Goal: Task Accomplishment & Management: Complete application form

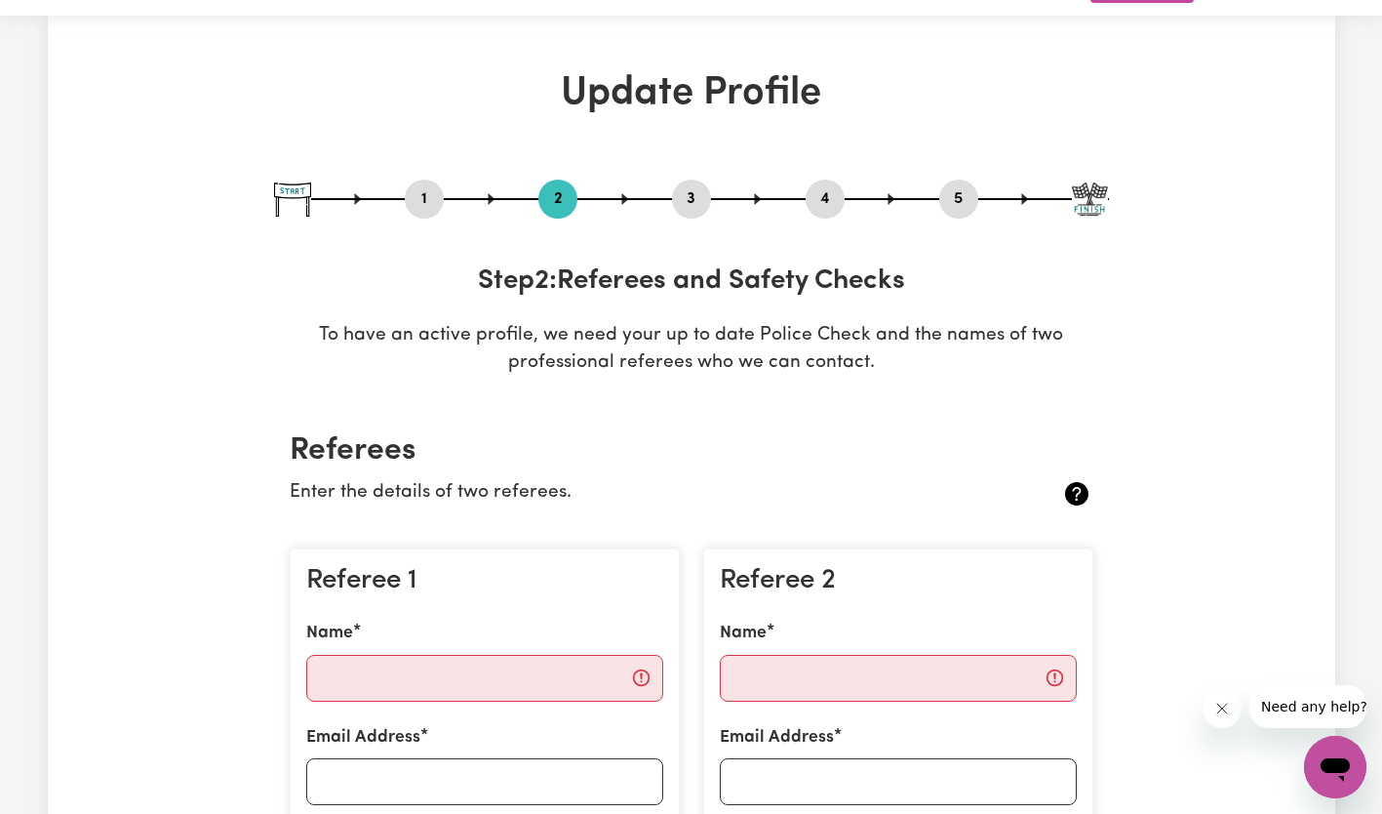
scroll to position [53, 0]
click at [400, 673] on input "Name" at bounding box center [484, 678] width 357 height 47
type input "[PERSON_NAME]"
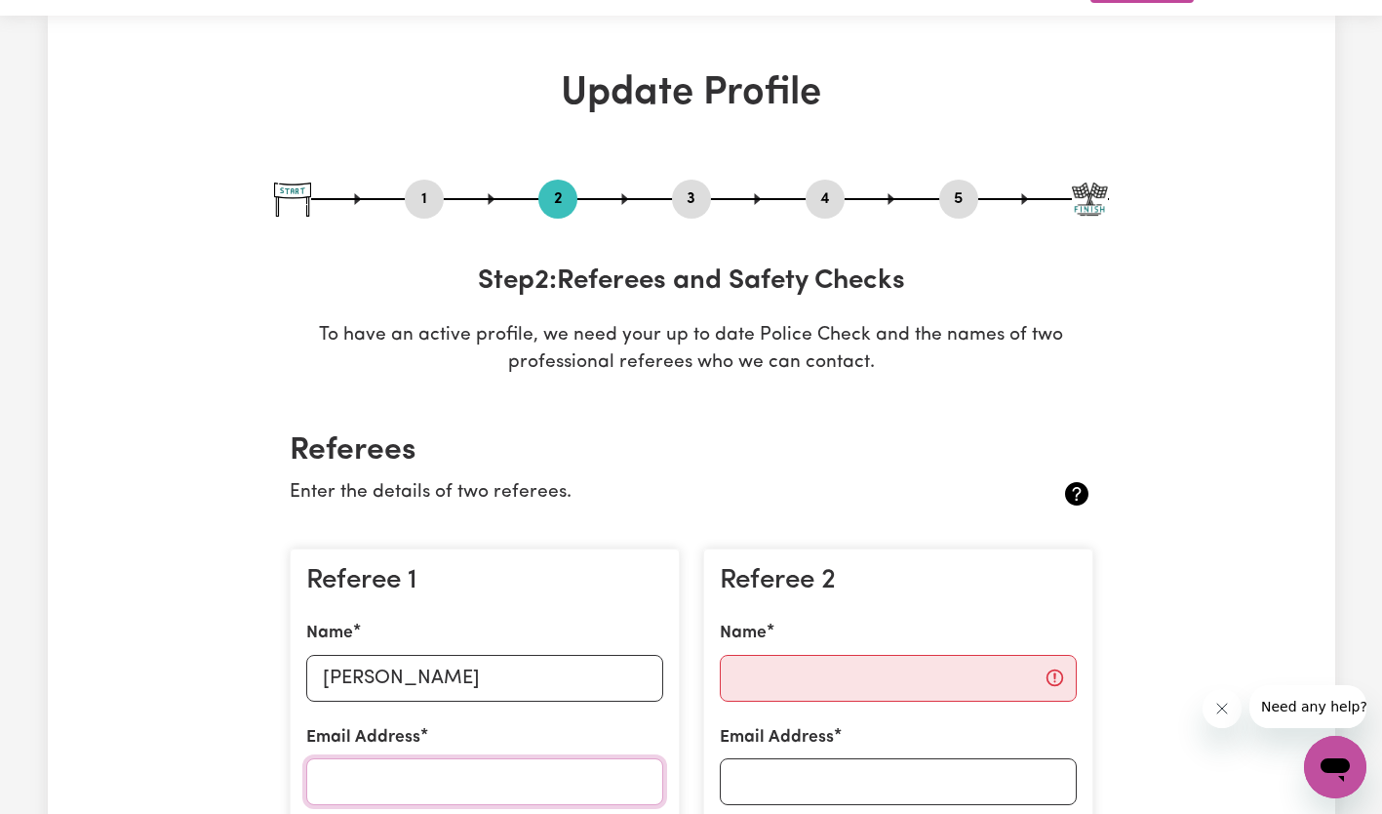
type input "[EMAIL_ADDRESS][DOMAIN_NAME]"
type input "0422171324"
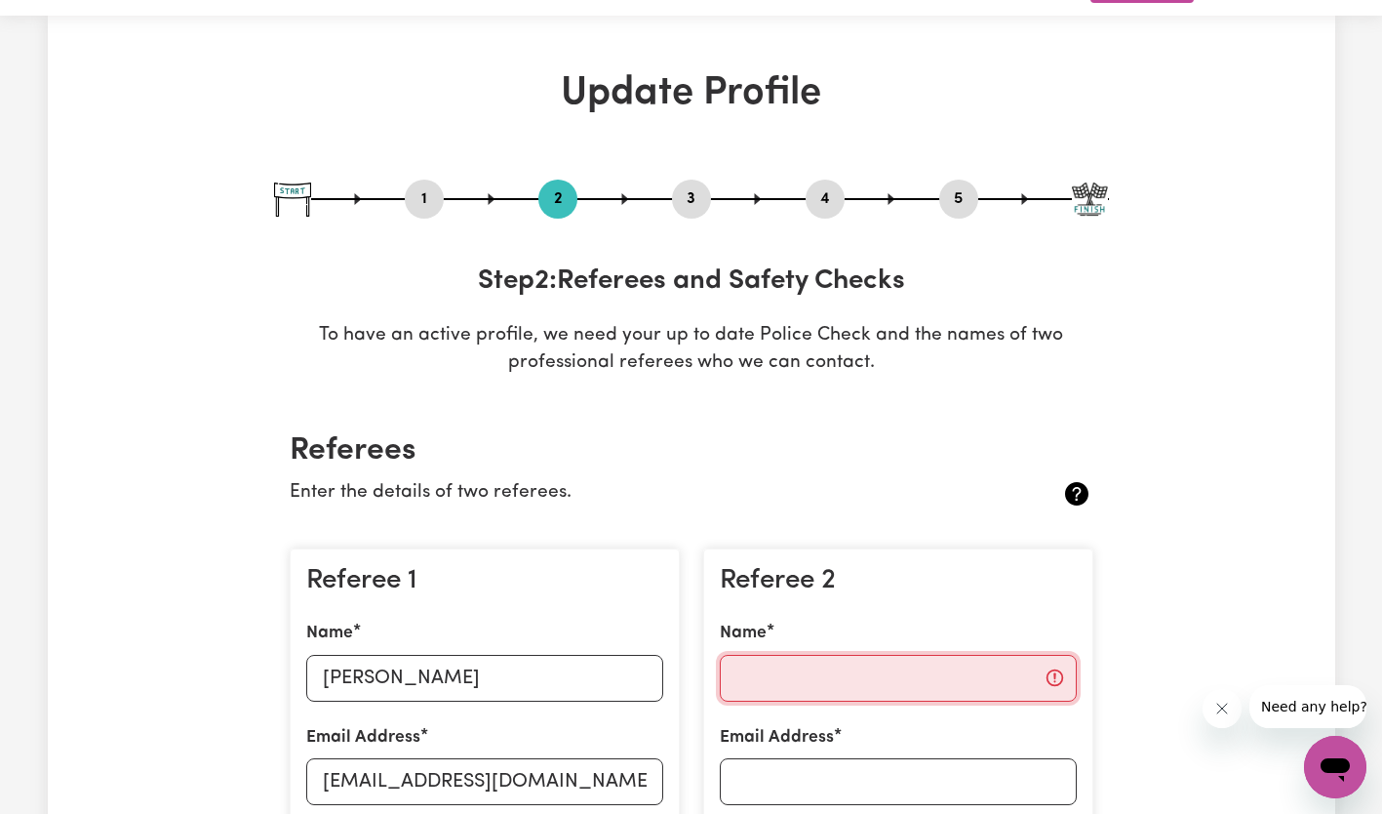
type input "[PERSON_NAME]"
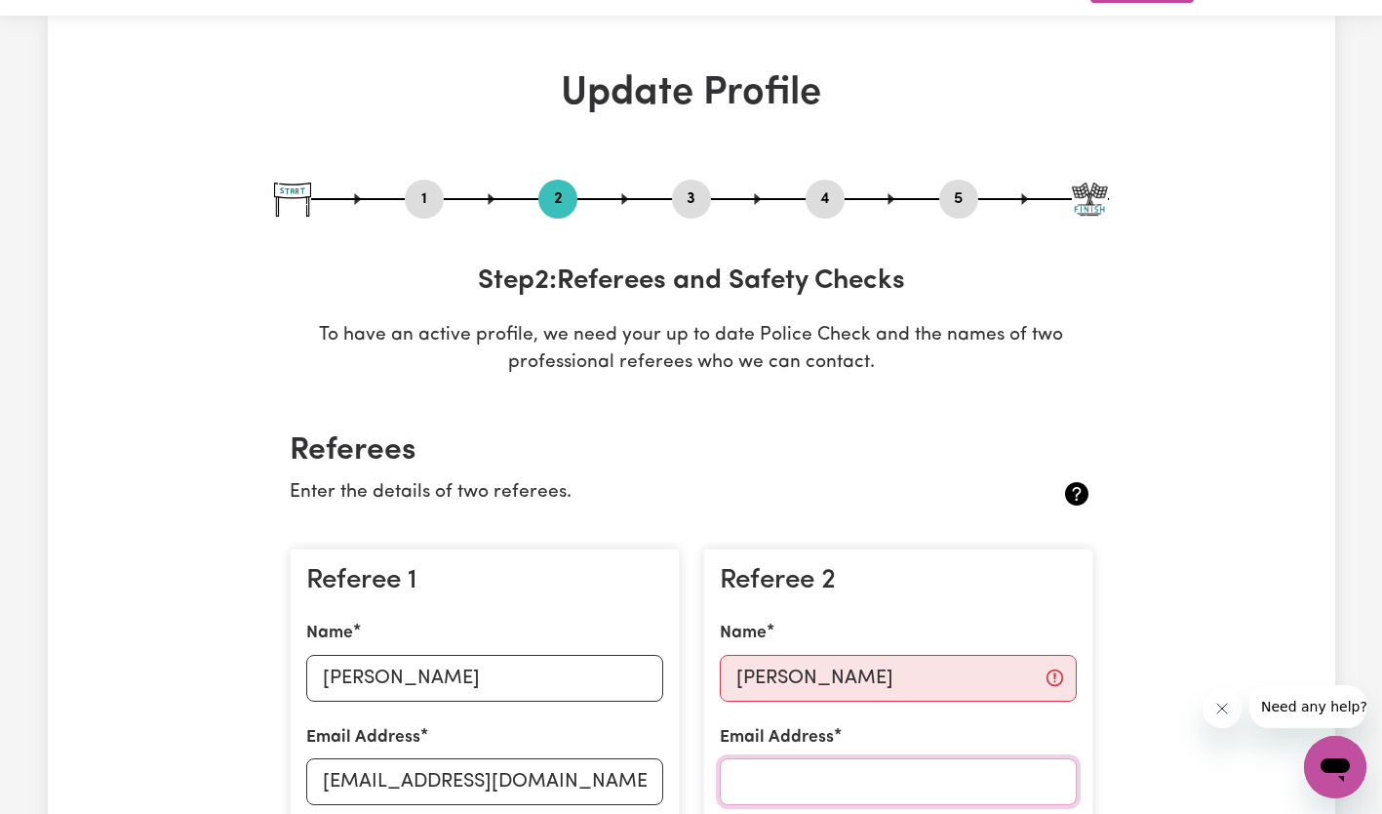
type input "[EMAIL_ADDRESS][DOMAIN_NAME]"
type input "0422171324"
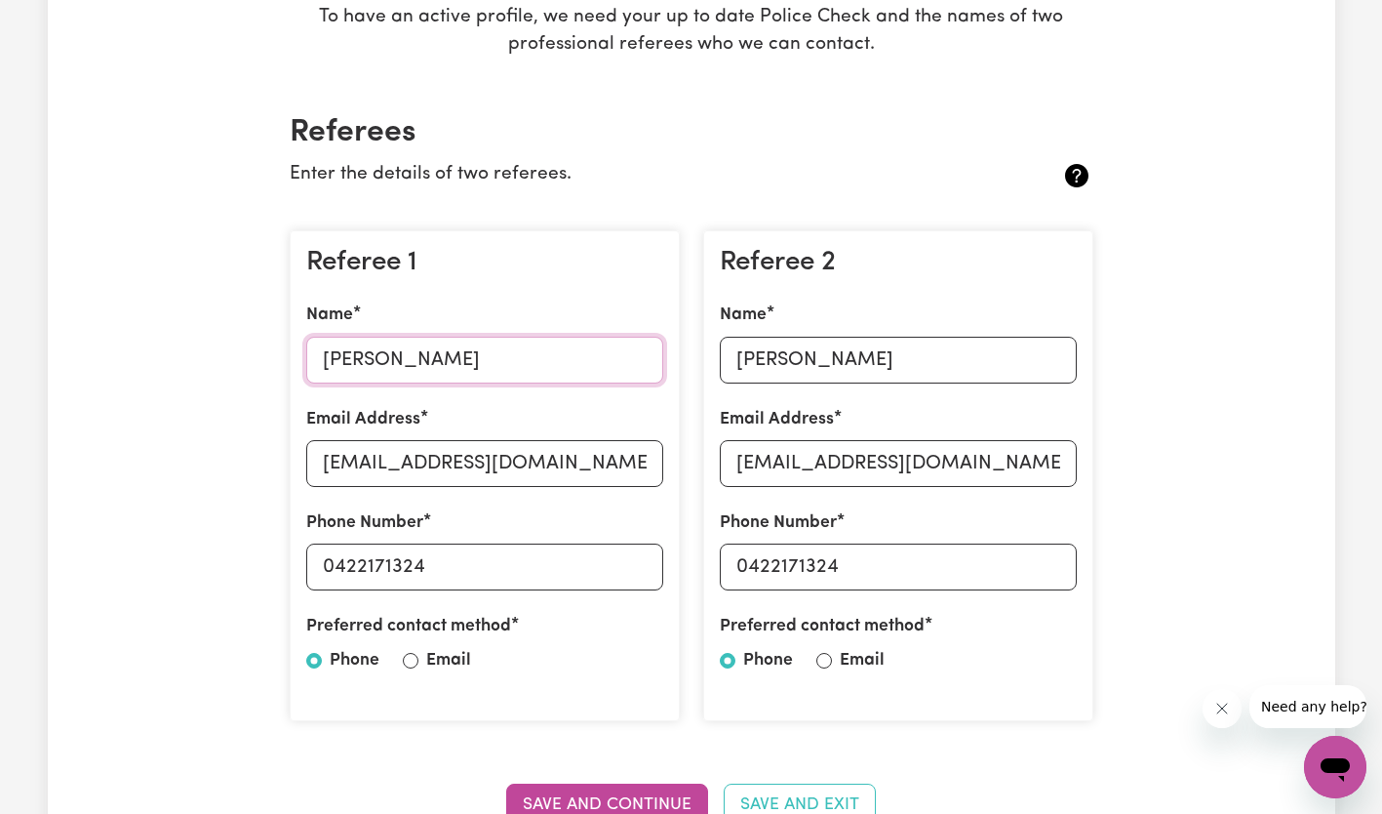
scroll to position [372, 0]
click at [885, 354] on input "[PERSON_NAME]" at bounding box center [898, 359] width 357 height 47
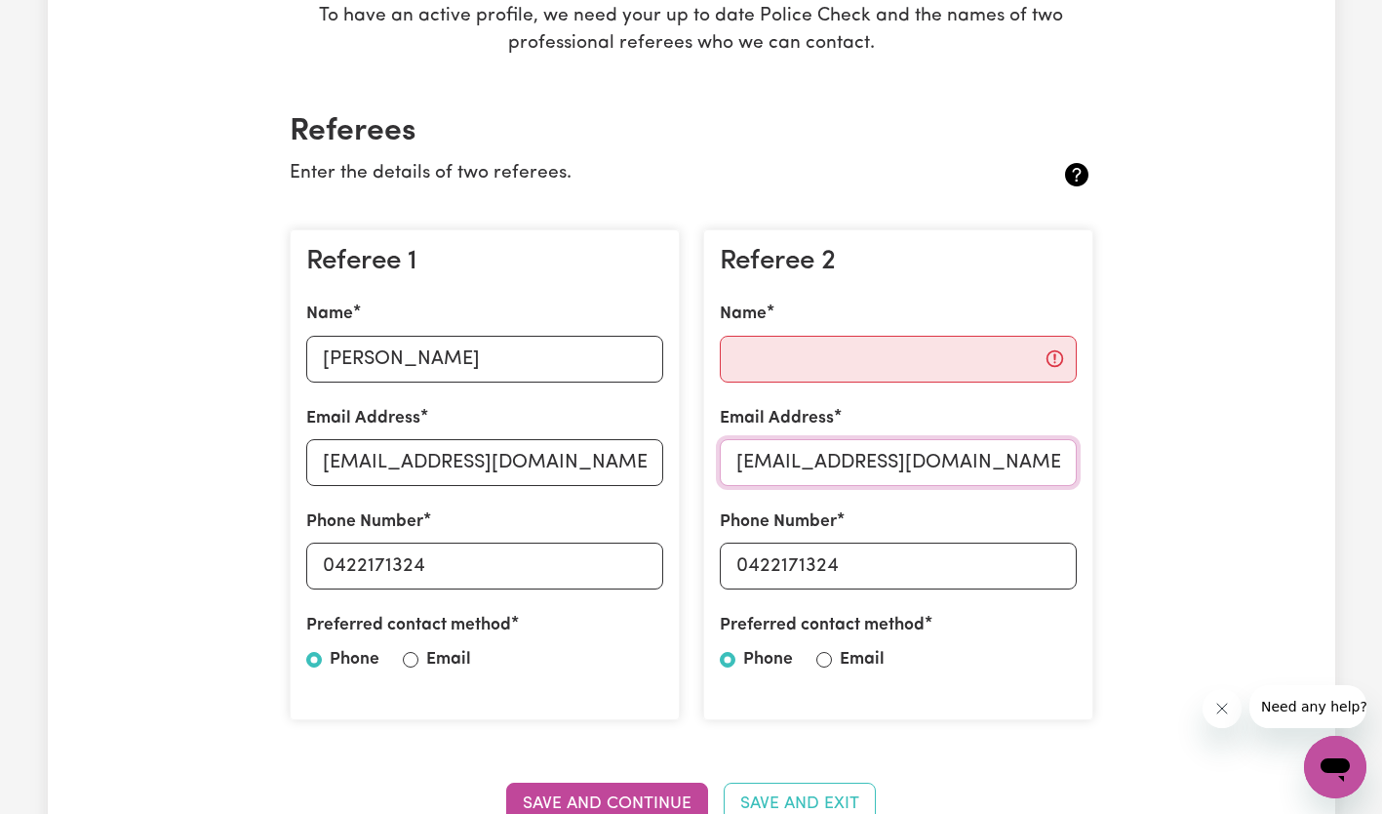
click at [960, 468] on input "[EMAIL_ADDRESS][DOMAIN_NAME]" at bounding box center [898, 462] width 357 height 47
click at [823, 572] on input "0422171324" at bounding box center [898, 565] width 357 height 47
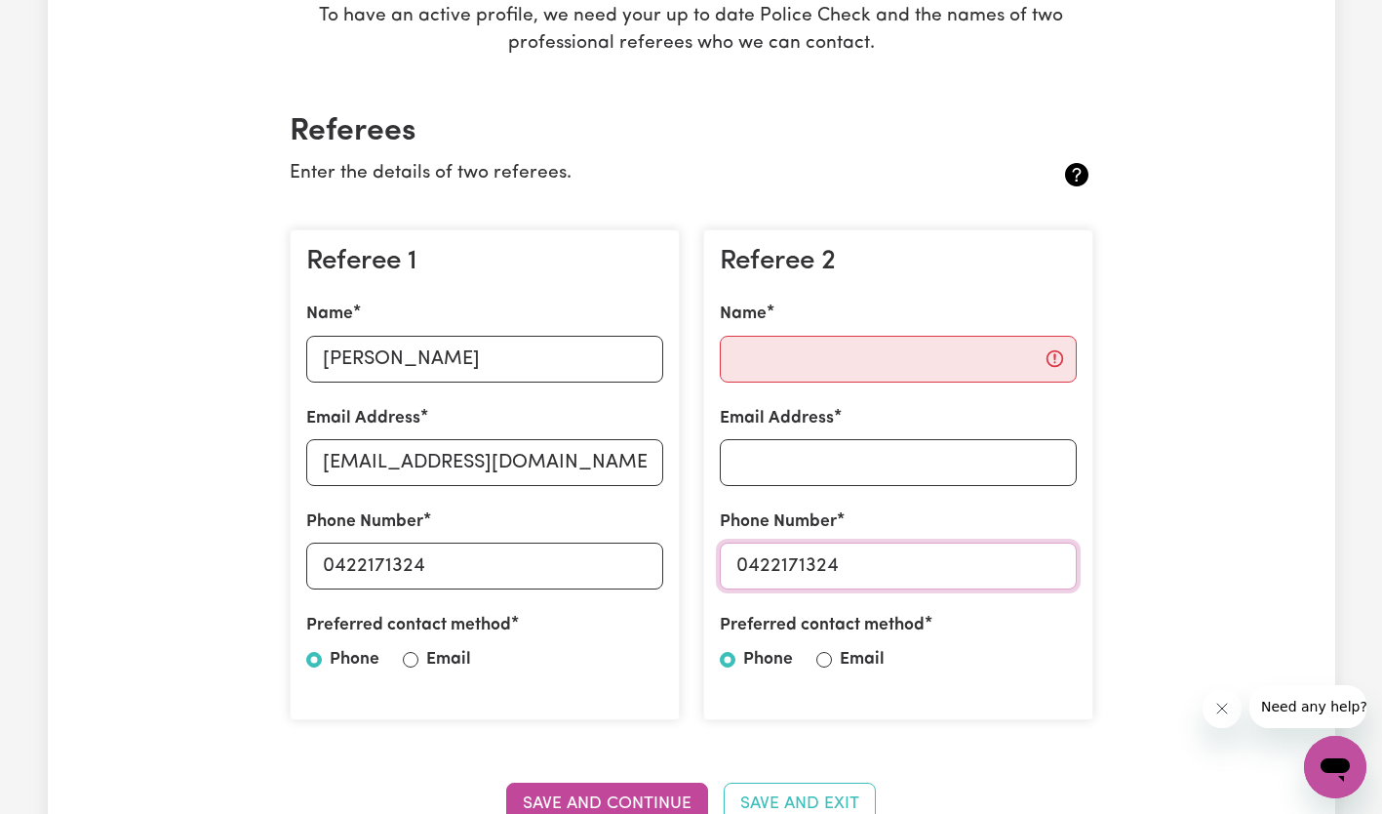
click at [823, 572] on input "0422171324" at bounding box center [898, 565] width 357 height 47
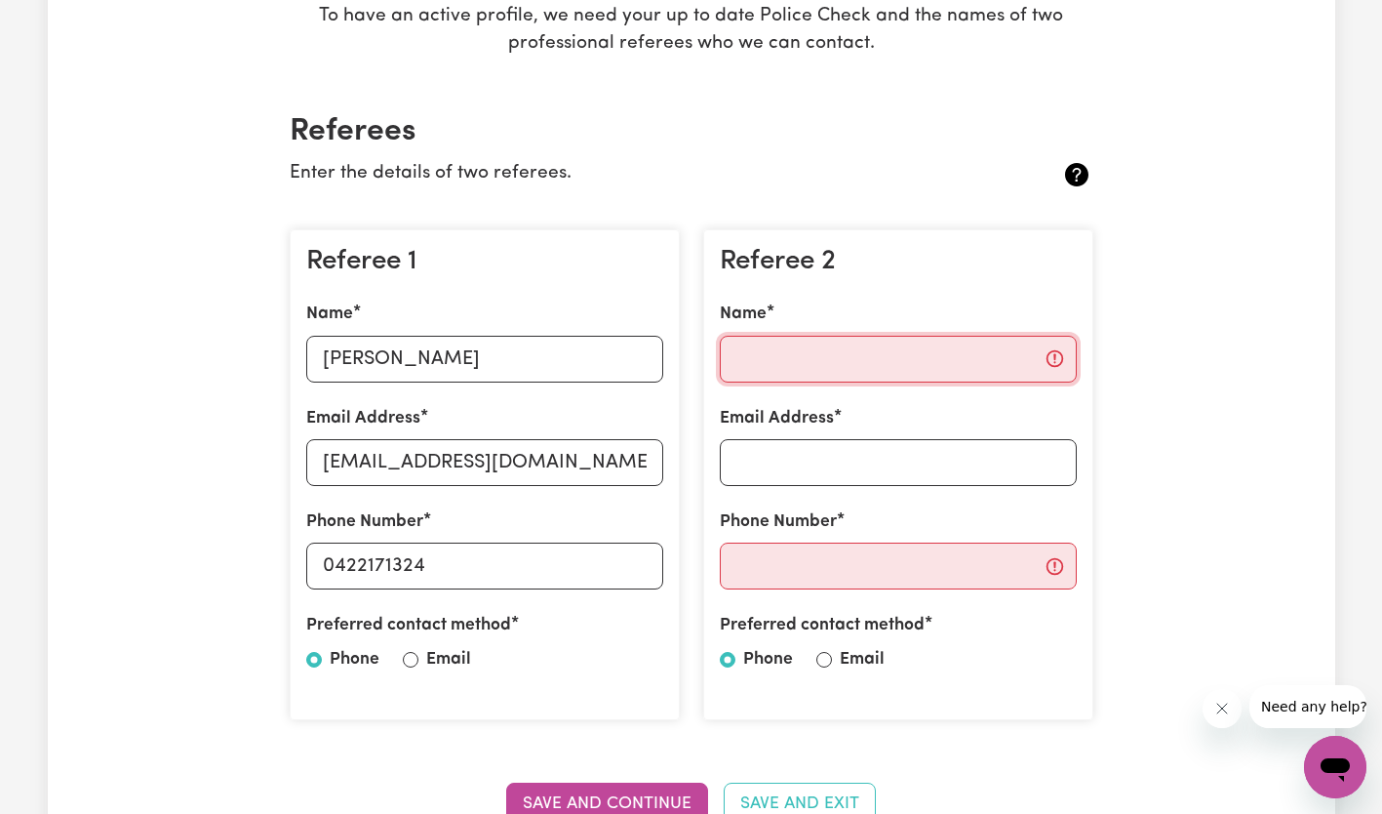
click at [841, 367] on input "Name" at bounding box center [898, 359] width 357 height 47
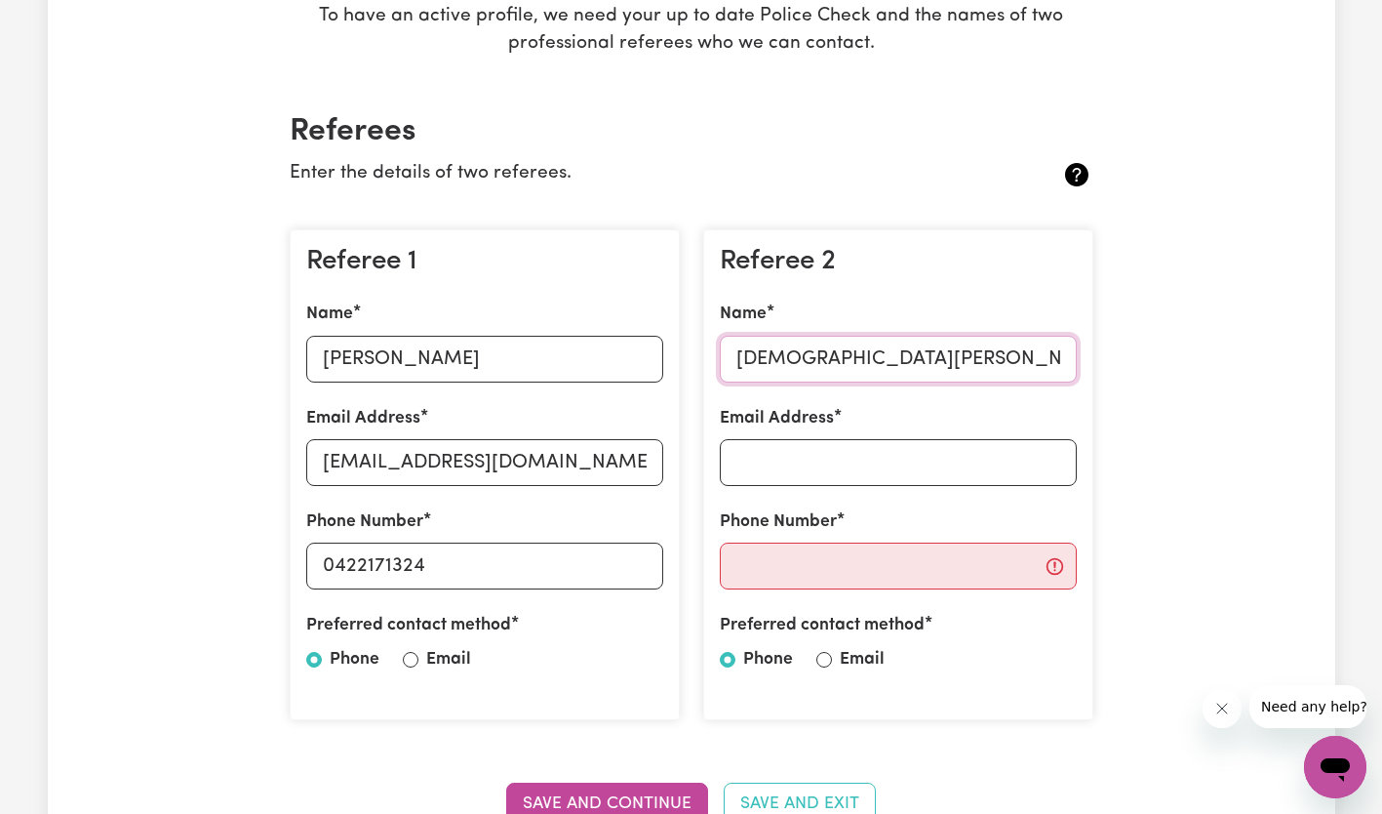
type input "[DEMOGRAPHIC_DATA][PERSON_NAME]"
click at [818, 464] on input "Email Address" at bounding box center [898, 462] width 357 height 47
type input "[EMAIL_ADDRESS][DOMAIN_NAME]"
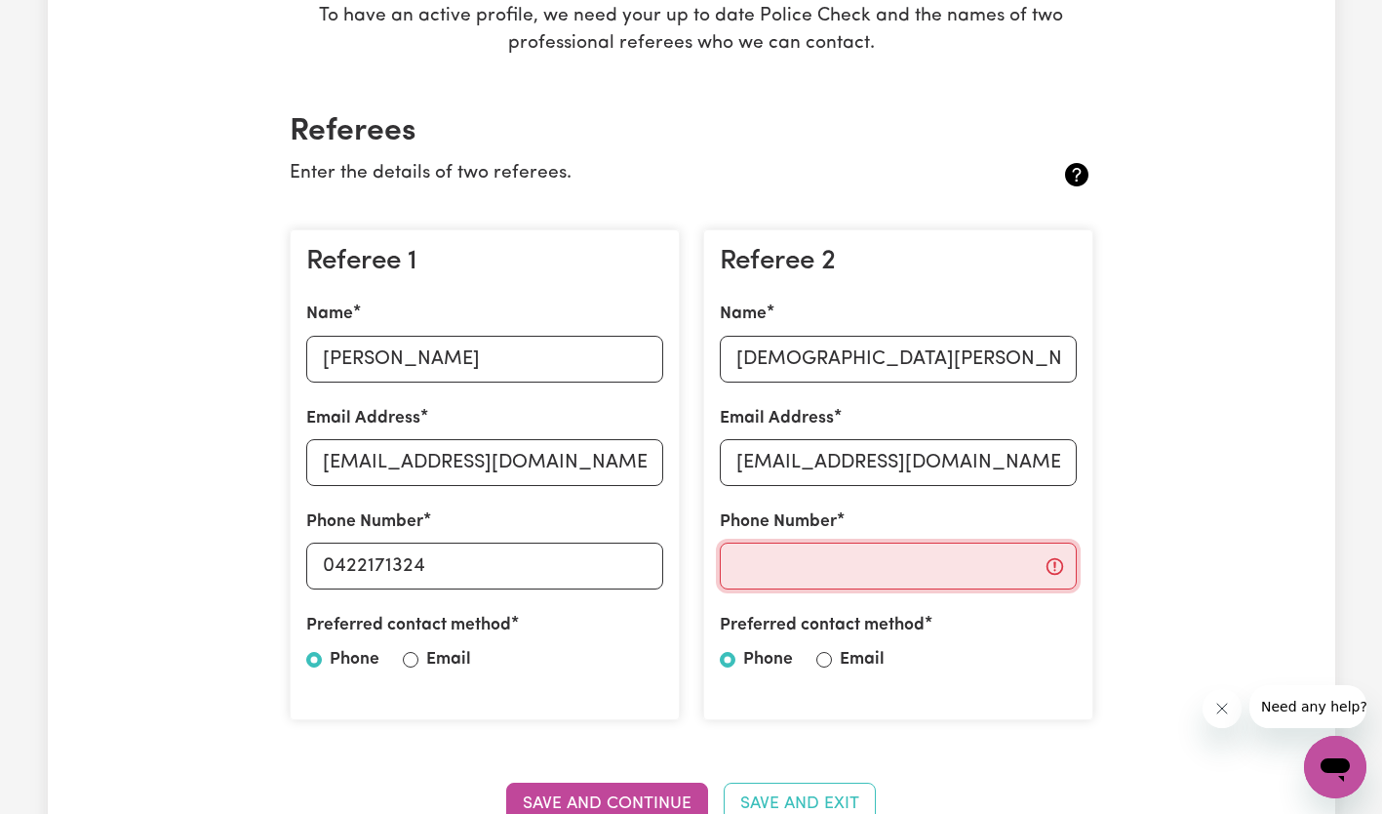
click at [838, 568] on input "Phone Number" at bounding box center [898, 565] width 357 height 47
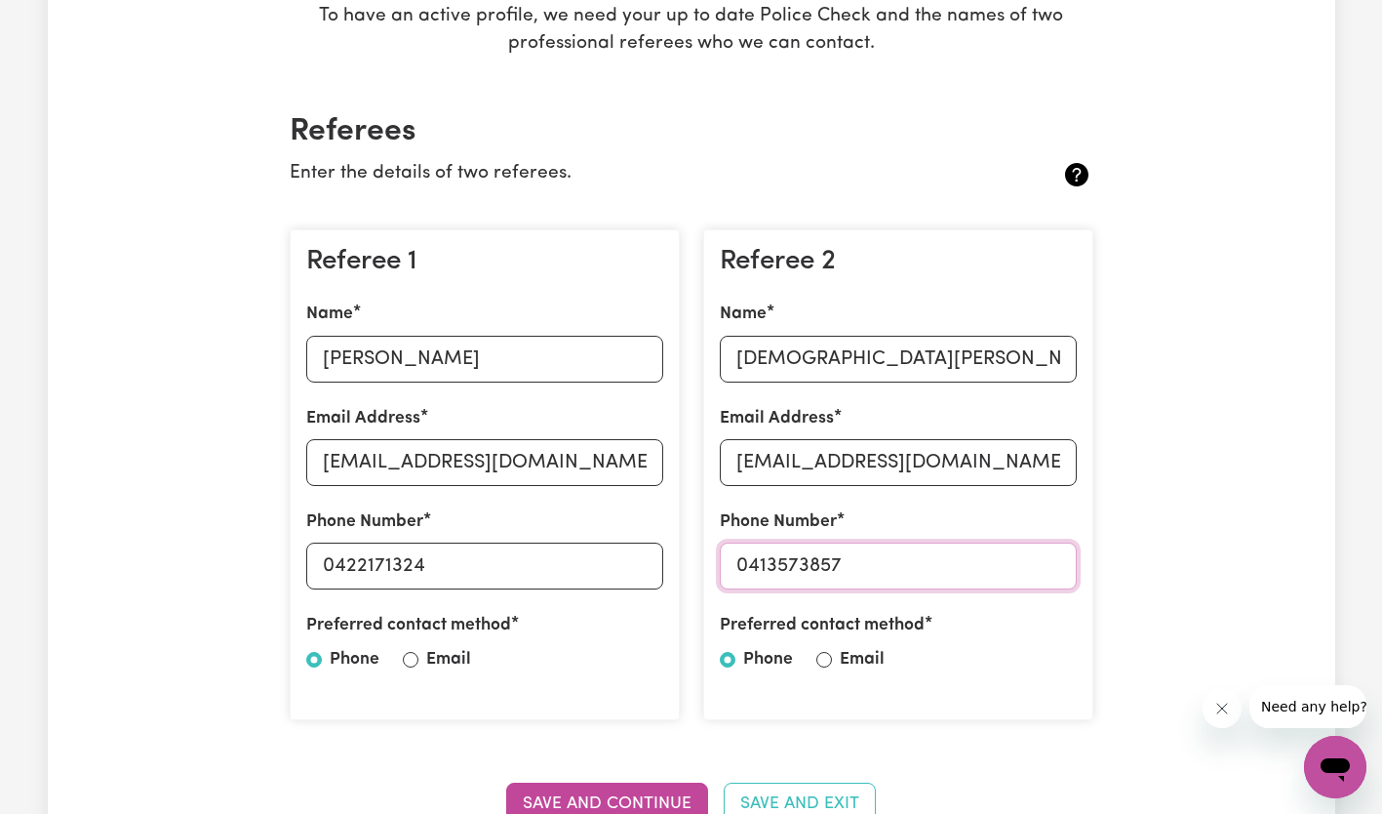
type input "0413573857"
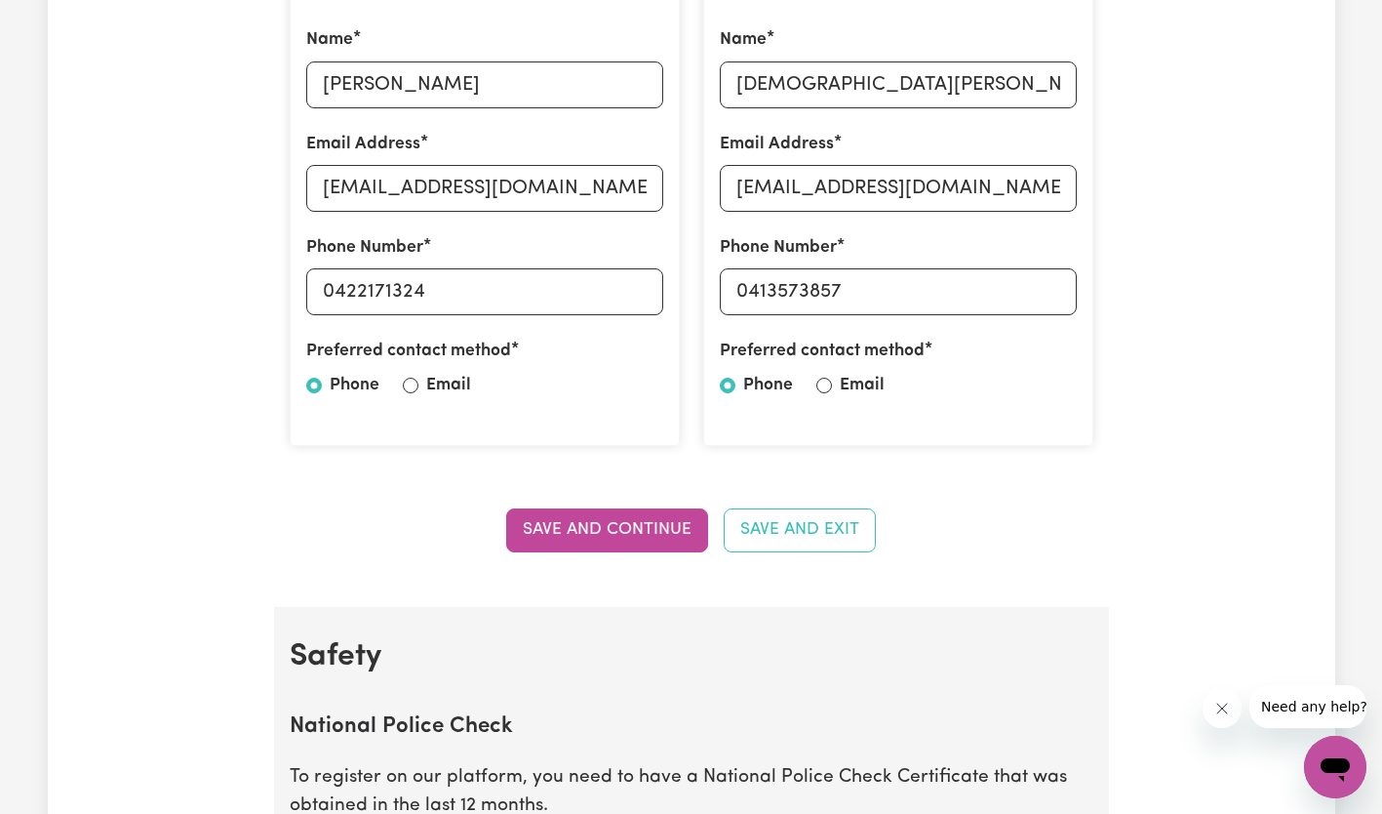
scroll to position [647, 0]
click at [601, 527] on button "Save and Continue" at bounding box center [607, 528] width 202 height 43
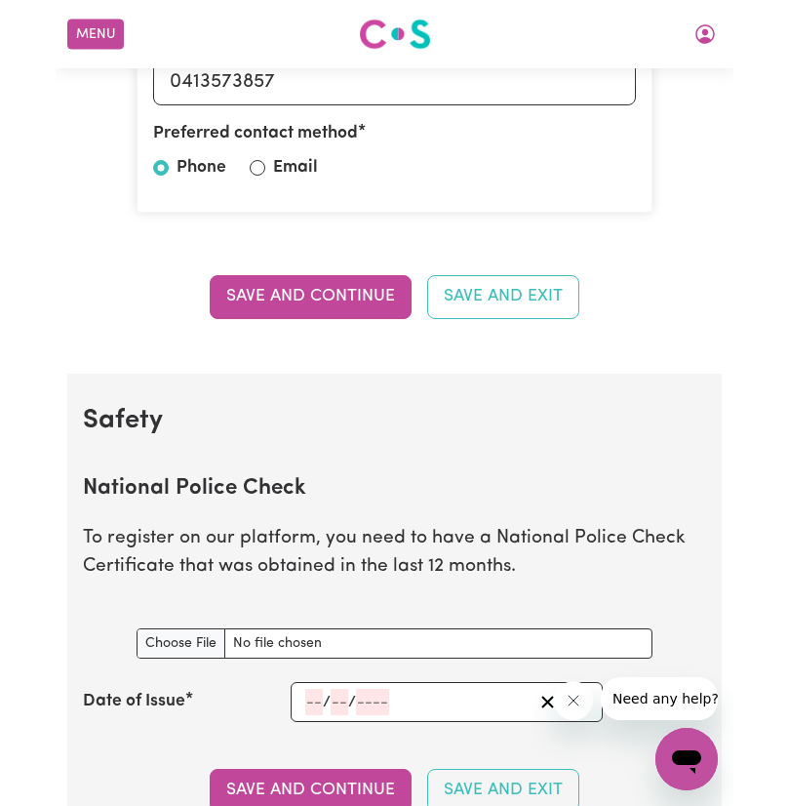
scroll to position [1256, 0]
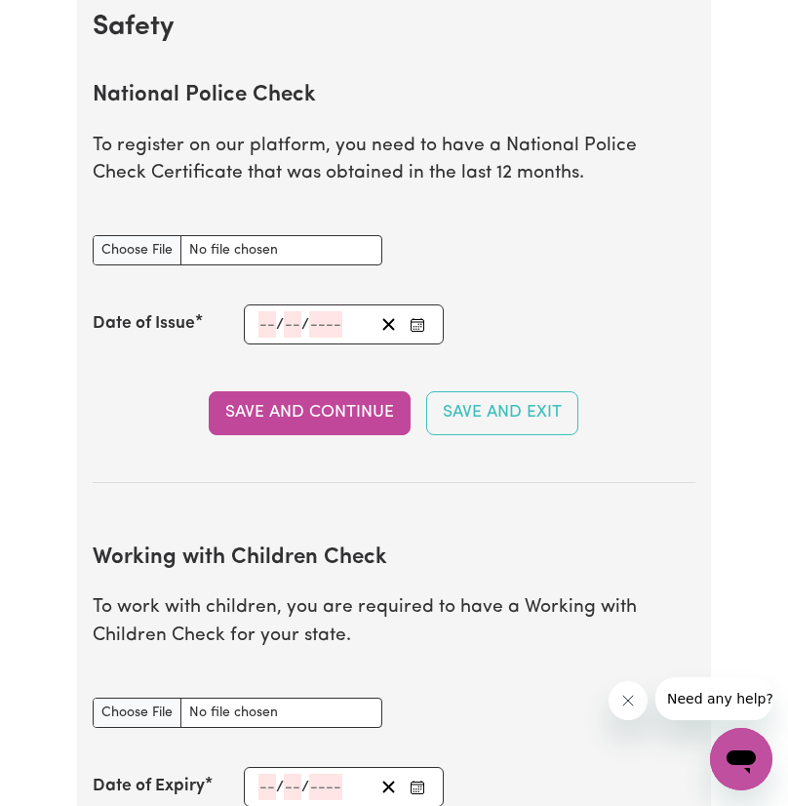
type input "C:\fakepath\Police check.jpg"
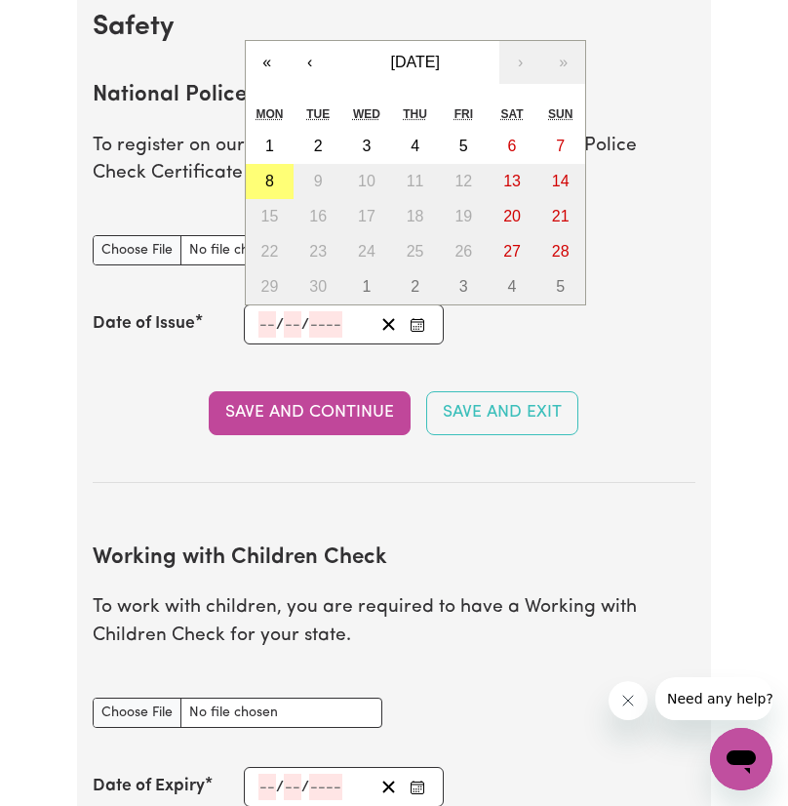
click at [270, 327] on input "number" at bounding box center [268, 324] width 18 height 26
click at [259, 330] on input "number" at bounding box center [268, 324] width 18 height 26
type input "31"
type input "05"
type input "0002-05-31"
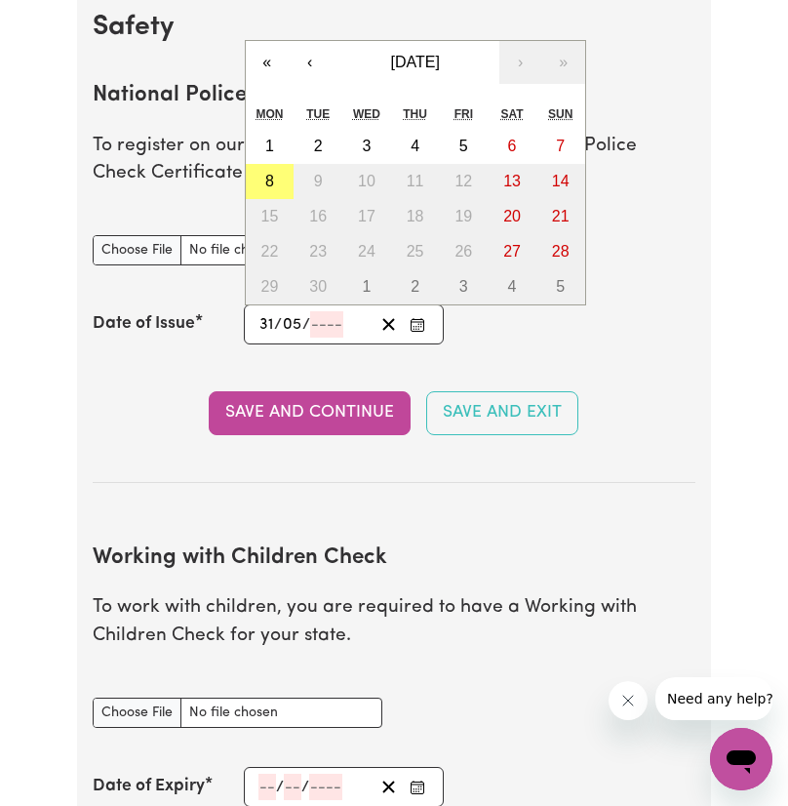
type input "5"
type input "2"
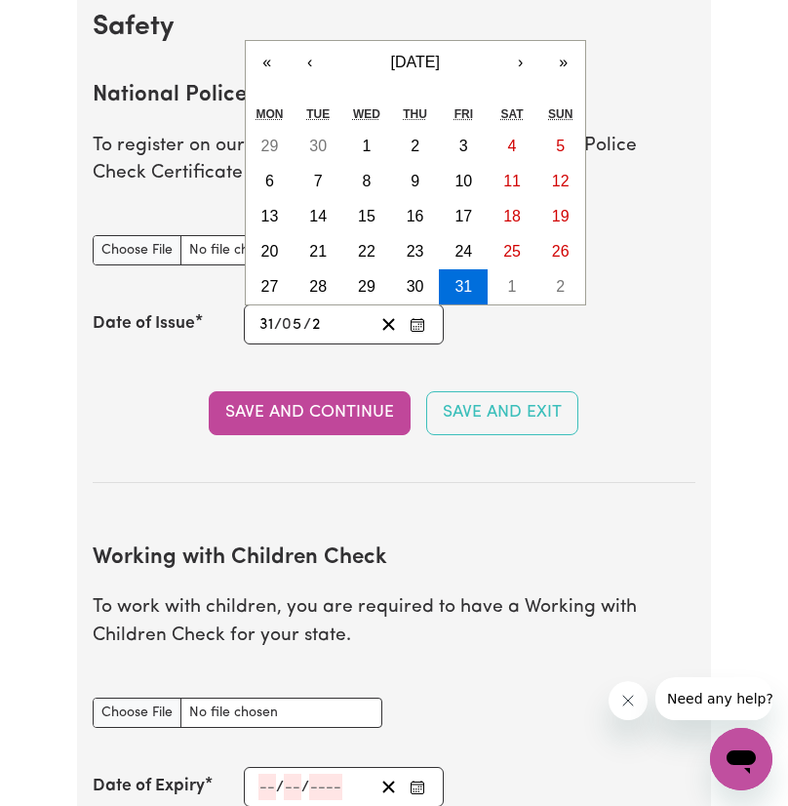
type input "0020-05-31"
type input "20"
type input "0202-05-31"
type input "202"
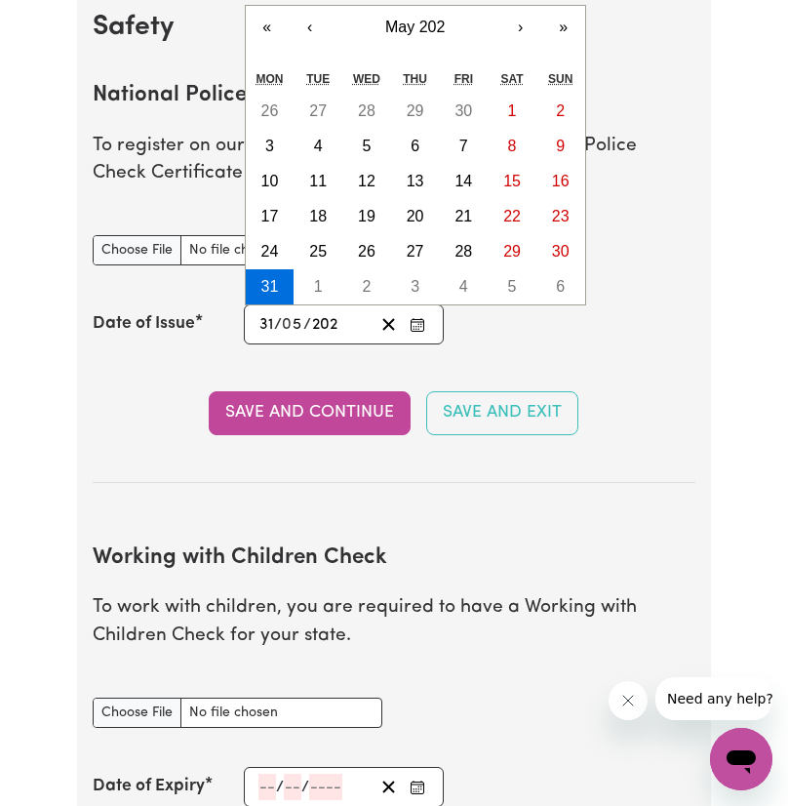
type input "[DATE]"
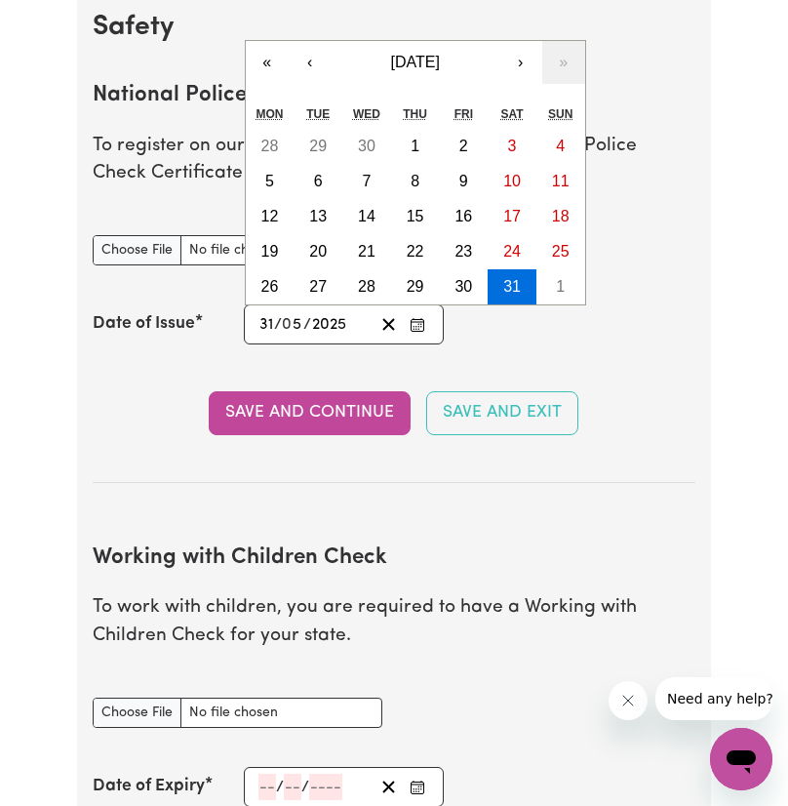
type input "2025"
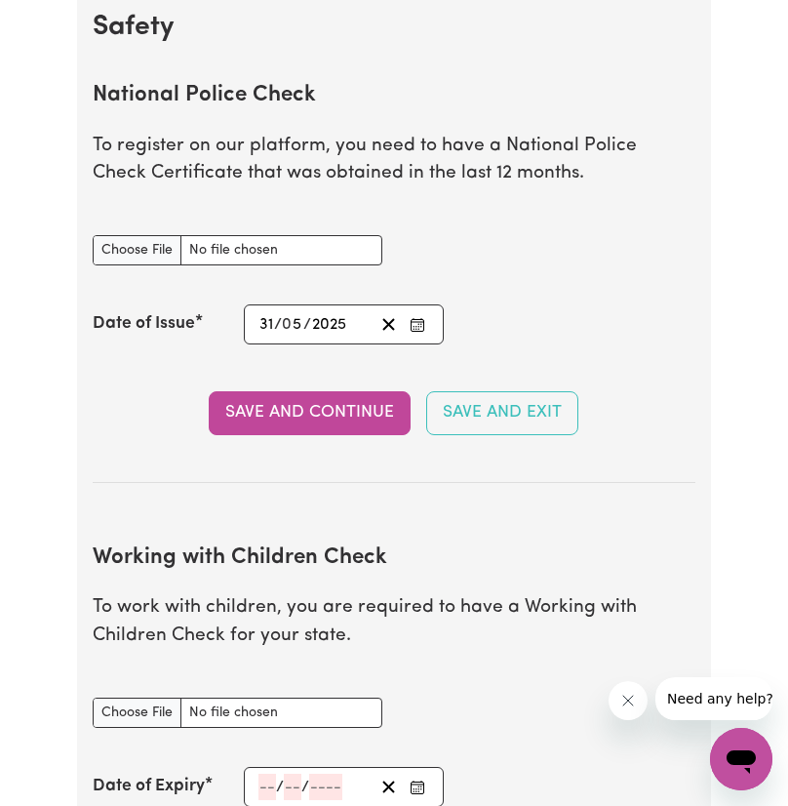
click at [323, 410] on button "Save and Continue" at bounding box center [310, 412] width 202 height 43
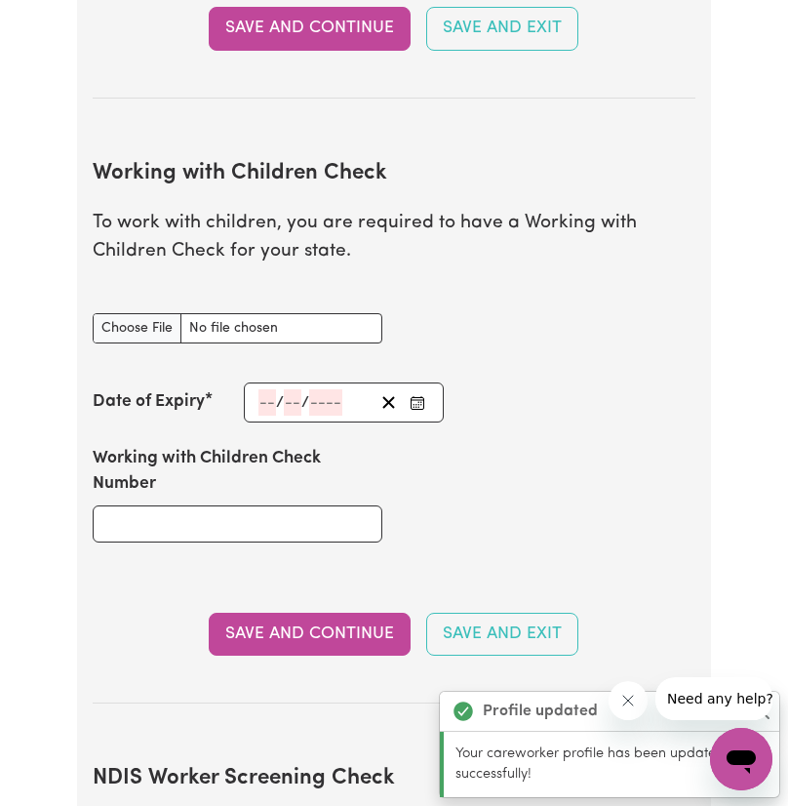
scroll to position [1772, 0]
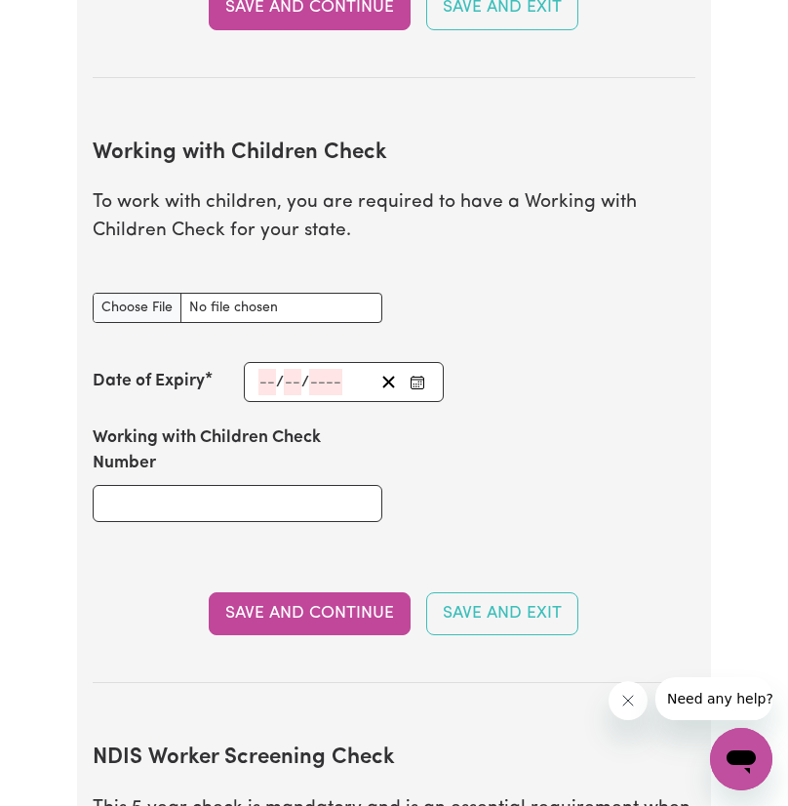
type input "C:\fakepath\Screenshot_20250908_140358_Outlook.jpg"
click at [257, 389] on div "/ /" at bounding box center [316, 382] width 118 height 26
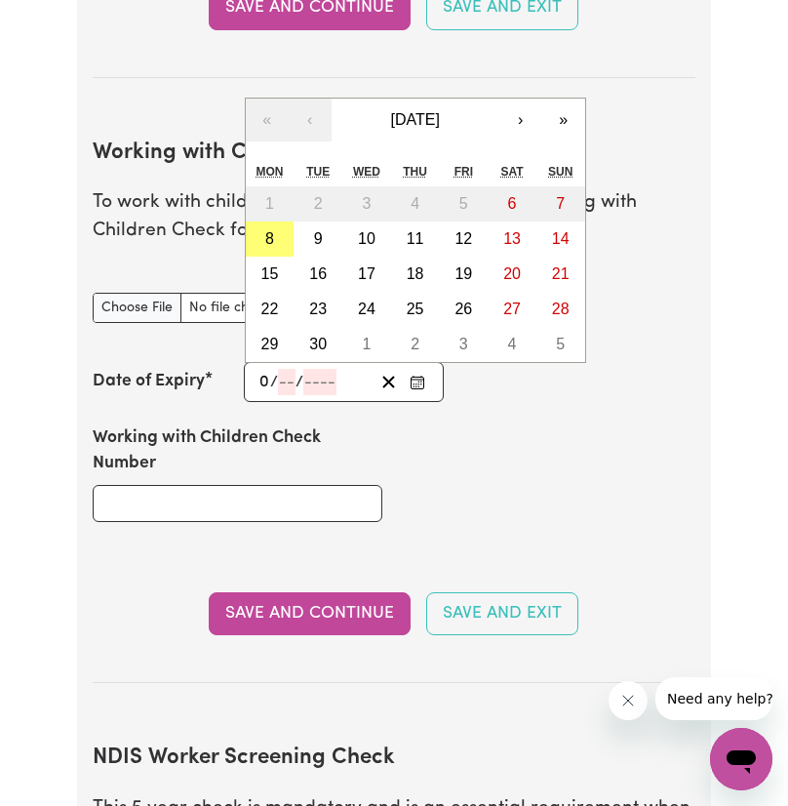
type input "01"
type input "09"
type input "203"
type input "[DATE]"
type input "1"
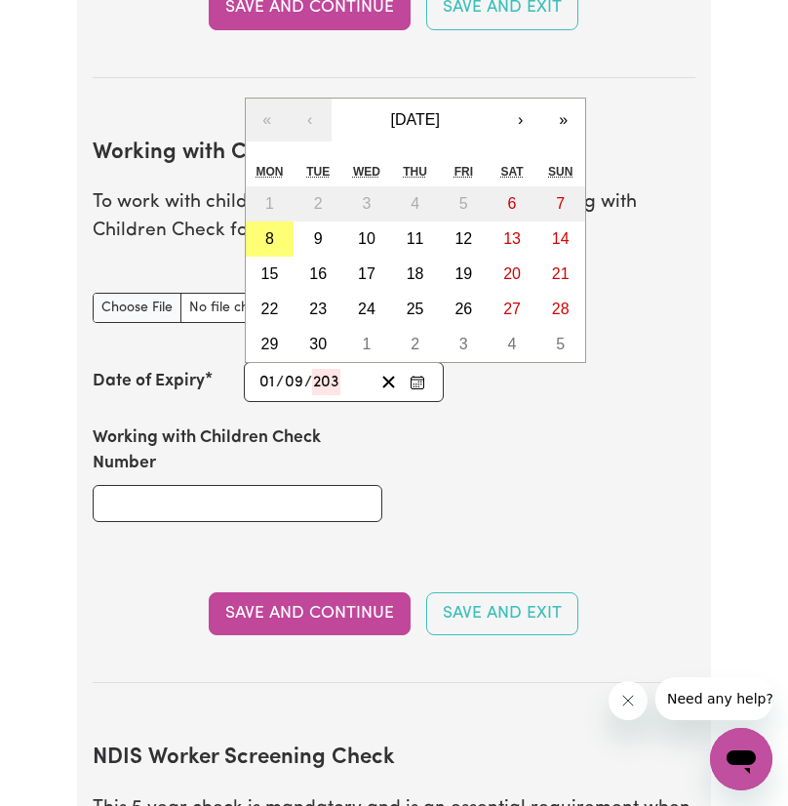
type input "9"
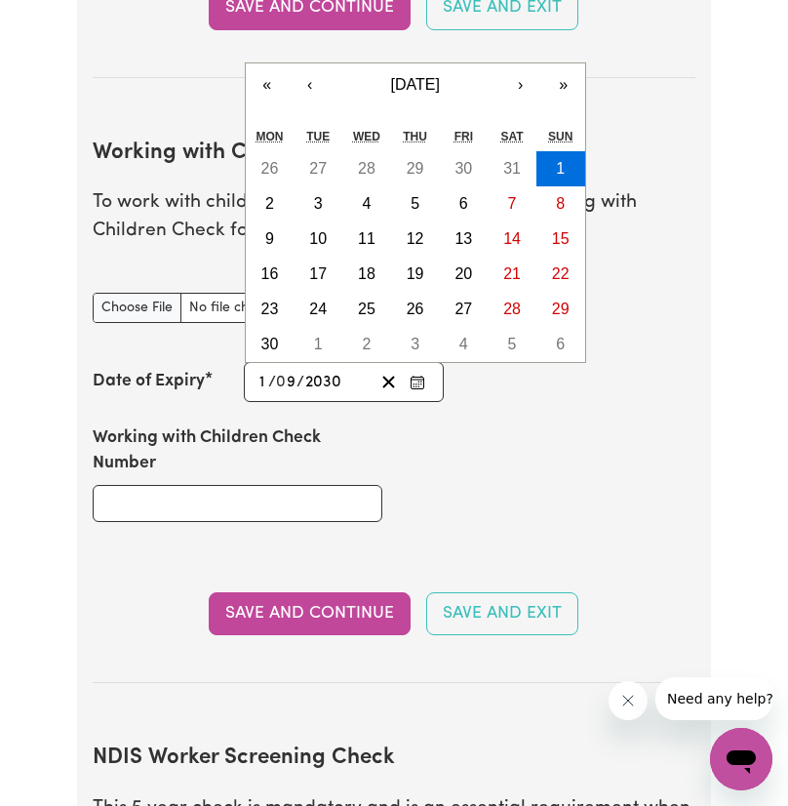
type input "2030"
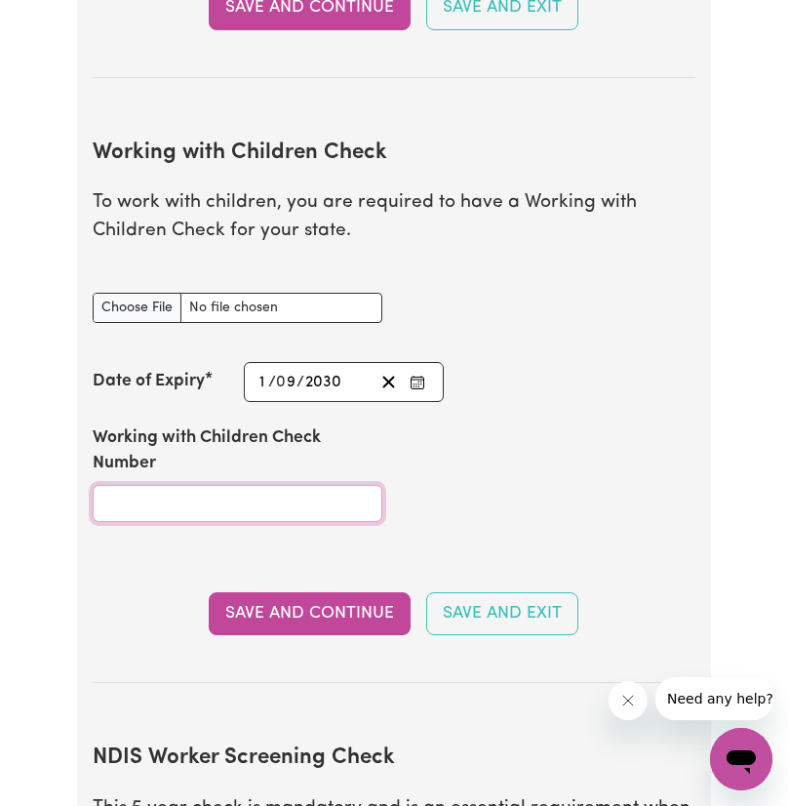
click at [213, 512] on input "Working with Children Check Number" at bounding box center [238, 503] width 290 height 37
type input "wwc2080833e"
click at [338, 614] on button "Save and Continue" at bounding box center [310, 613] width 202 height 43
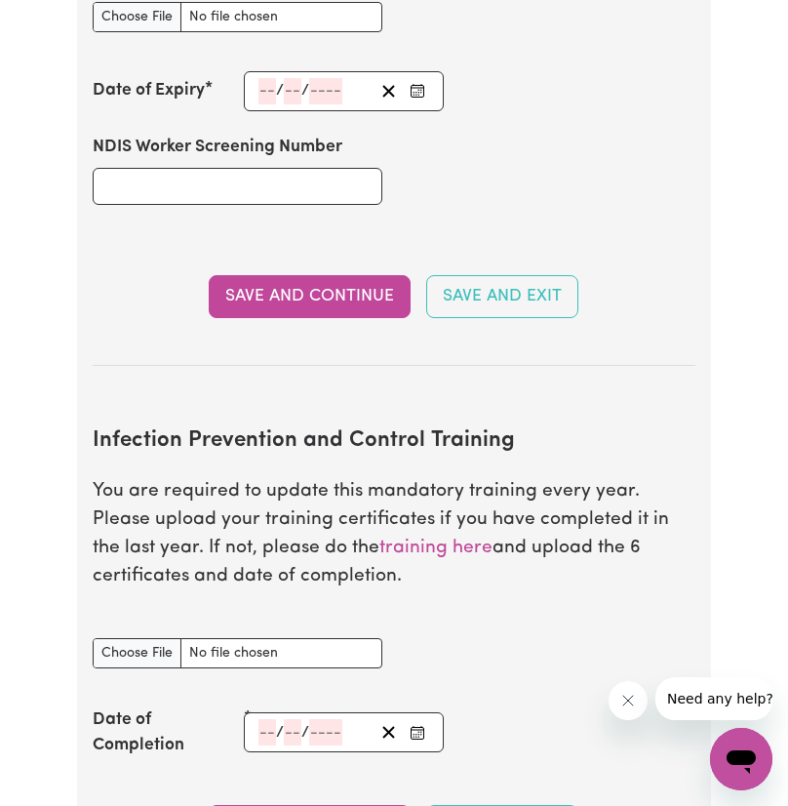
scroll to position [2703, 0]
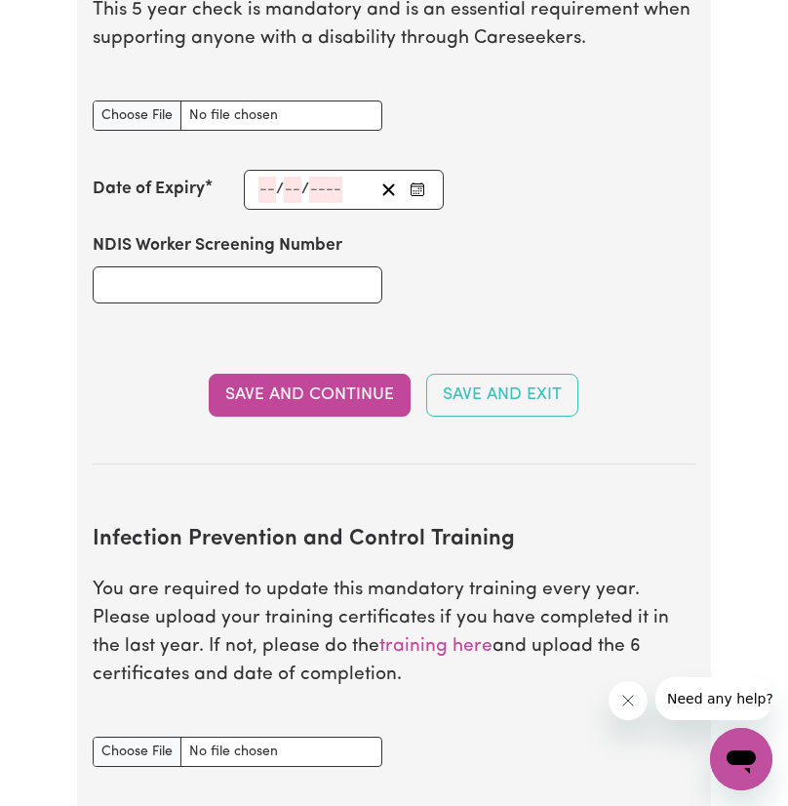
type input "C:\fakepath\Screenshot_20250908_140726_Outlook.jpg"
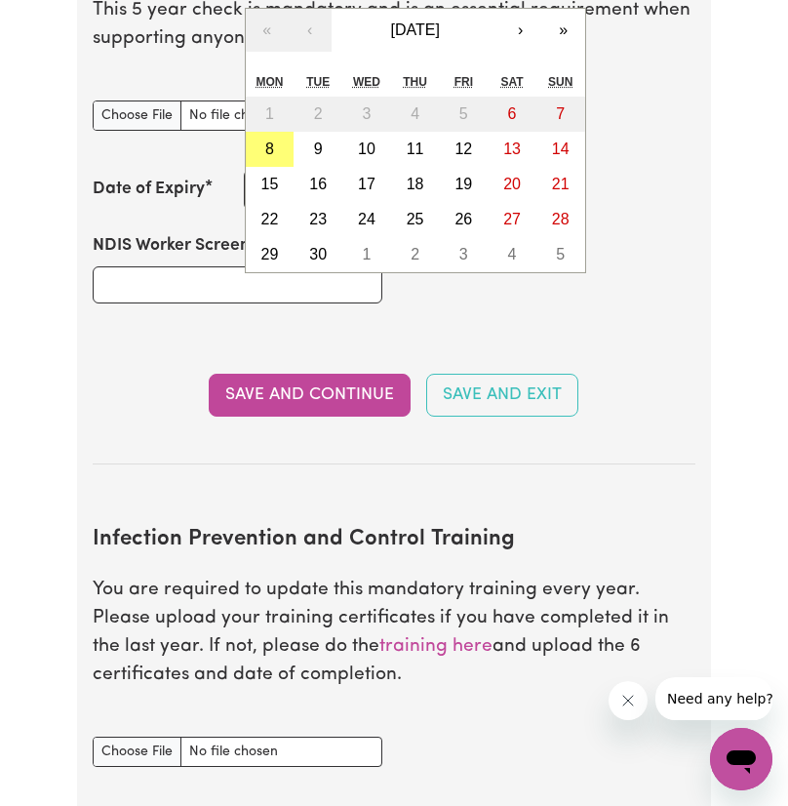
click at [260, 190] on div "/ / « ‹ [DATE] › » Mon Tue Wed Thu Fri Sat Sun 1 2 3 4 5 6 7 8 9 10 11 12 13 14…" at bounding box center [344, 190] width 201 height 40
click at [189, 154] on div "NDIS Worker Screening Check document" at bounding box center [237, 115] width 313 height 77
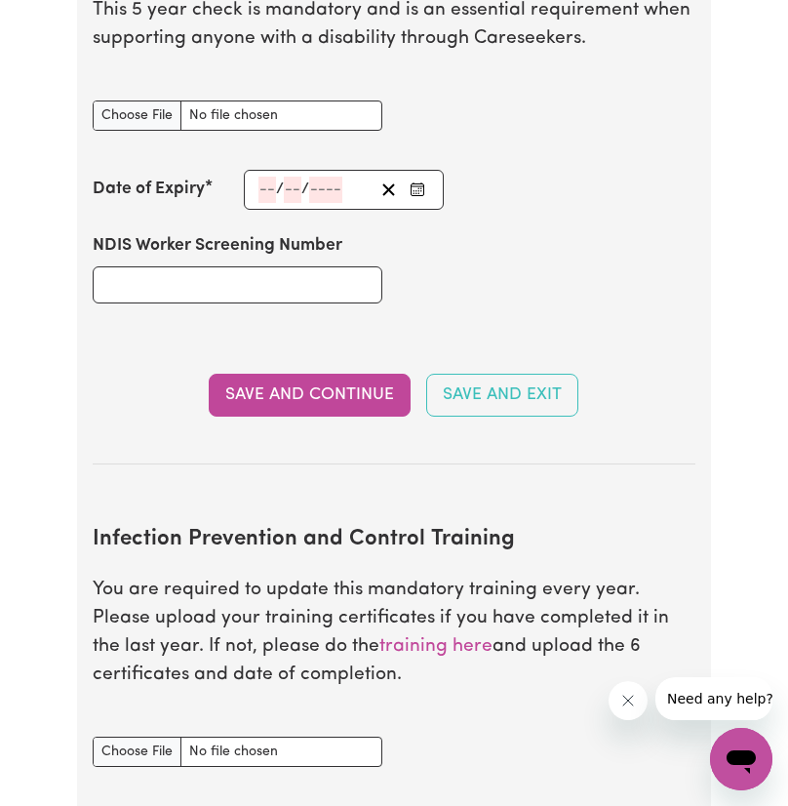
click at [259, 190] on div "/ / « ‹ [DATE] › » Mon Tue Wed Thu Fri Sat Sun 1 2 3 4 5 6 7 8 9 10 11 12 13 14…" at bounding box center [344, 190] width 201 height 40
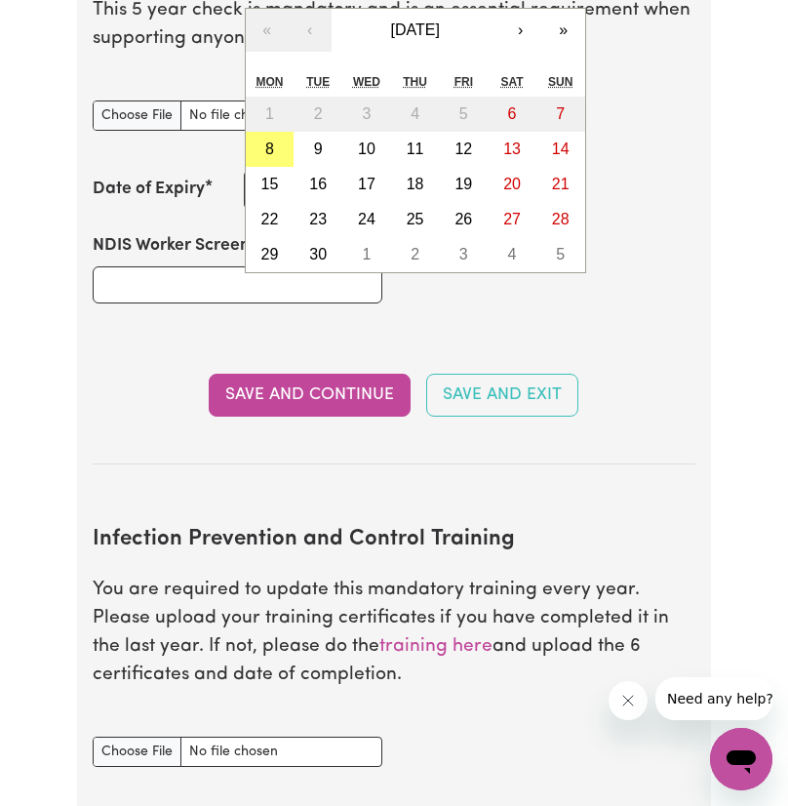
click at [195, 166] on section "NDIS Worker Screening Check This 5 year check is mandatory and is an essential …" at bounding box center [394, 190] width 602 height 548
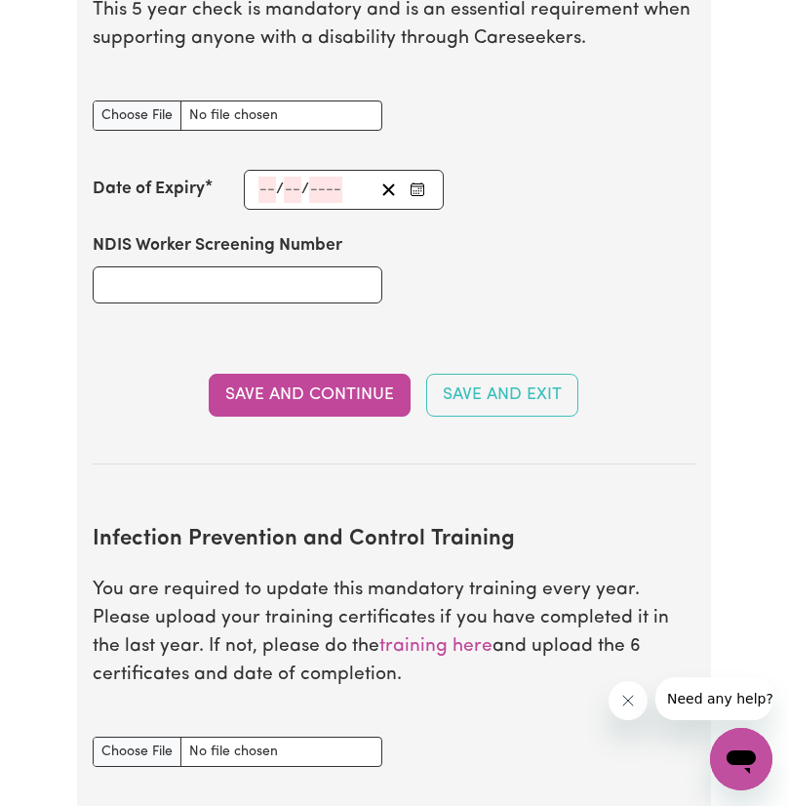
click at [269, 190] on div "/ / « ‹ [DATE] › » Mon Tue Wed Thu Fri Sat Sun 1 2 3 4 5 6 7 8 9 10 11 12 13 14…" at bounding box center [344, 190] width 201 height 40
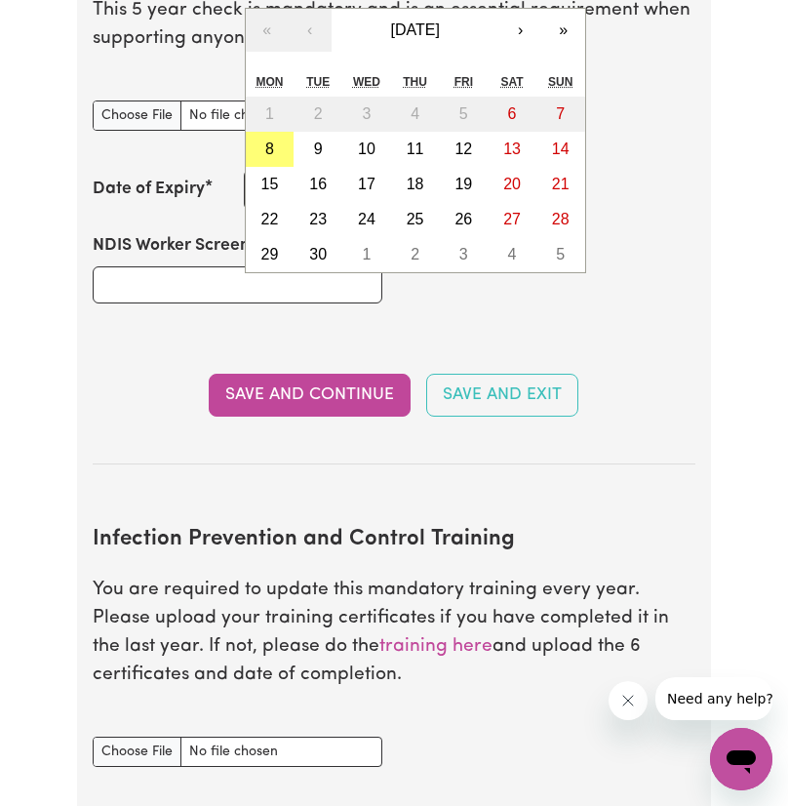
type input "15"
type input "05"
type input "202"
type input "[DATE]"
type input "5"
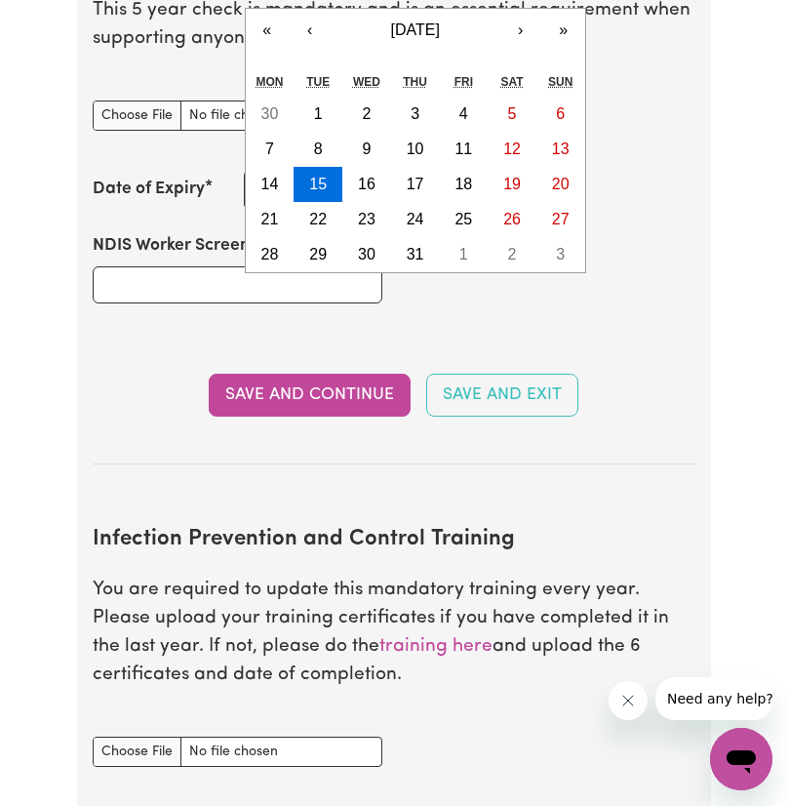
type input "2029"
click at [489, 325] on div "NDIS Worker Screening Number" at bounding box center [393, 268] width 625 height 117
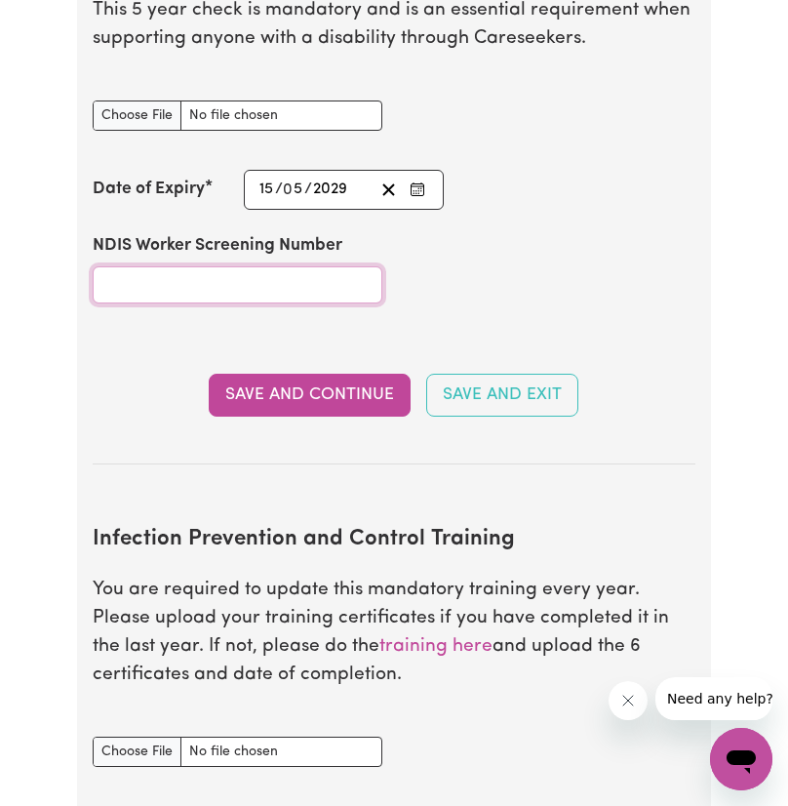
click at [190, 284] on input "NDIS Worker Screening Number" at bounding box center [238, 284] width 290 height 37
type input "76587868"
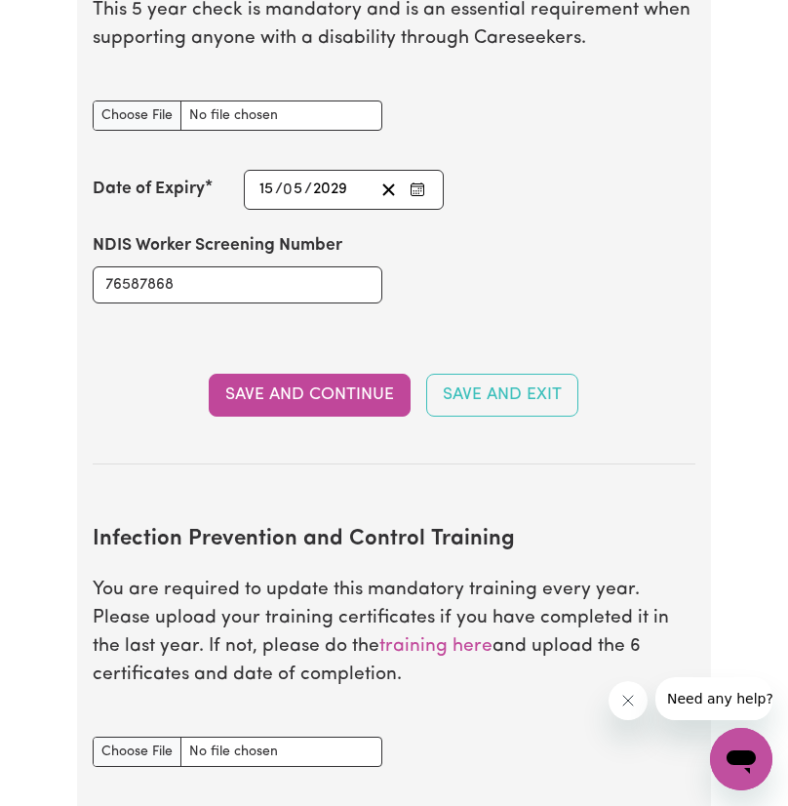
click at [340, 410] on button "Save and Continue" at bounding box center [310, 395] width 202 height 43
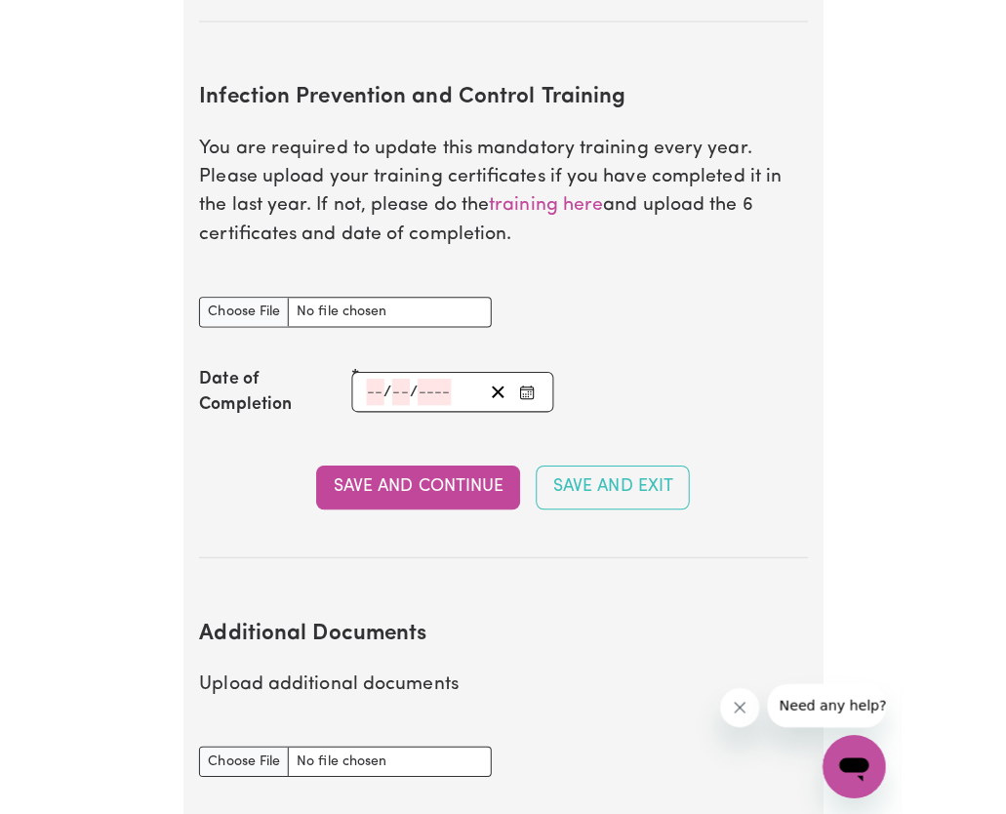
scroll to position [3299, 0]
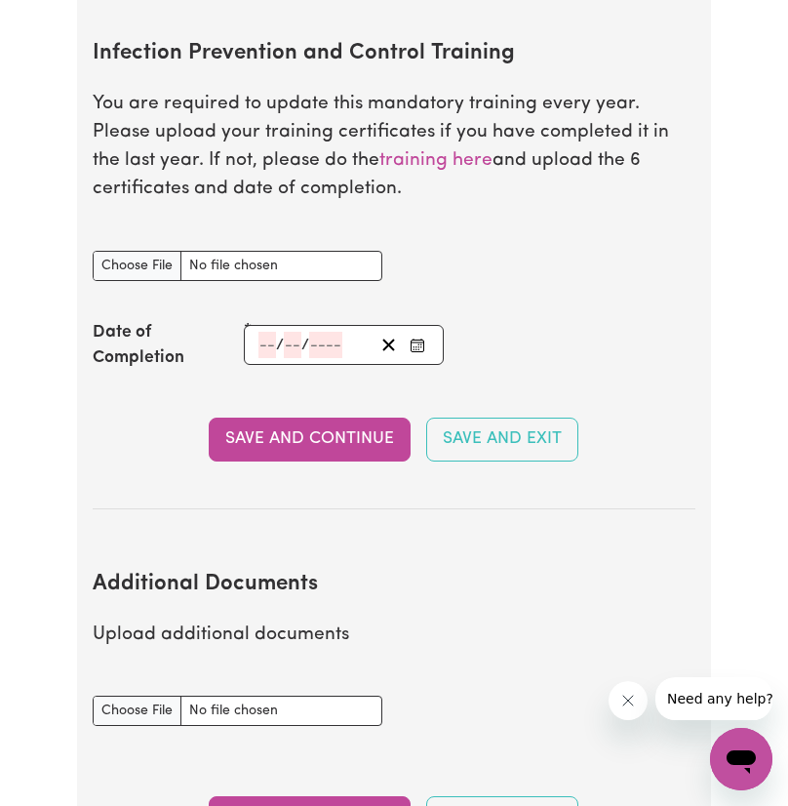
click at [379, 170] on link "training here" at bounding box center [435, 160] width 113 height 19
click at [379, 160] on link "training here" at bounding box center [435, 160] width 113 height 19
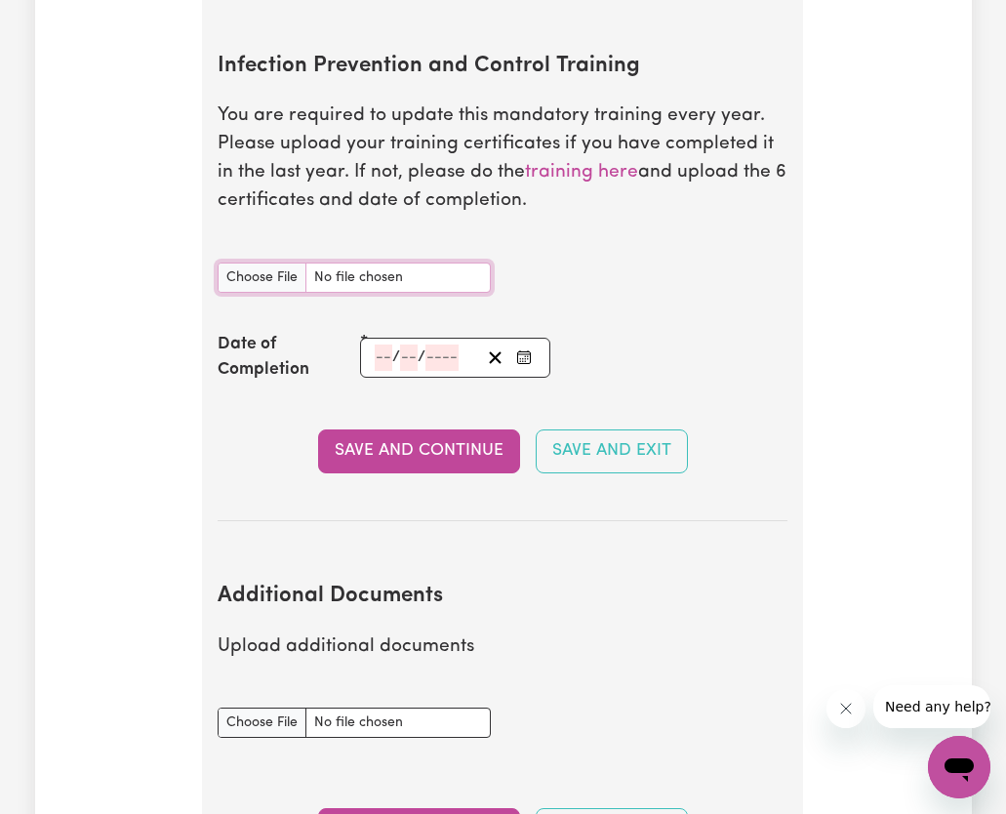
click at [258, 279] on input "Infection Prevention and Control Training document" at bounding box center [354, 277] width 273 height 30
type input "C:\fakepath\sedrfghjnkm.pdf"
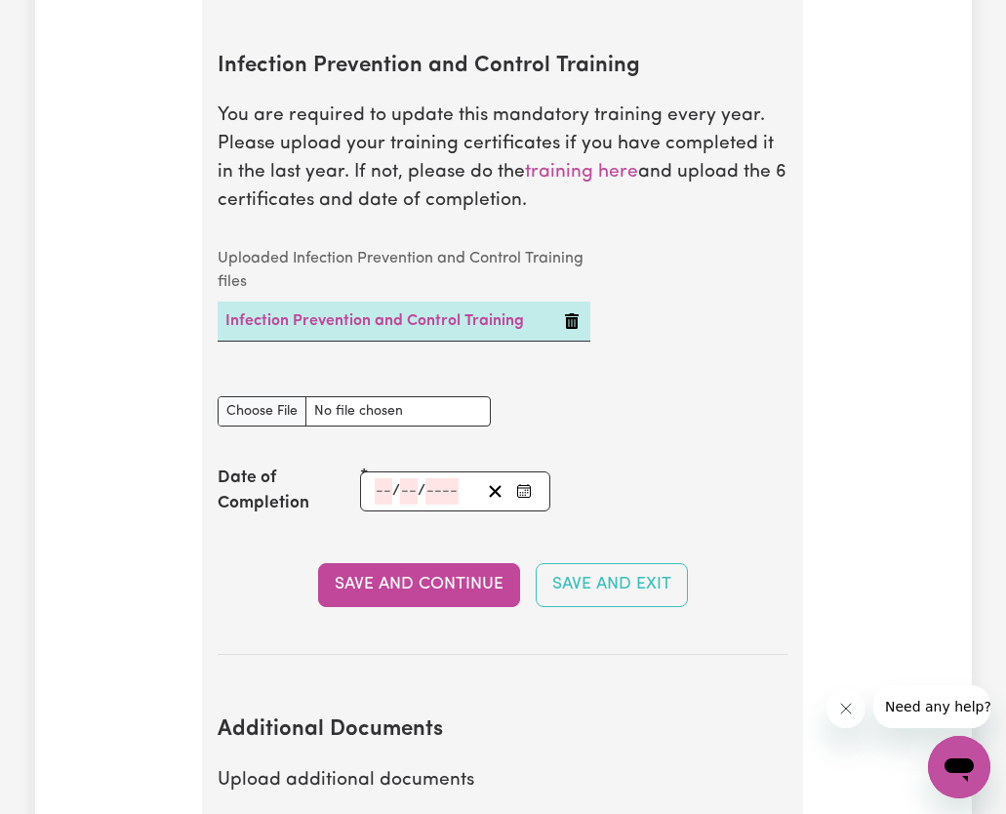
type input "C:\fakepath\sdfghjkiuytgfv.pdf"
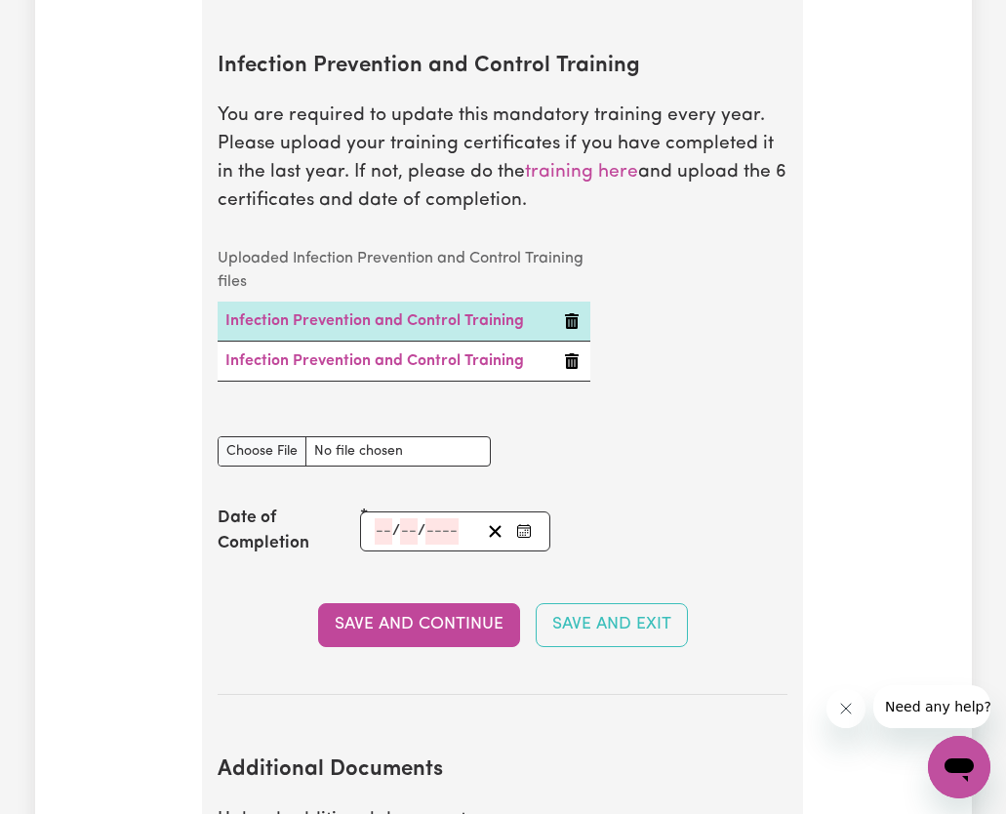
type input "C:\fakepath\sdfghjk.pdf"
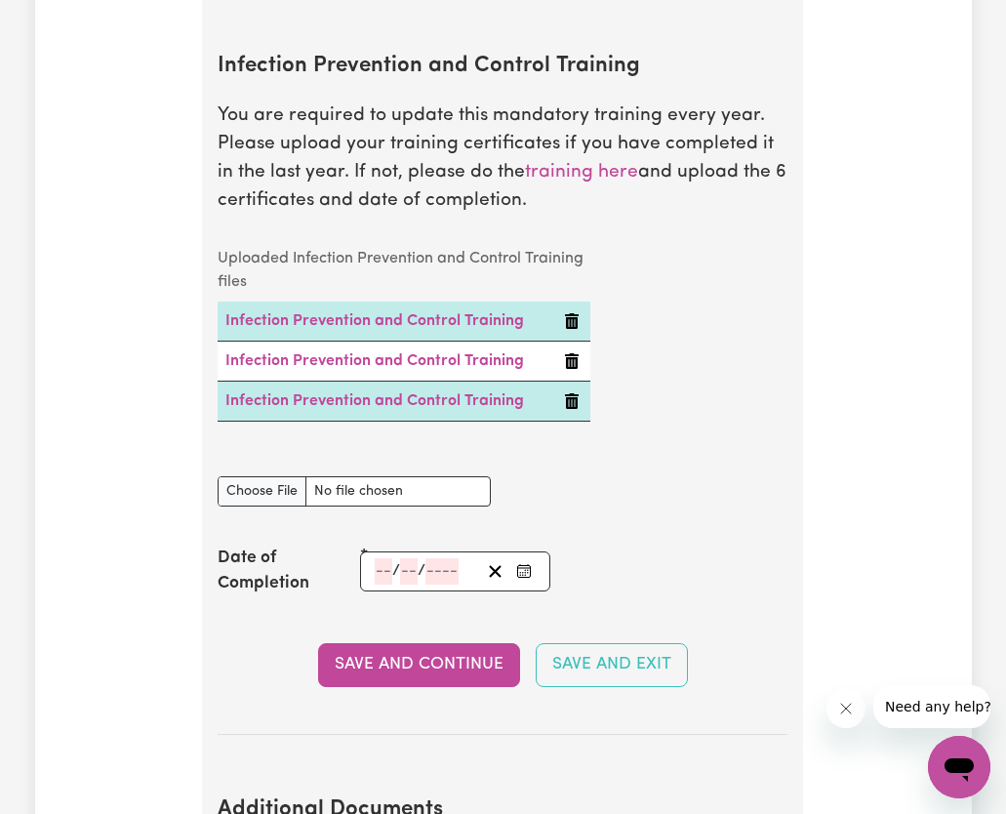
type input "C:\fakepath\downloadfgh.pdf"
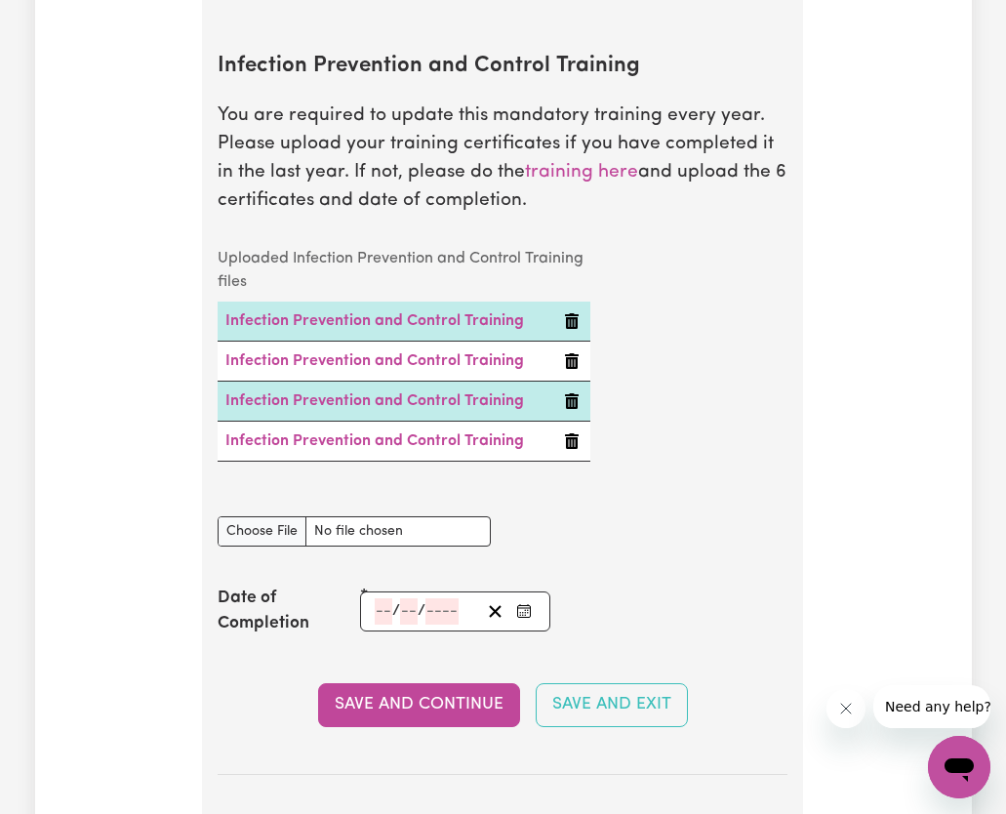
type input "C:\fakepath\downloaddfghjk.pdf"
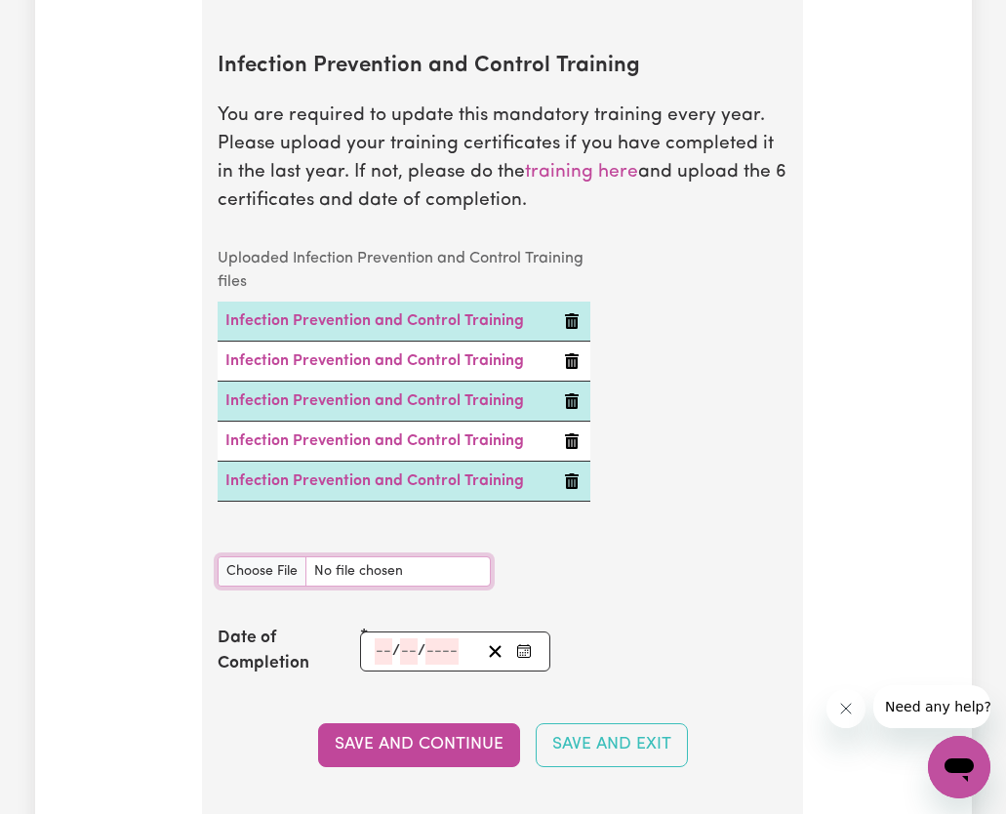
drag, startPoint x: 1013, startPoint y: 226, endPoint x: 415, endPoint y: 573, distance: 691.0
click at [415, 573] on input "Infection Prevention and Control Training document" at bounding box center [354, 571] width 273 height 30
type input "C:\fakepath\dsfg`hjkl.pdf"
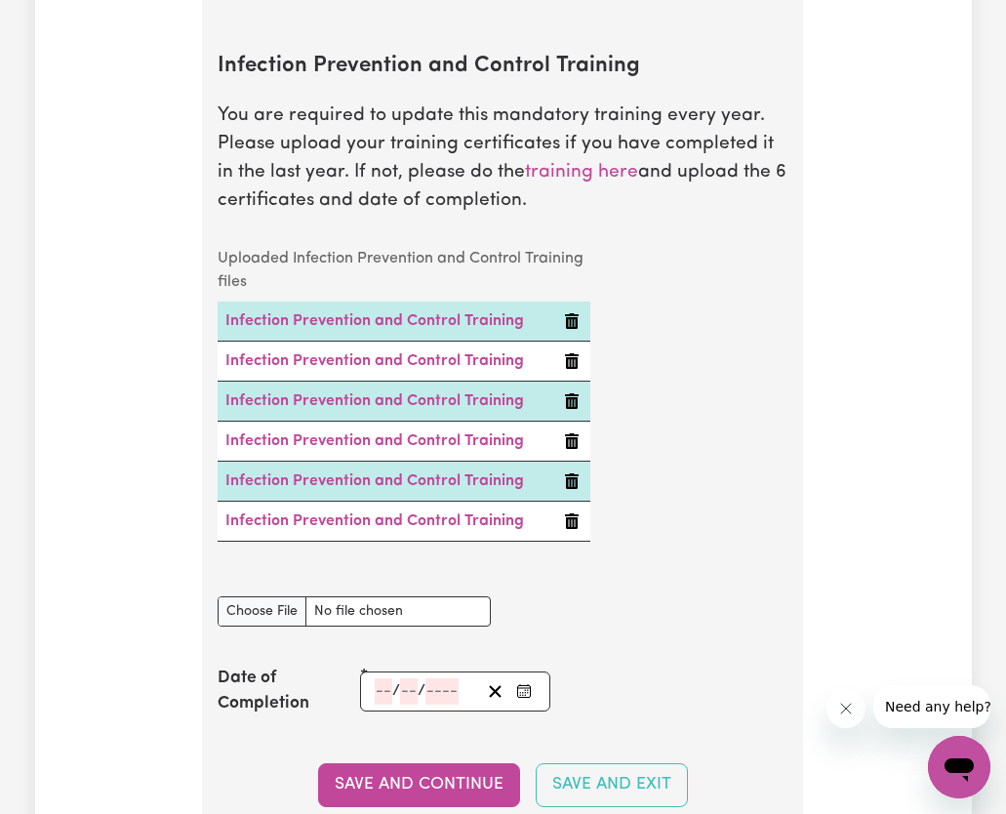
click at [376, 695] on input "number" at bounding box center [384, 691] width 18 height 26
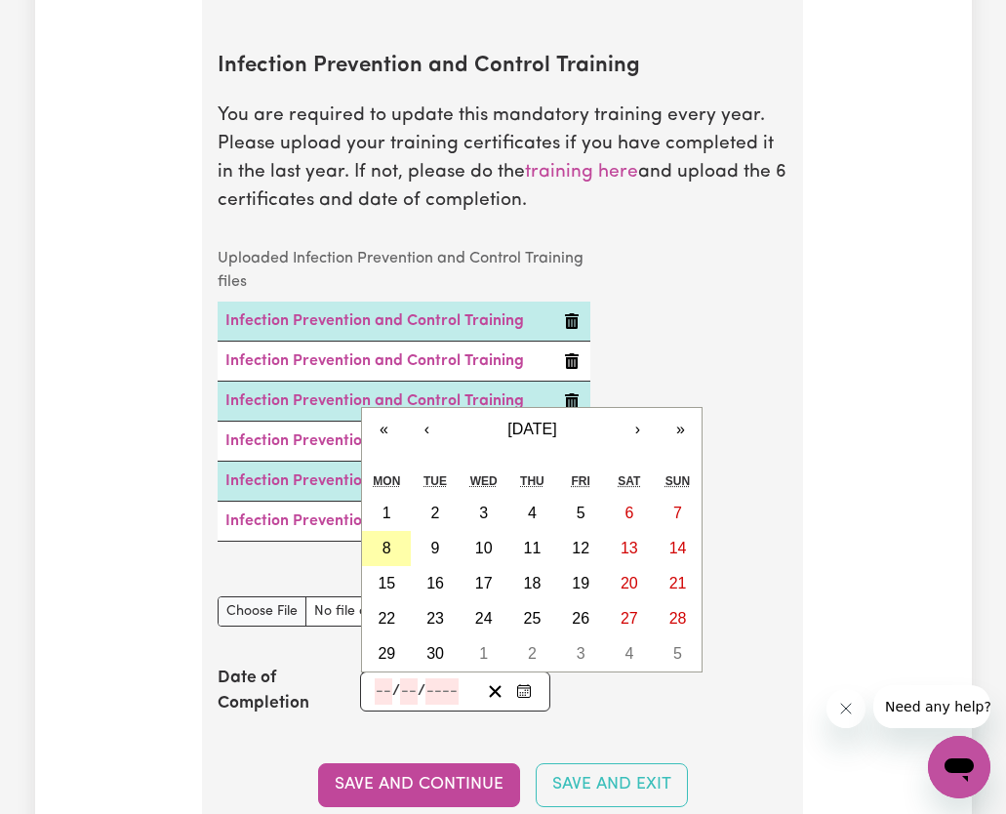
click at [390, 556] on abbr "8" at bounding box center [386, 547] width 9 height 17
type input "[DATE]"
type input "8"
type input "9"
type input "2025"
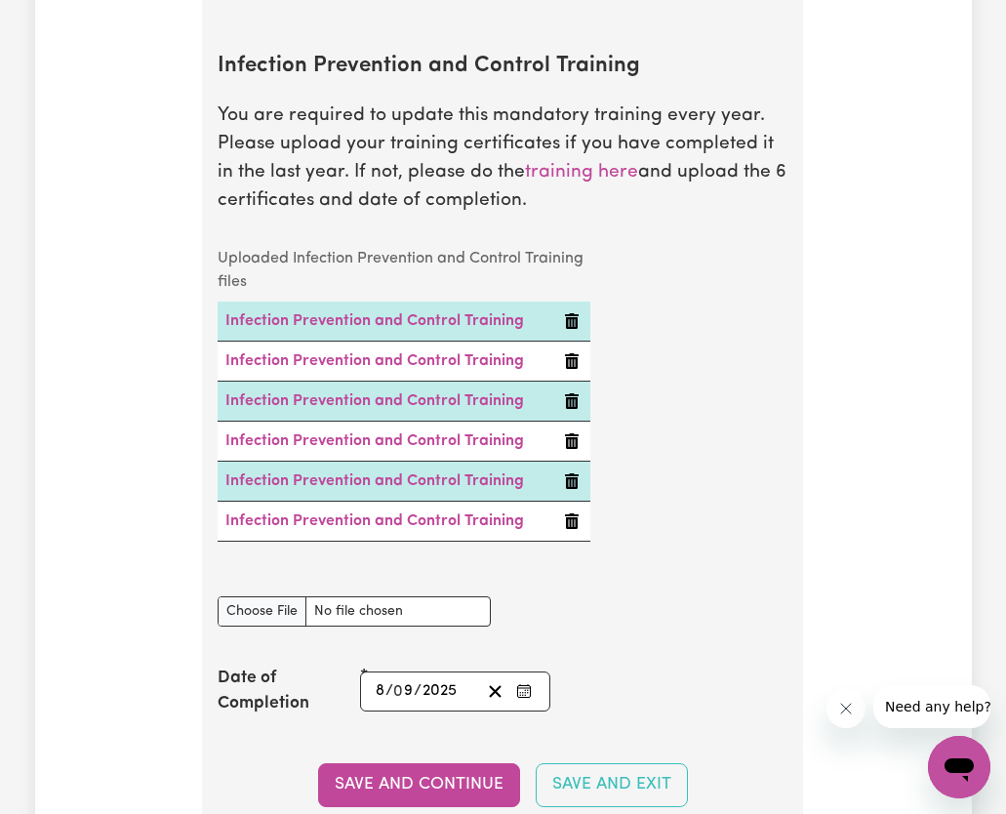
click at [427, 793] on button "Save and Continue" at bounding box center [419, 784] width 202 height 43
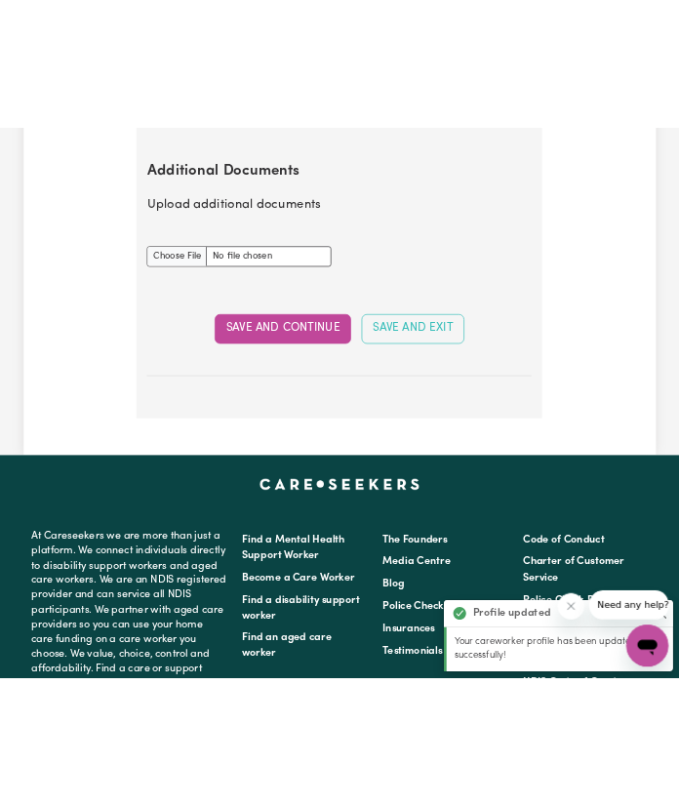
scroll to position [4190, 0]
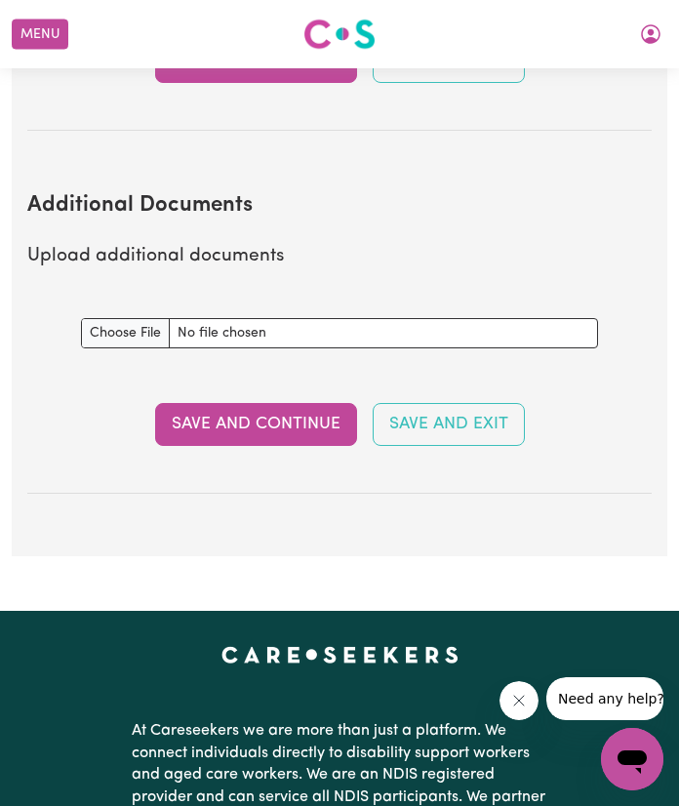
type input "C:\fakepath\certificates_certificate-1756292716158-152.pdf"
click at [260, 439] on button "Save and Continue" at bounding box center [256, 424] width 202 height 43
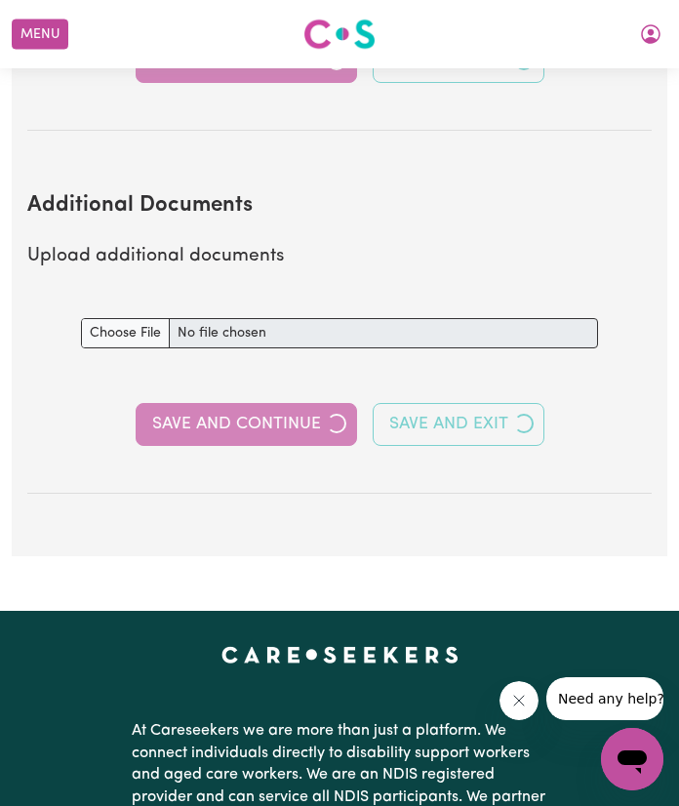
select select "Certificate III (Individual Support)"
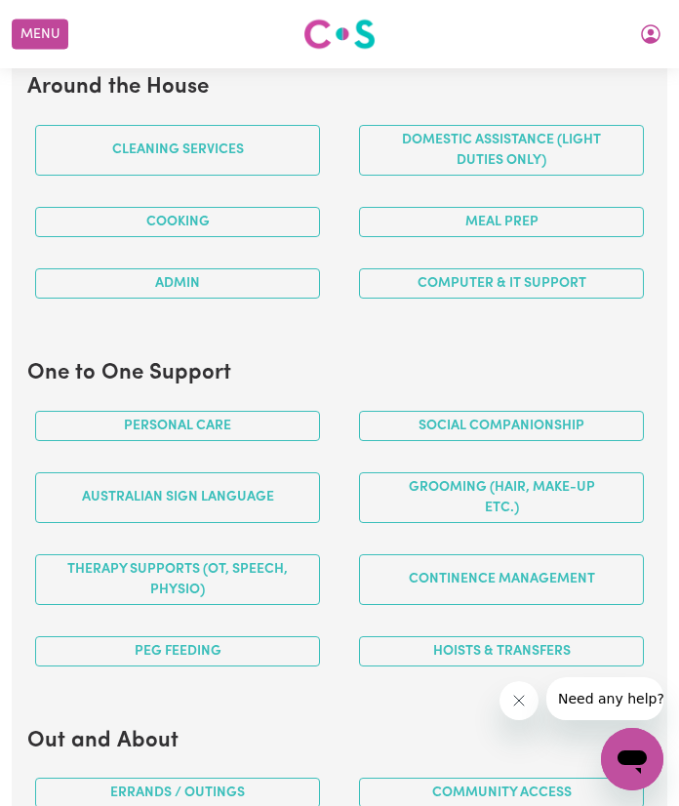
scroll to position [1853, 0]
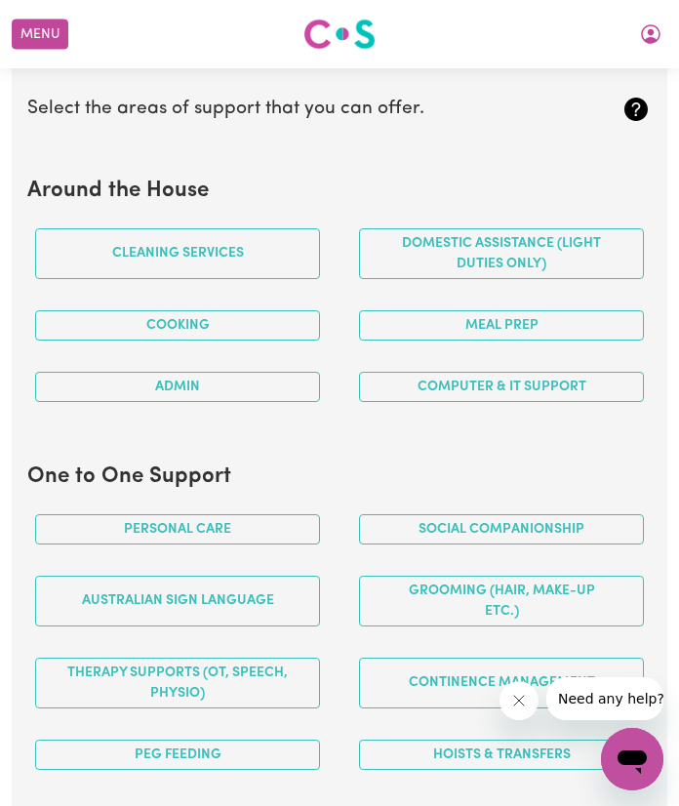
click at [647, 42] on icon "My Account" at bounding box center [651, 34] width 20 height 20
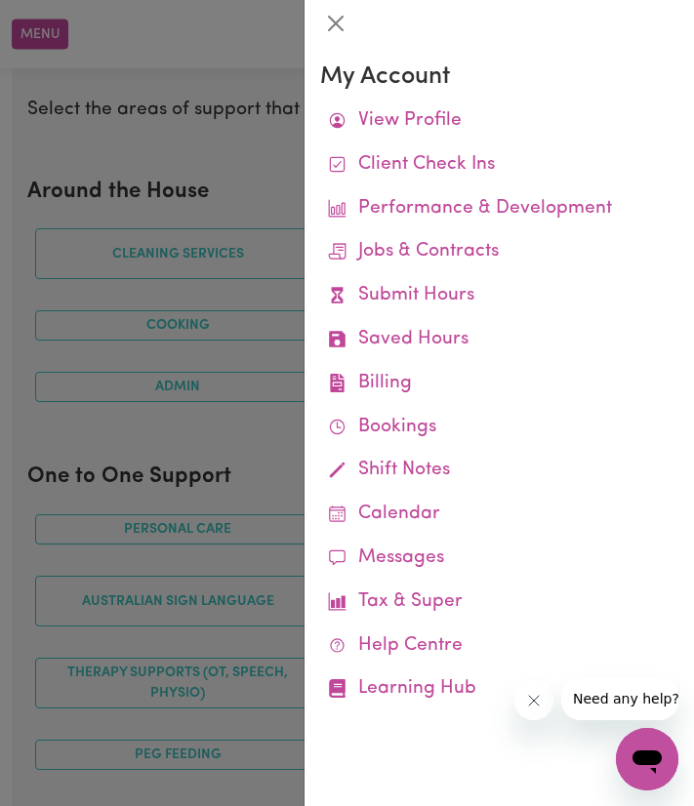
click at [241, 146] on div at bounding box center [347, 403] width 694 height 806
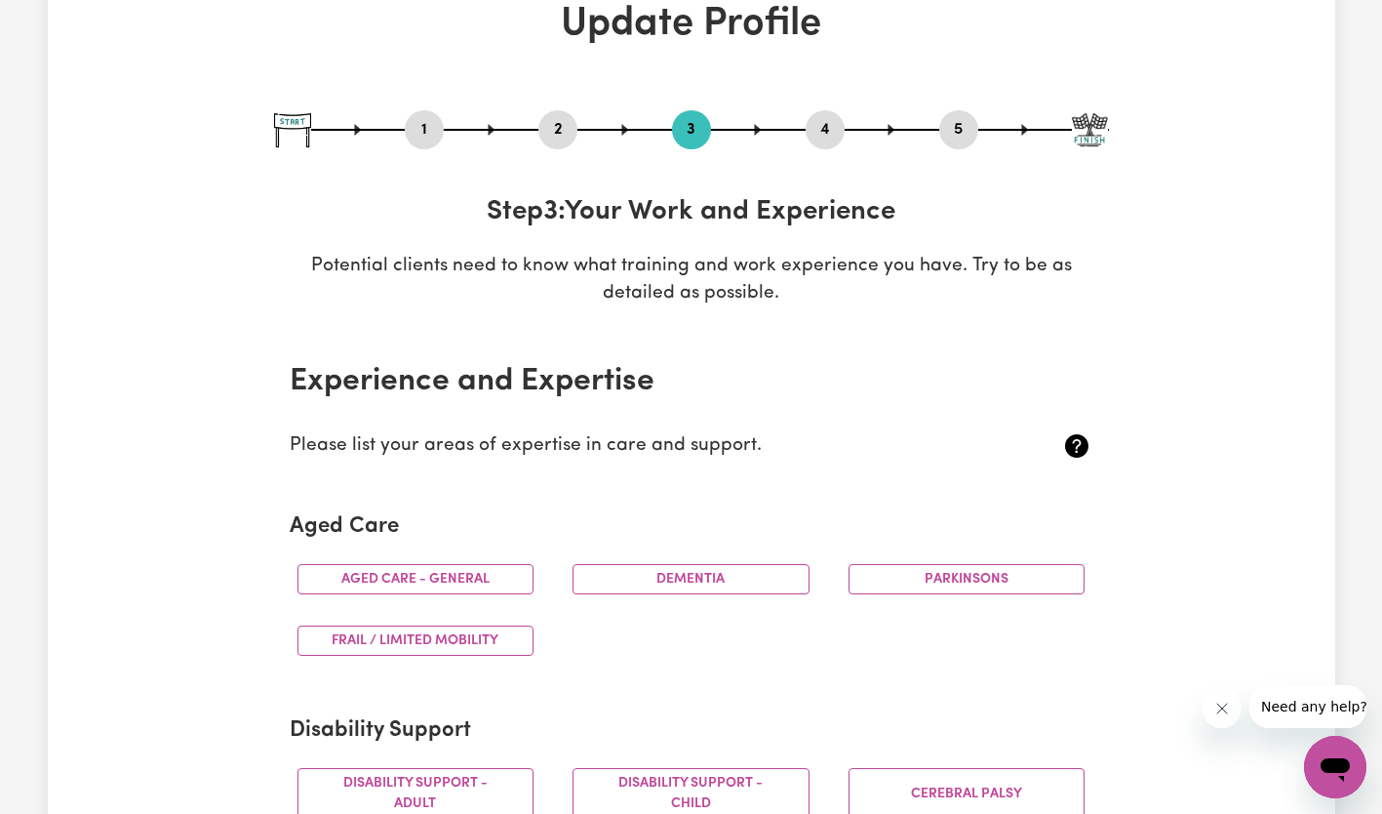
scroll to position [128, 0]
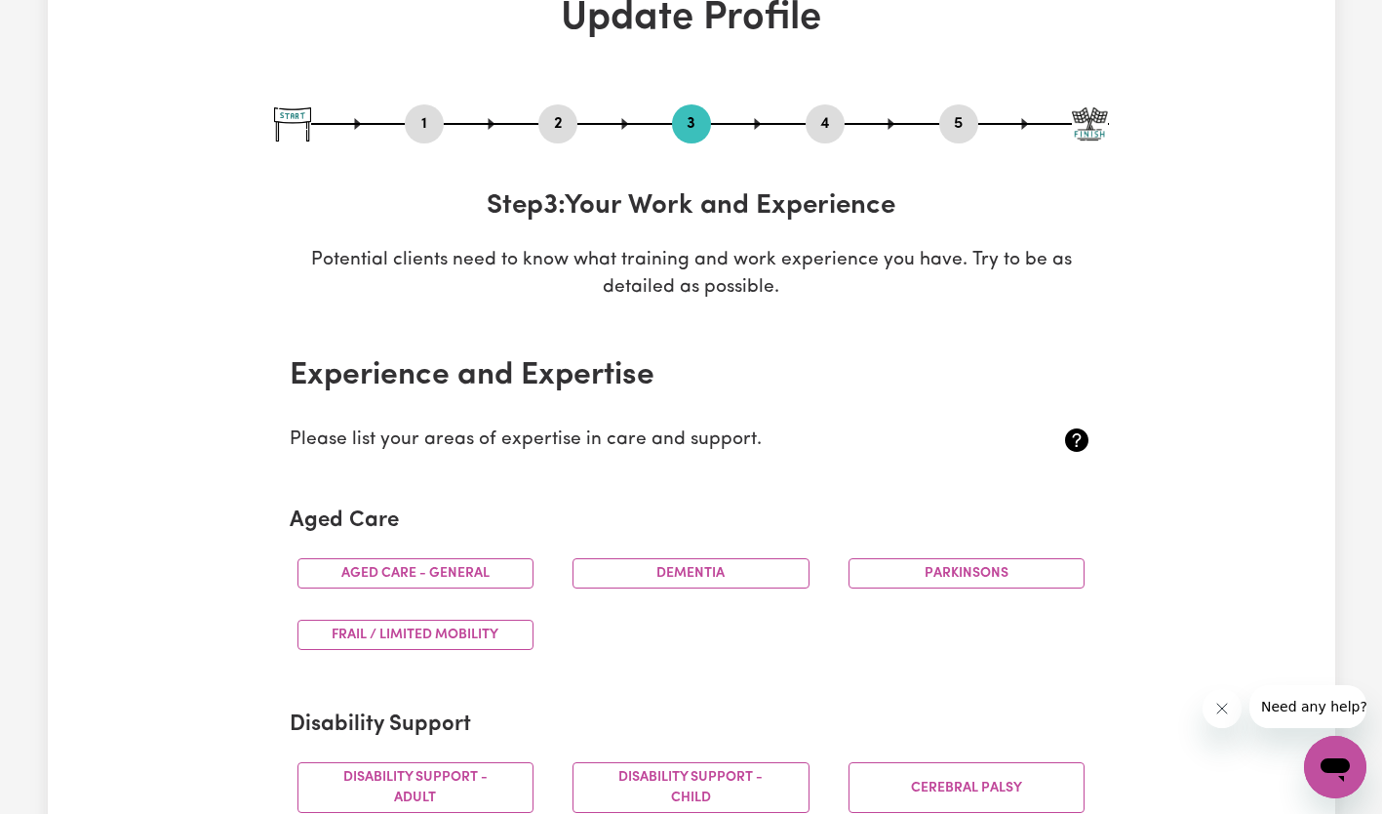
click at [475, 573] on button "Aged care - General" at bounding box center [416, 573] width 237 height 30
click at [457, 629] on button "Frail / limited mobility" at bounding box center [416, 634] width 237 height 30
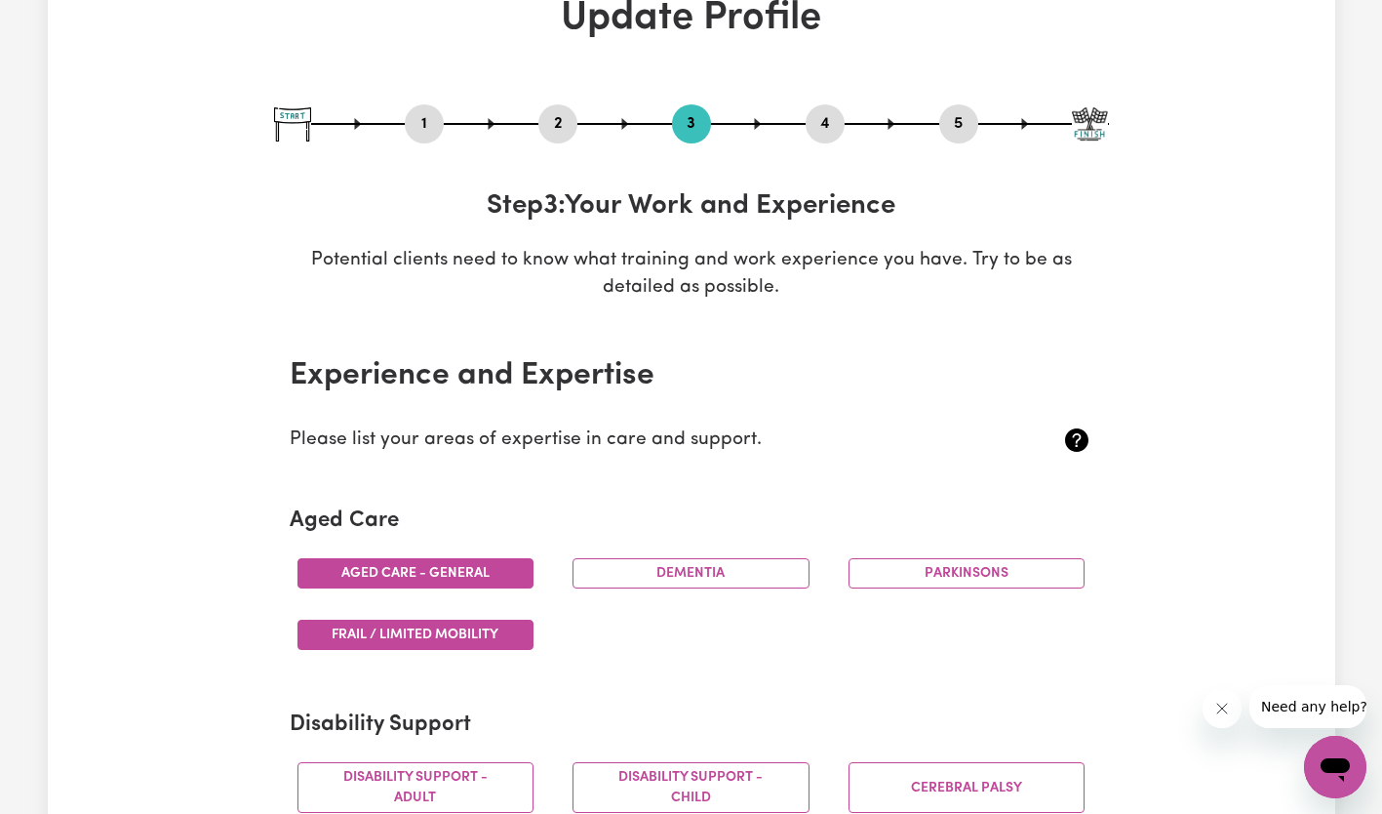
click at [744, 570] on button "Dementia" at bounding box center [691, 573] width 237 height 30
click at [892, 576] on button "Parkinsons" at bounding box center [967, 573] width 237 height 30
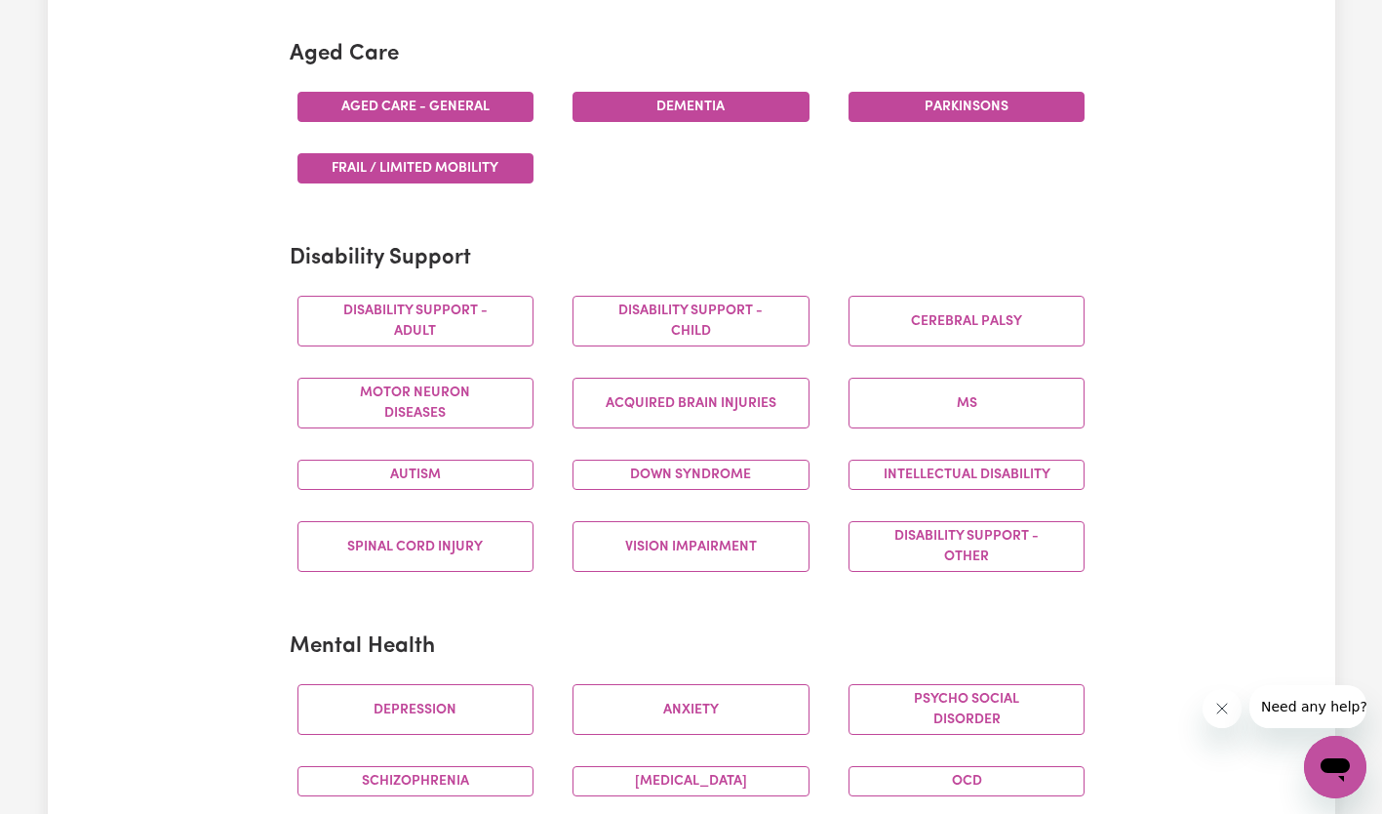
scroll to position [597, 0]
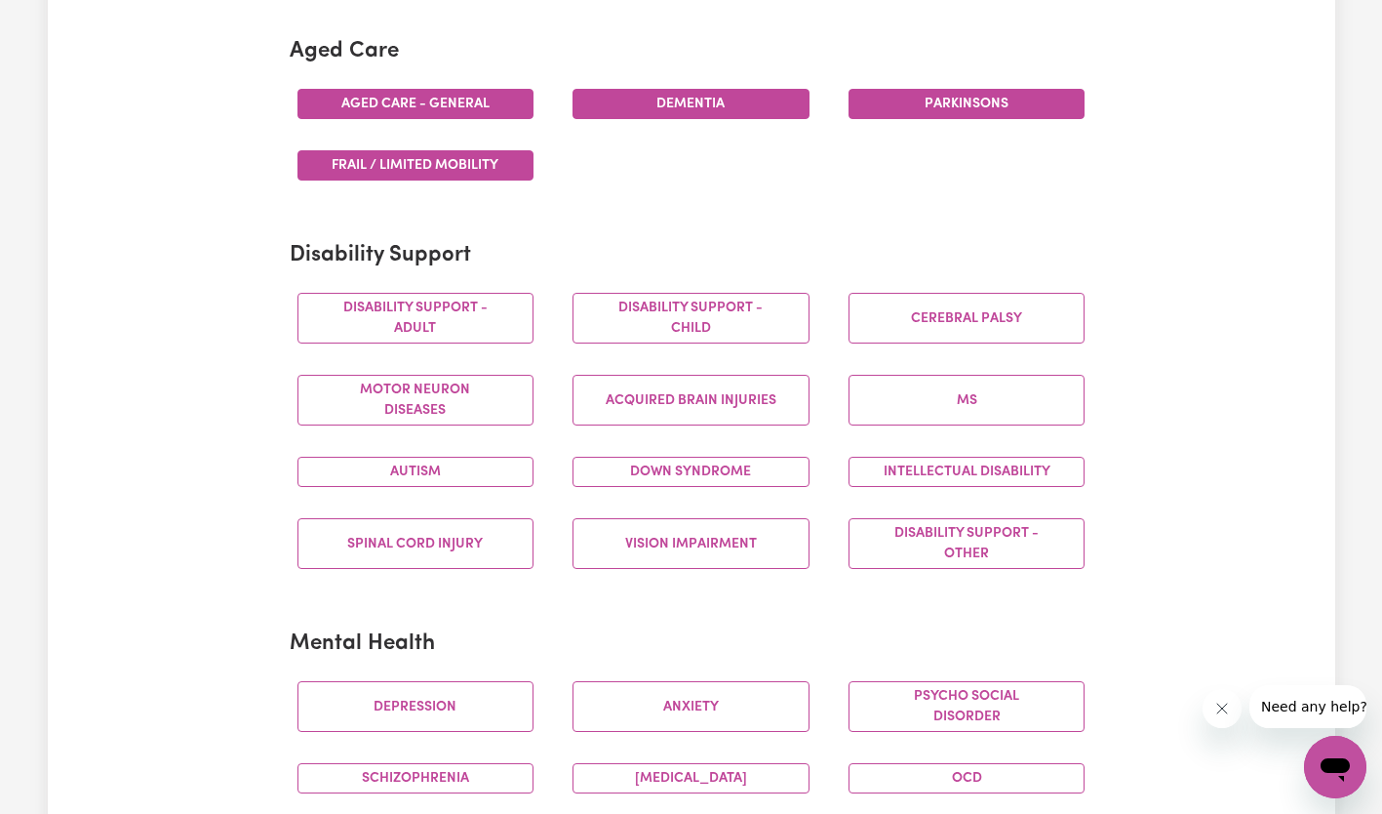
click at [443, 343] on button "Disability support - Adult" at bounding box center [416, 318] width 237 height 51
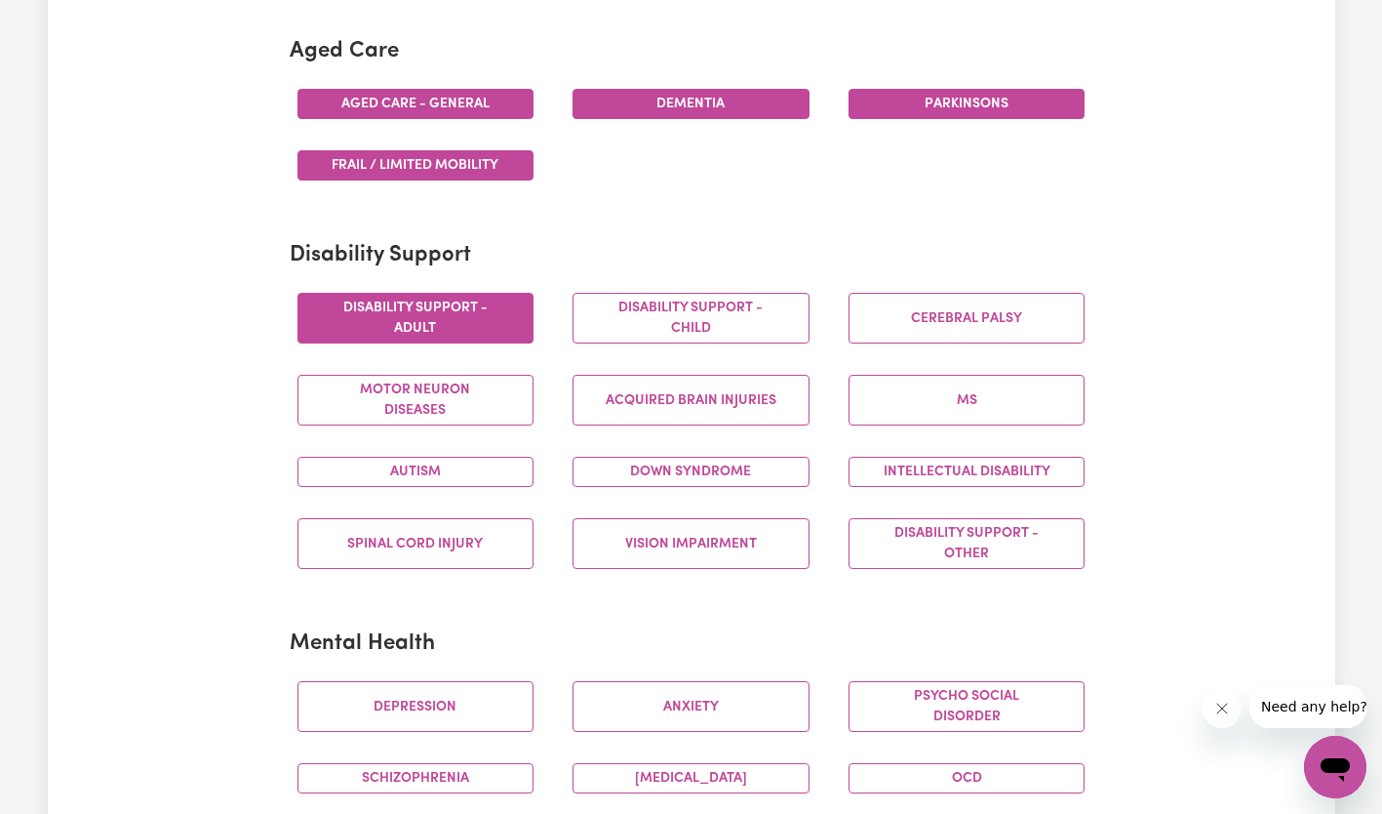
click at [705, 326] on button "Disability support - Child" at bounding box center [691, 318] width 237 height 51
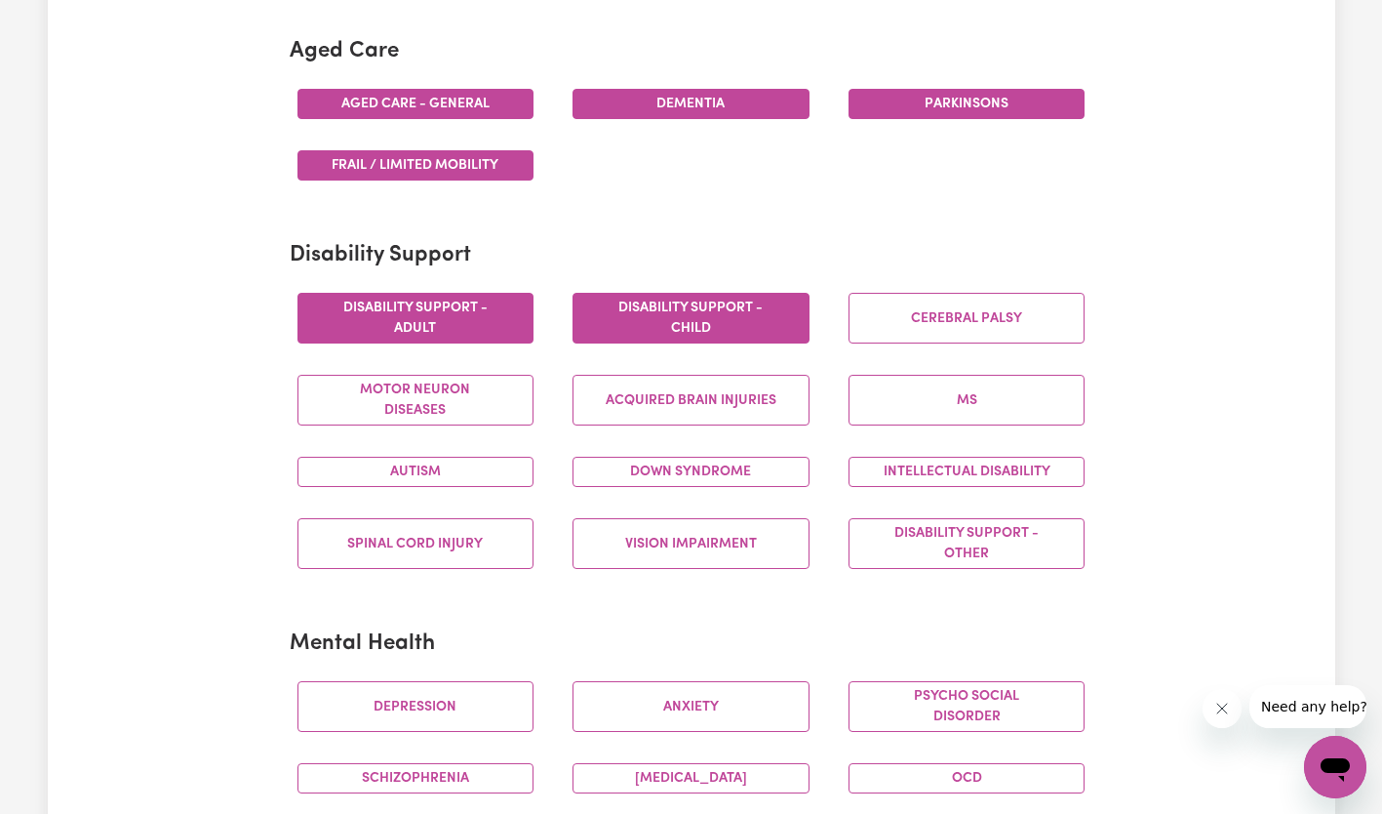
click at [980, 330] on button "Cerebral Palsy" at bounding box center [967, 318] width 237 height 51
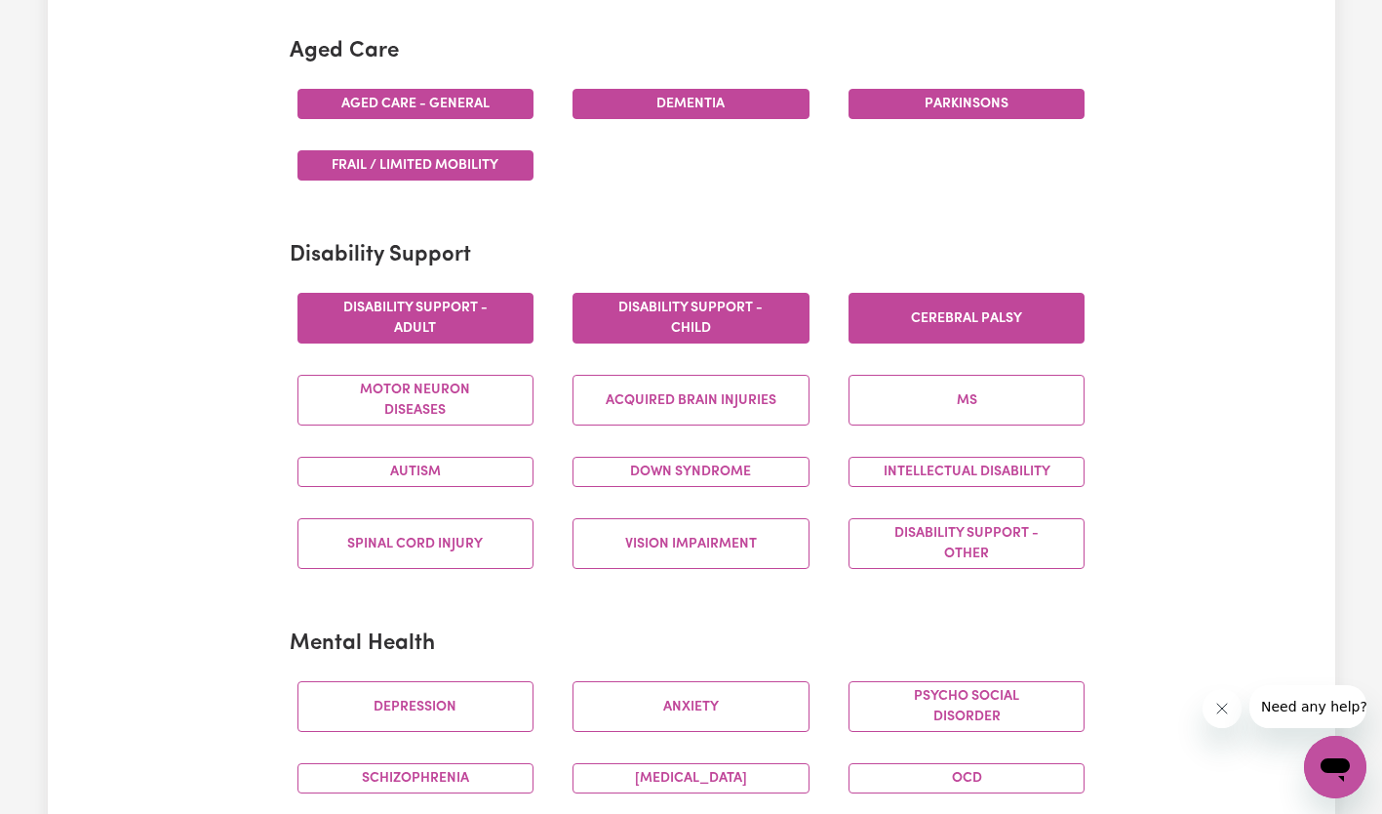
click at [999, 419] on button "MS" at bounding box center [967, 400] width 237 height 51
click at [722, 400] on button "Acquired Brain Injuries" at bounding box center [691, 400] width 237 height 51
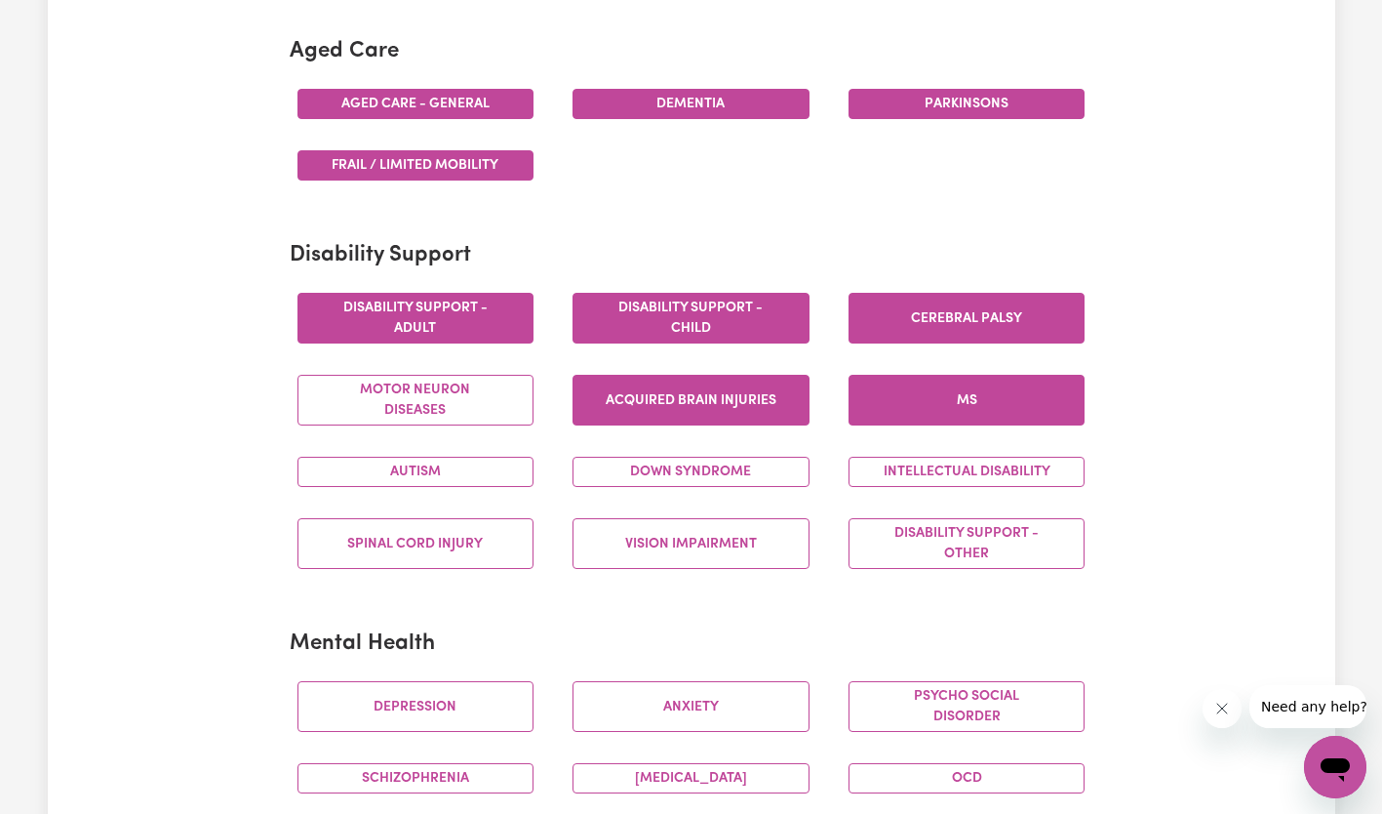
click at [455, 394] on button "Motor Neuron Diseases" at bounding box center [416, 400] width 237 height 51
click at [434, 466] on button "Autism" at bounding box center [416, 472] width 237 height 30
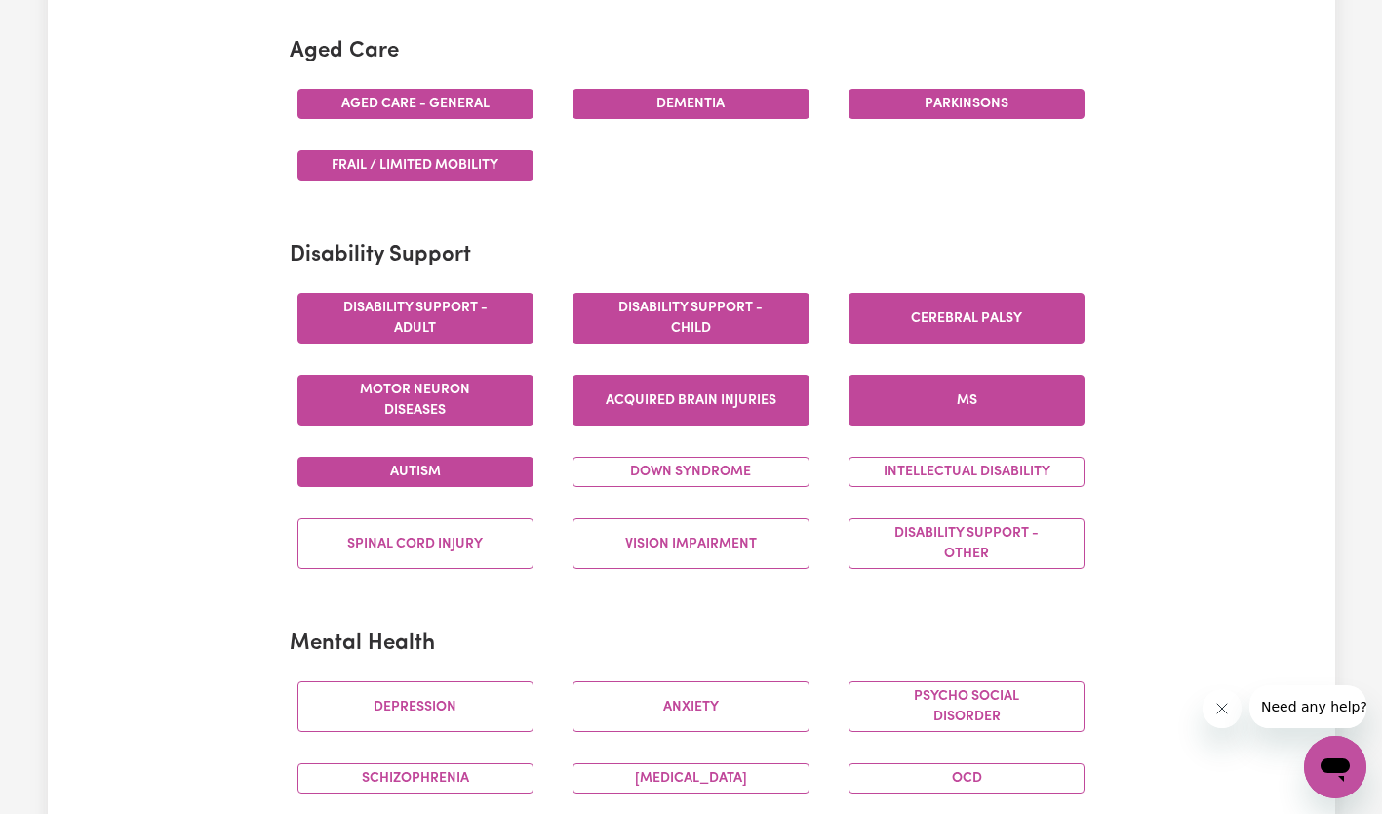
click at [669, 472] on button "Down syndrome" at bounding box center [691, 472] width 237 height 30
click at [940, 471] on button "Intellectual Disability" at bounding box center [967, 472] width 237 height 30
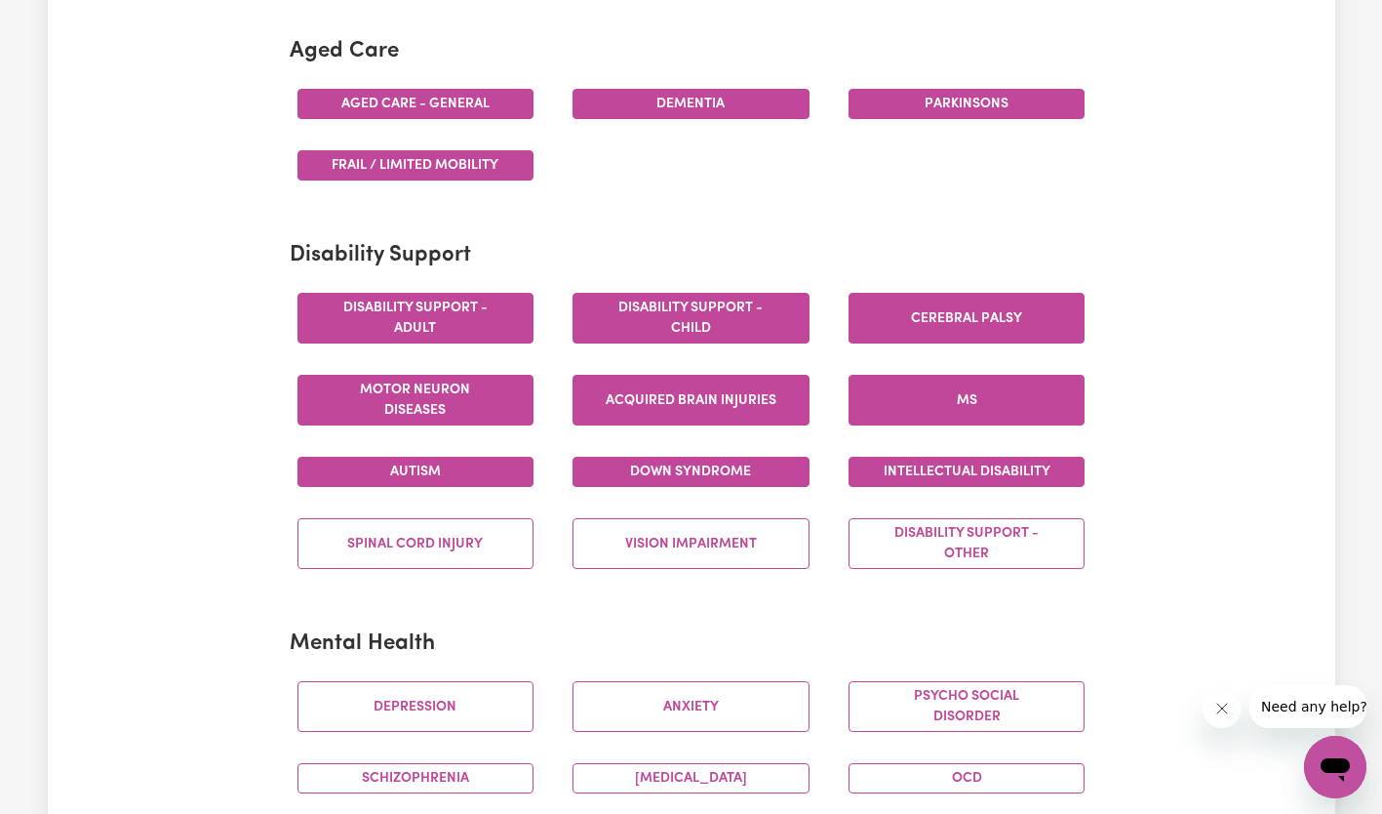
click at [967, 550] on button "Disability support - Other" at bounding box center [967, 543] width 237 height 51
click at [706, 547] on button "Vision impairment" at bounding box center [691, 543] width 237 height 51
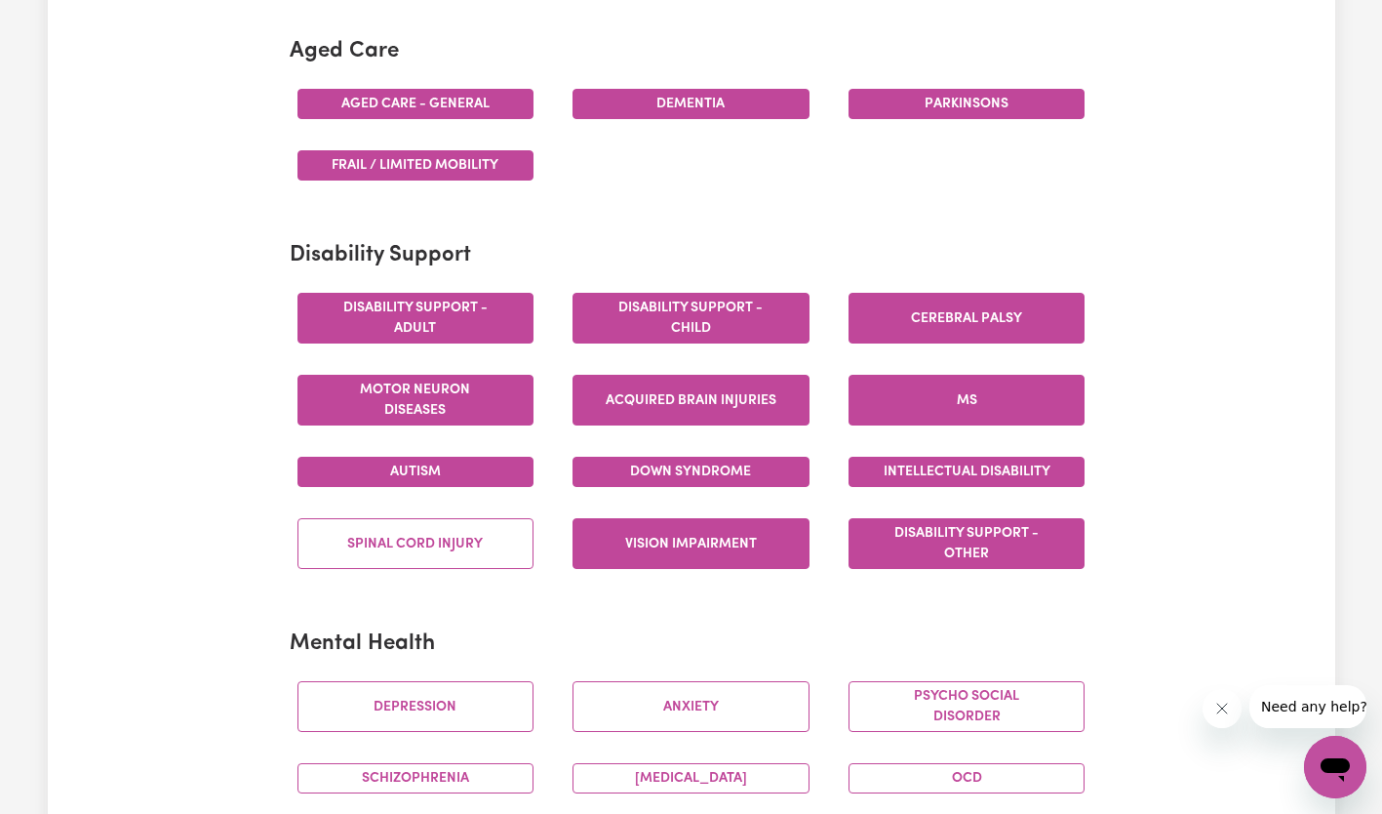
click at [461, 540] on button "Spinal cord injury" at bounding box center [416, 543] width 237 height 51
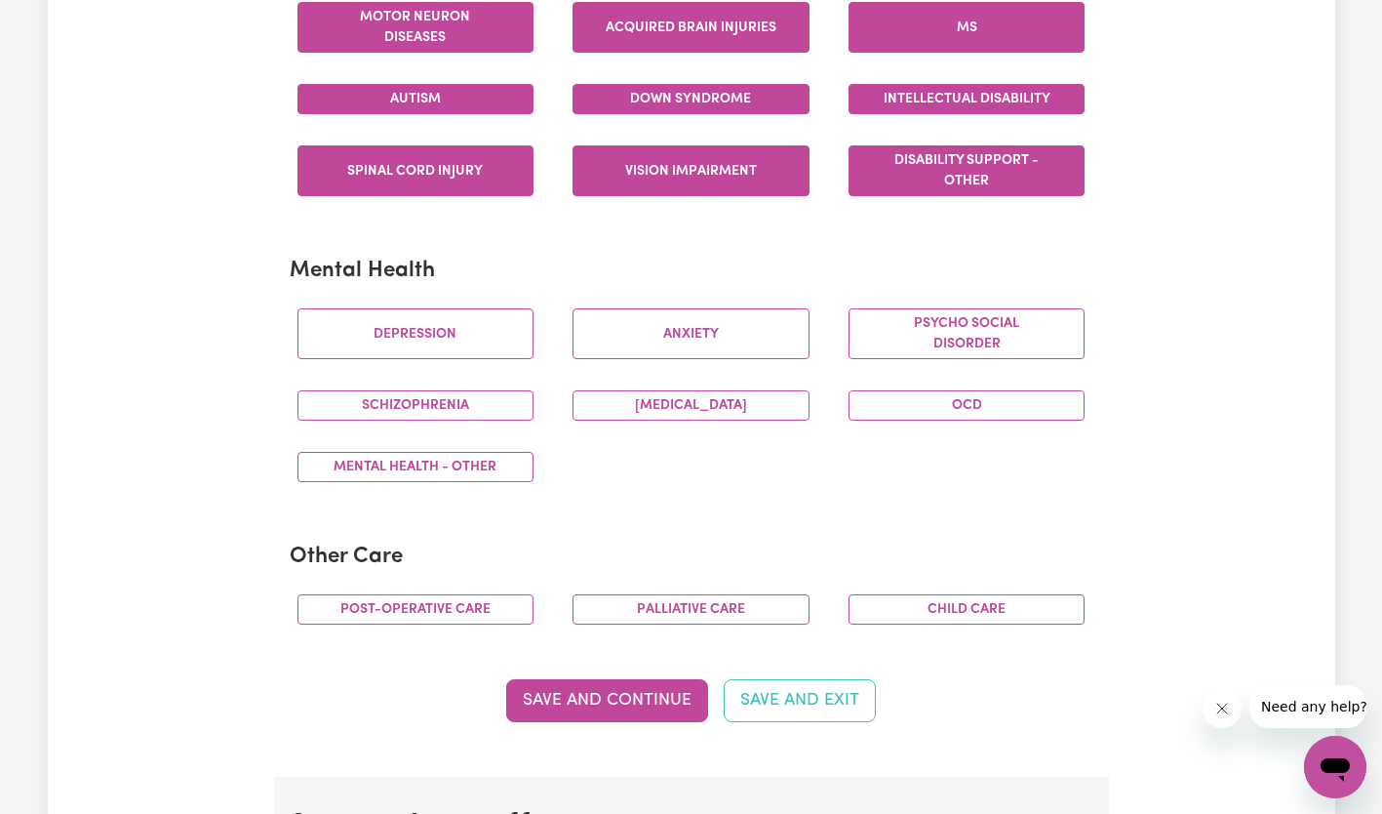
scroll to position [988, 0]
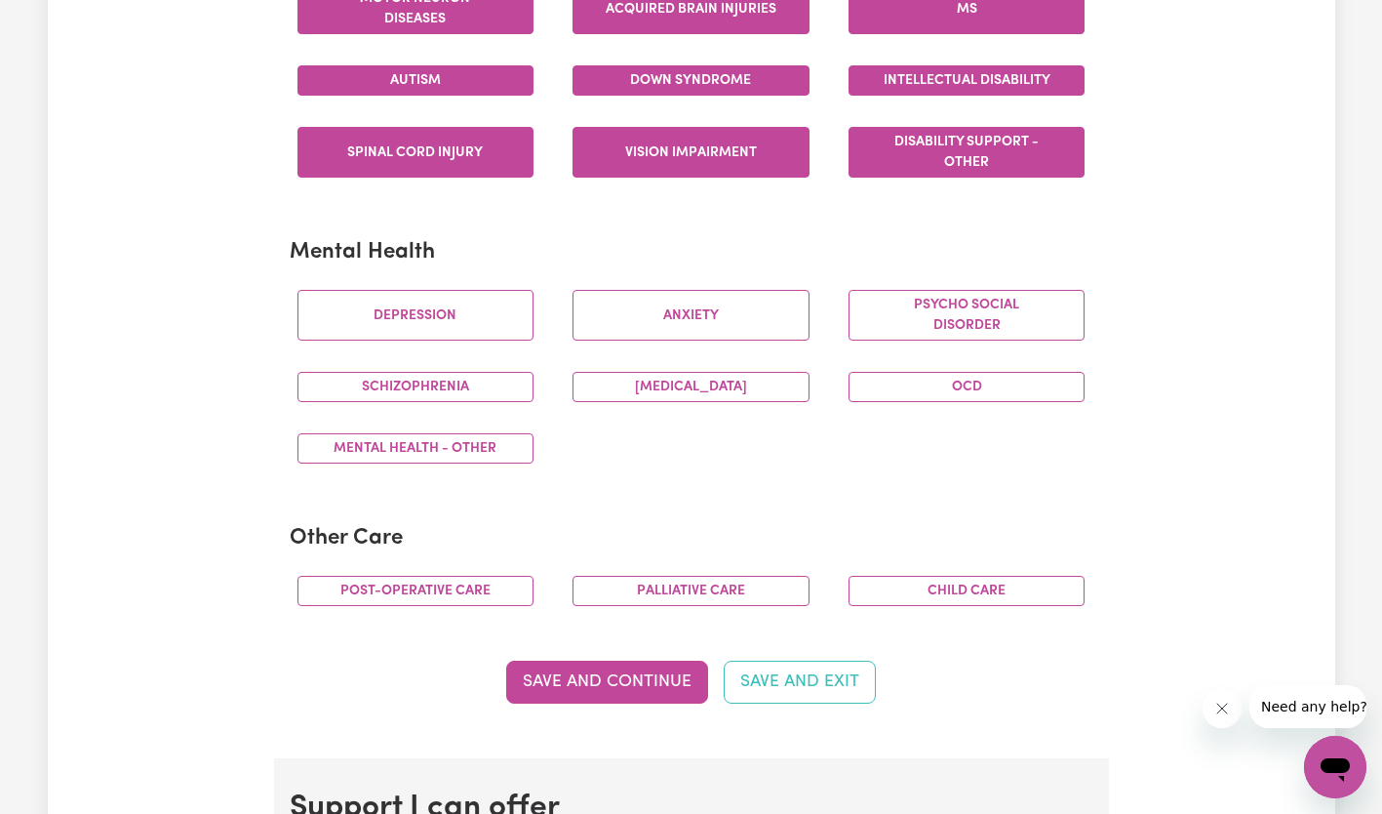
click at [1022, 326] on button "Psycho social disorder" at bounding box center [967, 315] width 237 height 51
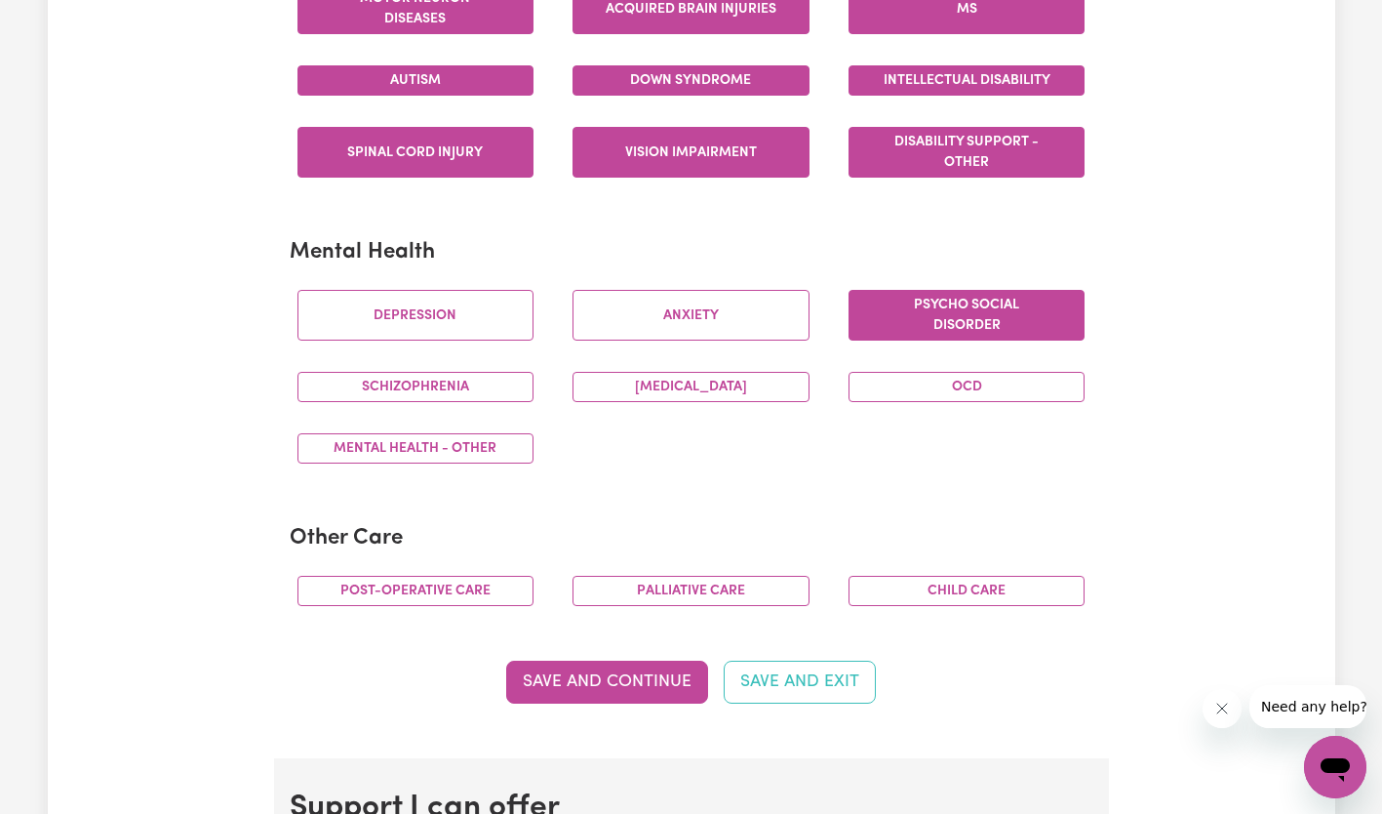
click at [1001, 394] on button "OCD" at bounding box center [967, 387] width 237 height 30
click at [757, 388] on button "[MEDICAL_DATA]" at bounding box center [691, 387] width 237 height 30
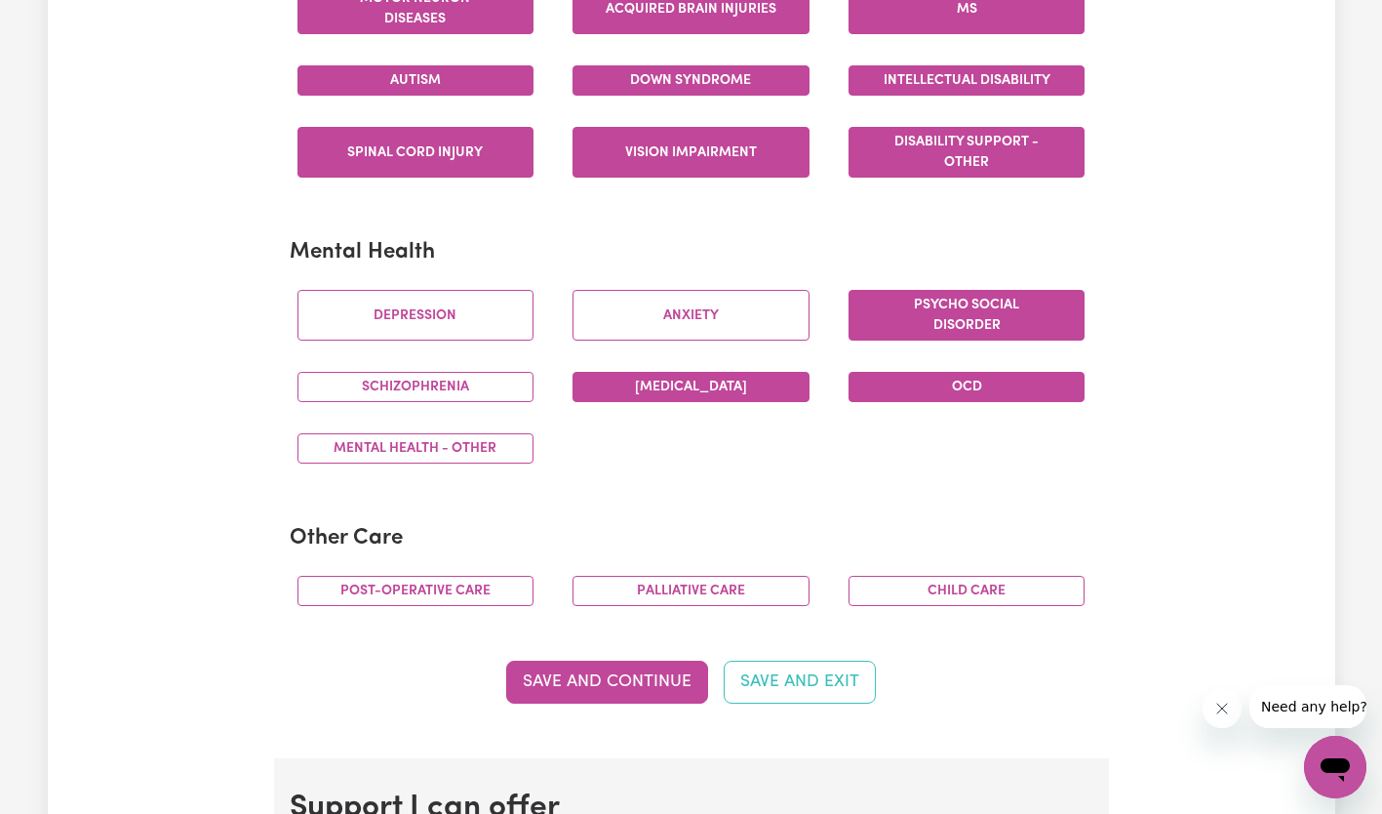
click at [731, 319] on button "Anxiety" at bounding box center [691, 315] width 237 height 51
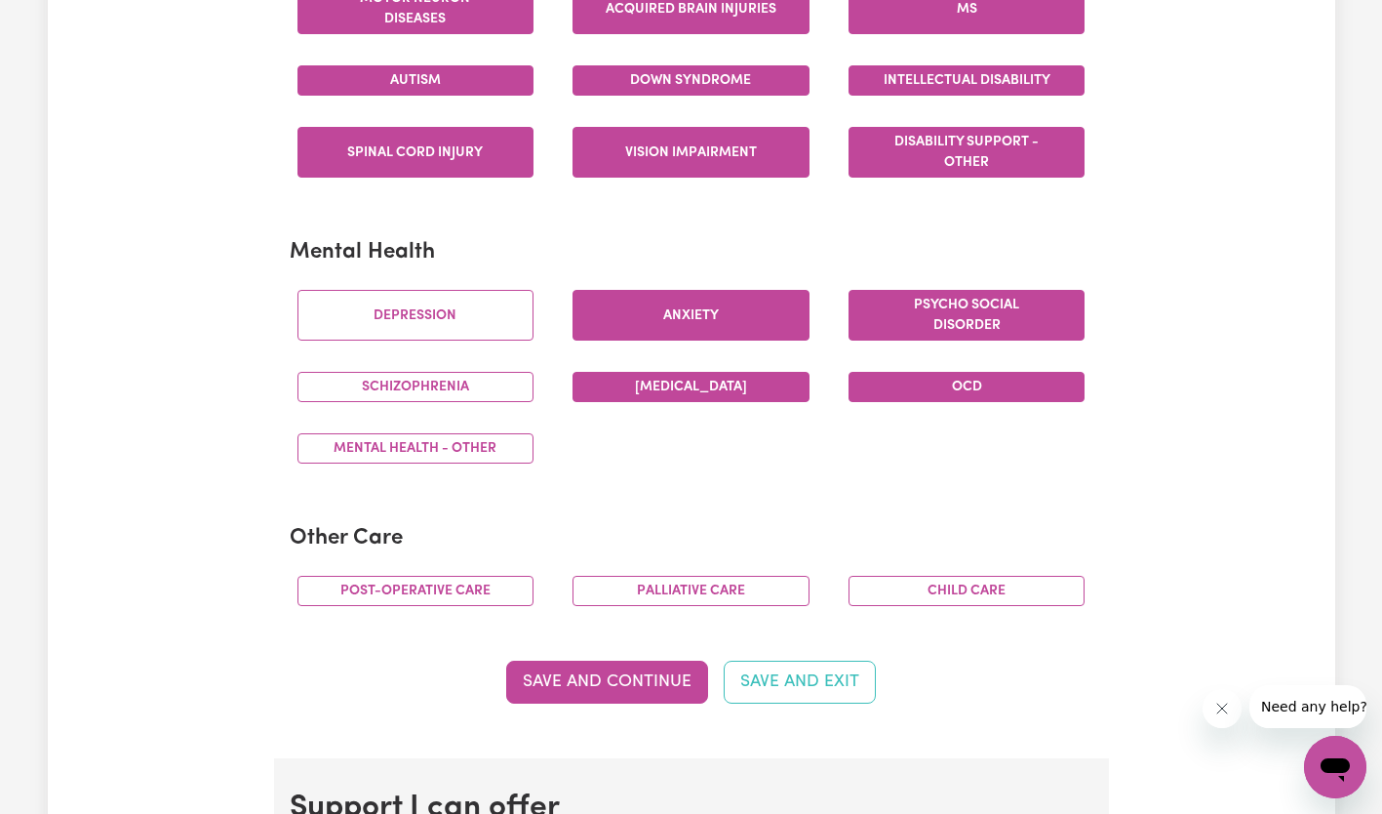
click at [486, 305] on button "Depression" at bounding box center [416, 315] width 237 height 51
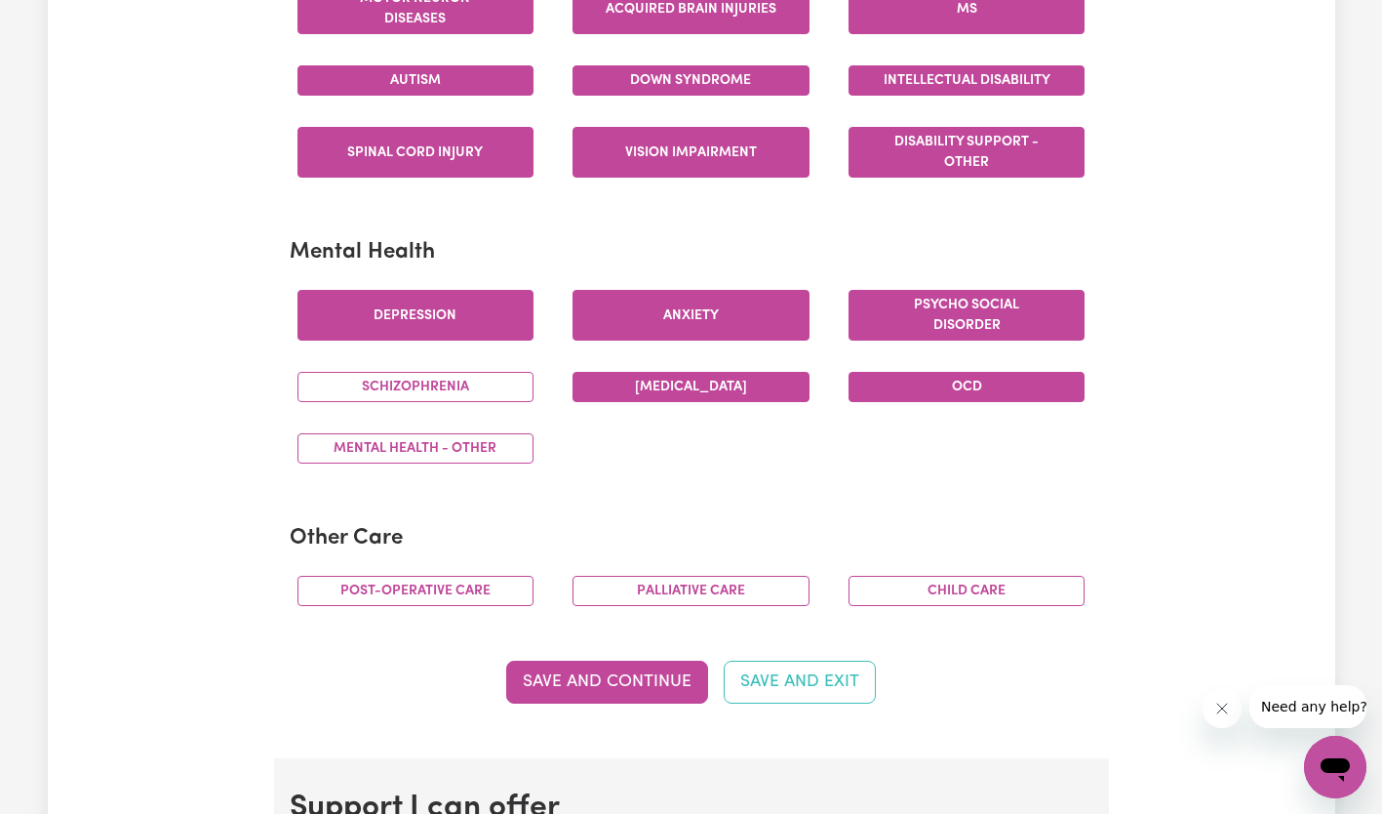
click at [471, 400] on button "Schizophrenia" at bounding box center [416, 387] width 237 height 30
click at [465, 451] on button "Mental Health - Other" at bounding box center [416, 448] width 237 height 30
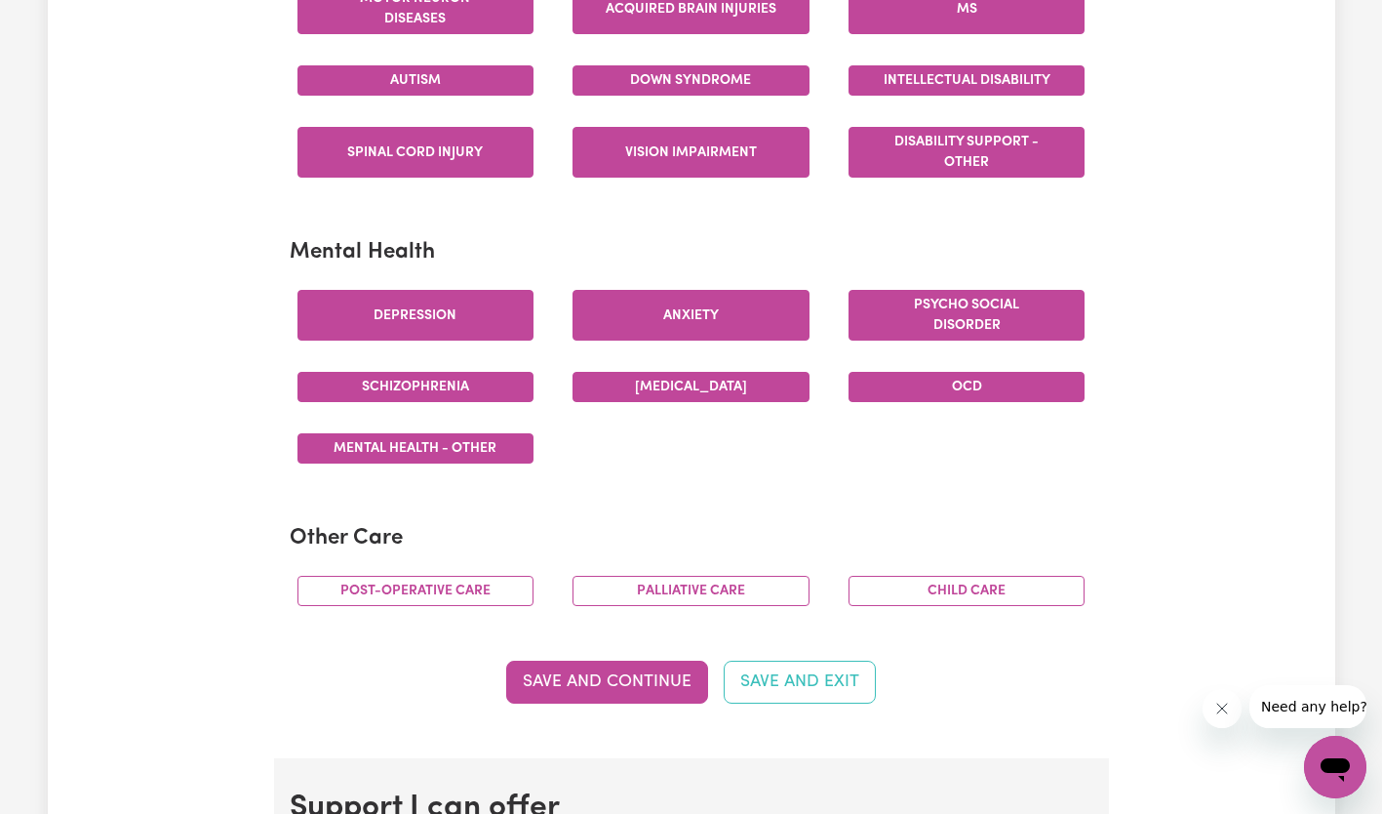
click at [464, 591] on button "Post-operative care" at bounding box center [416, 591] width 237 height 30
click at [689, 594] on button "Palliative care" at bounding box center [691, 591] width 237 height 30
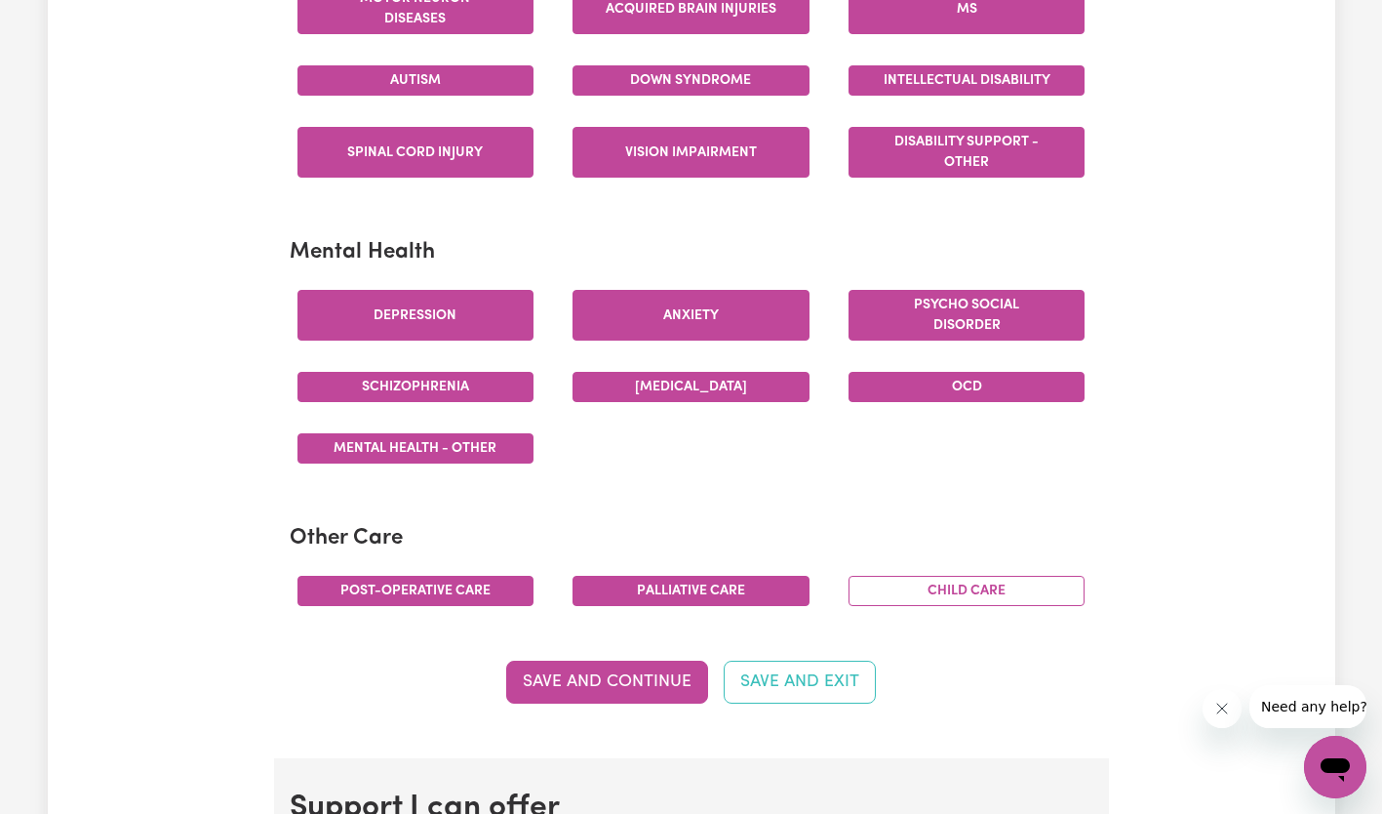
click at [981, 586] on button "Child care" at bounding box center [967, 591] width 237 height 30
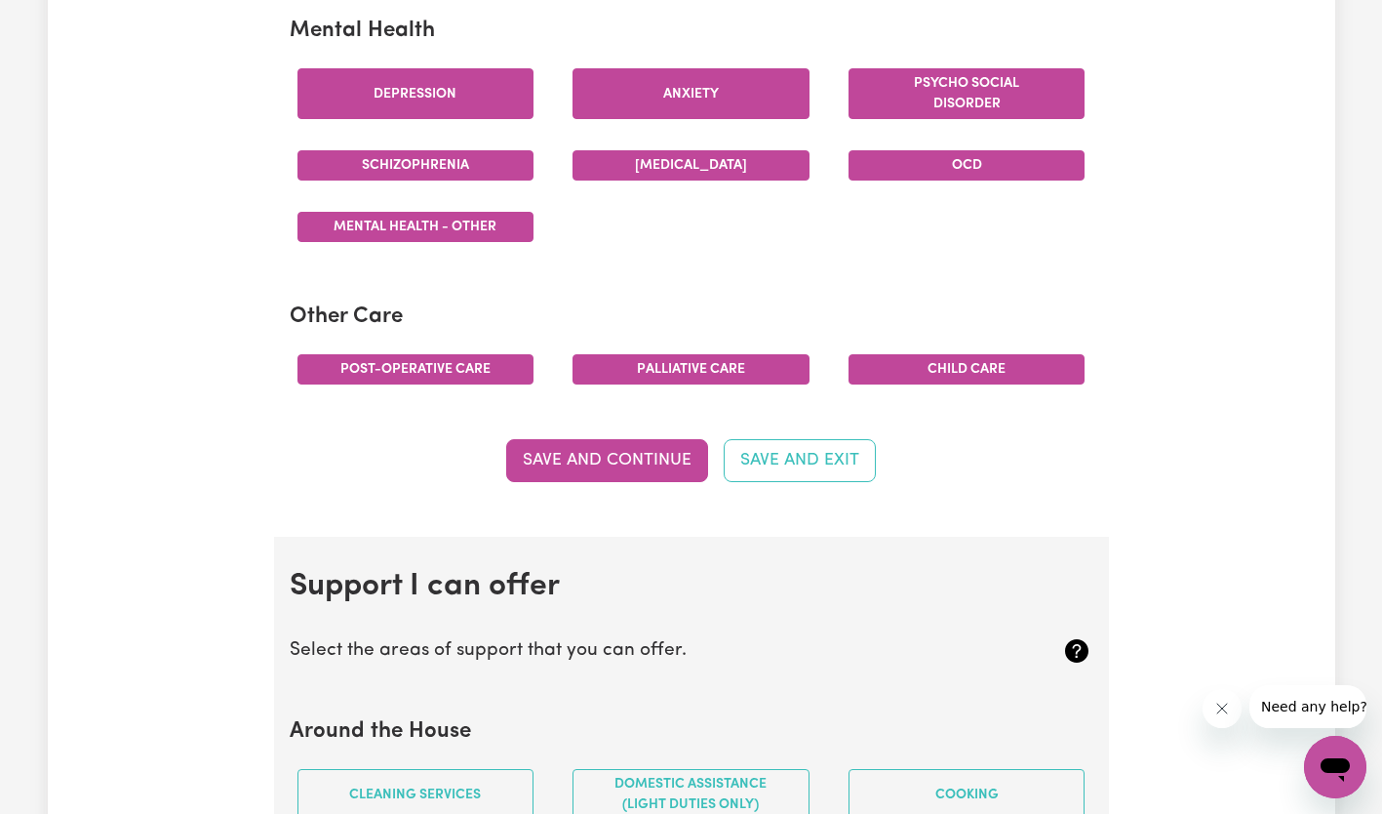
scroll to position [1234, 0]
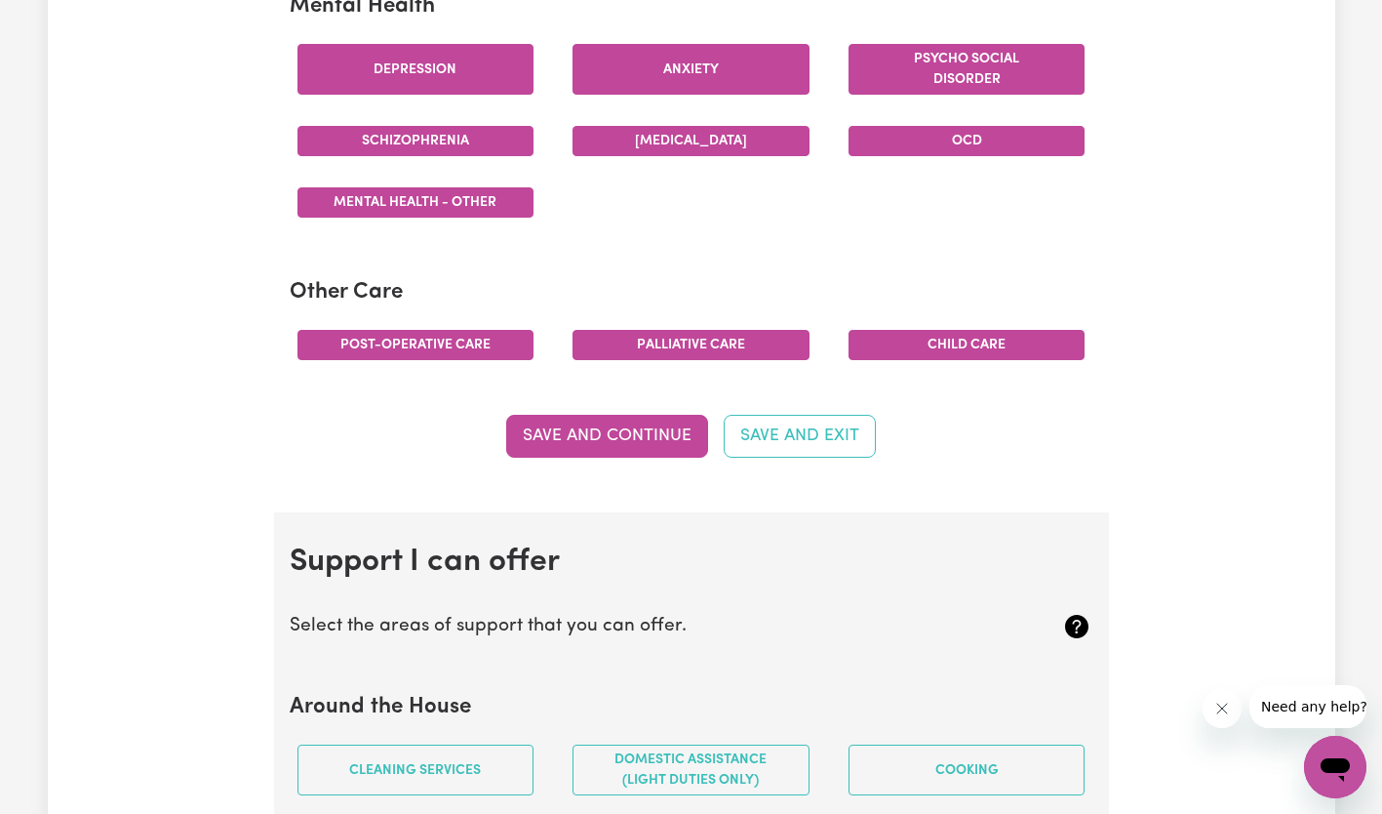
click at [743, 347] on button "Palliative care" at bounding box center [691, 345] width 237 height 30
click at [653, 429] on button "Save and Continue" at bounding box center [607, 436] width 202 height 43
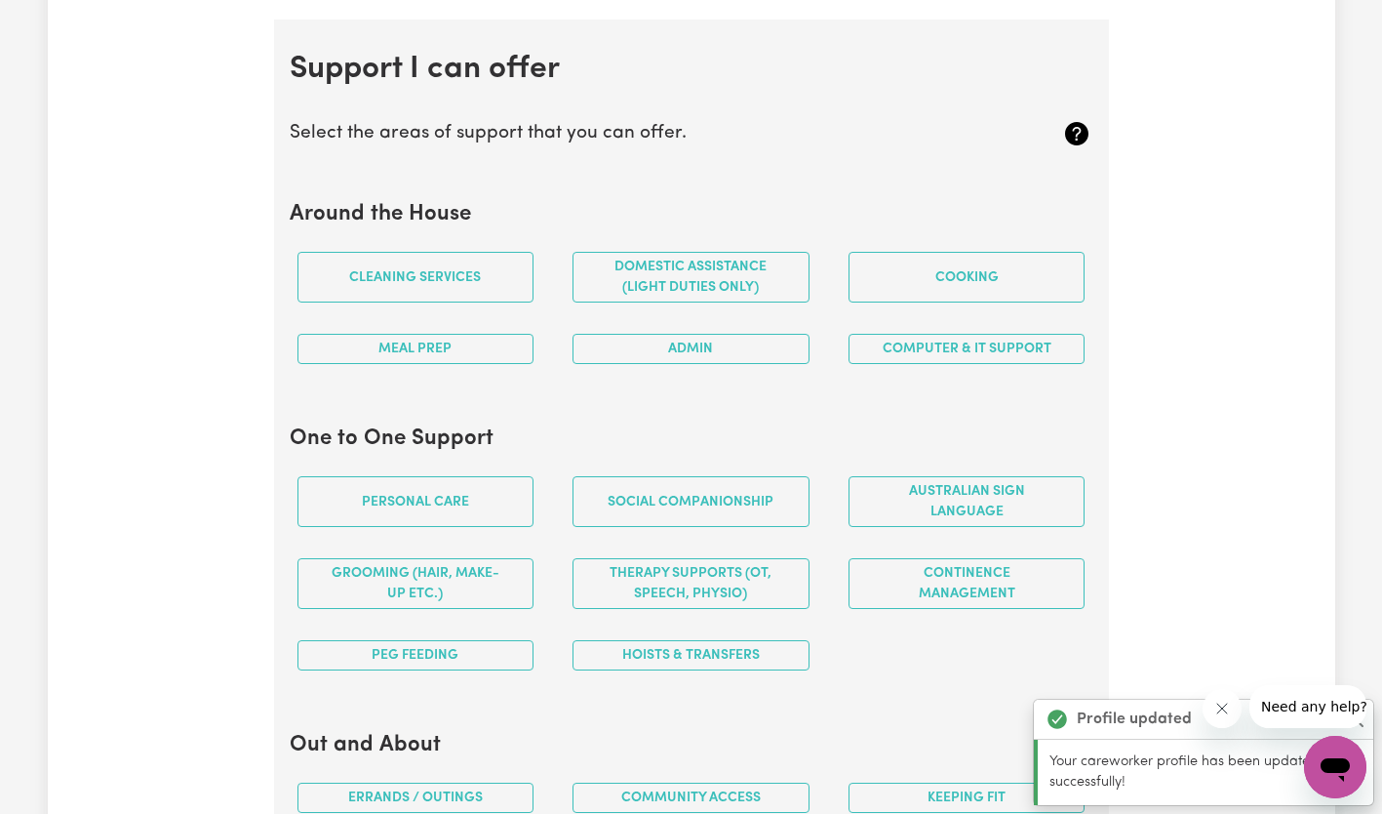
scroll to position [1746, 0]
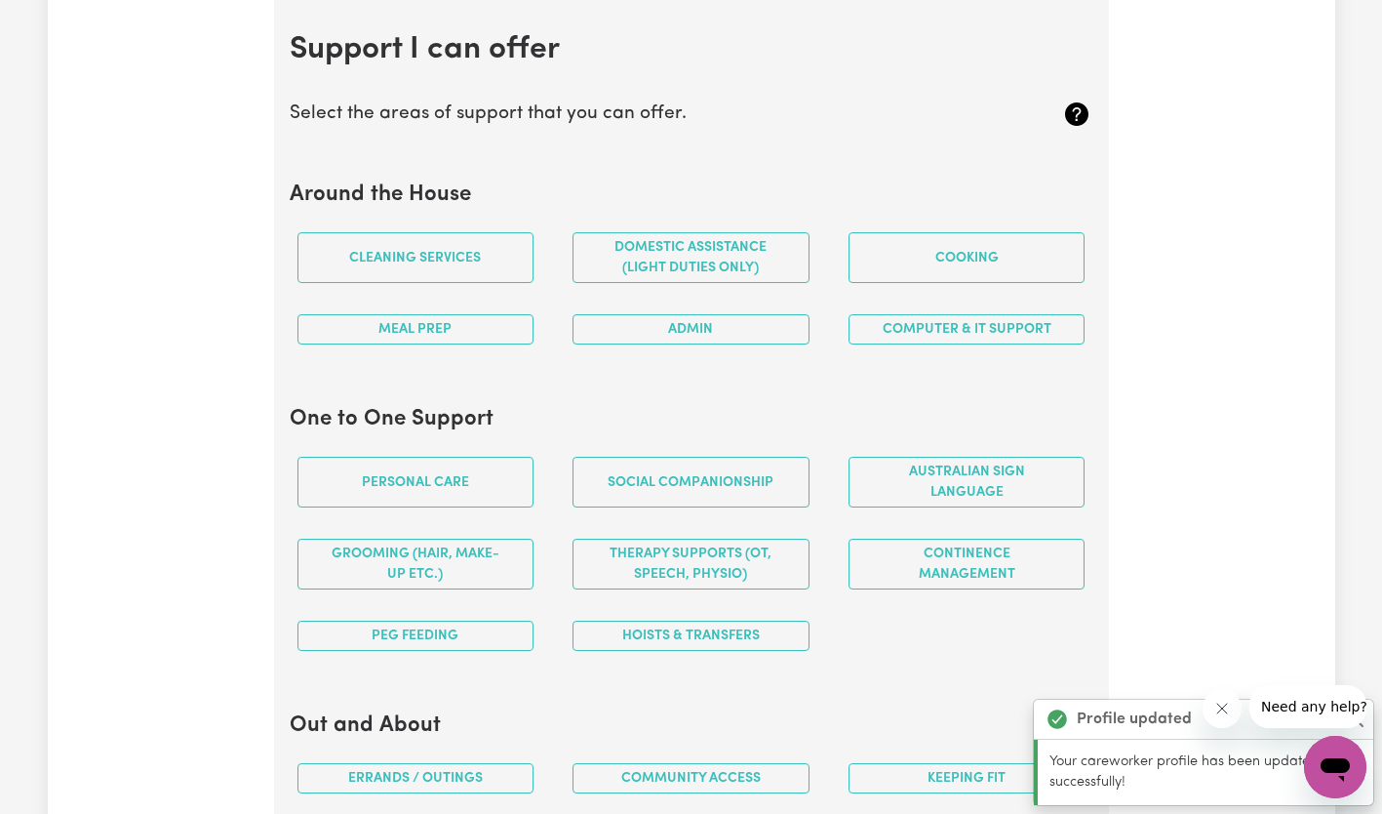
click at [455, 259] on button "Cleaning services" at bounding box center [416, 257] width 237 height 51
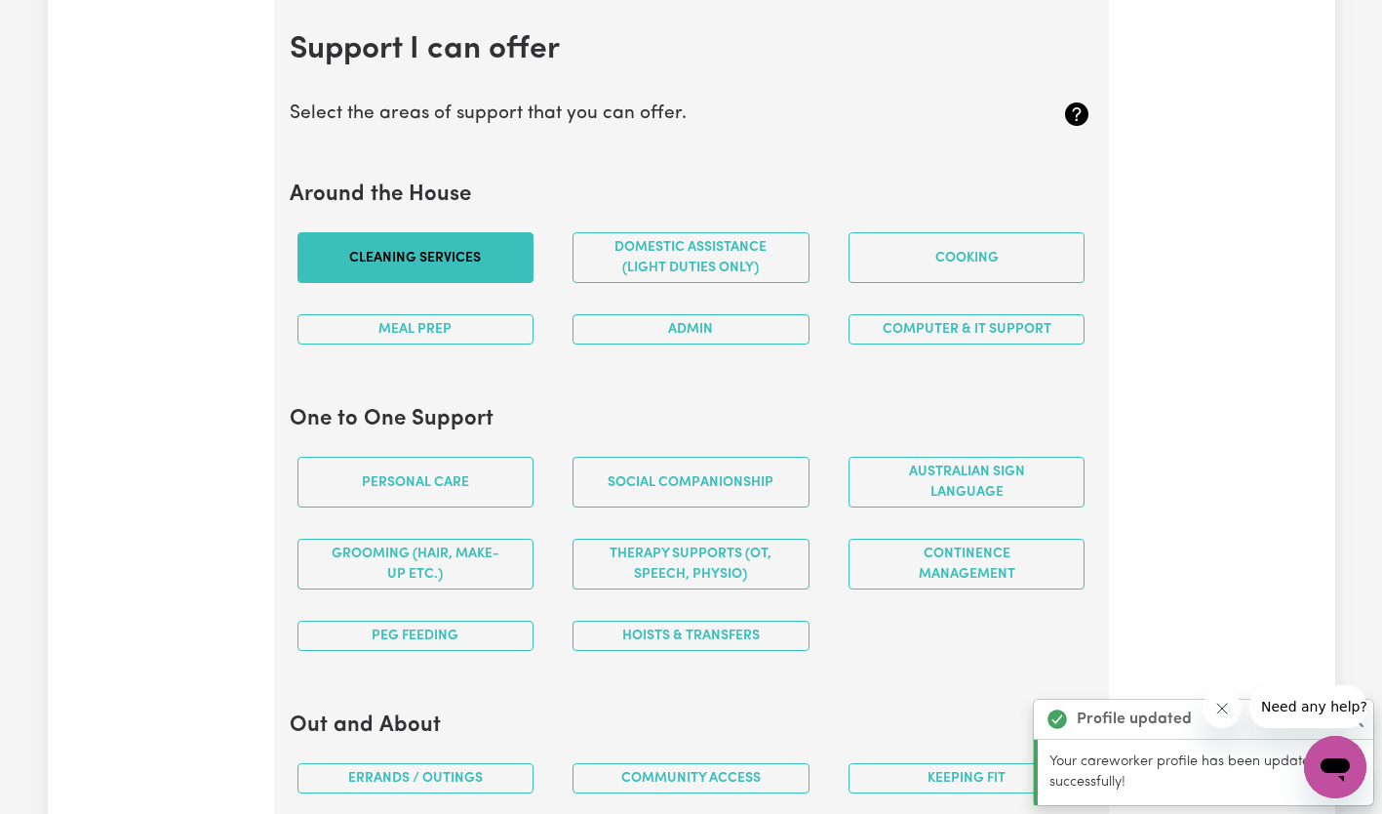
click at [674, 283] on button "Domestic assistance (light duties only)" at bounding box center [691, 257] width 237 height 51
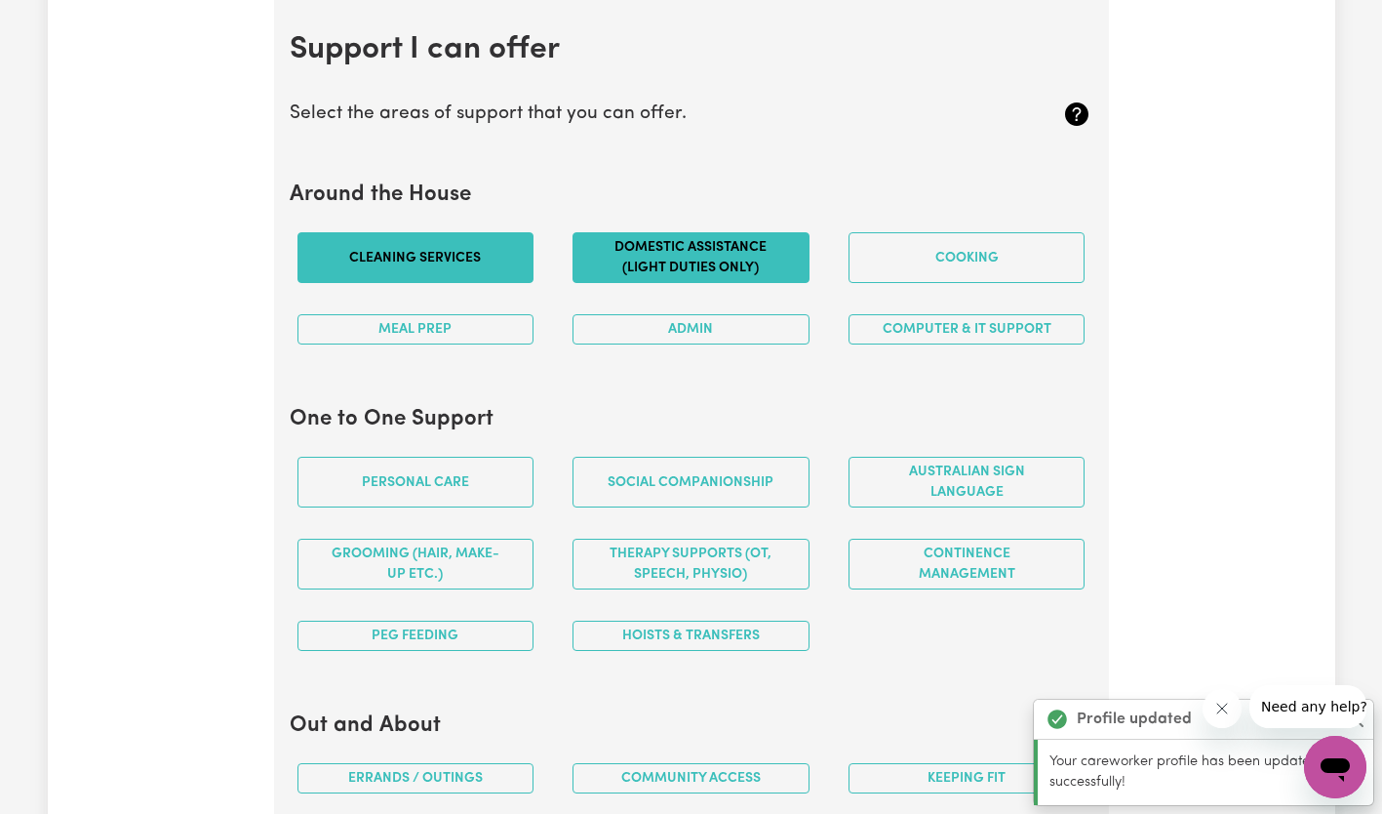
click at [950, 267] on button "Cooking" at bounding box center [967, 257] width 237 height 51
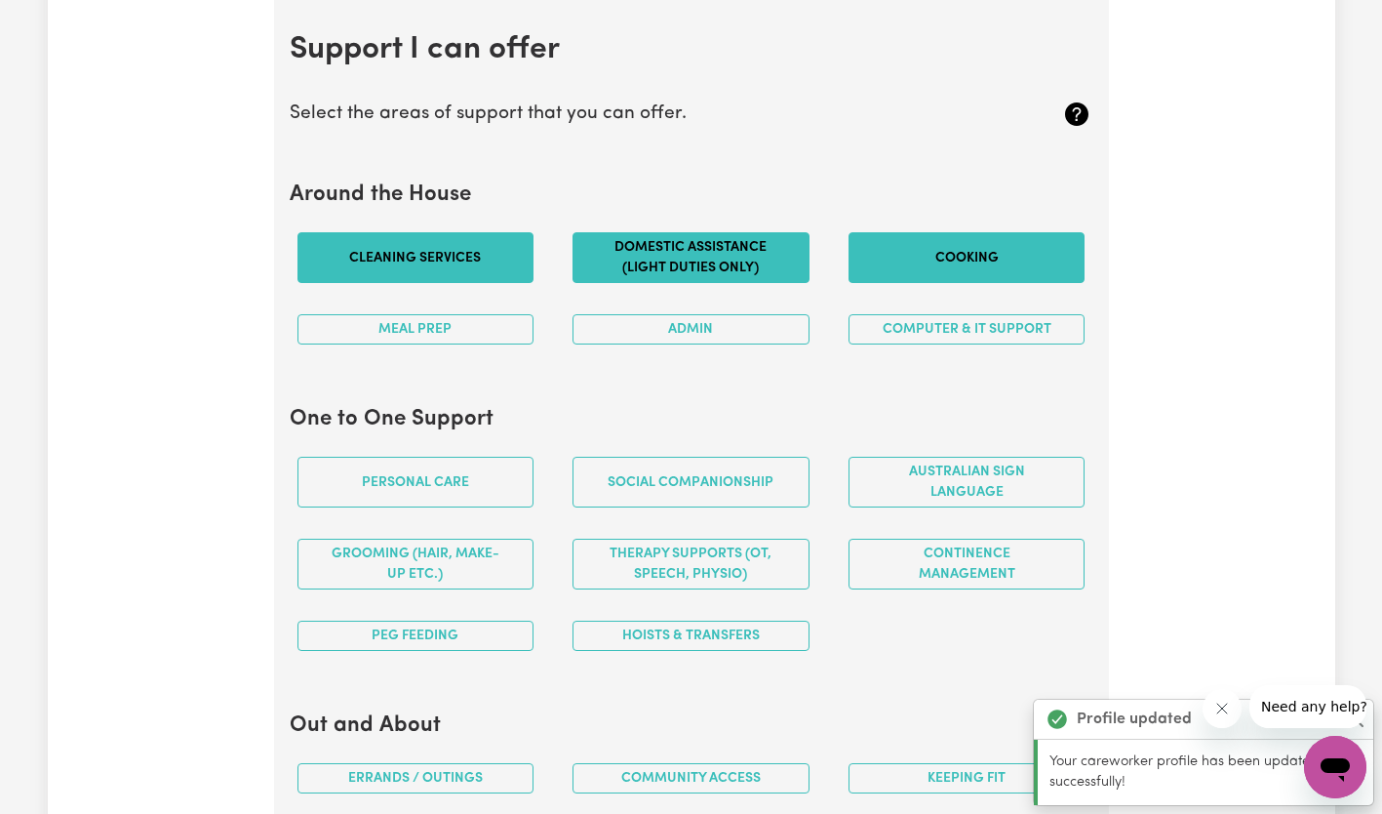
click at [995, 329] on button "Computer & IT Support" at bounding box center [967, 329] width 237 height 30
click at [981, 332] on button "Computer & IT Support" at bounding box center [967, 329] width 237 height 30
click at [926, 328] on button "Computer & IT Support" at bounding box center [967, 329] width 237 height 30
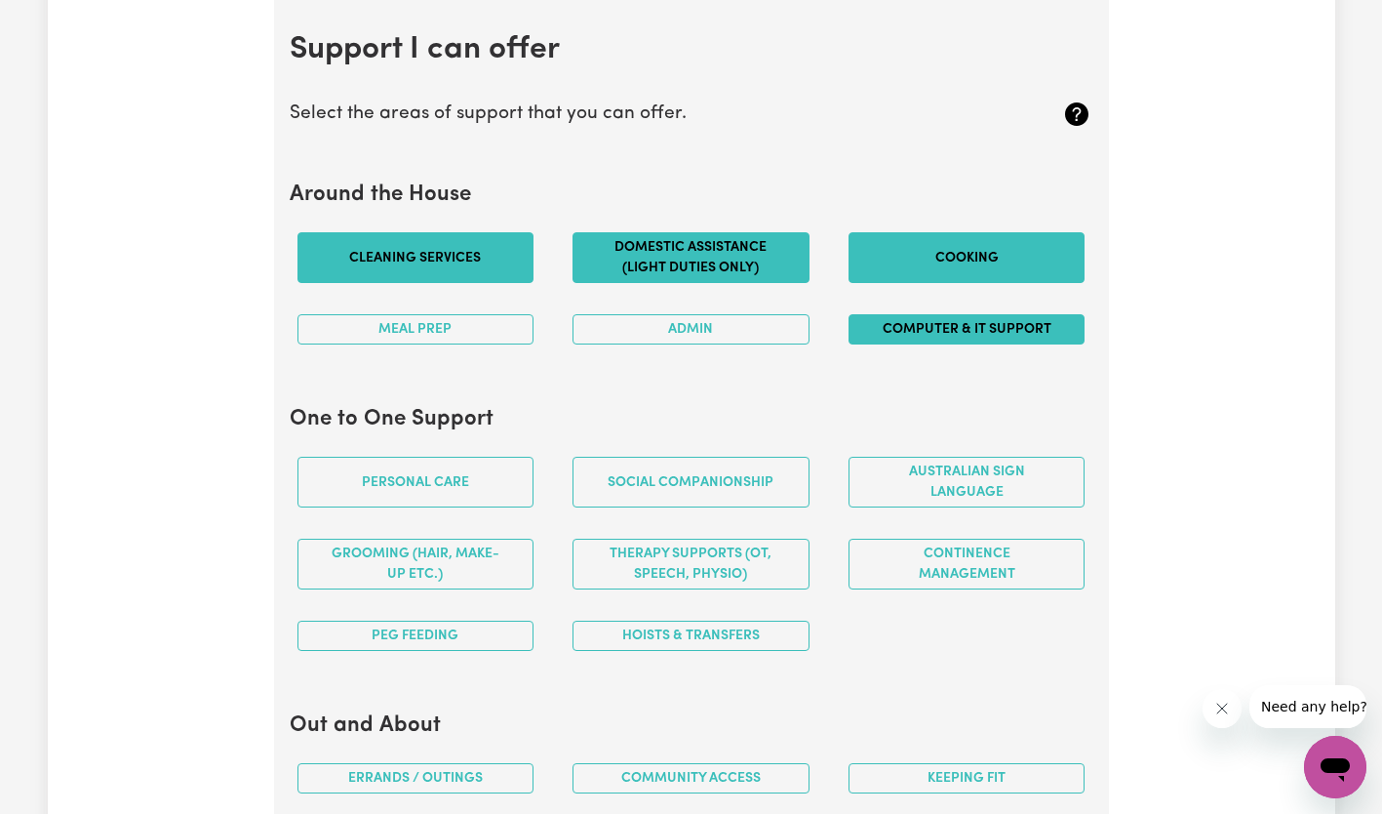
click at [962, 322] on button "Computer & IT Support" at bounding box center [967, 329] width 237 height 30
click at [1002, 336] on button "Computer & IT Support" at bounding box center [967, 329] width 237 height 30
click at [726, 333] on button "Admin" at bounding box center [691, 329] width 237 height 30
click at [414, 333] on button "Meal prep" at bounding box center [416, 329] width 237 height 30
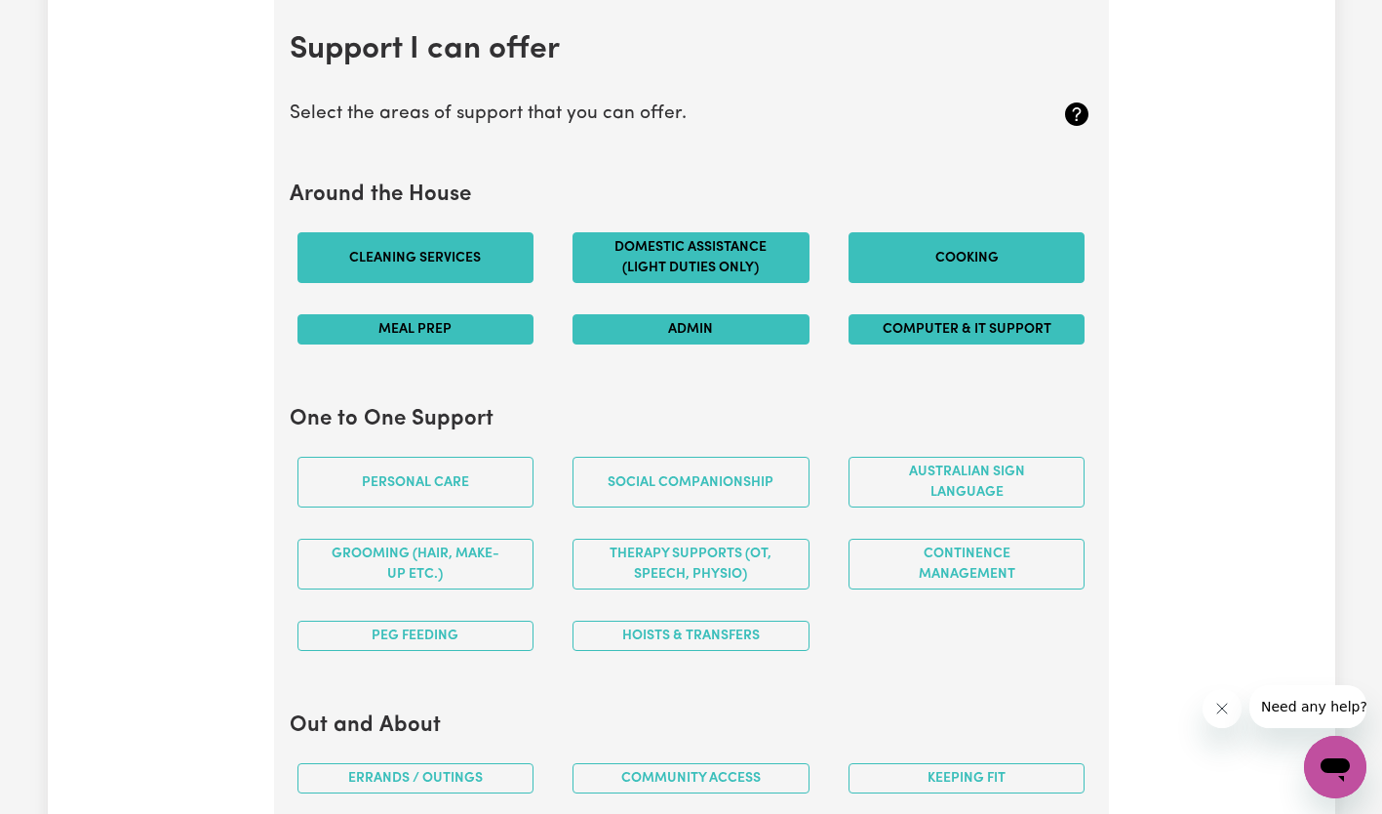
click at [1011, 332] on button "Computer & IT Support" at bounding box center [967, 329] width 237 height 30
click at [921, 323] on button "Computer & IT Support" at bounding box center [967, 329] width 237 height 30
click at [446, 493] on button "Personal care" at bounding box center [416, 482] width 237 height 51
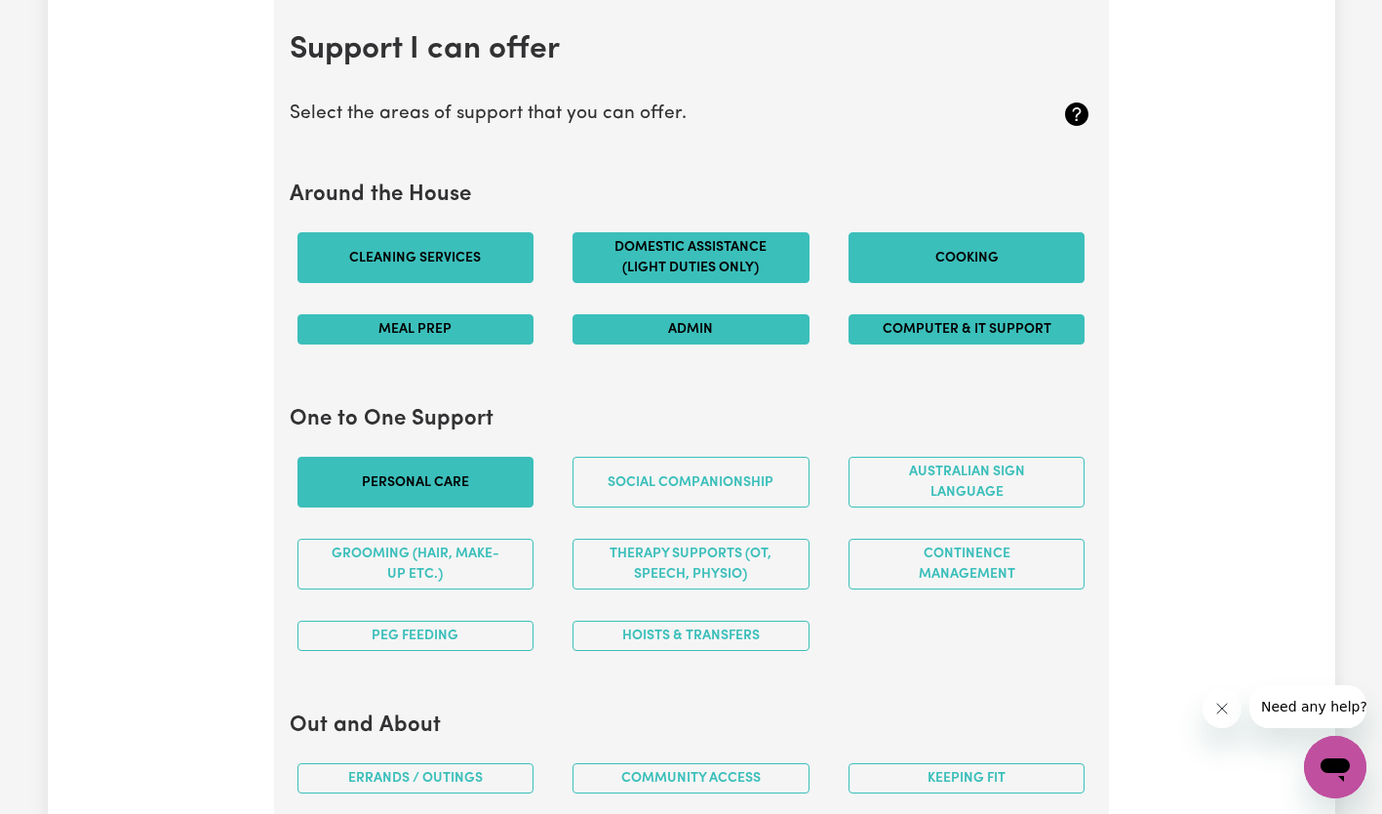
click at [675, 489] on button "Social companionship" at bounding box center [691, 482] width 237 height 51
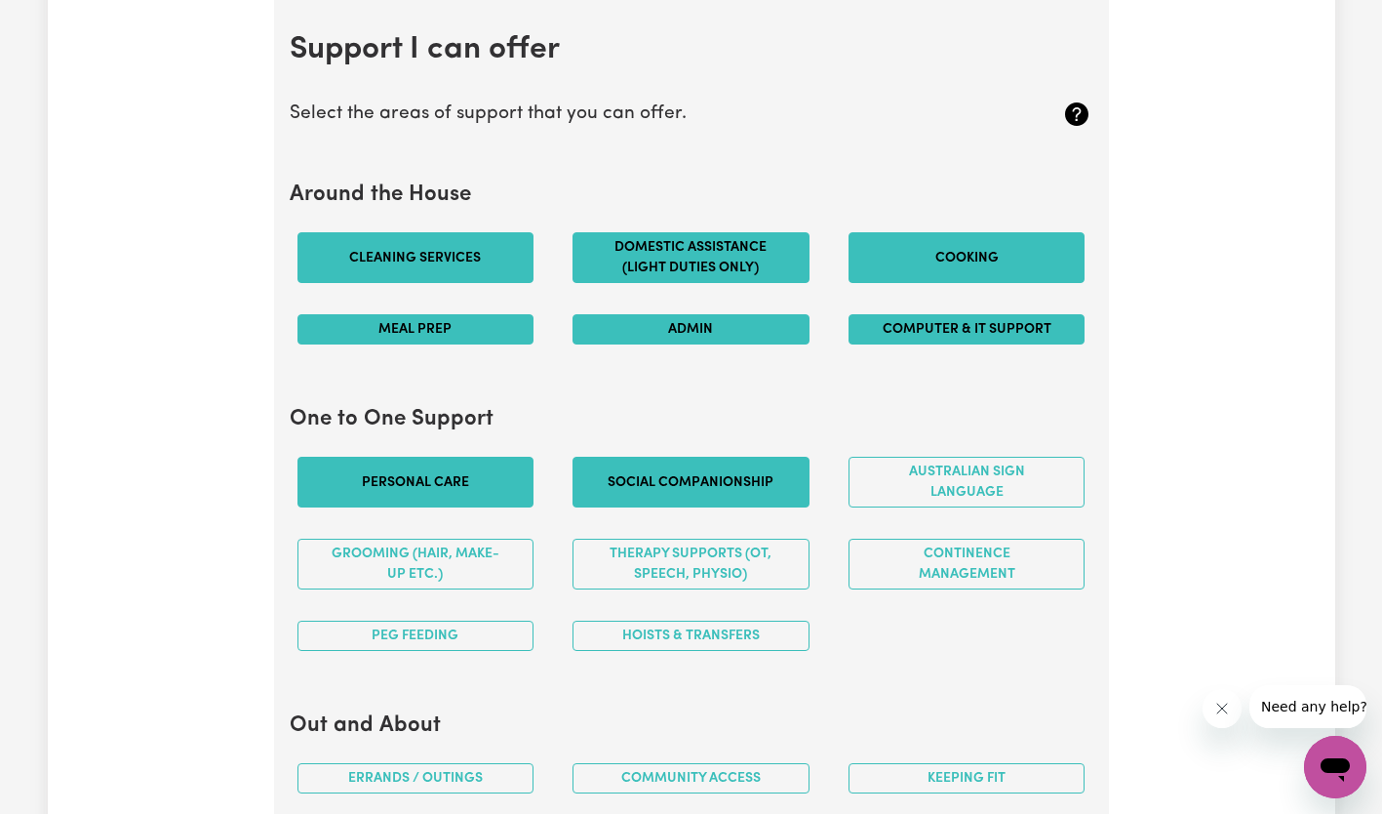
click at [993, 567] on button "Continence management" at bounding box center [967, 563] width 237 height 51
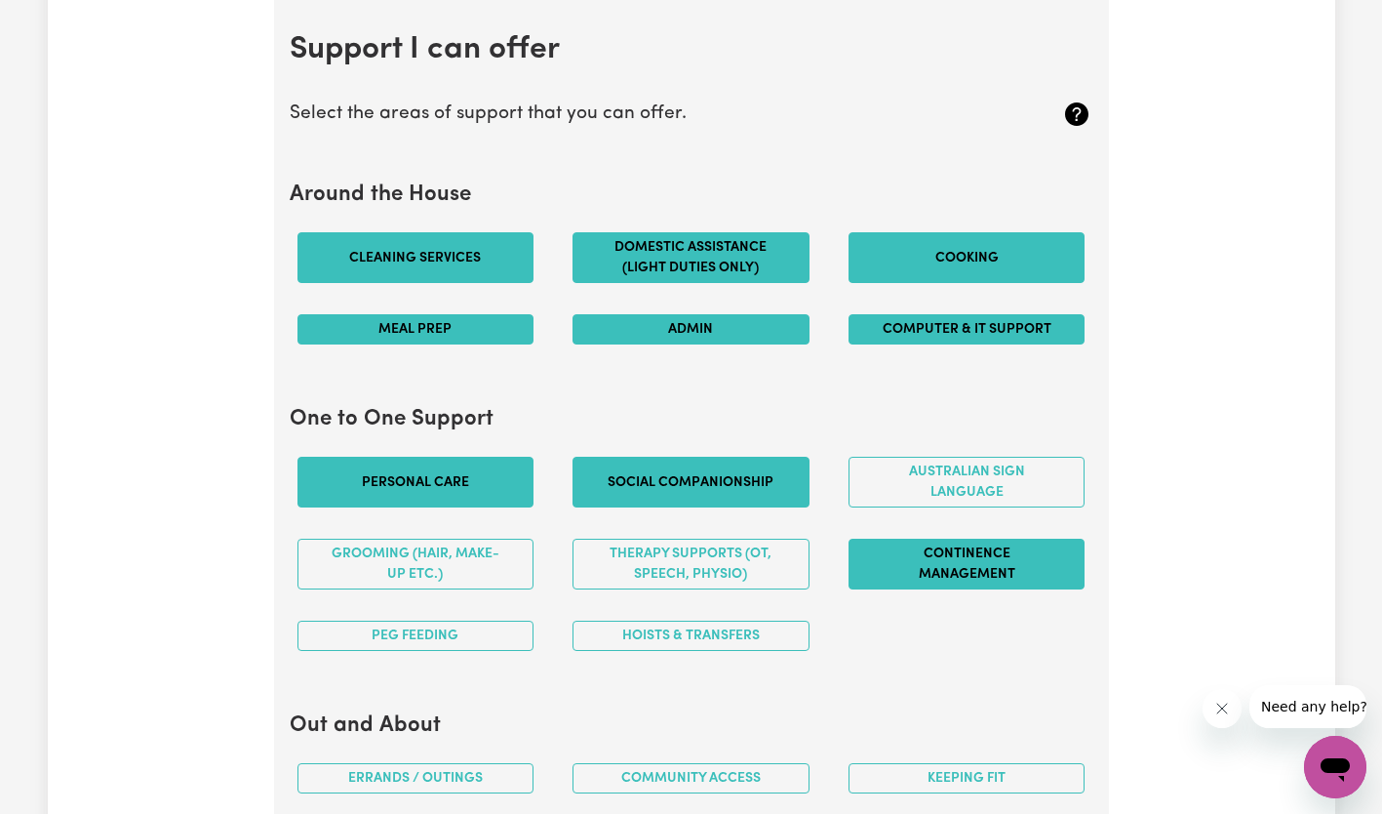
click at [435, 570] on button "Grooming (hair, make-up etc.)" at bounding box center [416, 563] width 237 height 51
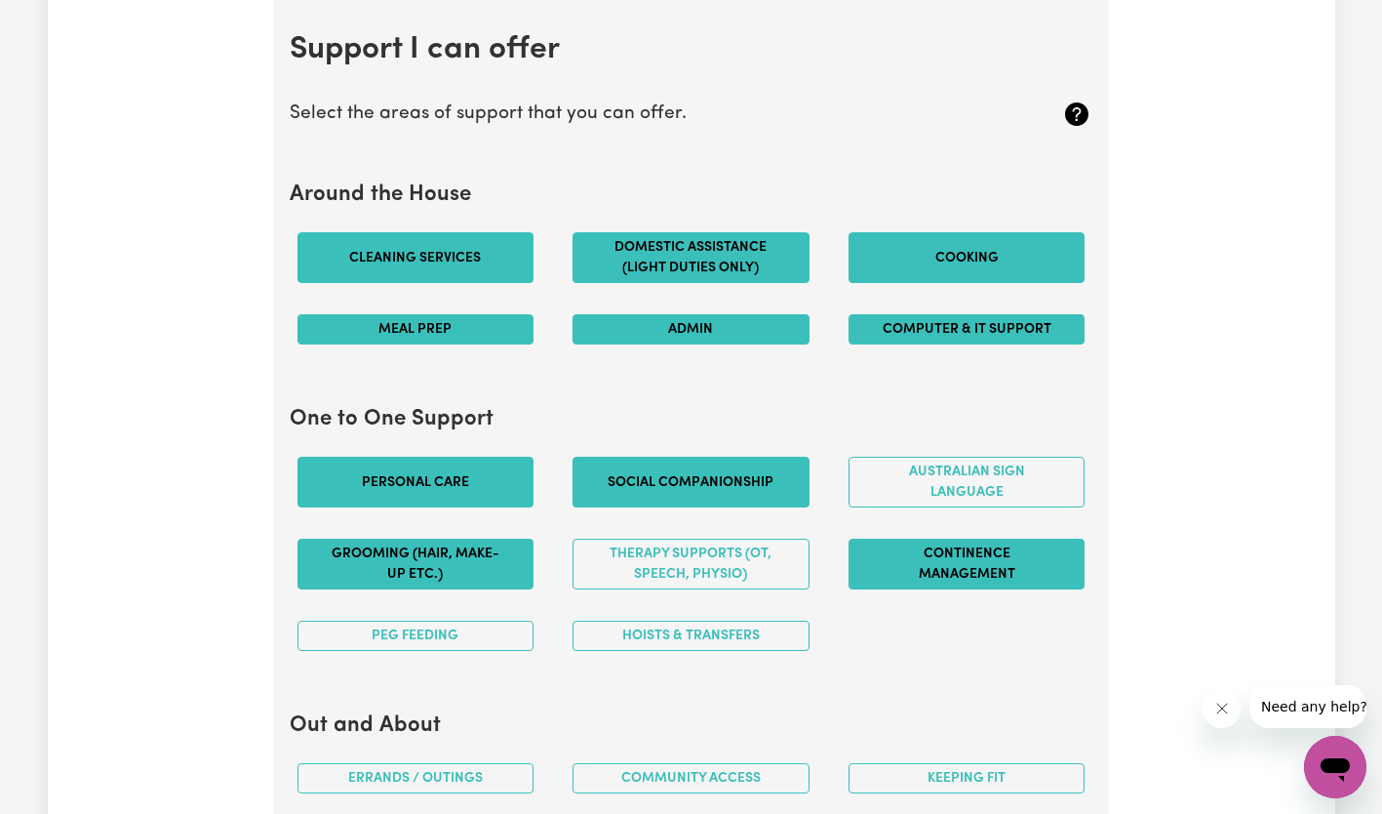
click at [636, 631] on button "Hoists & transfers" at bounding box center [691, 635] width 237 height 30
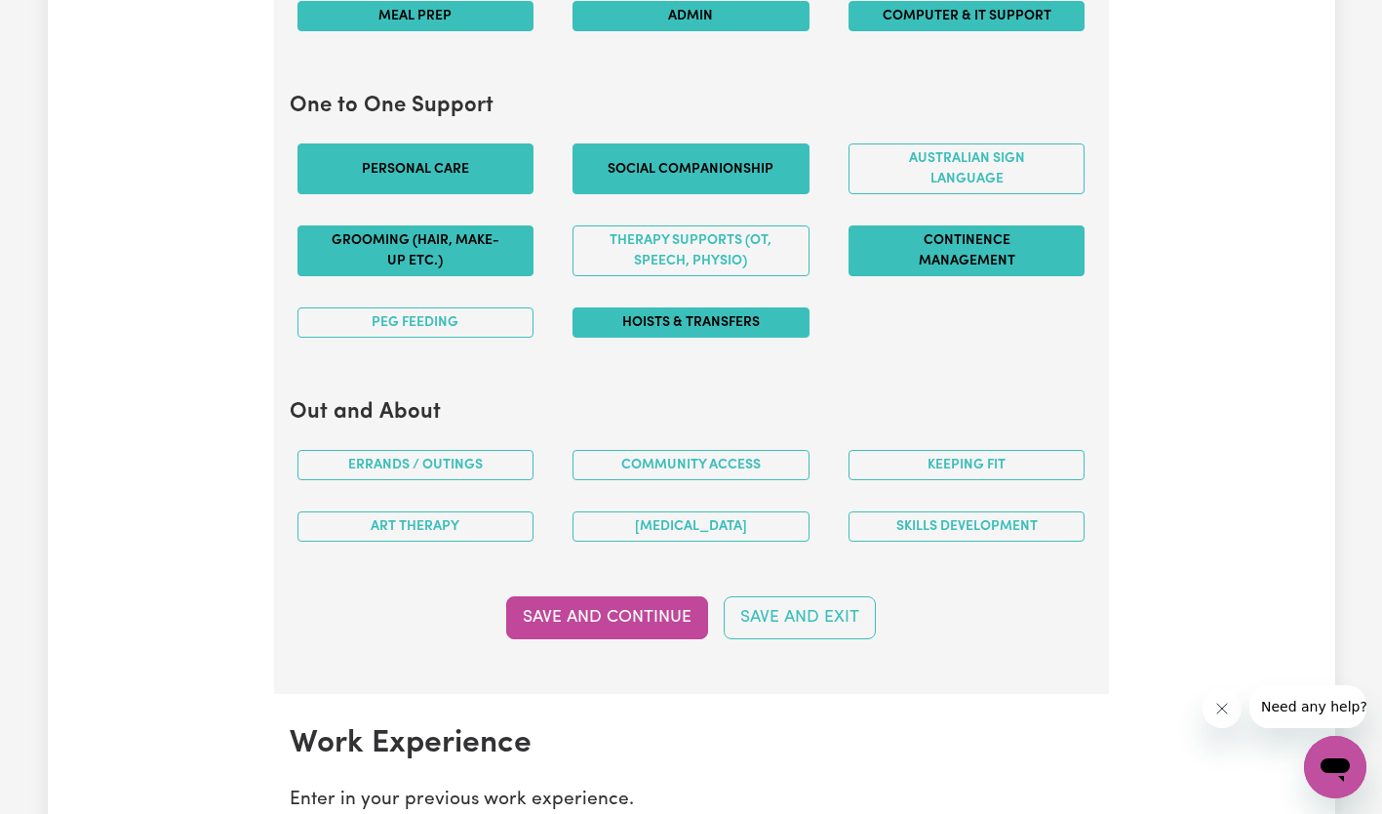
scroll to position [2074, 0]
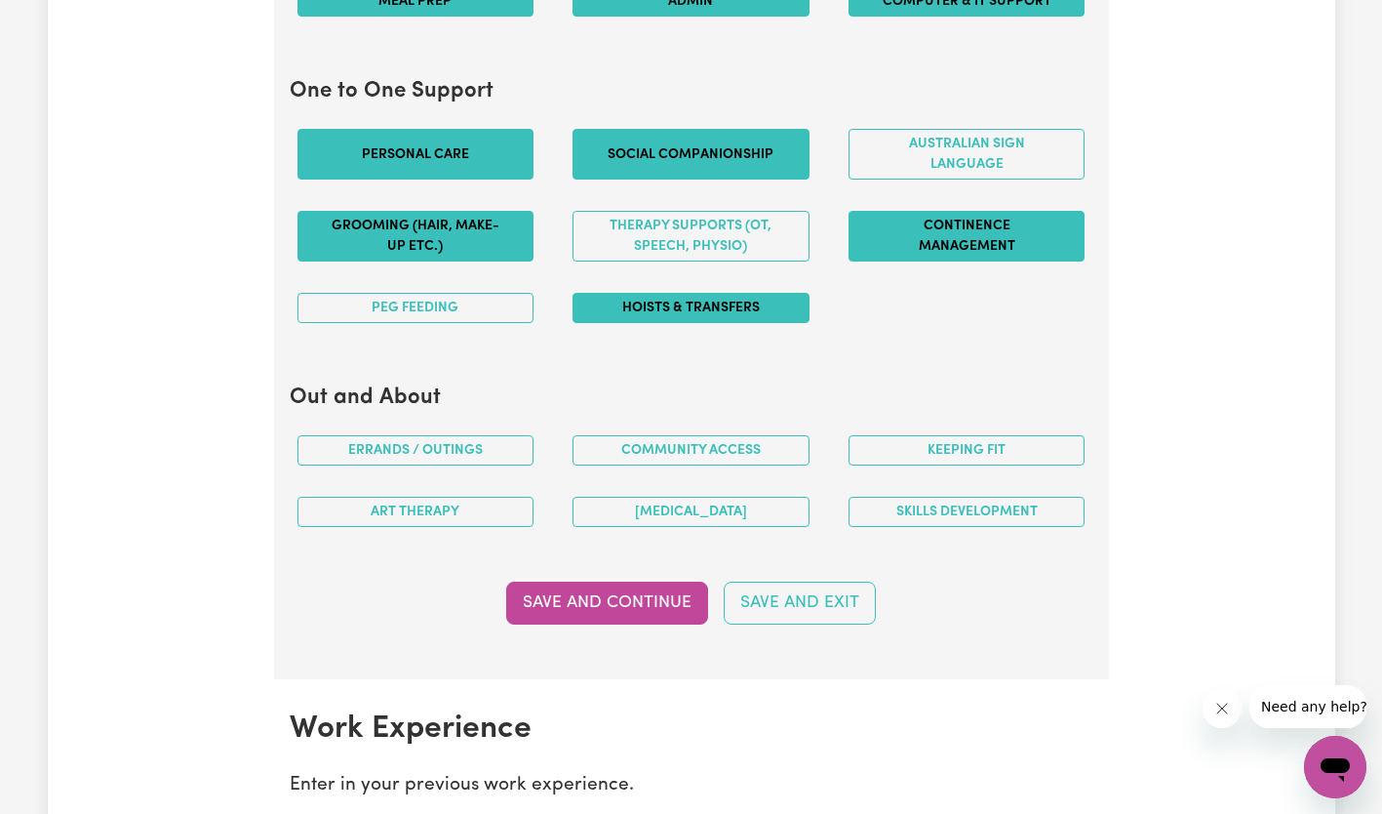
click at [474, 315] on button "PEG feeding" at bounding box center [416, 308] width 237 height 30
click at [482, 457] on button "Errands / Outings" at bounding box center [416, 450] width 237 height 30
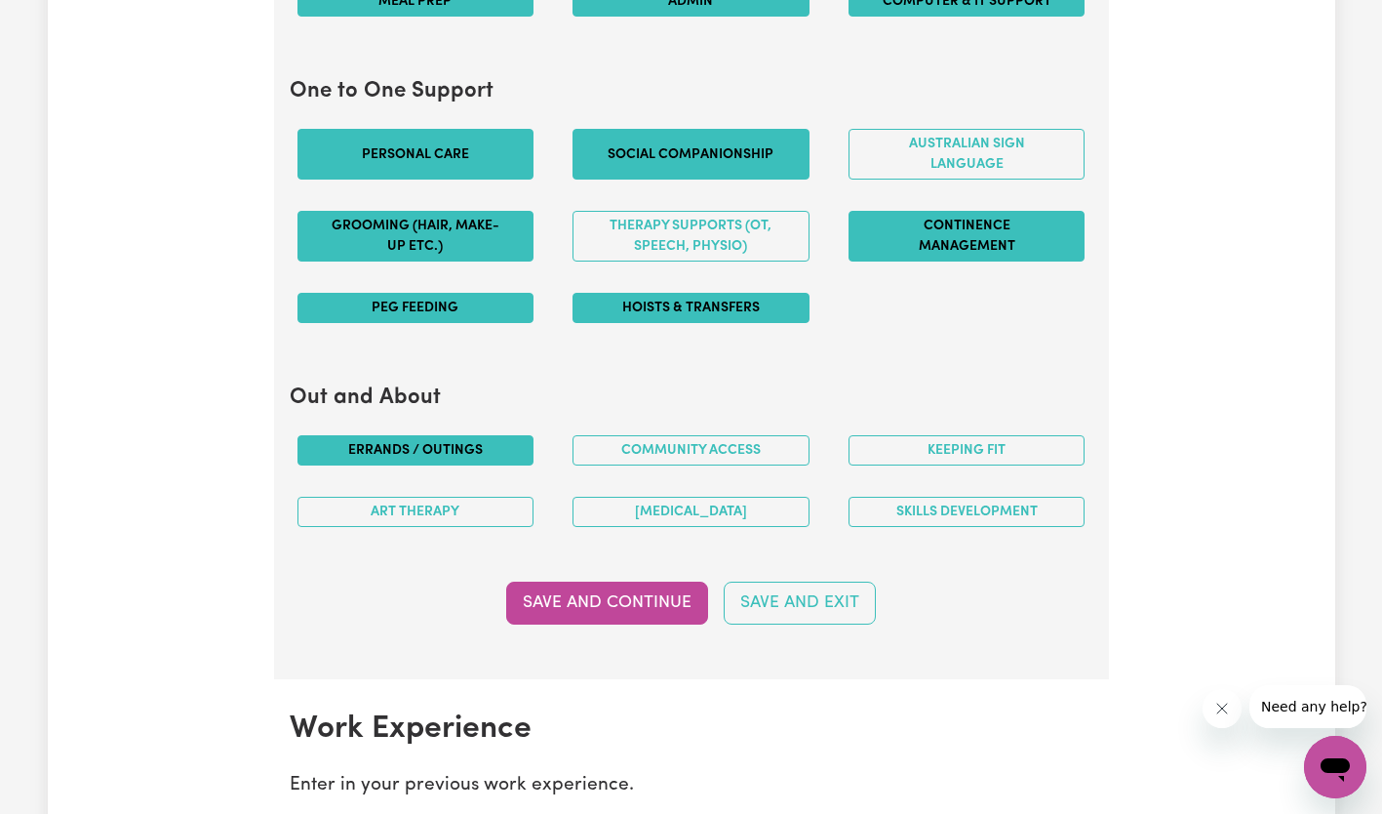
click at [689, 452] on button "Community access" at bounding box center [691, 450] width 237 height 30
click at [1038, 450] on button "Keeping fit" at bounding box center [967, 450] width 237 height 30
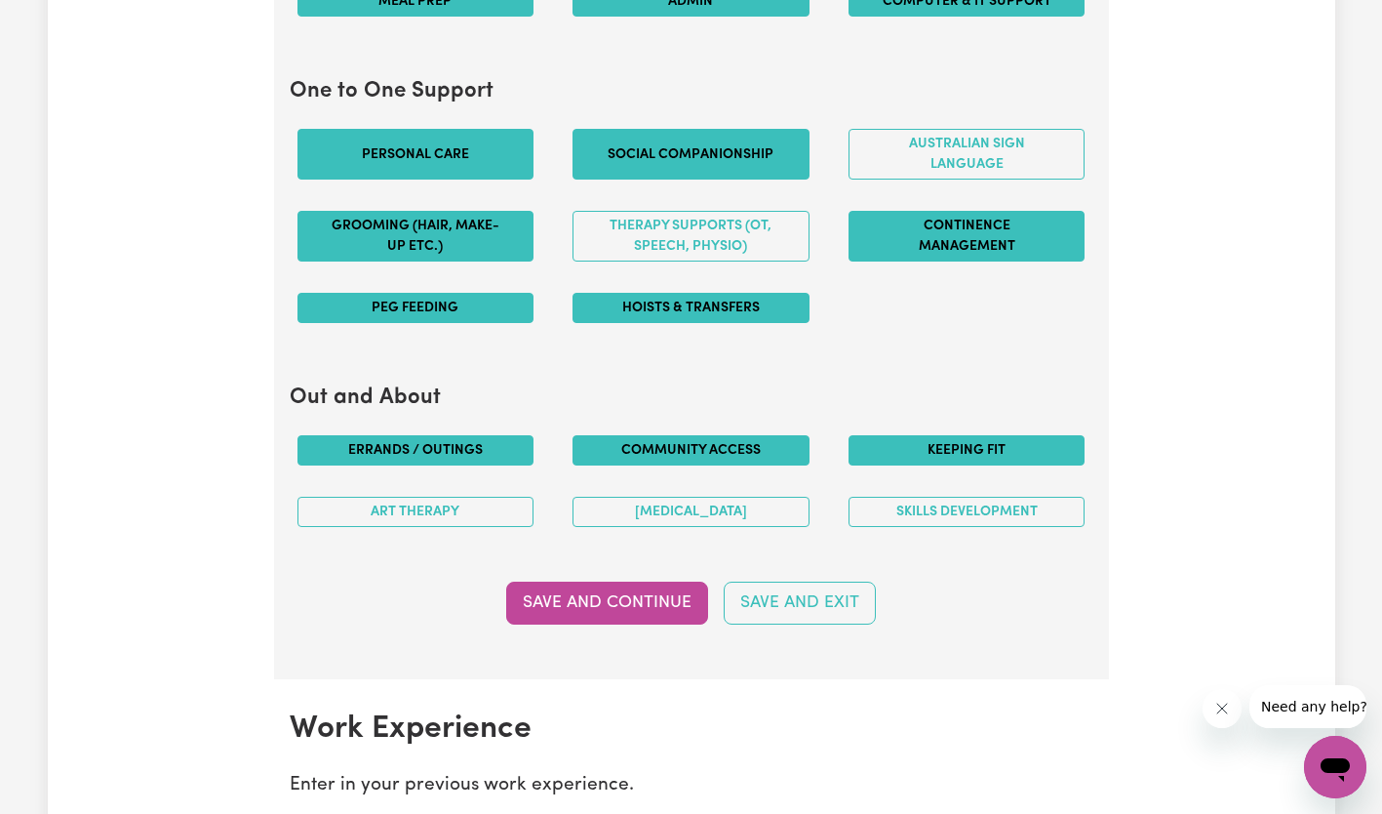
click at [971, 518] on button "Skills Development" at bounding box center [967, 512] width 237 height 30
click at [732, 510] on button "[MEDICAL_DATA]" at bounding box center [691, 512] width 237 height 30
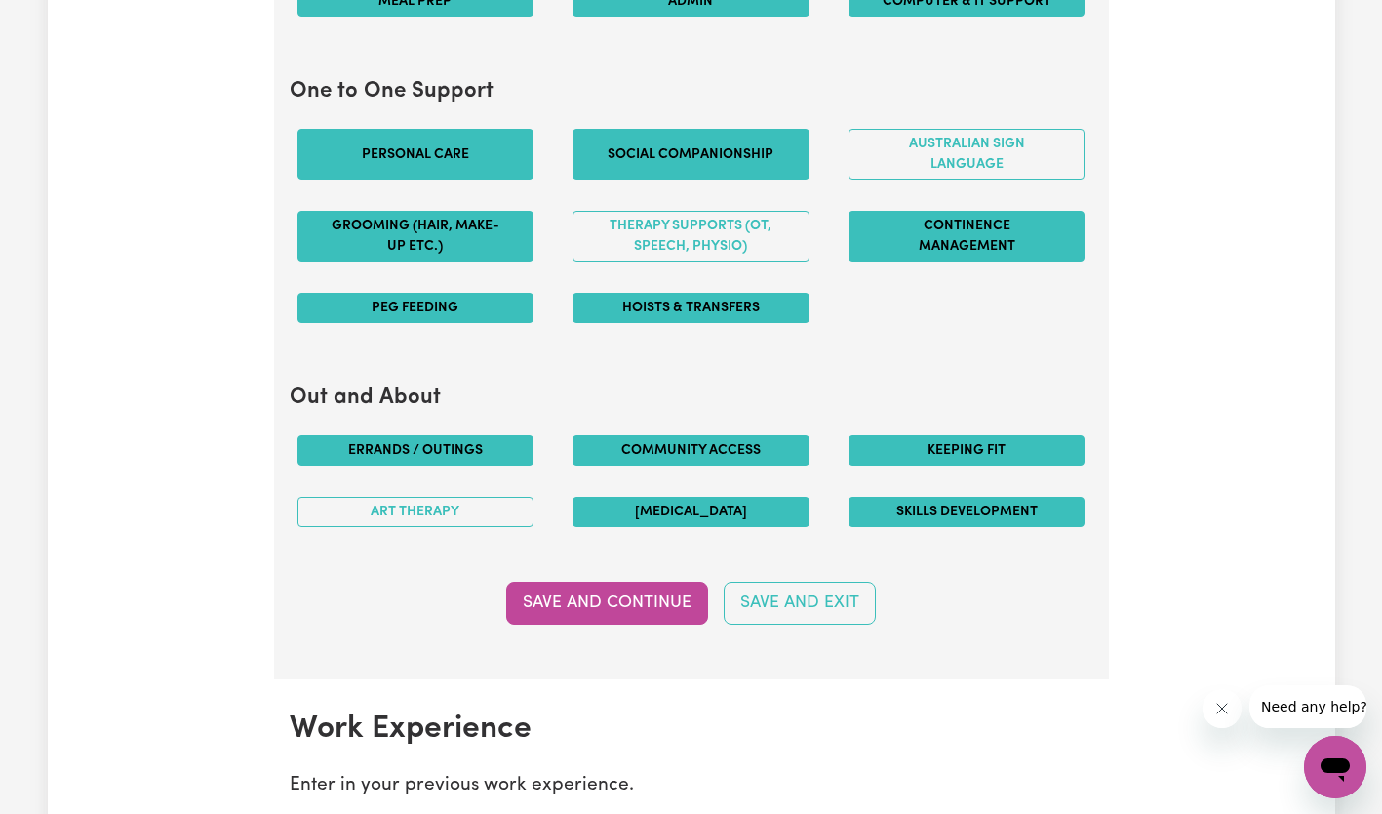
click at [440, 519] on button "Art therapy" at bounding box center [416, 512] width 237 height 30
click at [636, 606] on button "Save and Continue" at bounding box center [607, 602] width 202 height 43
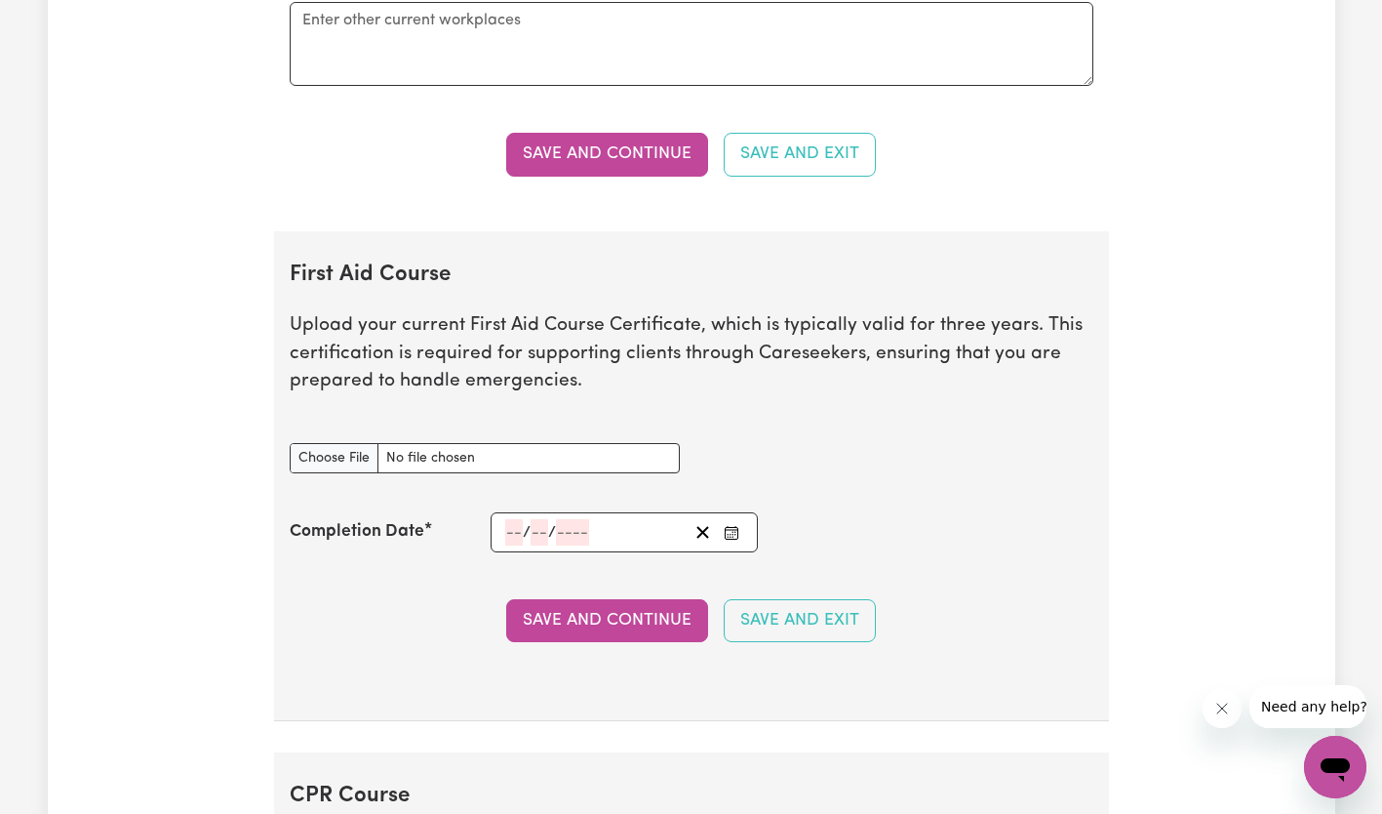
scroll to position [3210, 0]
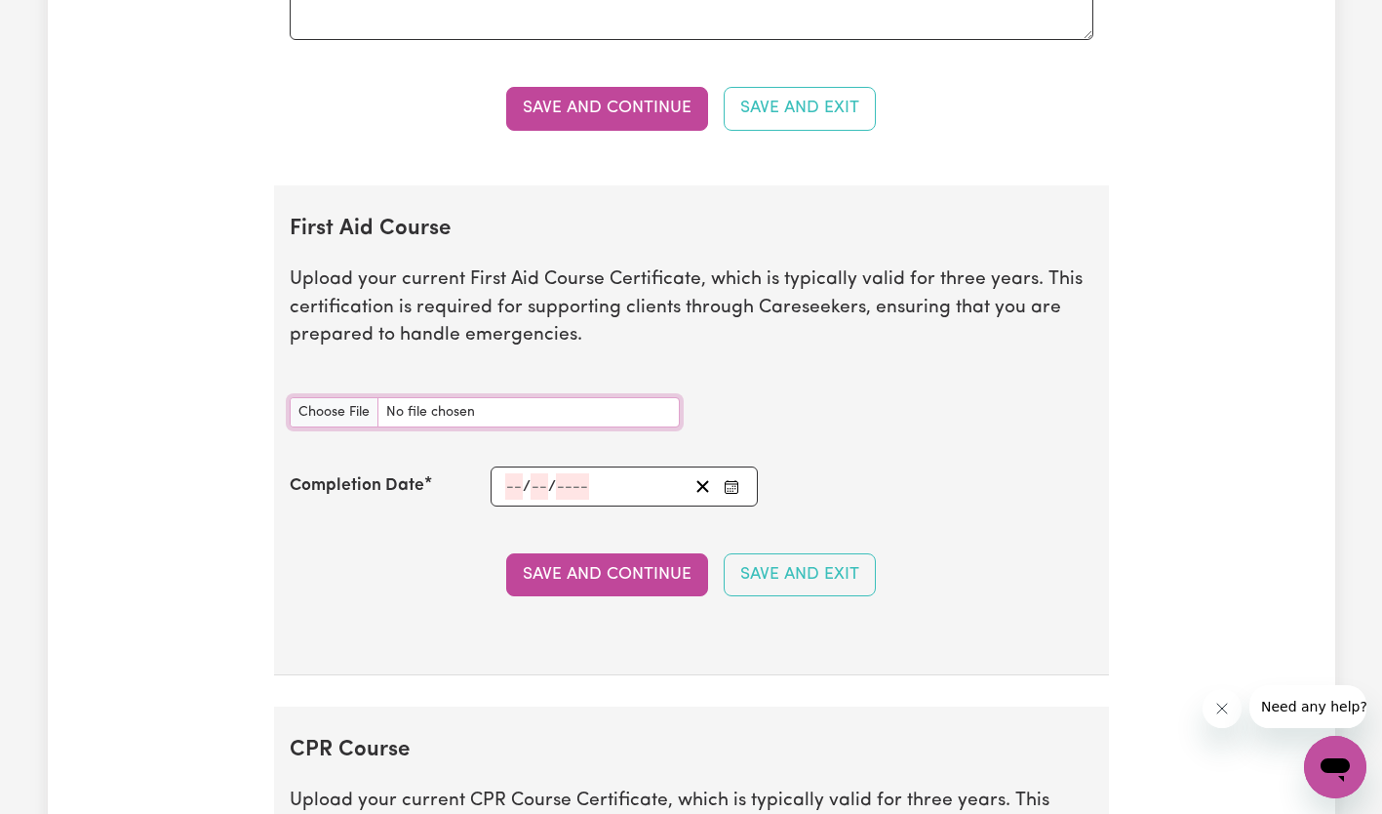
click at [323, 426] on input "First Aid Course document" at bounding box center [485, 412] width 390 height 30
type input "C:\fakepath\First Aid Cert.pdf"
click at [511, 492] on input "number" at bounding box center [514, 486] width 18 height 26
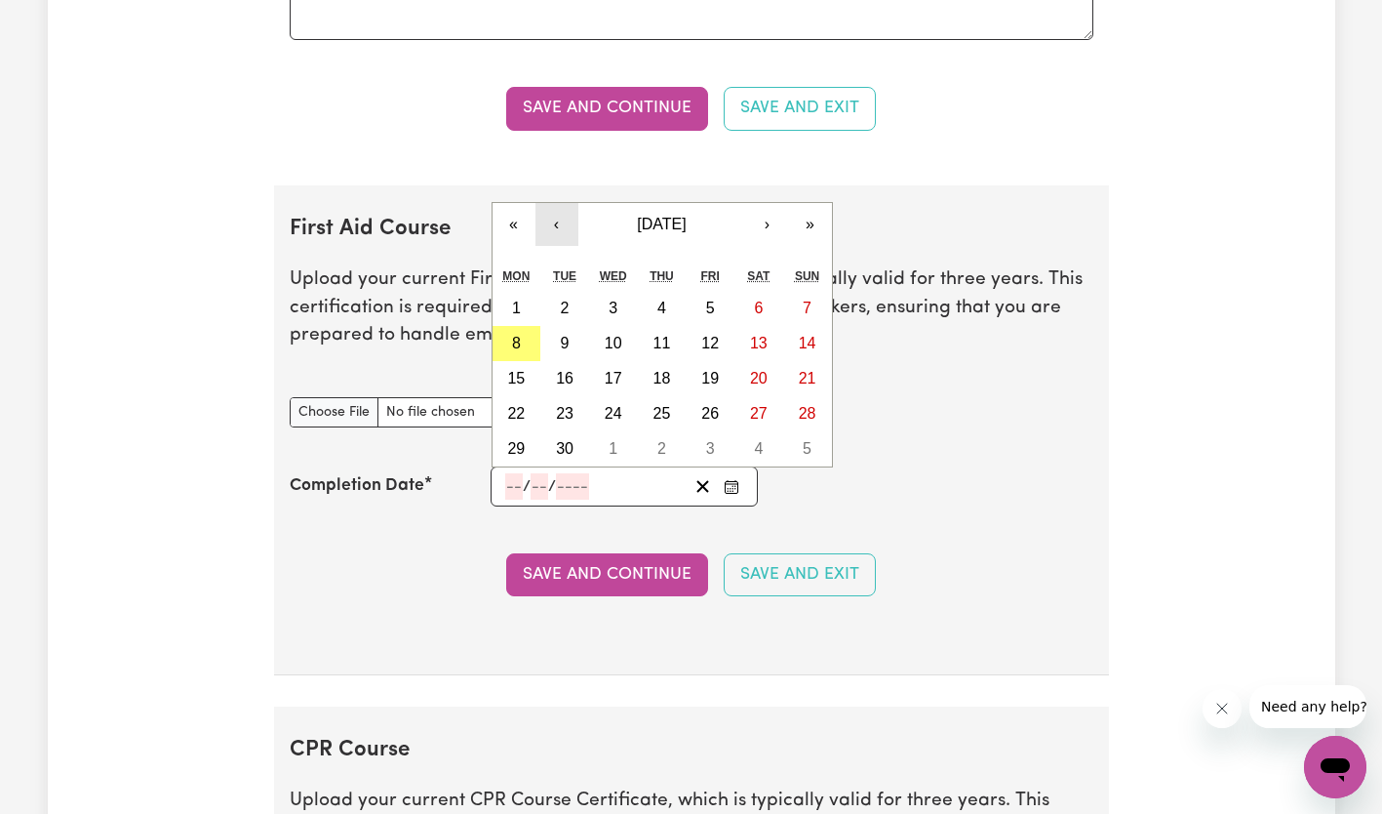
click at [563, 219] on button "‹" at bounding box center [557, 224] width 43 height 43
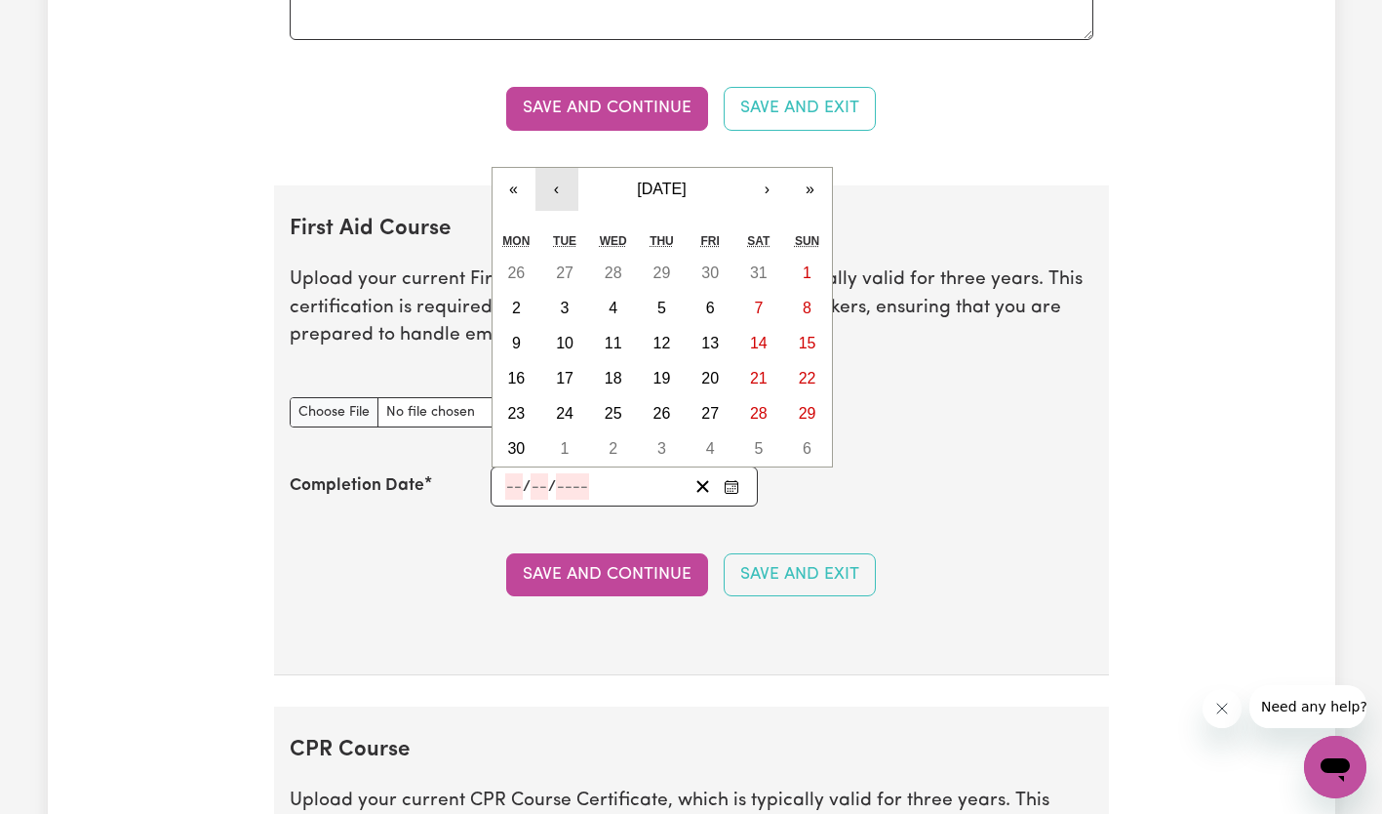
click at [554, 185] on button "‹" at bounding box center [557, 189] width 43 height 43
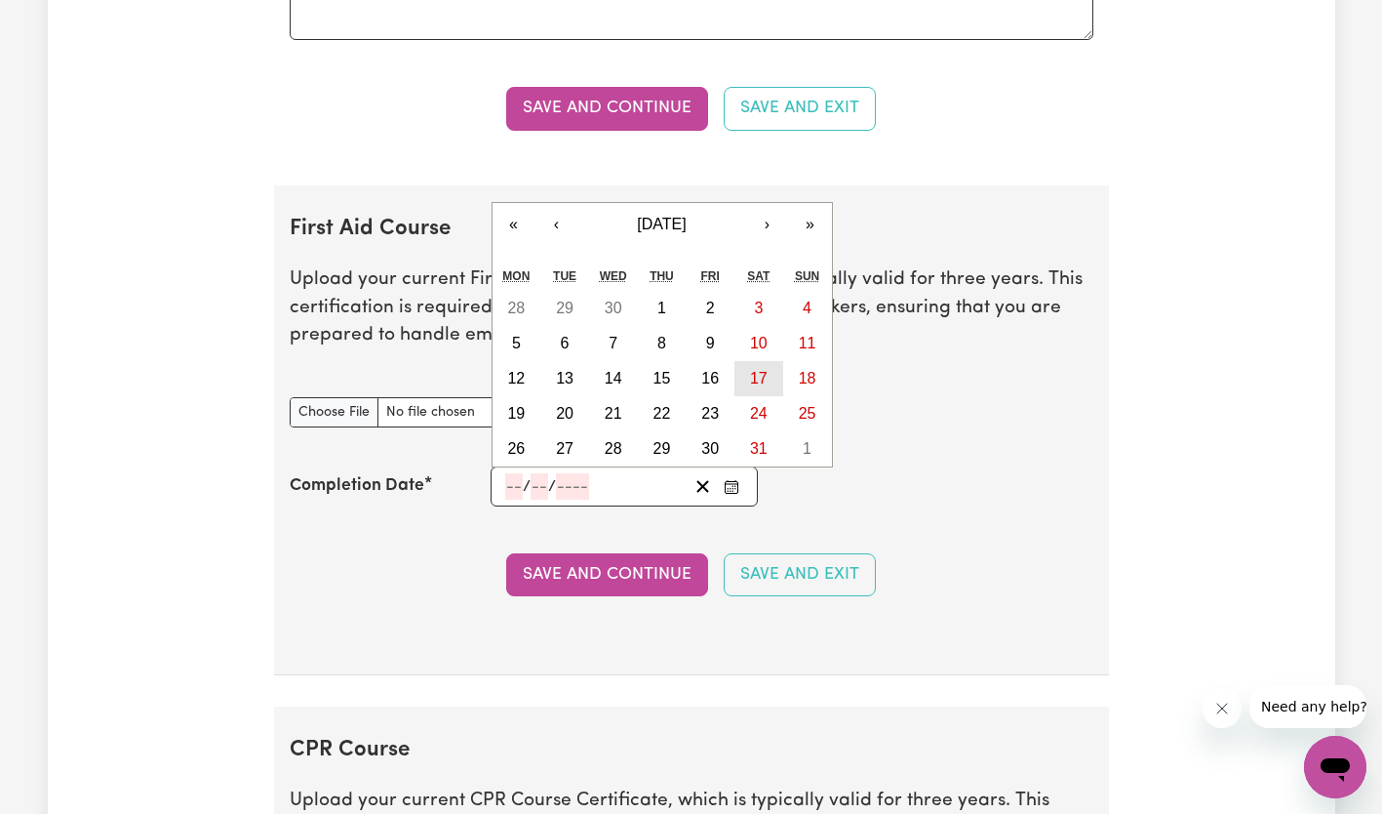
click at [771, 369] on button "17" at bounding box center [759, 378] width 49 height 35
type input "[DATE]"
type input "17"
type input "5"
type input "2025"
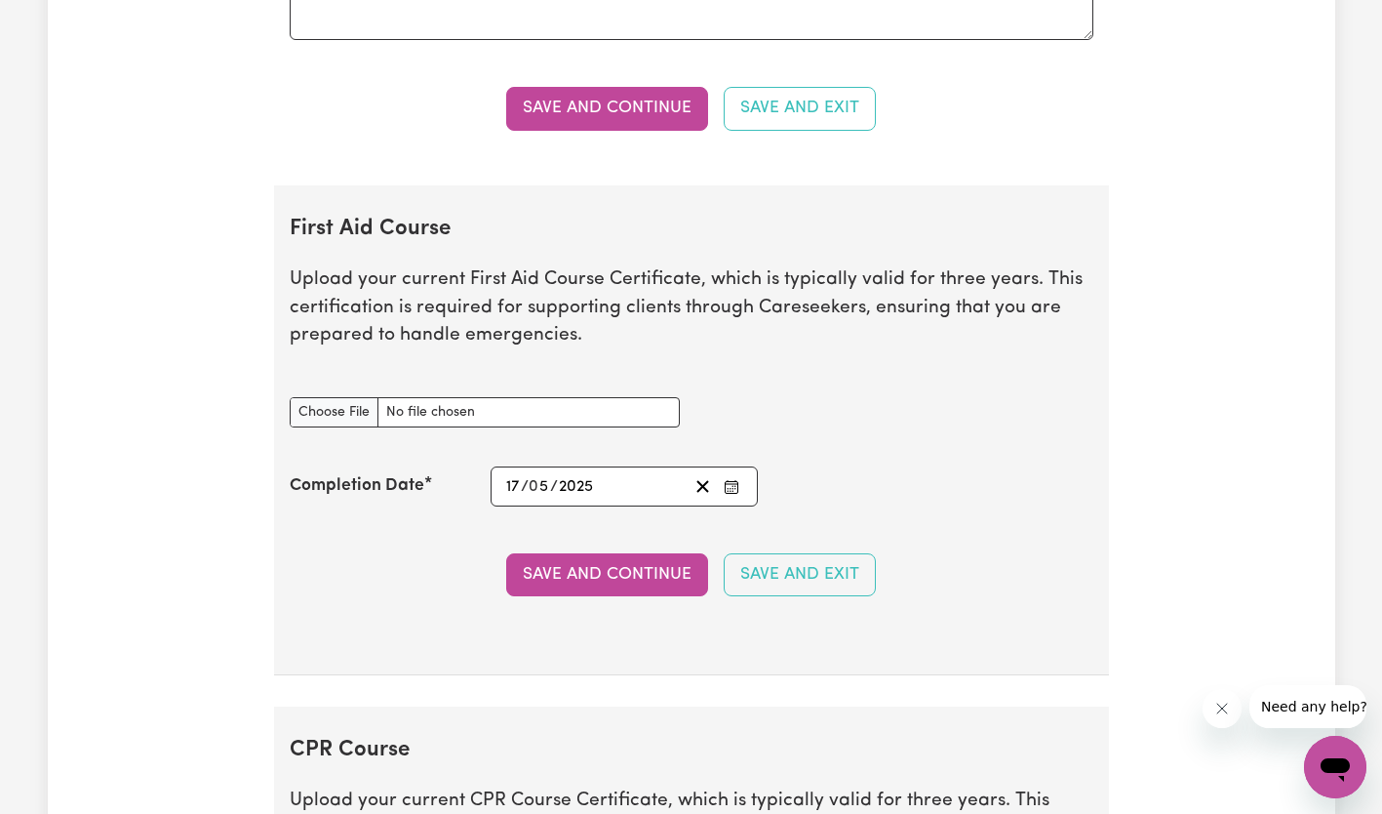
click at [578, 576] on button "Save and Continue" at bounding box center [607, 574] width 202 height 43
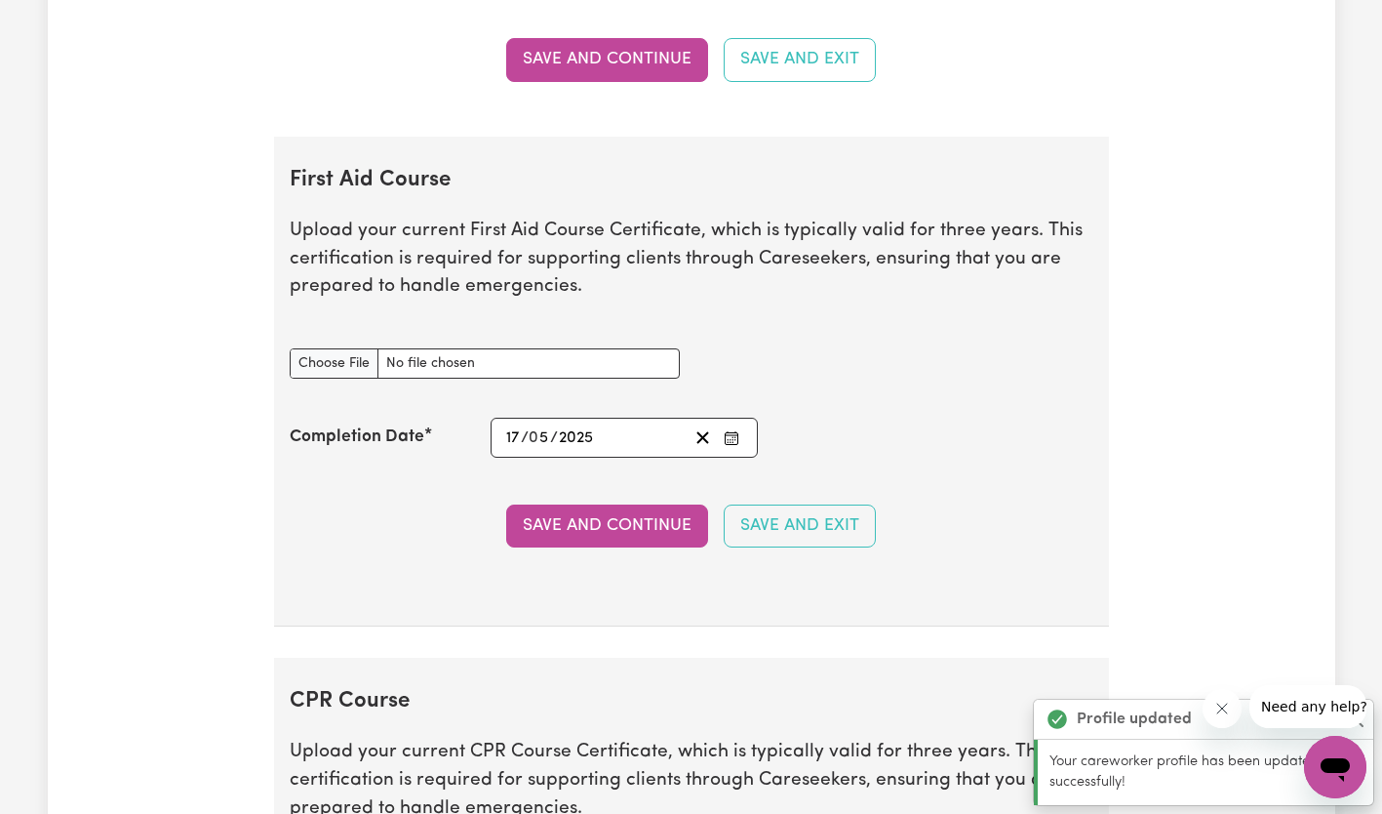
click at [372, 412] on section "First Aid Course Upload your current First Aid Course Certificate, which is typ…" at bounding box center [691, 382] width 835 height 491
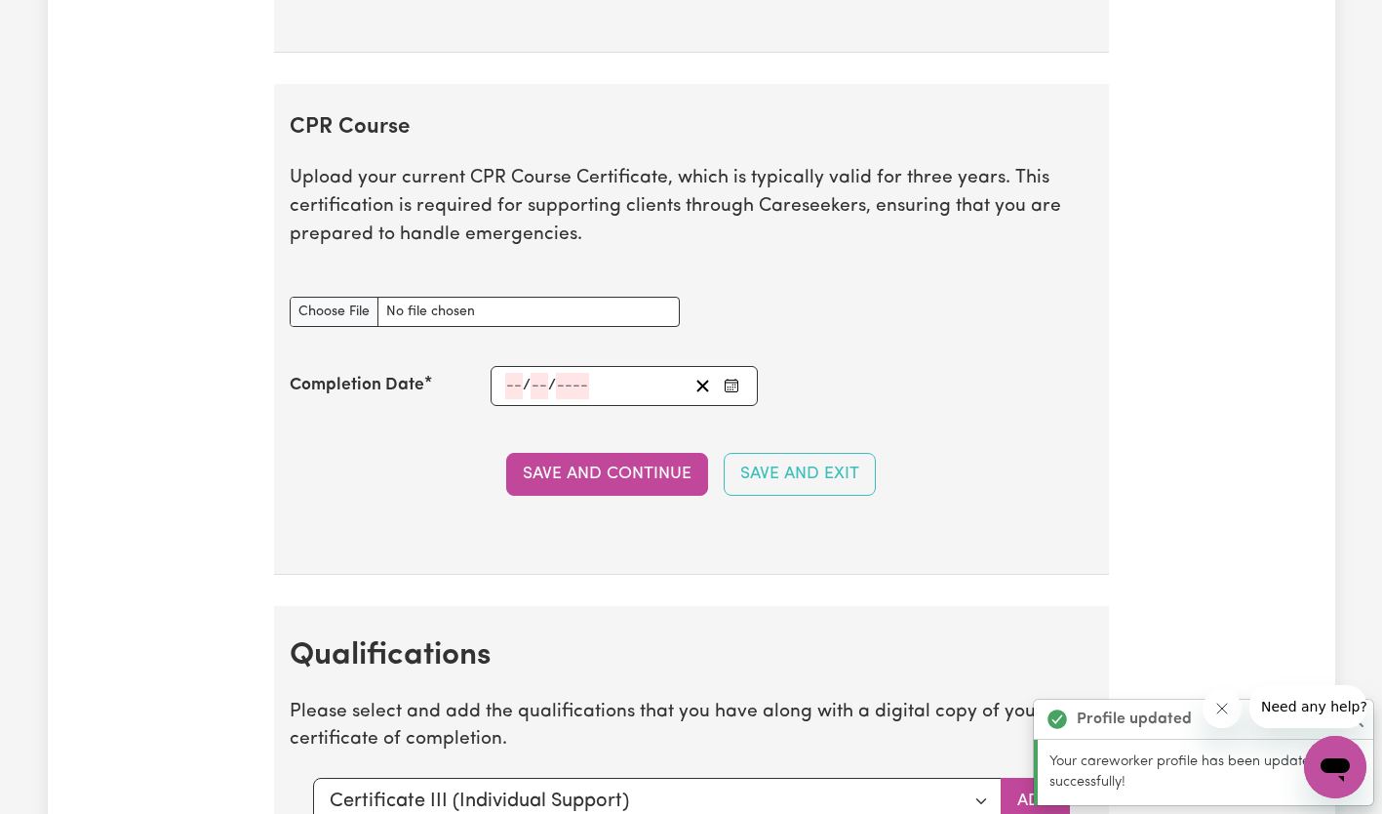
scroll to position [3951, 0]
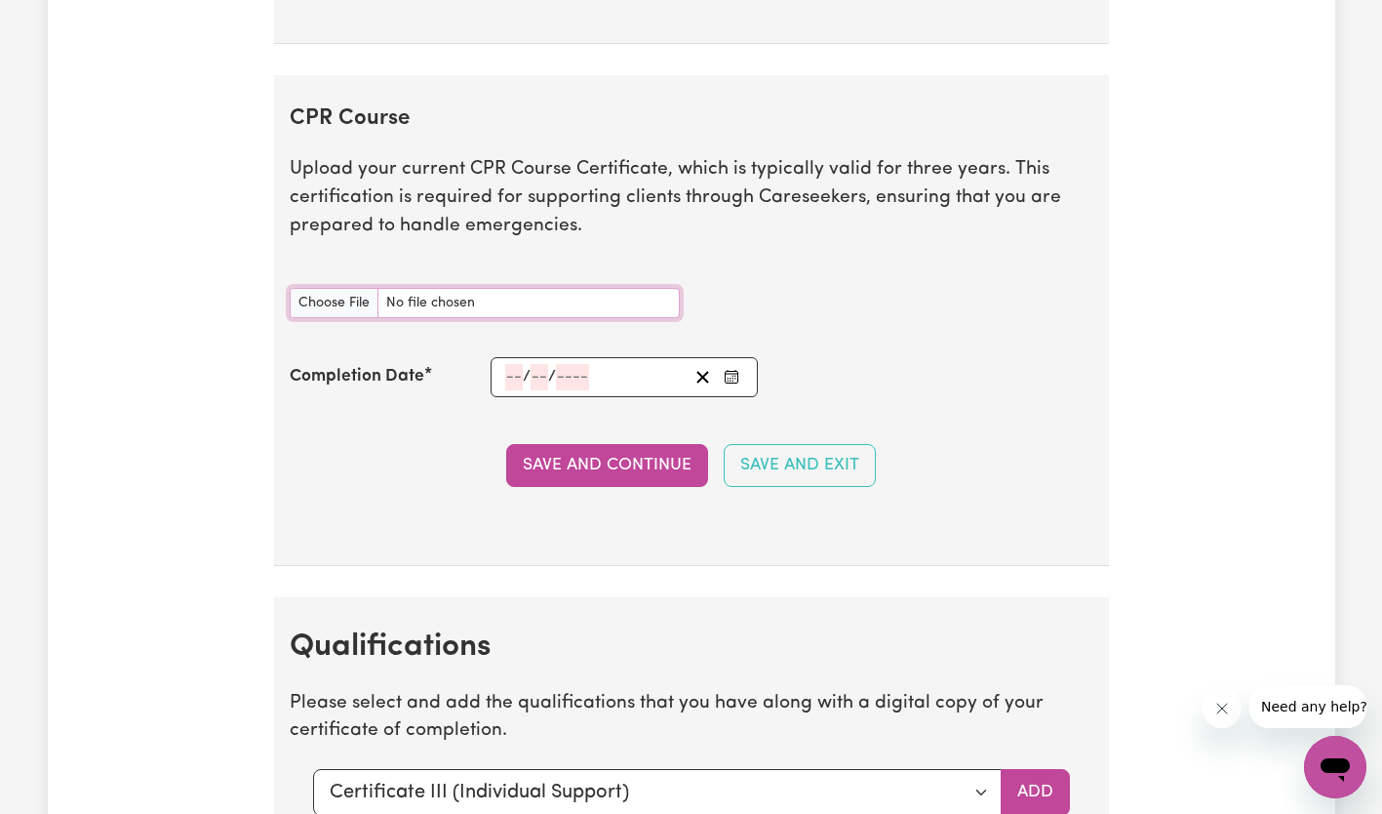
click at [347, 305] on input "CPR Course document" at bounding box center [485, 303] width 390 height 30
type input "C:\fakepath\First Aid Cert.pdf"
click at [506, 368] on input "number" at bounding box center [514, 377] width 18 height 26
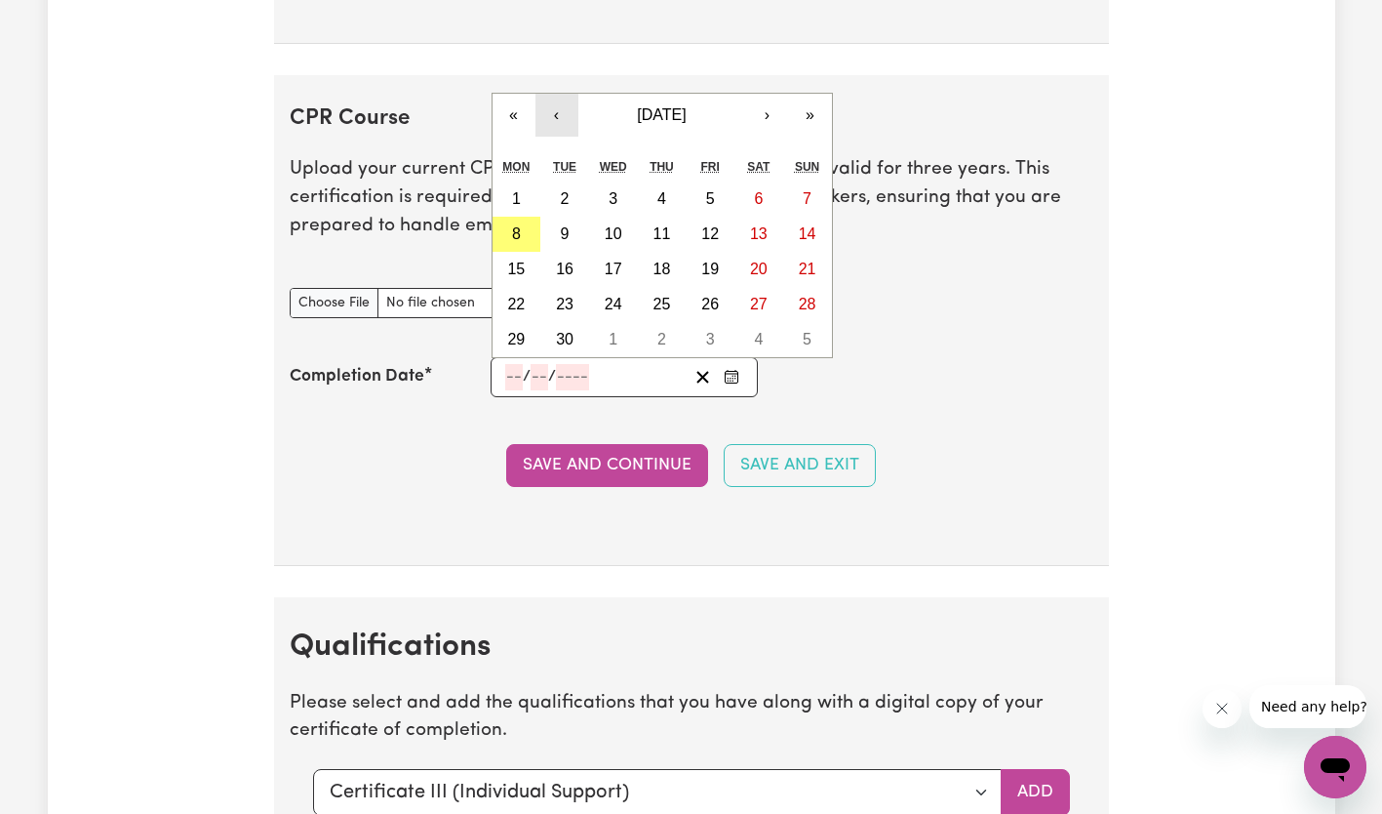
click at [569, 112] on button "‹" at bounding box center [557, 115] width 43 height 43
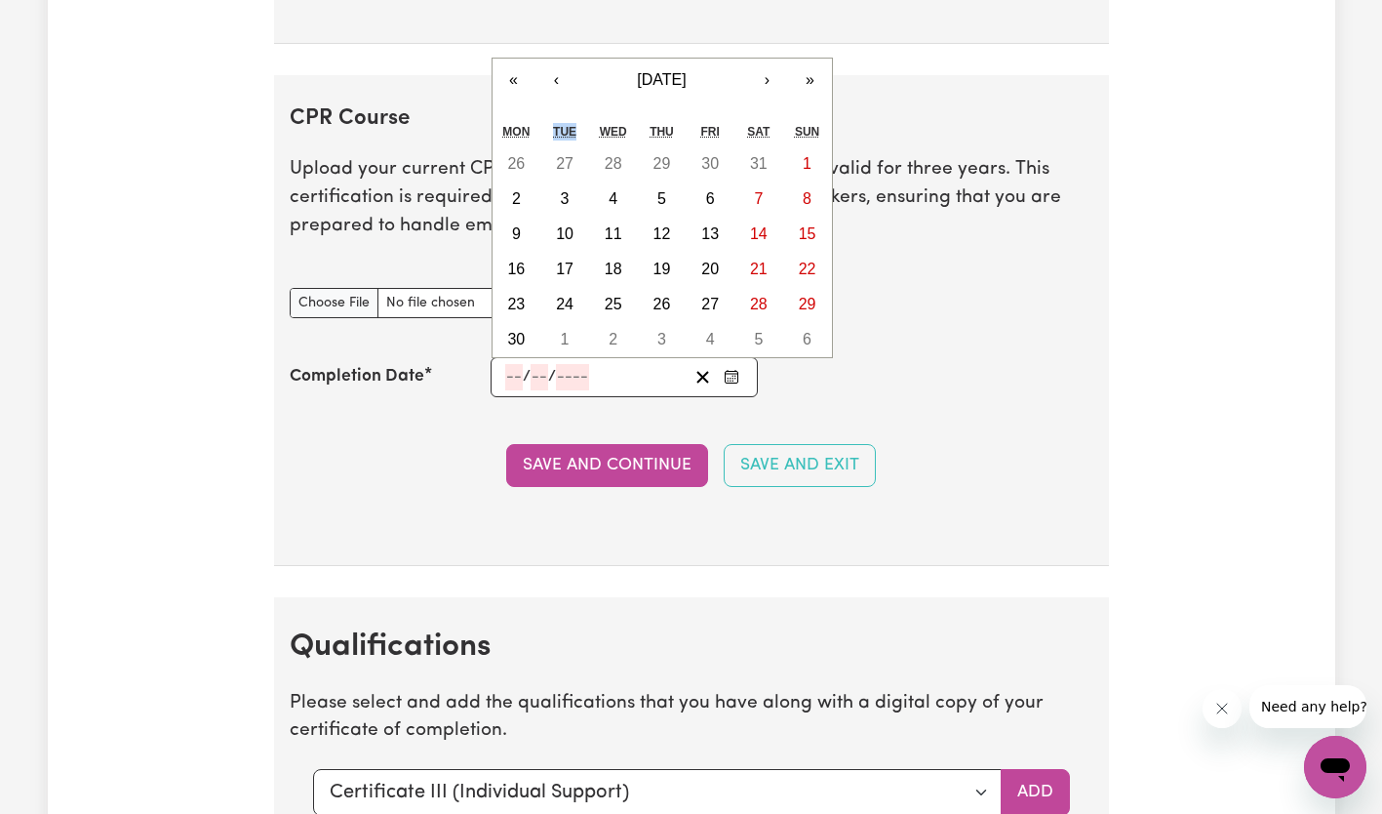
click at [569, 112] on div "« ‹ [DATE] › » Mon Tue Wed Thu Fri Sat Sun 26 27 28 29 30 31 1 2 3 4 5 6 7 8 9 …" at bounding box center [662, 208] width 341 height 300
drag, startPoint x: 569, startPoint y: 112, endPoint x: 563, endPoint y: 89, distance: 24.1
click at [563, 89] on button "‹" at bounding box center [557, 80] width 43 height 43
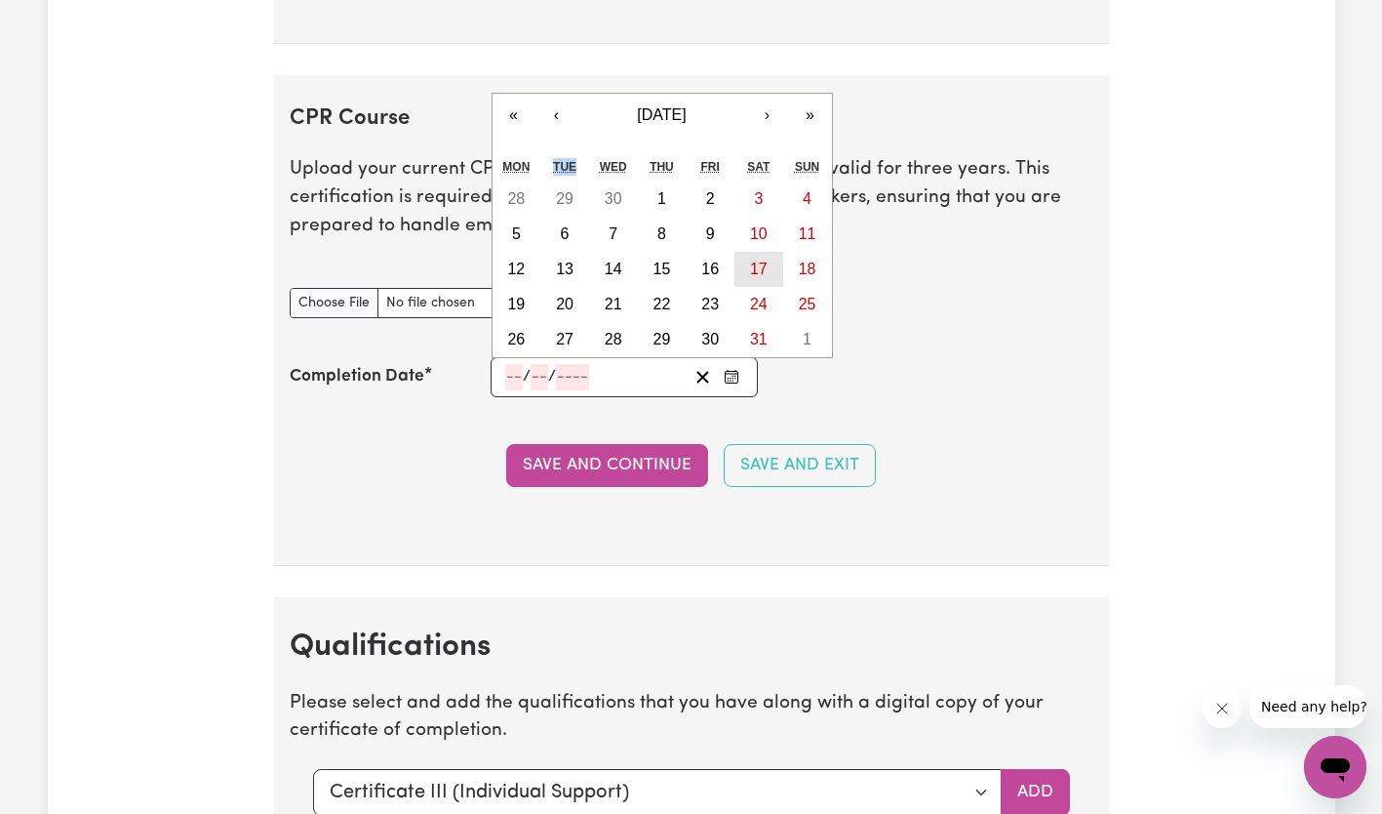
click at [770, 268] on button "17" at bounding box center [759, 269] width 49 height 35
type input "[DATE]"
type input "17"
type input "5"
type input "2025"
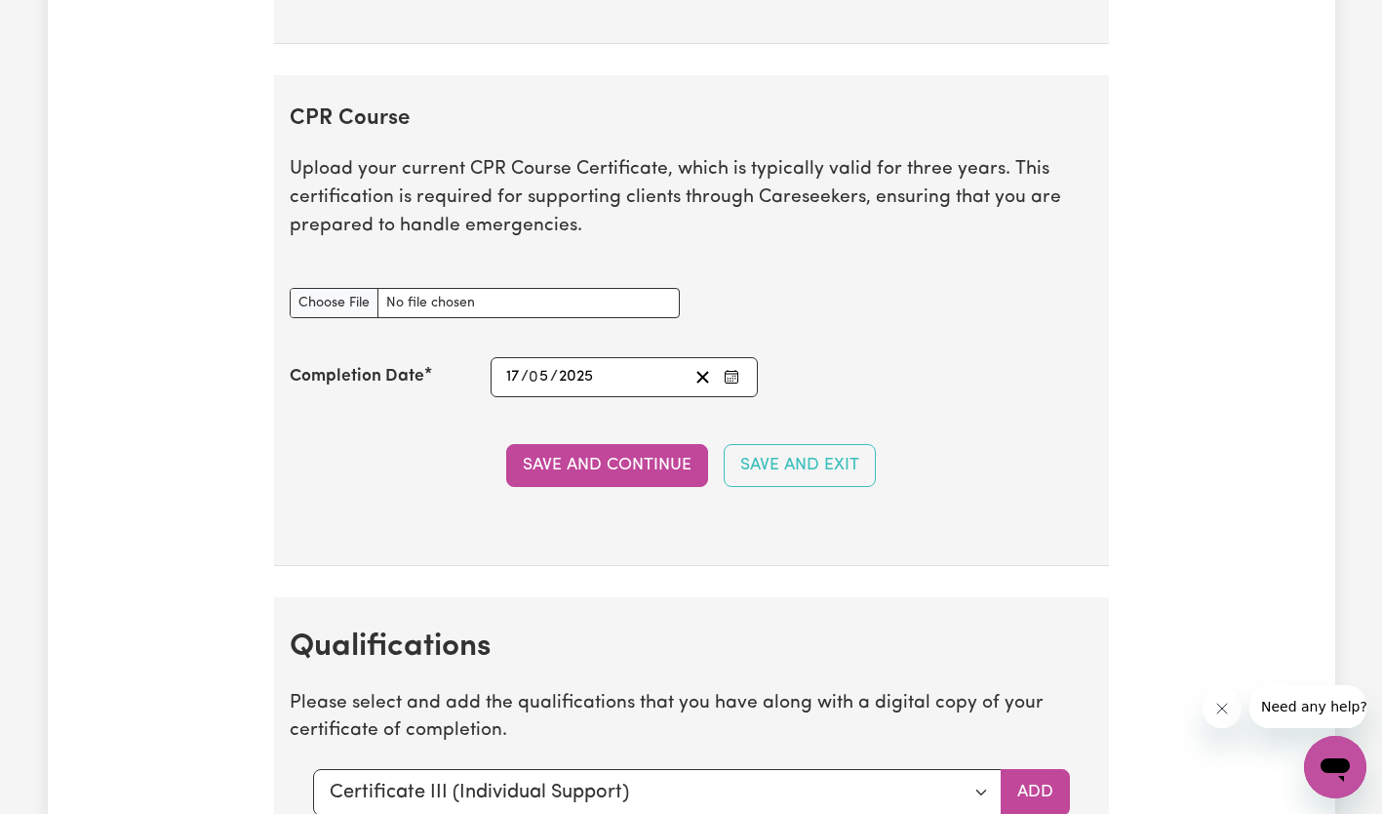
click at [570, 446] on button "Save and Continue" at bounding box center [607, 465] width 202 height 43
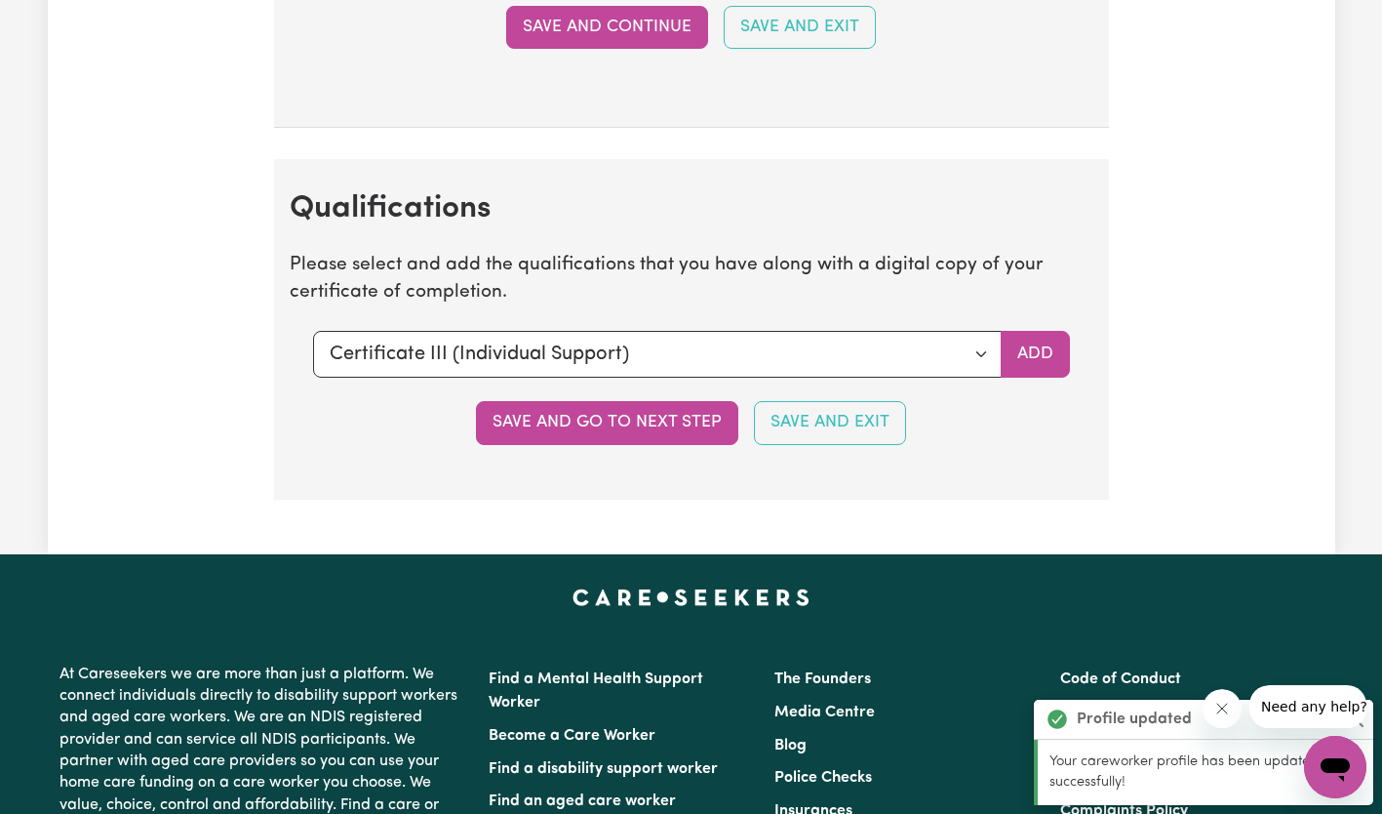
scroll to position [4548, 0]
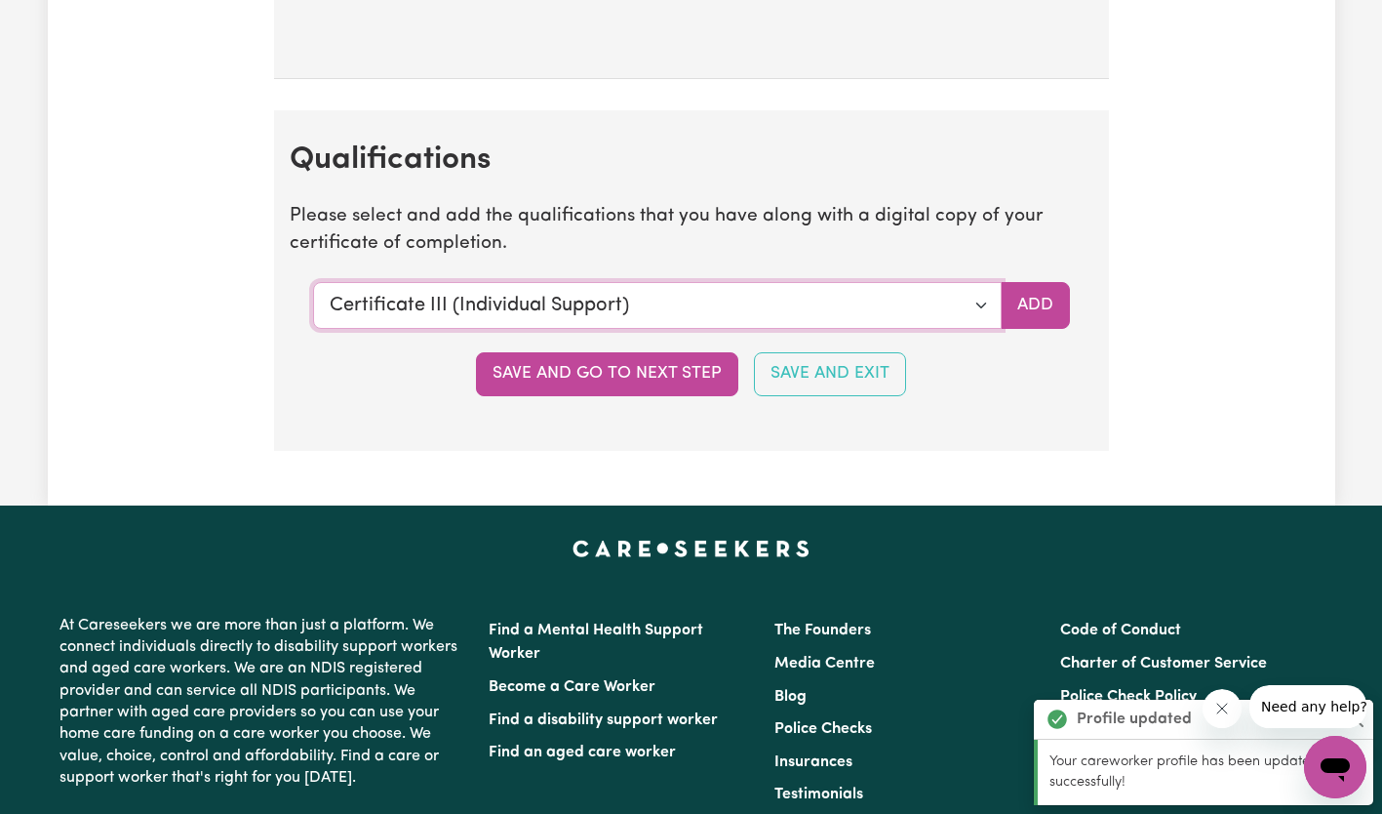
click at [952, 313] on select "Select a qualification to add... Certificate III (Individual Support) Certifica…" at bounding box center [657, 305] width 689 height 47
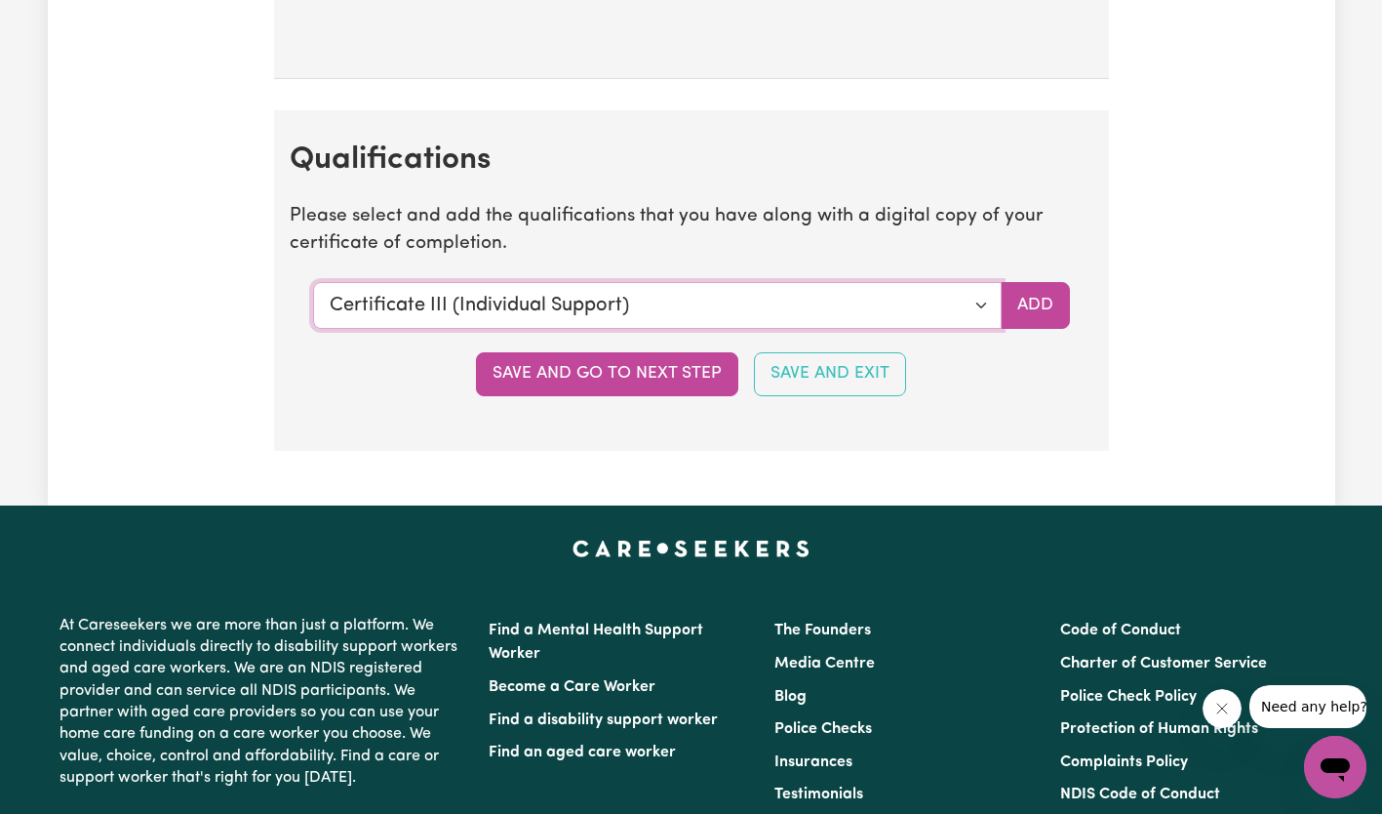
click at [952, 313] on select "Select a qualification to add... Certificate III (Individual Support) Certifica…" at bounding box center [657, 305] width 689 height 47
select select "Certificate IV (Disability Support)"
click at [313, 282] on select "Select a qualification to add... Certificate III (Individual Support) Certifica…" at bounding box center [657, 305] width 689 height 47
click at [638, 381] on button "Save and go to next step" at bounding box center [607, 373] width 262 height 43
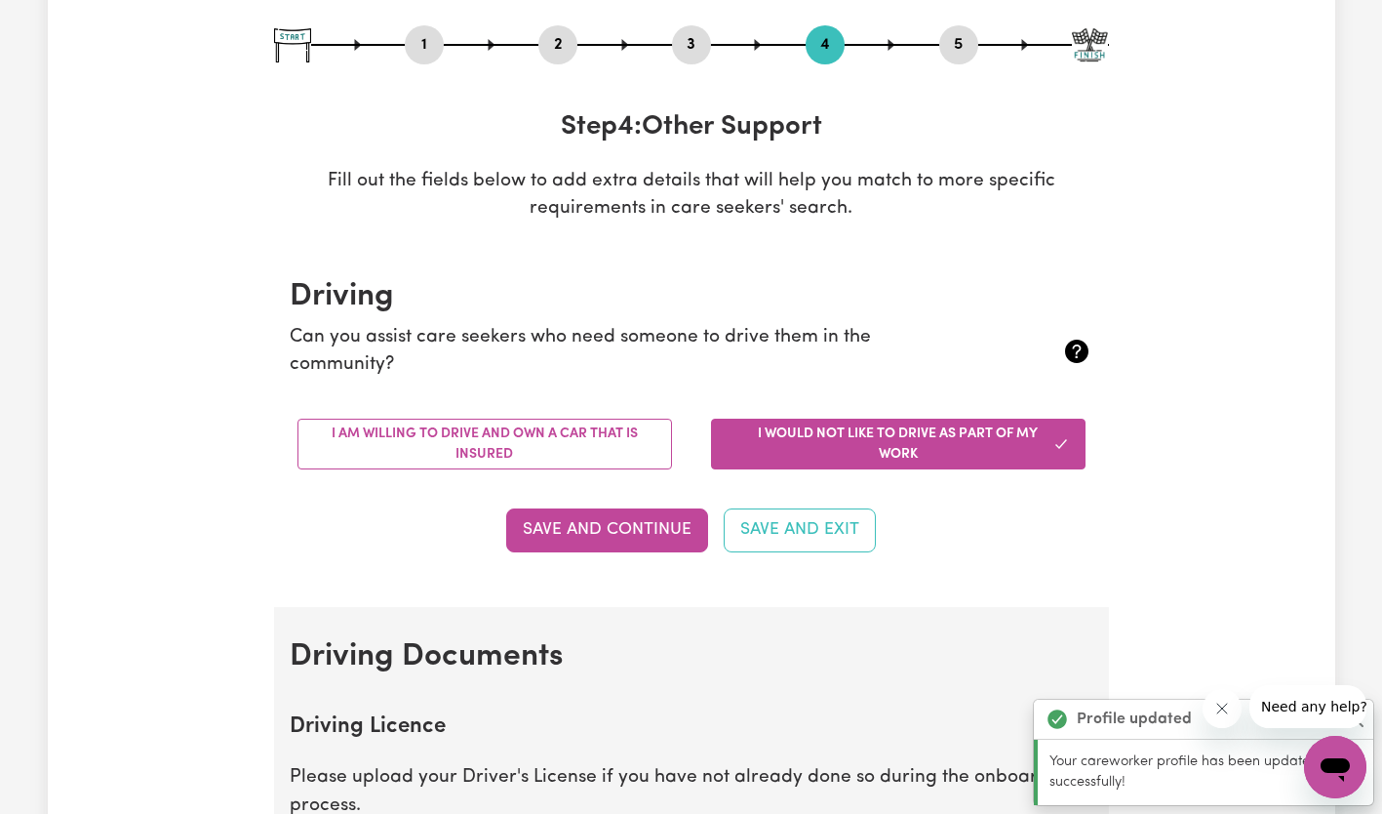
scroll to position [208, 0]
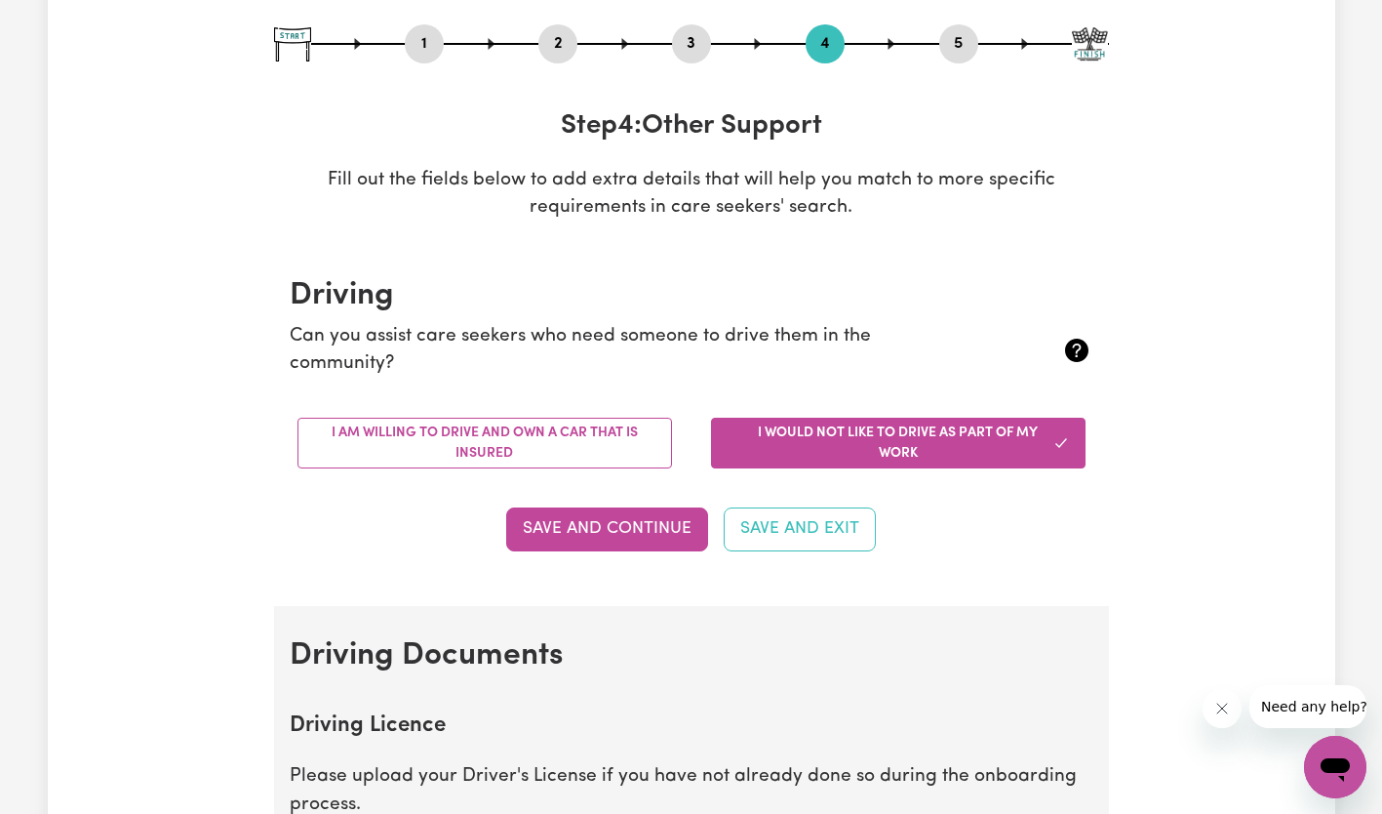
click at [553, 436] on button "I am willing to drive and own a car that is insured" at bounding box center [485, 443] width 375 height 51
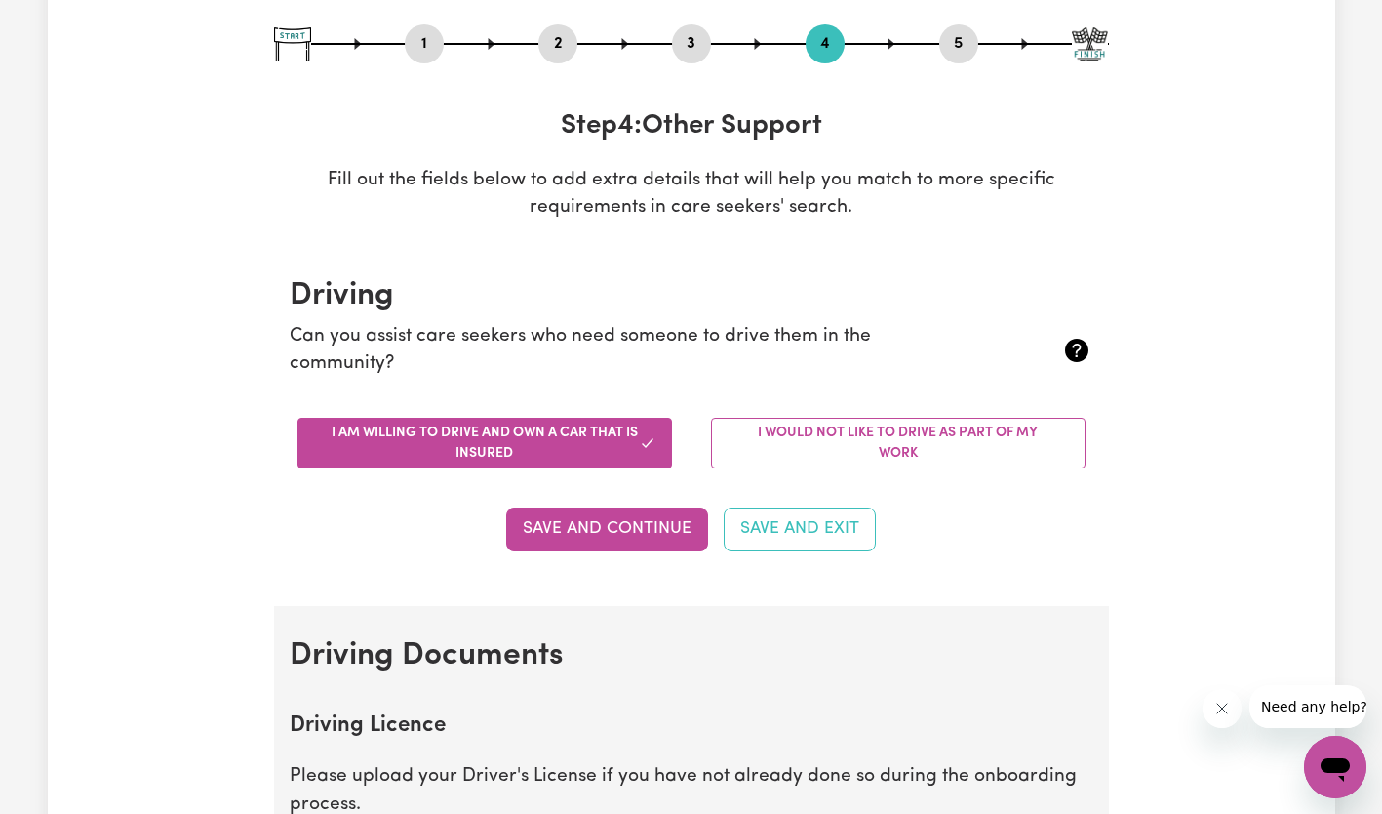
click at [645, 507] on button "Save and Continue" at bounding box center [607, 528] width 202 height 43
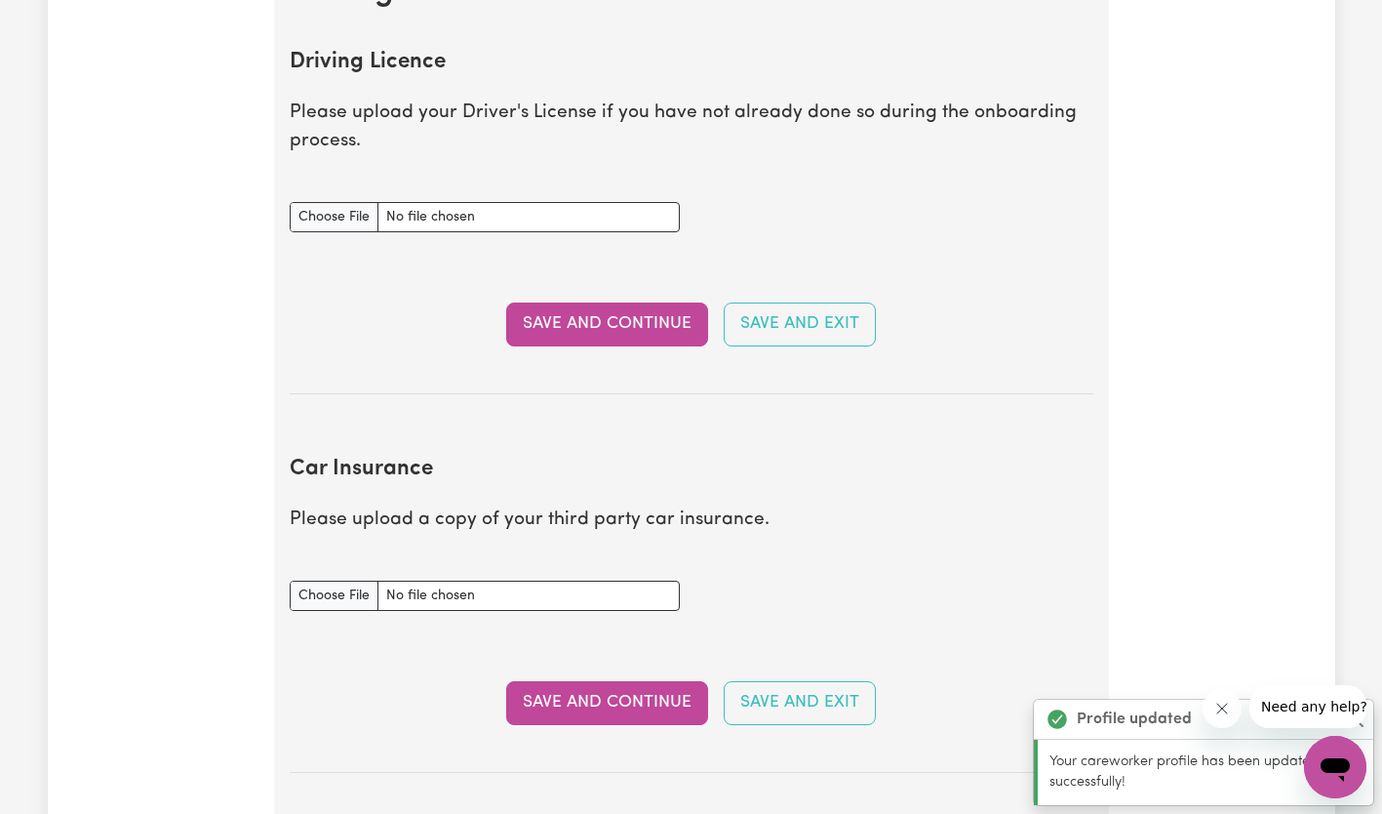
scroll to position [890, 0]
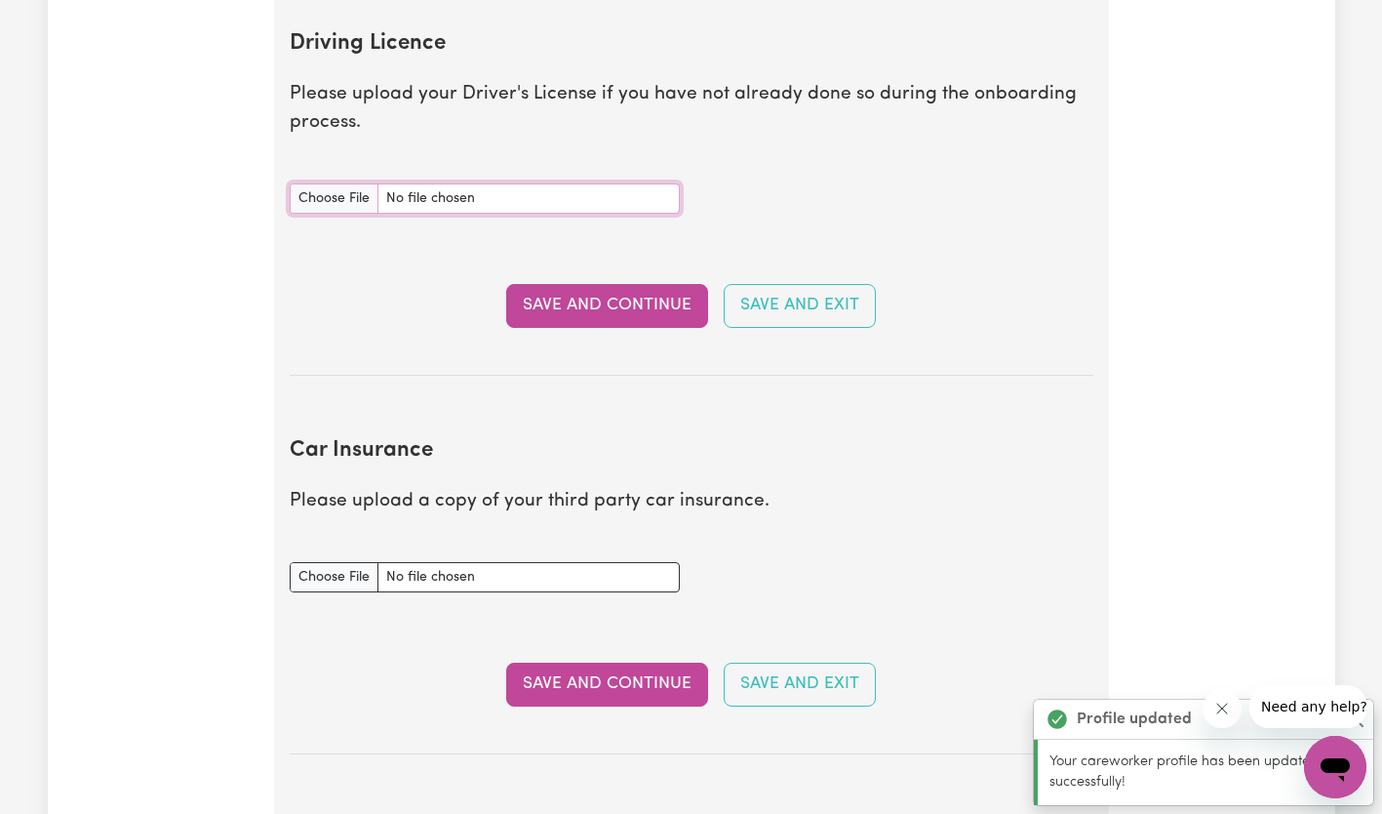
click at [322, 192] on input "Driving Licence document" at bounding box center [485, 198] width 390 height 30
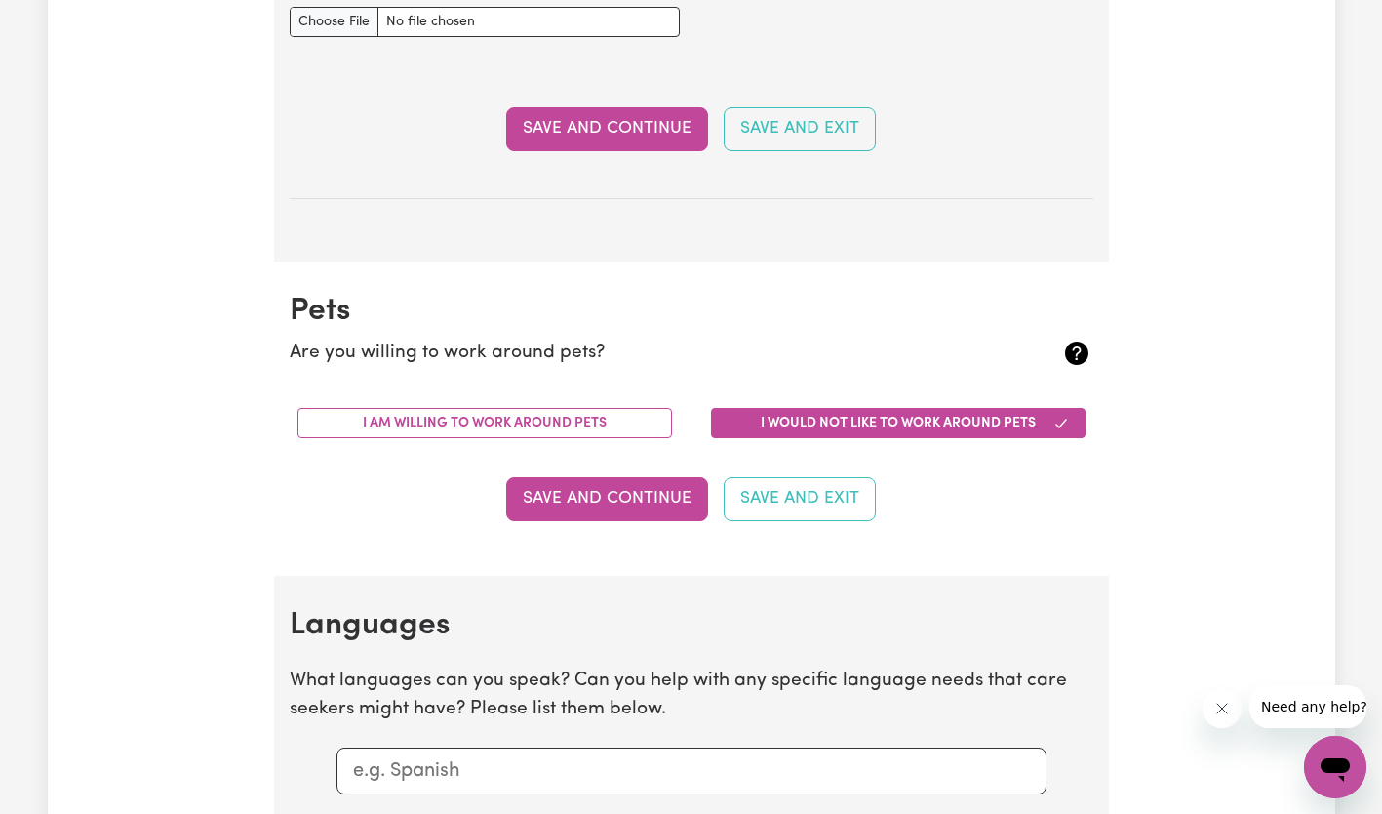
scroll to position [1446, 0]
click at [479, 407] on button "I am willing to work around pets" at bounding box center [485, 422] width 375 height 30
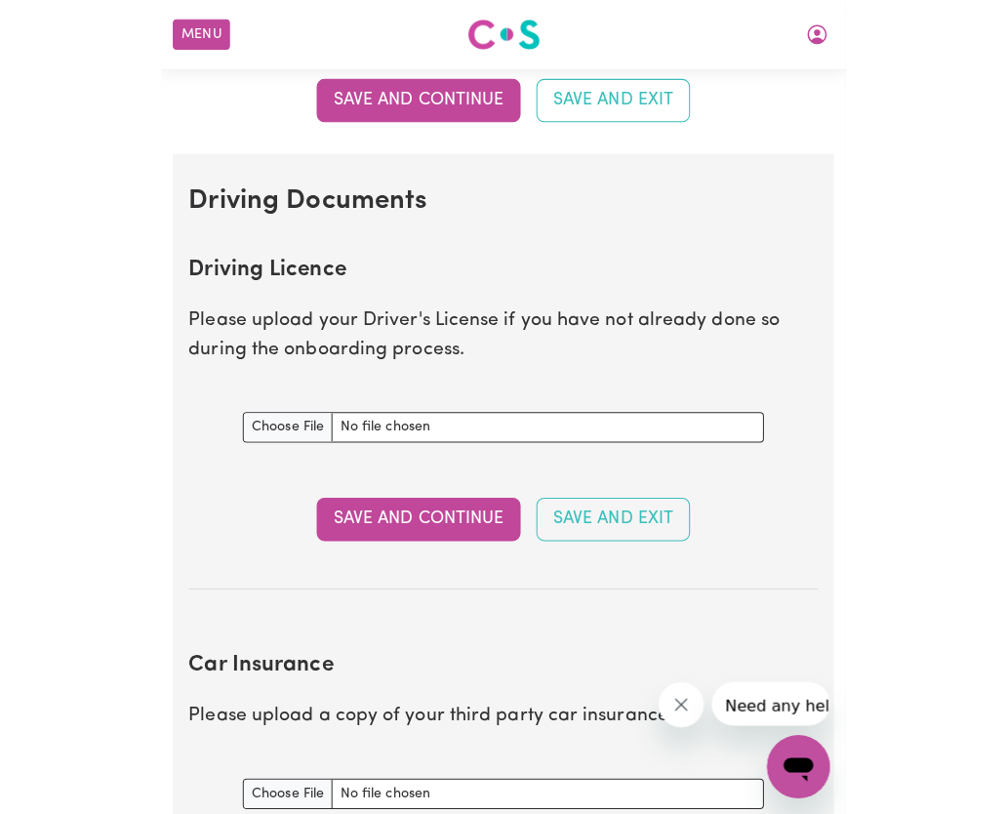
scroll to position [740, 0]
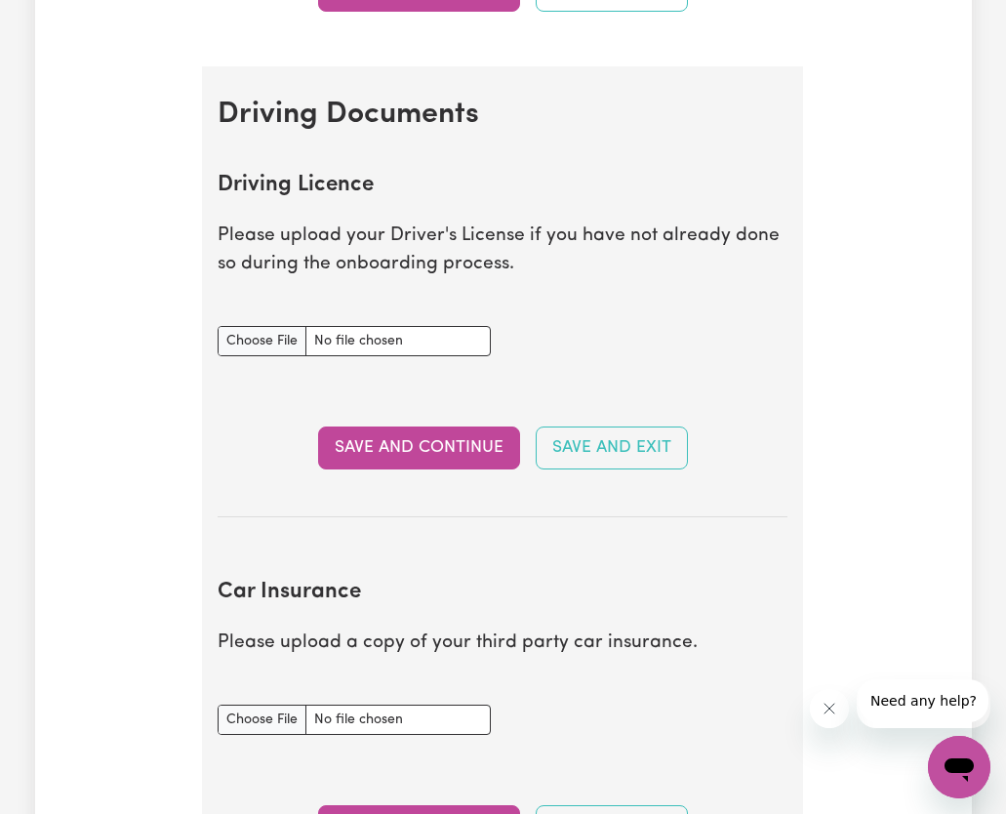
type input "C:\fakepath\43aca36e-d593-4e16-be39-221ae031ea84.jpg"
click at [428, 441] on button "Save and Continue" at bounding box center [419, 447] width 202 height 43
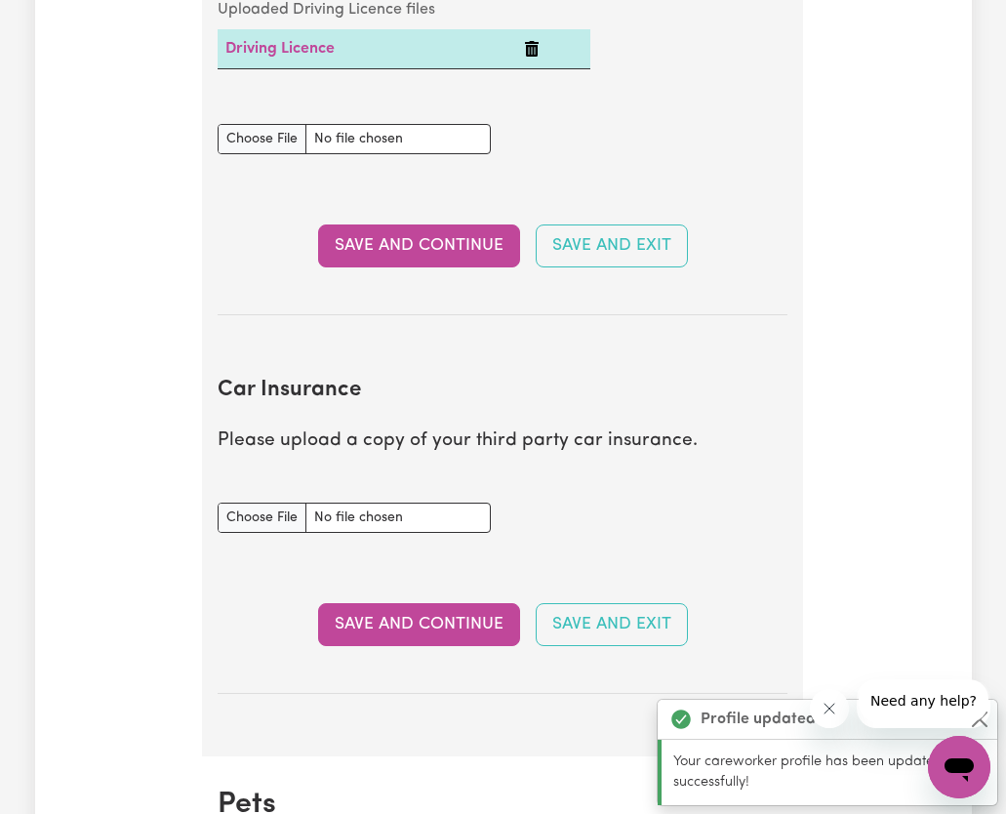
scroll to position [1052, 0]
click at [275, 144] on input "Driving Licence document" at bounding box center [354, 140] width 273 height 30
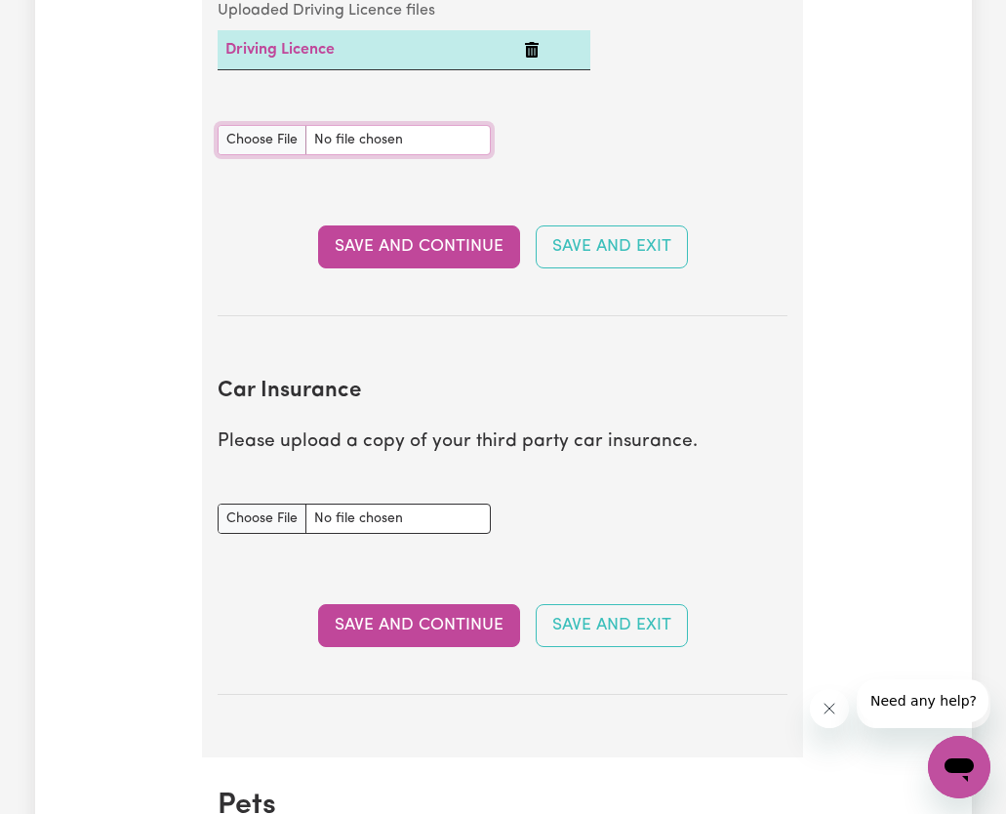
type input "C:\fakepath\b5d1314c-b860-4ccd-821f-0d28771a4845.jpg"
click at [415, 249] on button "Save and Continue" at bounding box center [419, 246] width 202 height 43
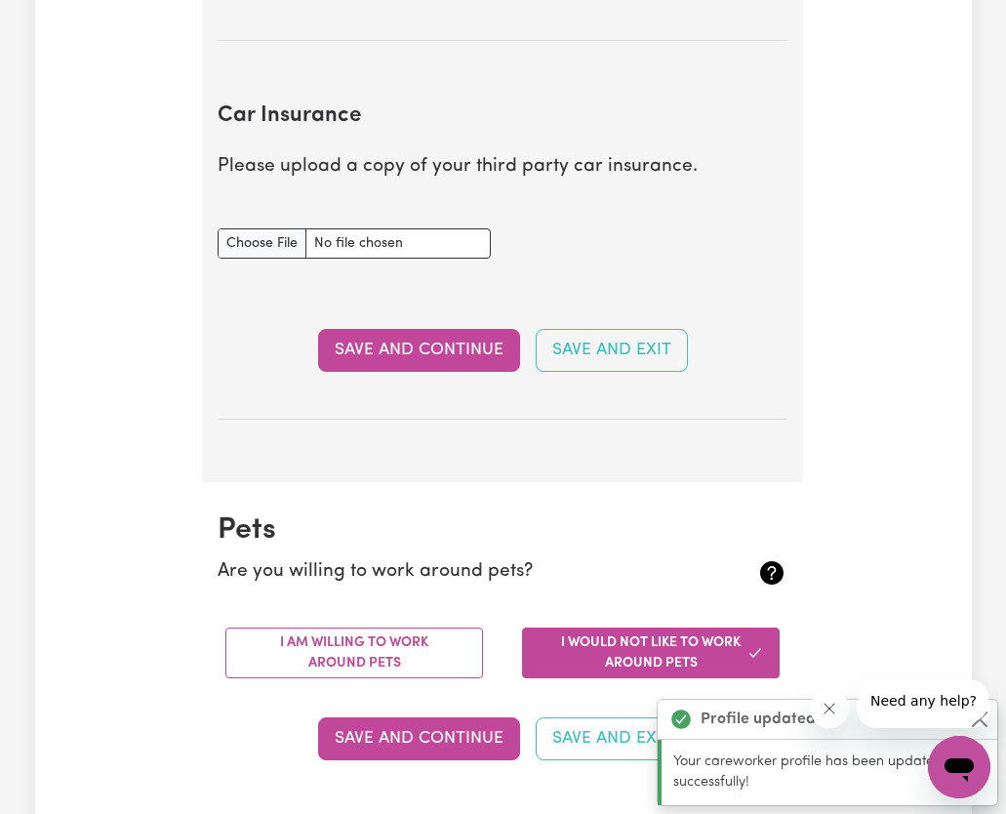
scroll to position [1400, 0]
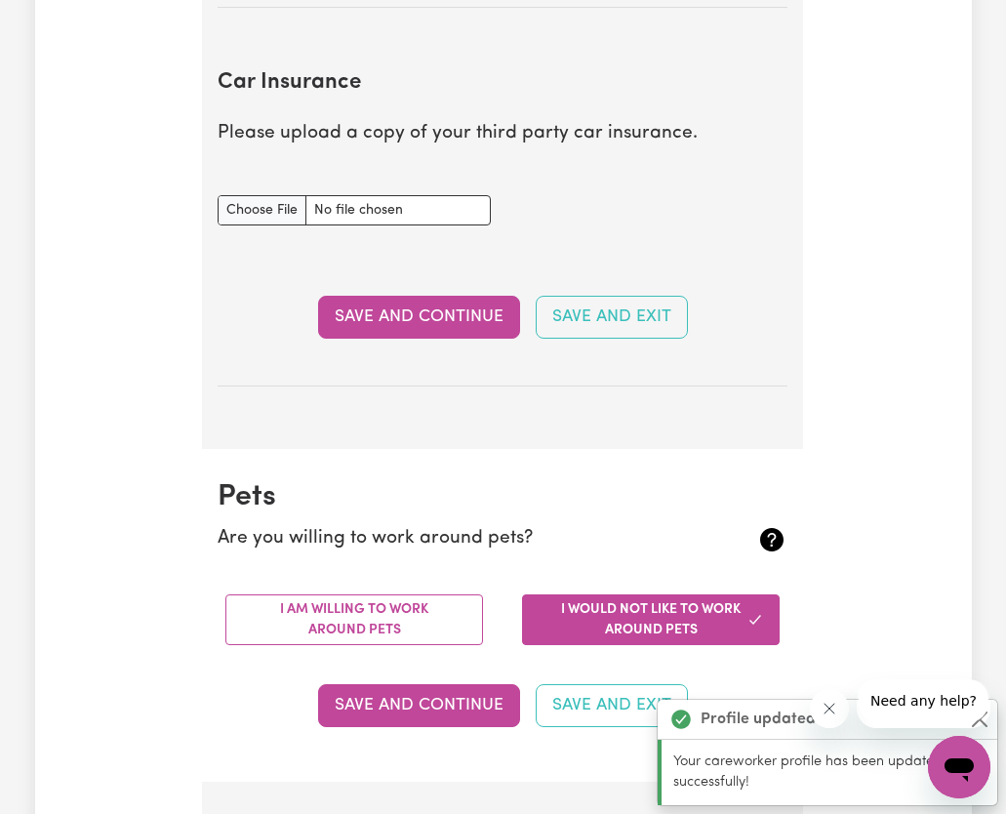
type input "C:\fakepath\ebdf9dea-5232-4e7c-8ac6-1b9ef2083f3c.jpg"
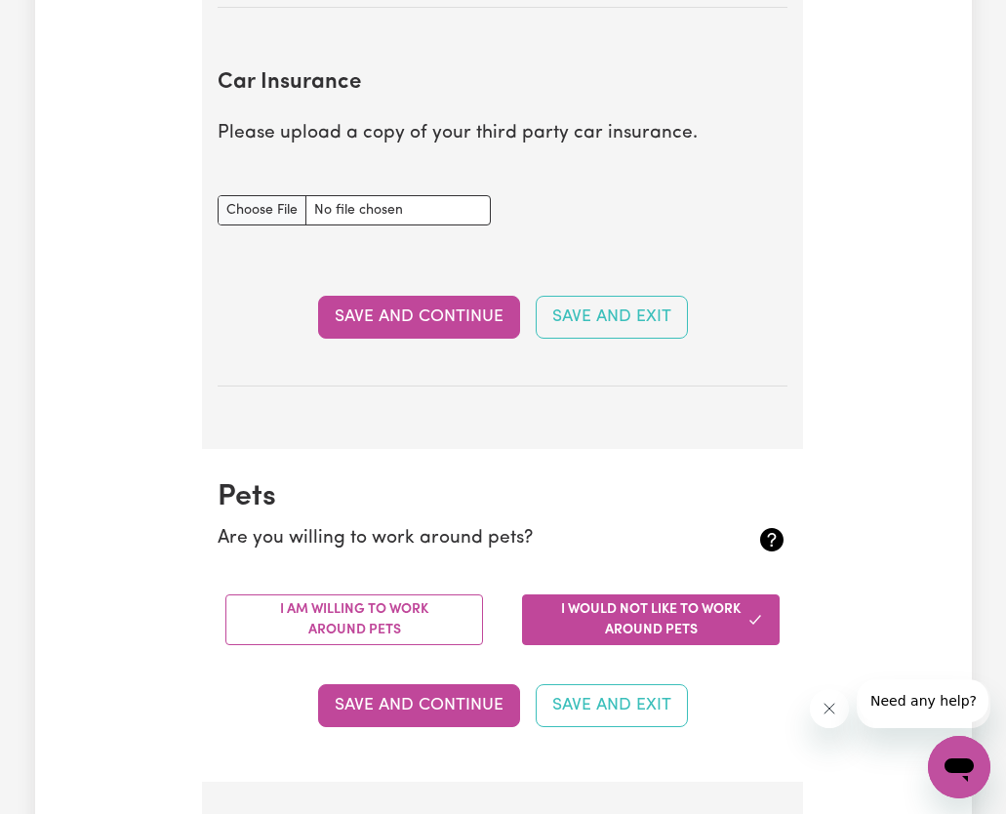
click at [419, 322] on button "Save and Continue" at bounding box center [419, 317] width 202 height 43
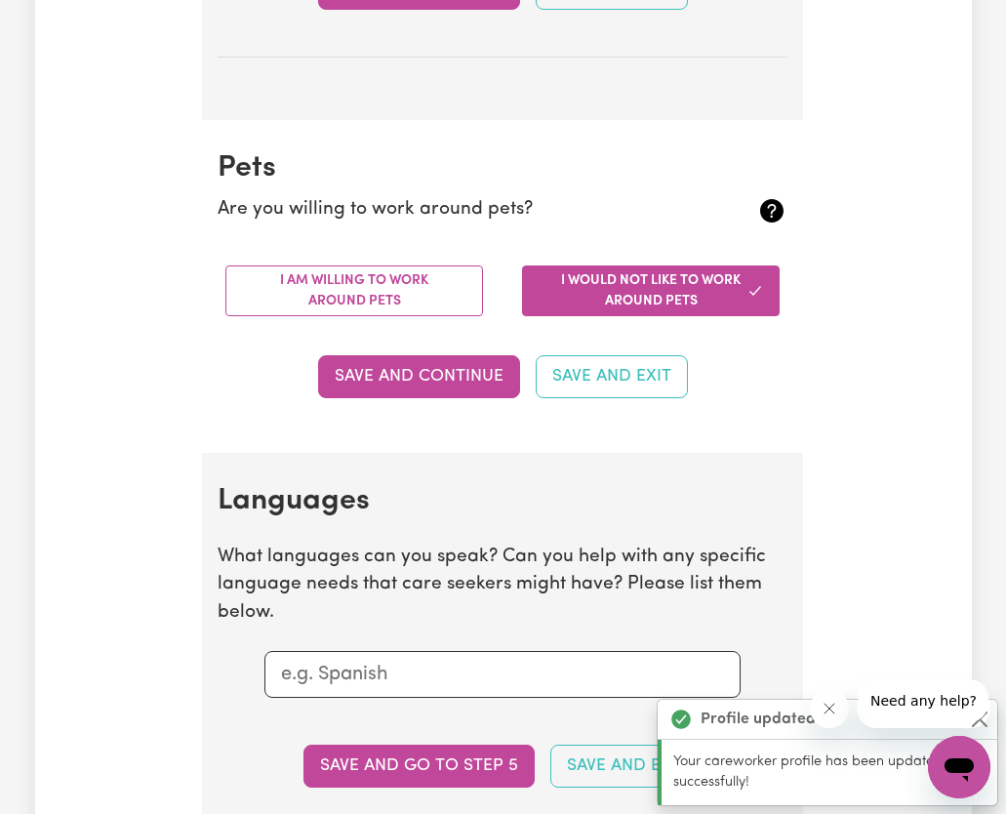
scroll to position [1851, 0]
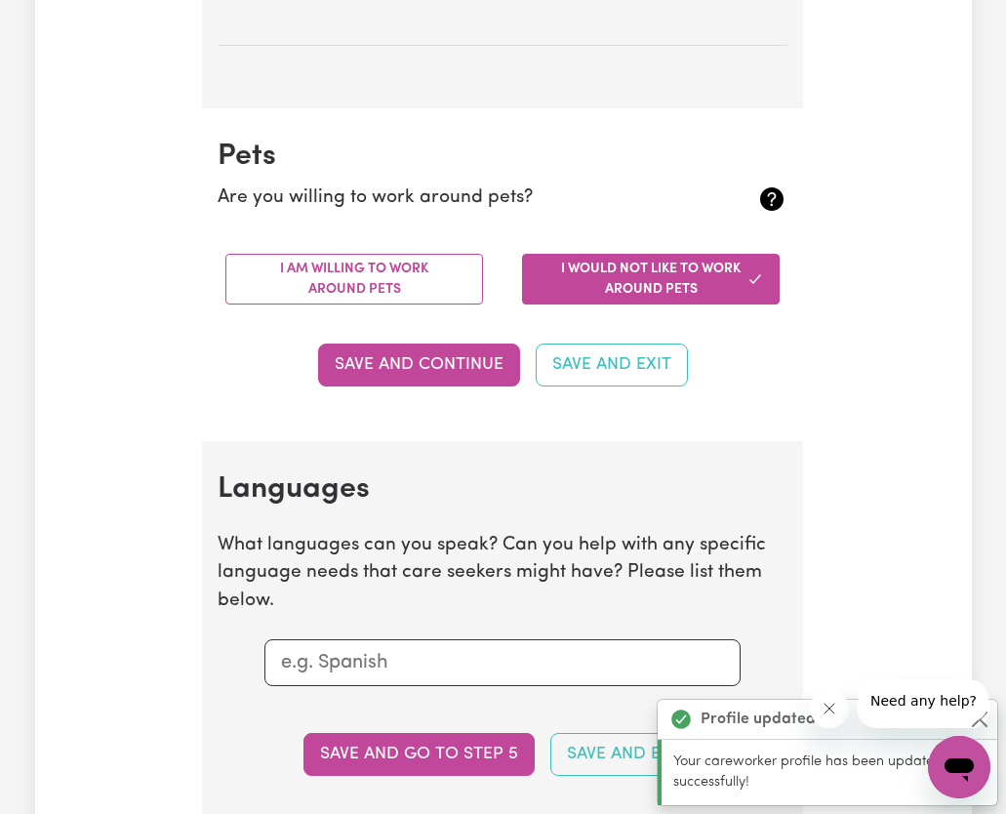
click at [428, 376] on button "Save and Continue" at bounding box center [419, 364] width 202 height 43
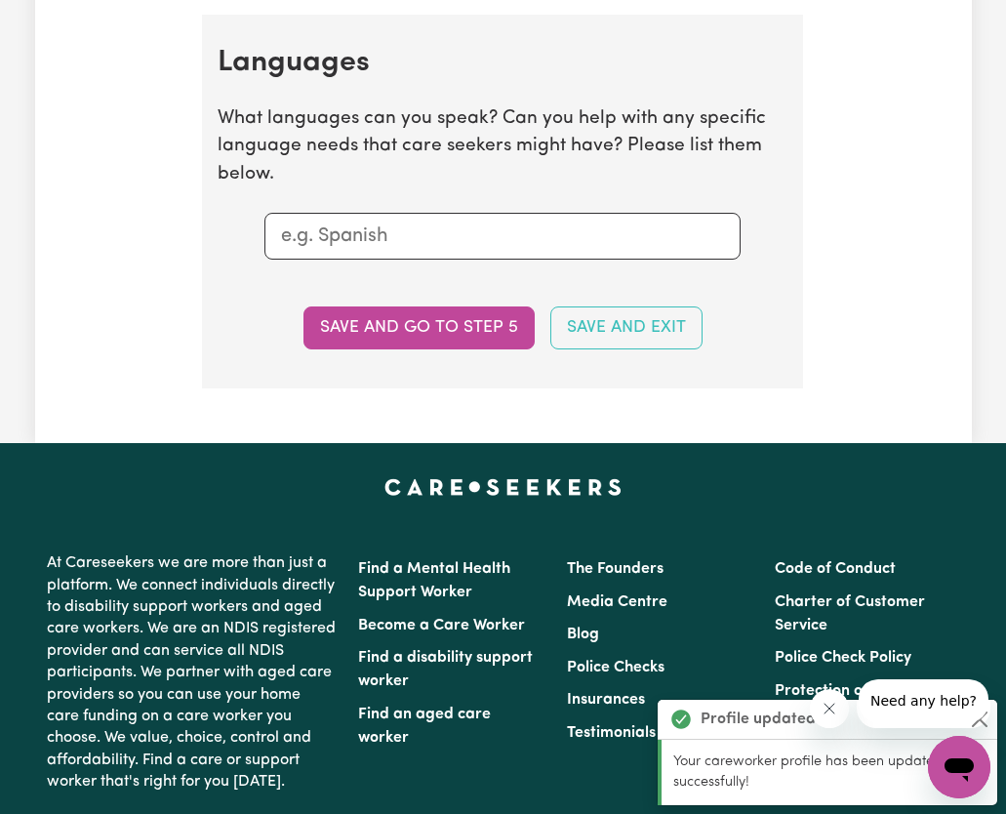
scroll to position [2294, 0]
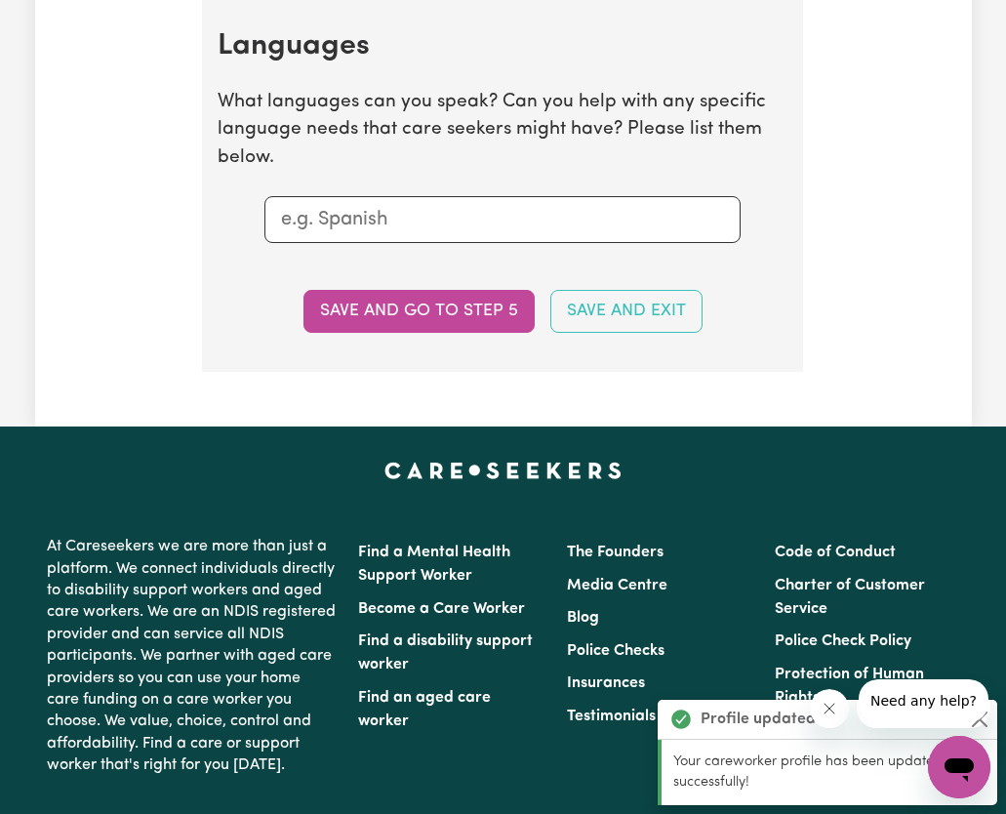
click at [353, 218] on input "text" at bounding box center [502, 219] width 443 height 29
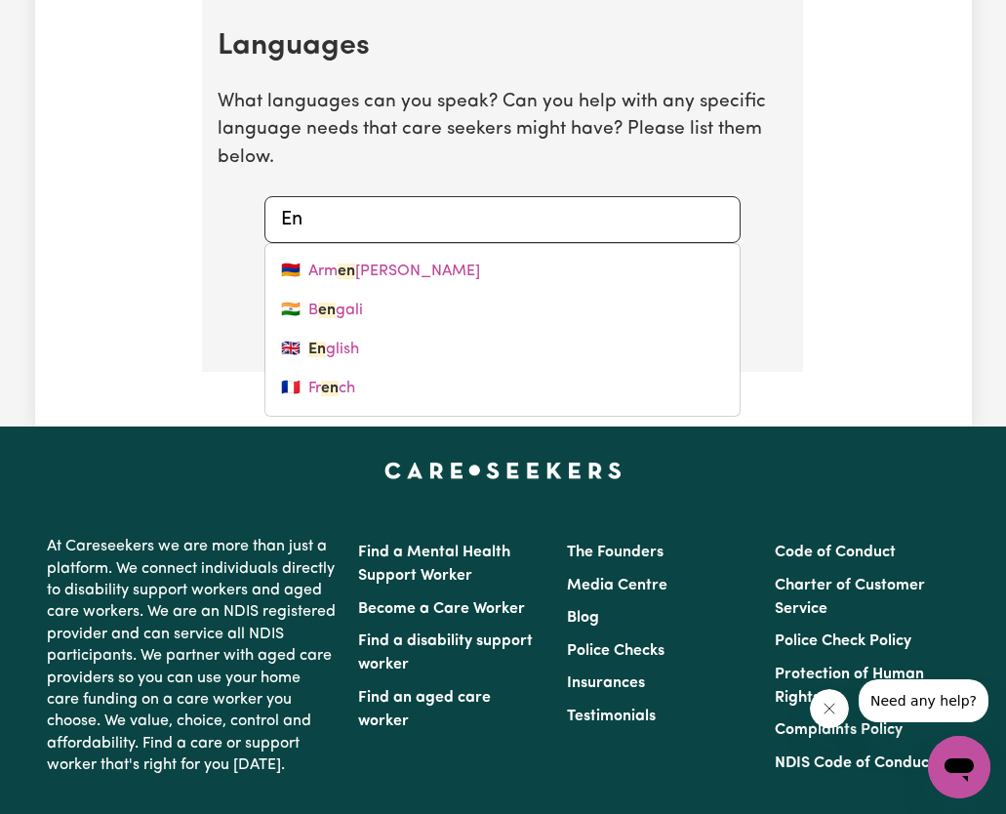
type input "Eng"
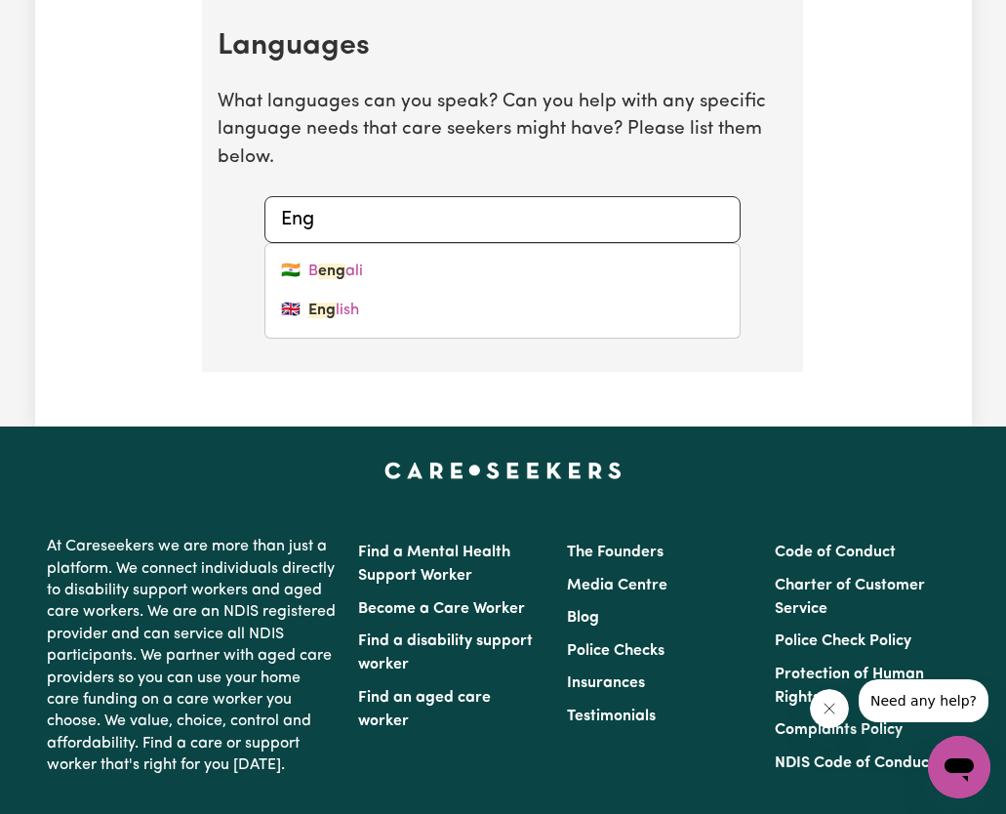
click at [361, 319] on link "🇬🇧 Eng lish" at bounding box center [502, 310] width 474 height 39
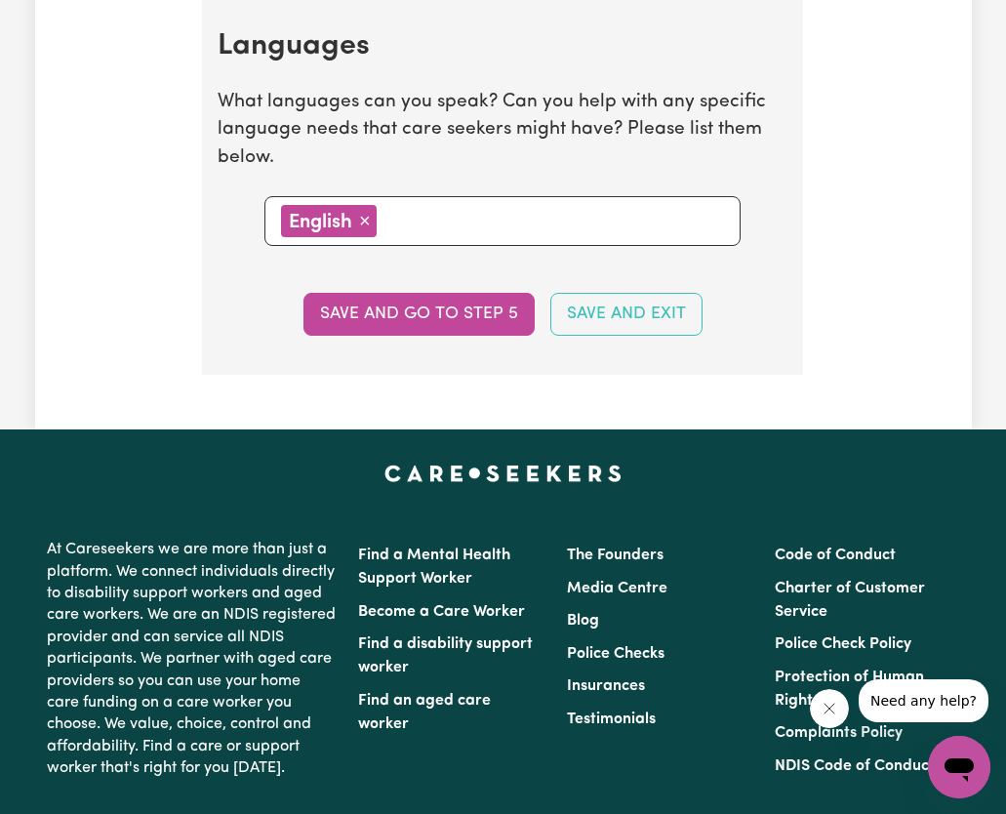
click at [479, 325] on button "Save and go to step 5" at bounding box center [418, 314] width 231 height 43
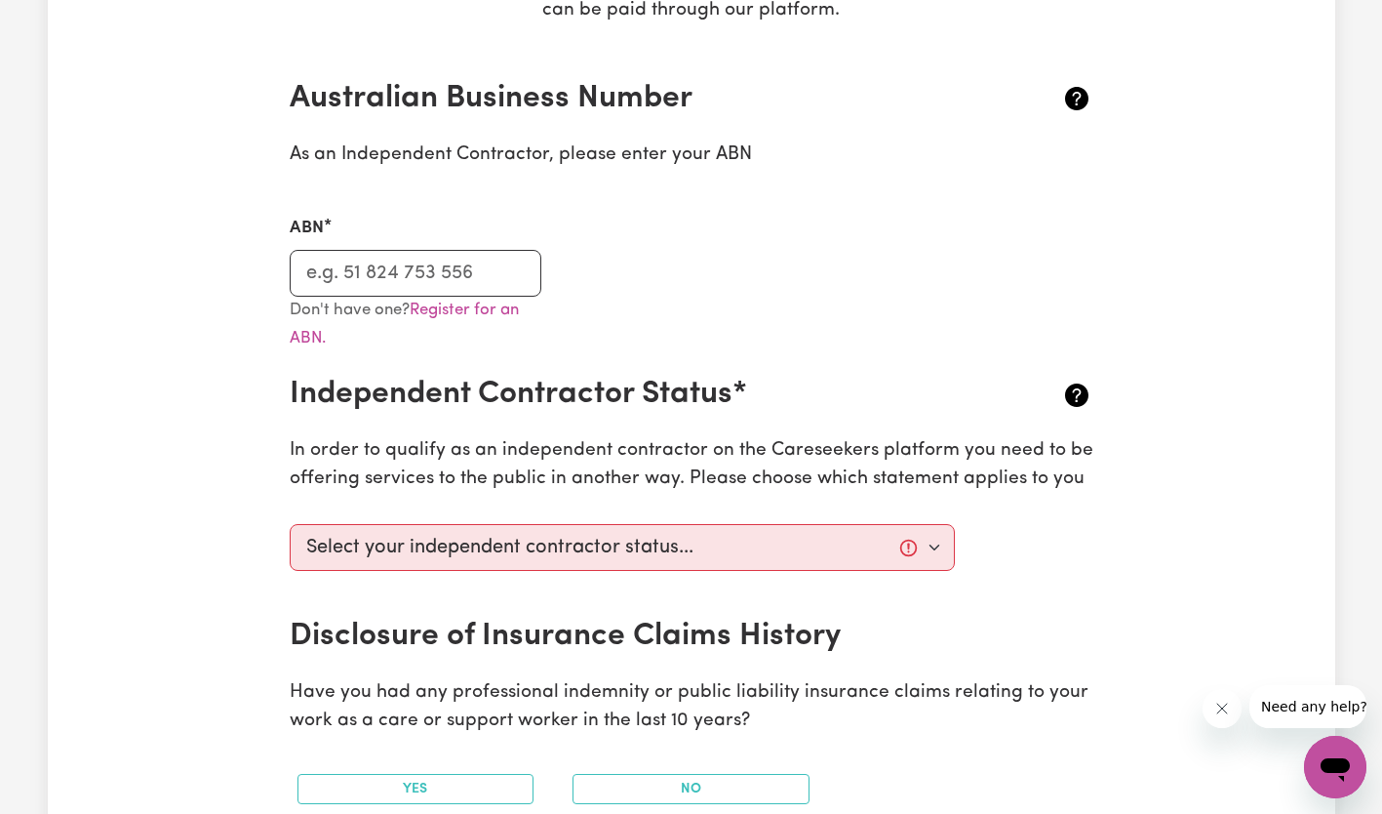
scroll to position [406, 0]
click at [527, 282] on input "ABN" at bounding box center [416, 272] width 253 height 47
type input "96070013669"
click at [679, 554] on select "Select your independent contractor status... I am providing services through an…" at bounding box center [623, 546] width 666 height 47
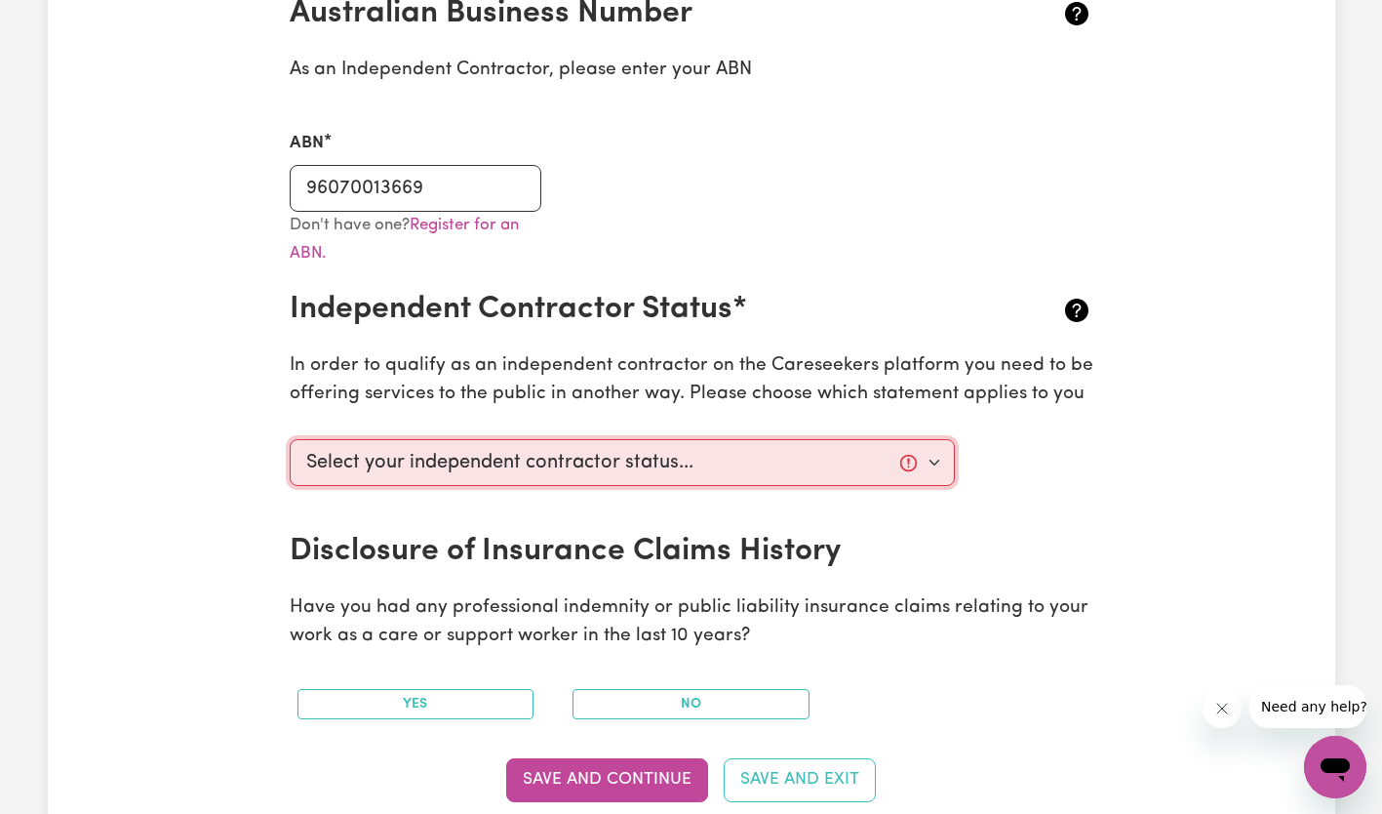
scroll to position [556, 0]
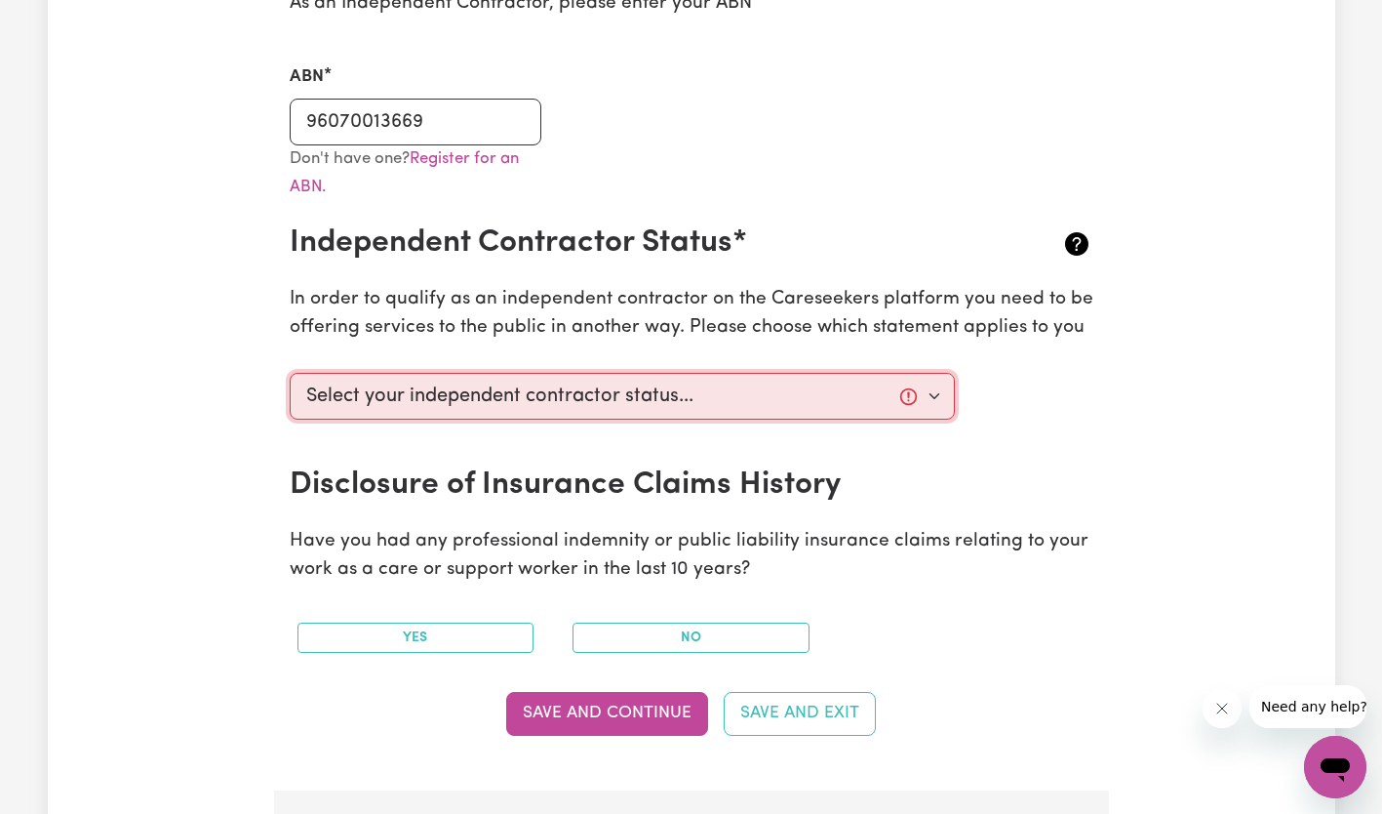
click at [698, 407] on select "Select your independent contractor status... I am providing services through an…" at bounding box center [623, 396] width 666 height 47
select select "I am providing services privately on my own"
click at [290, 373] on select "Select your independent contractor status... I am providing services through an…" at bounding box center [623, 396] width 666 height 47
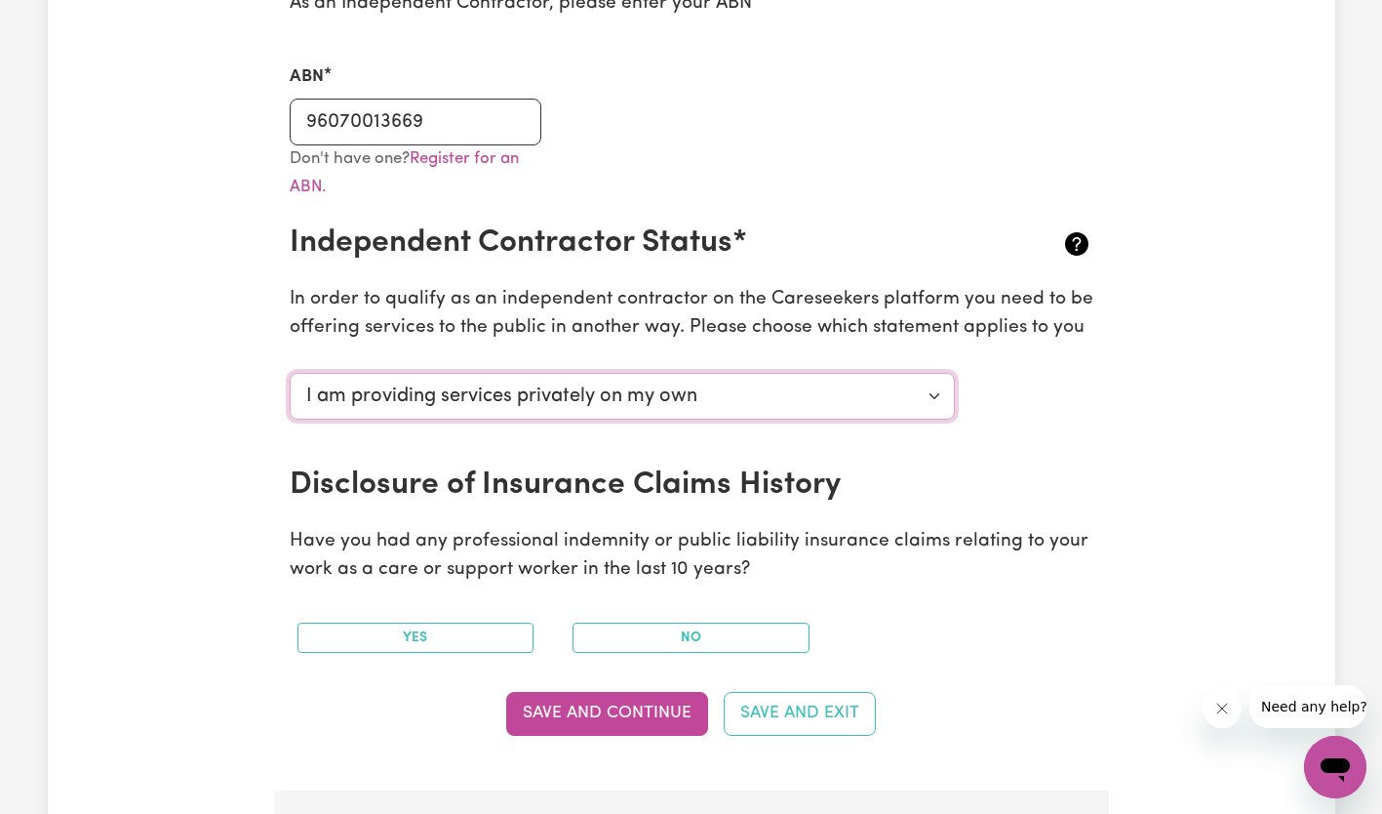
scroll to position [784, 0]
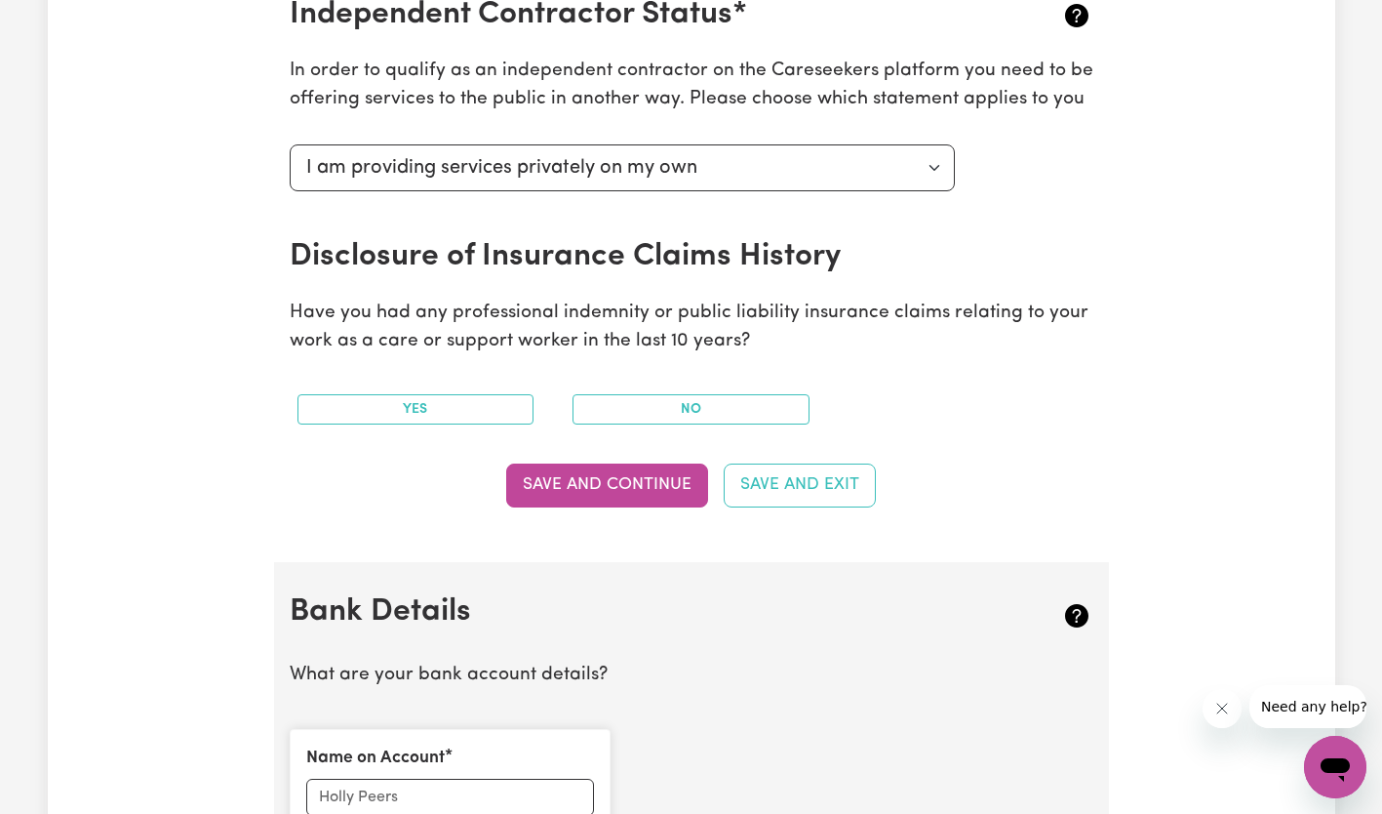
click at [420, 409] on button "Yes" at bounding box center [416, 409] width 237 height 30
click at [669, 399] on button "No" at bounding box center [691, 409] width 237 height 30
click at [601, 484] on button "Save and Continue" at bounding box center [607, 484] width 202 height 43
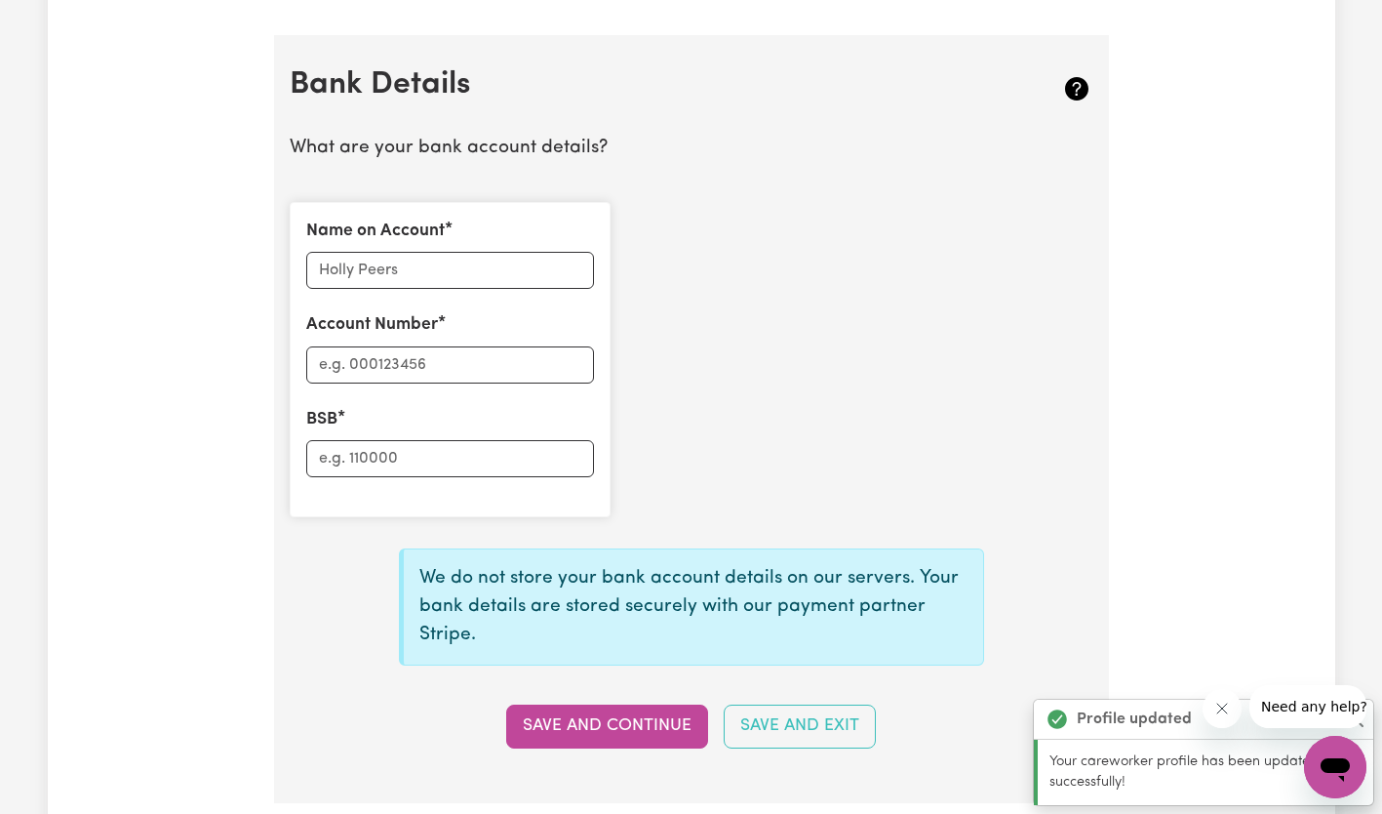
scroll to position [1346, 0]
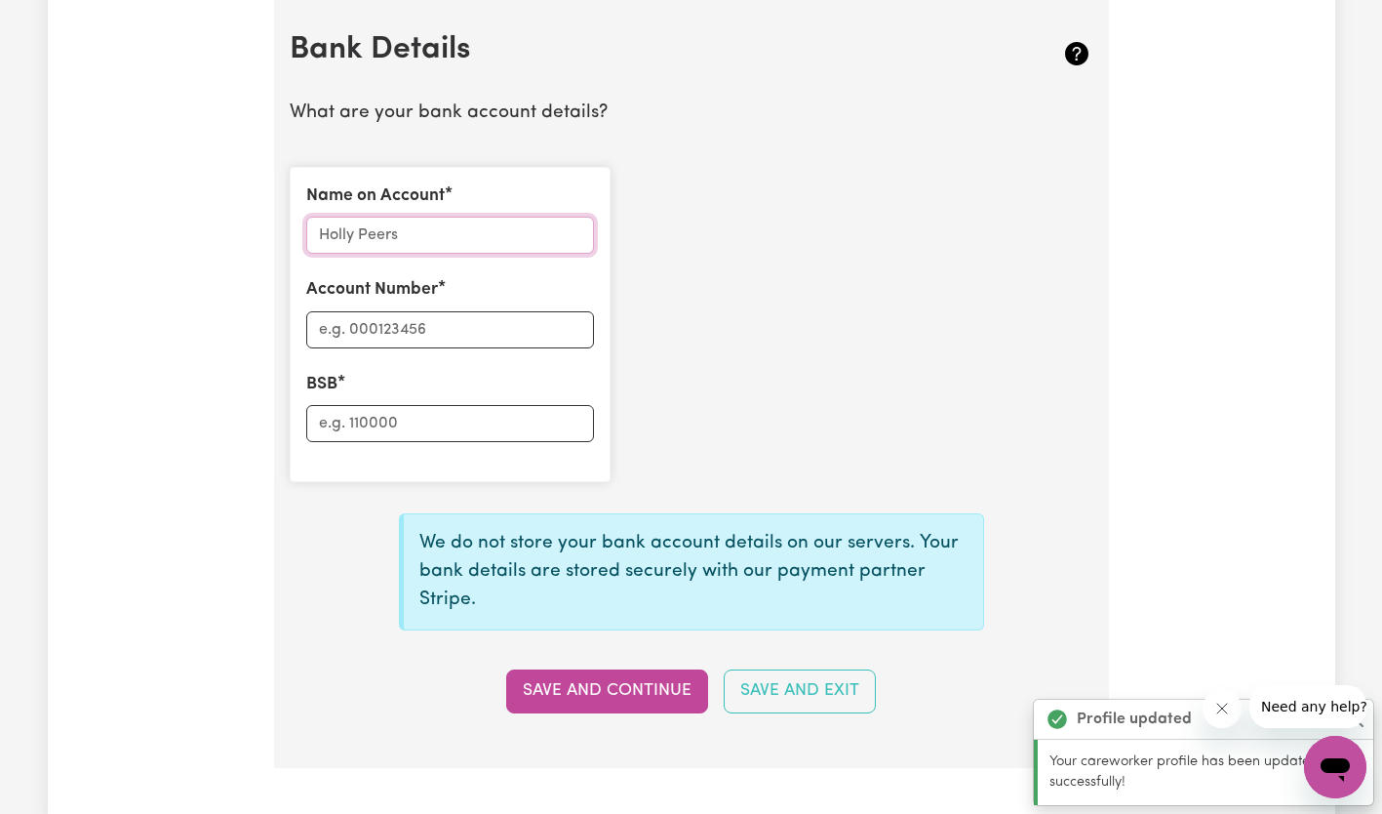
click at [425, 228] on input "Name on Account" at bounding box center [450, 235] width 288 height 37
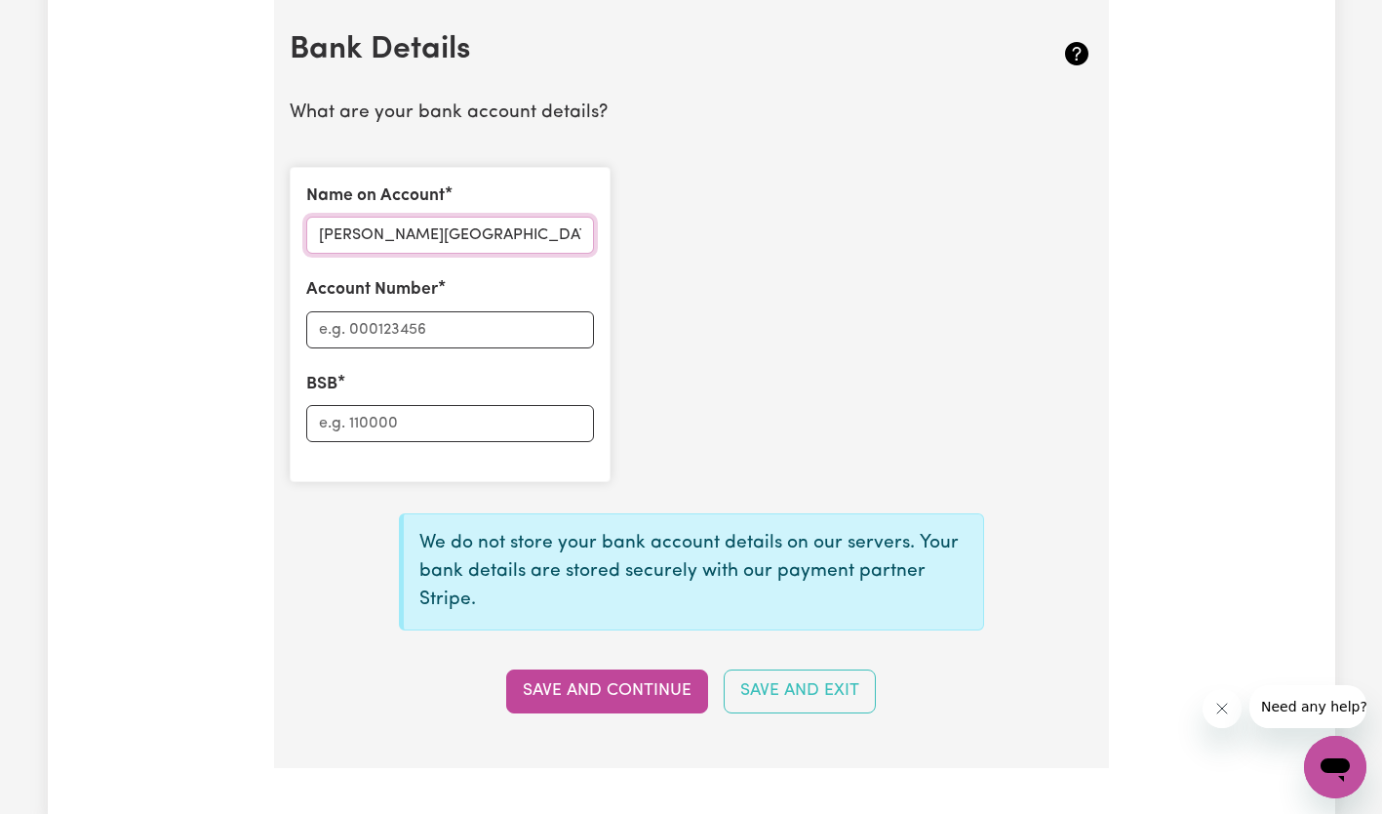
type input "[PERSON_NAME][GEOGRAPHIC_DATA]"
click at [419, 319] on input "Account Number" at bounding box center [450, 329] width 288 height 37
type input "0"
type input "521794803"
click at [419, 423] on input "BSB" at bounding box center [450, 423] width 288 height 37
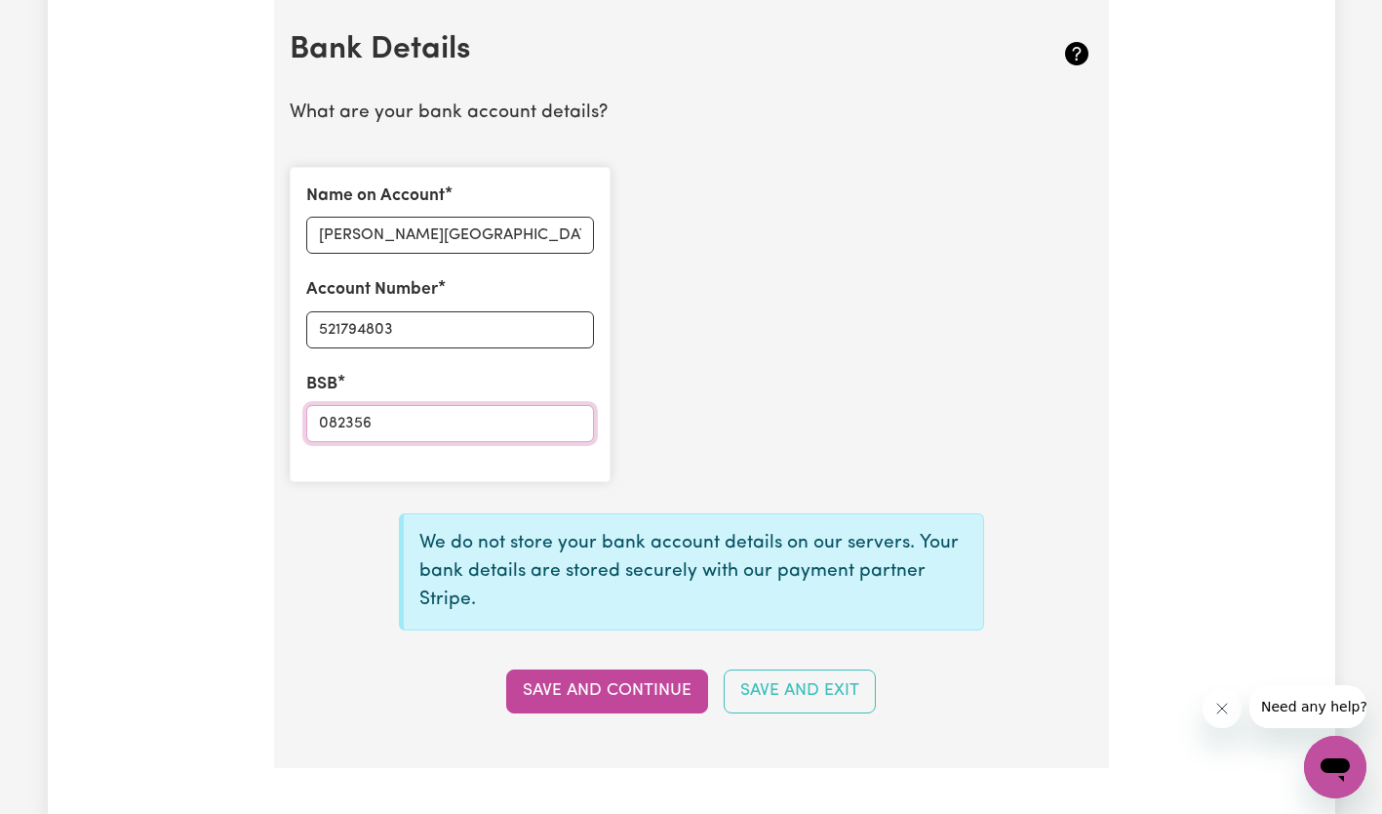
type input "082356"
click at [615, 683] on button "Save and Continue" at bounding box center [607, 690] width 202 height 43
type input "****4803"
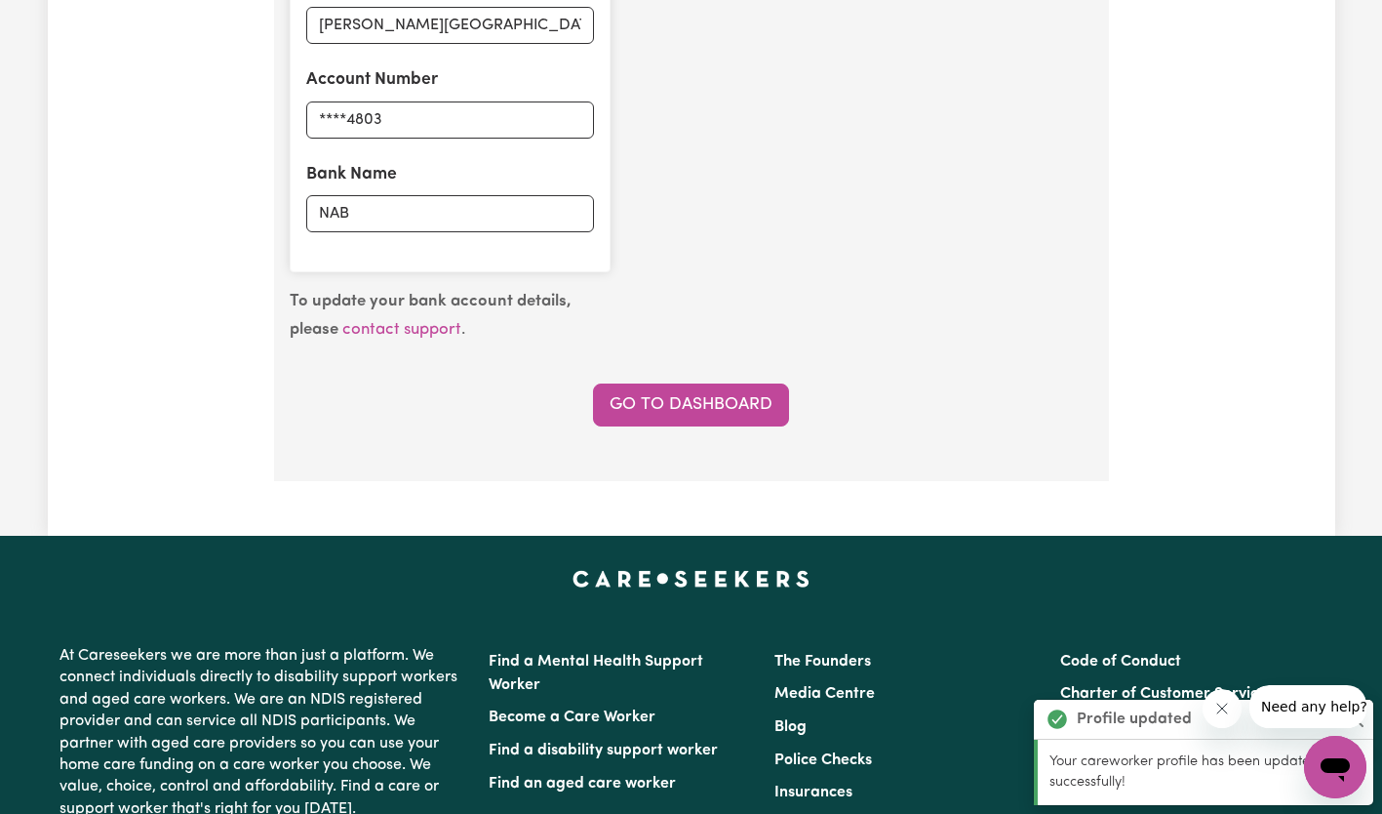
scroll to position [1592, 0]
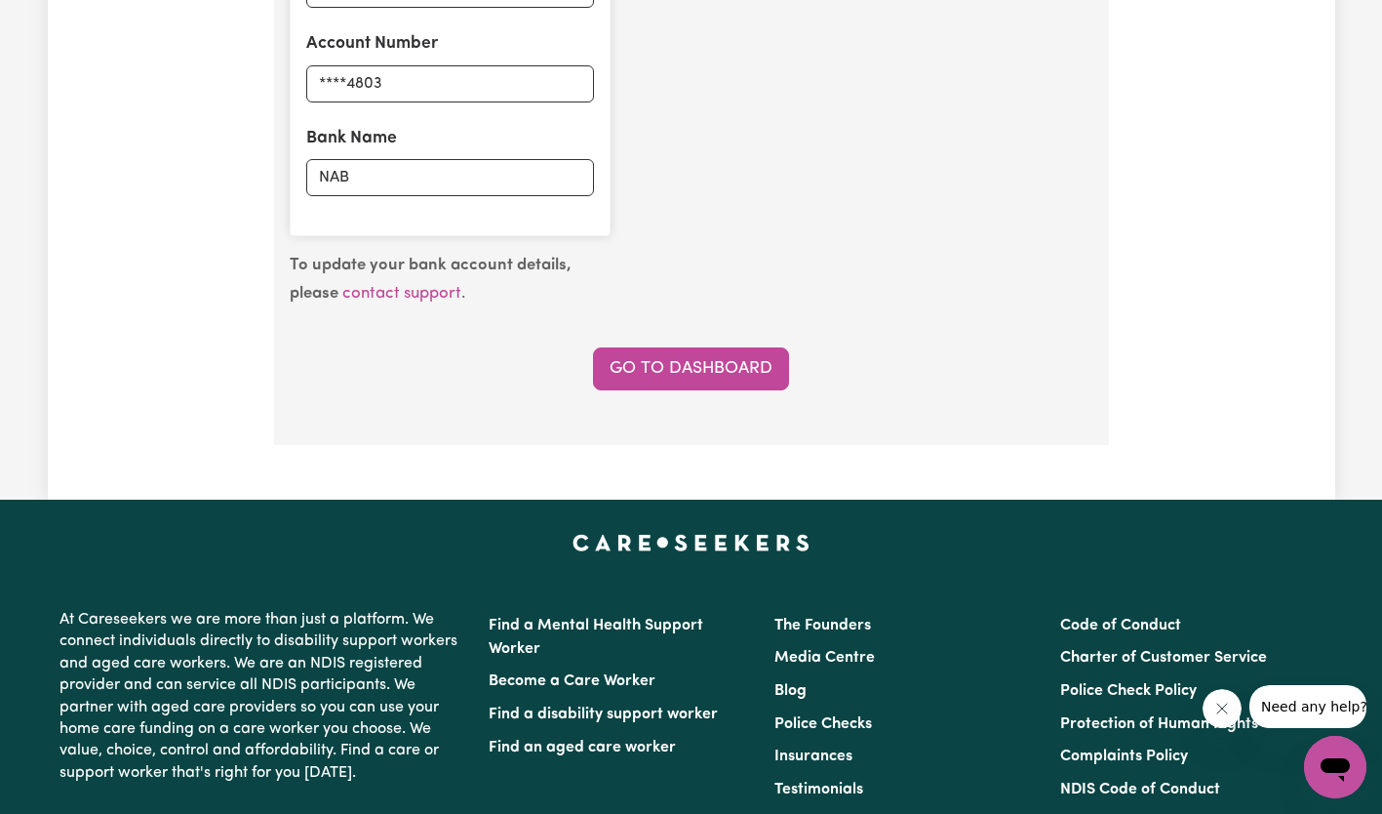
click at [708, 371] on link "Go to Dashboard" at bounding box center [691, 368] width 196 height 43
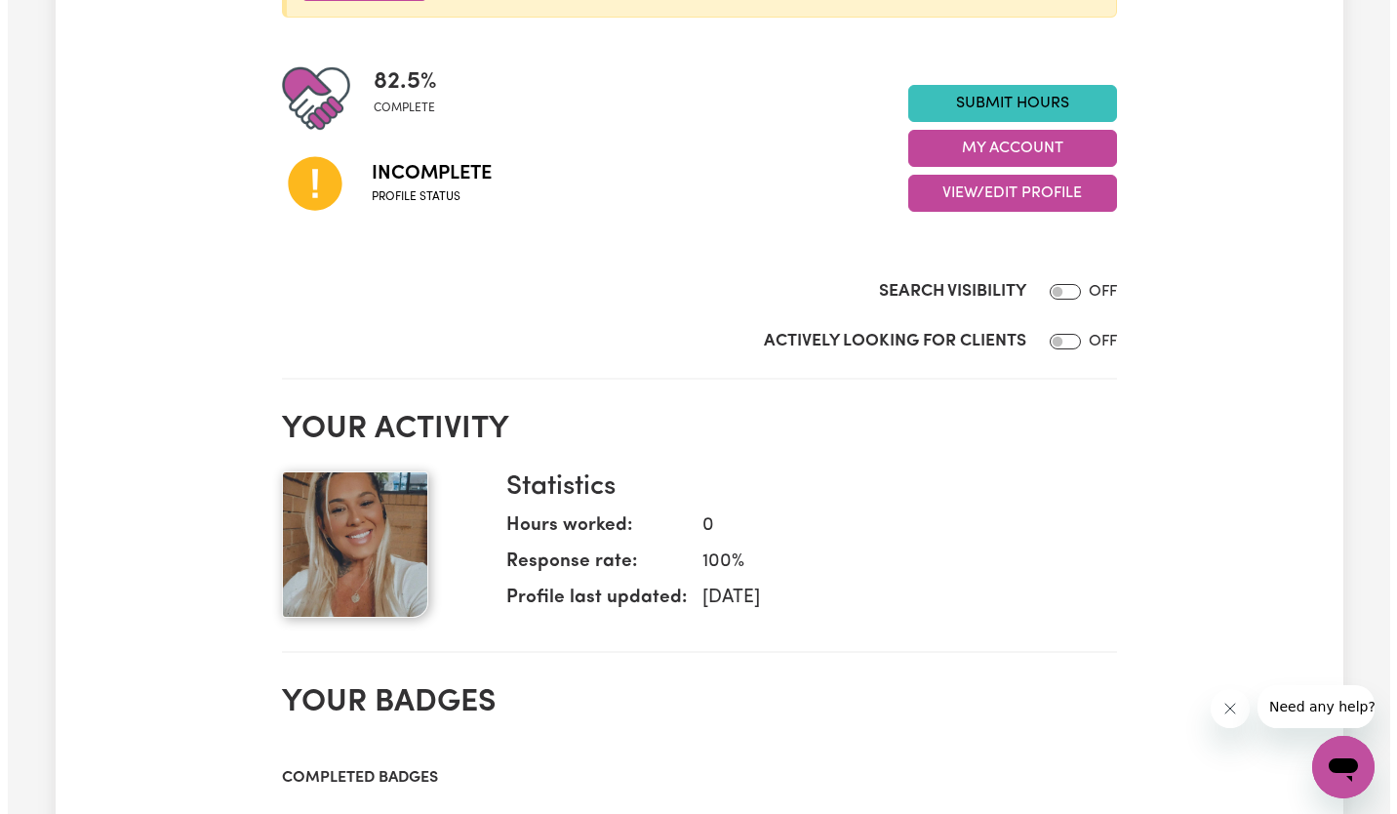
scroll to position [438, 0]
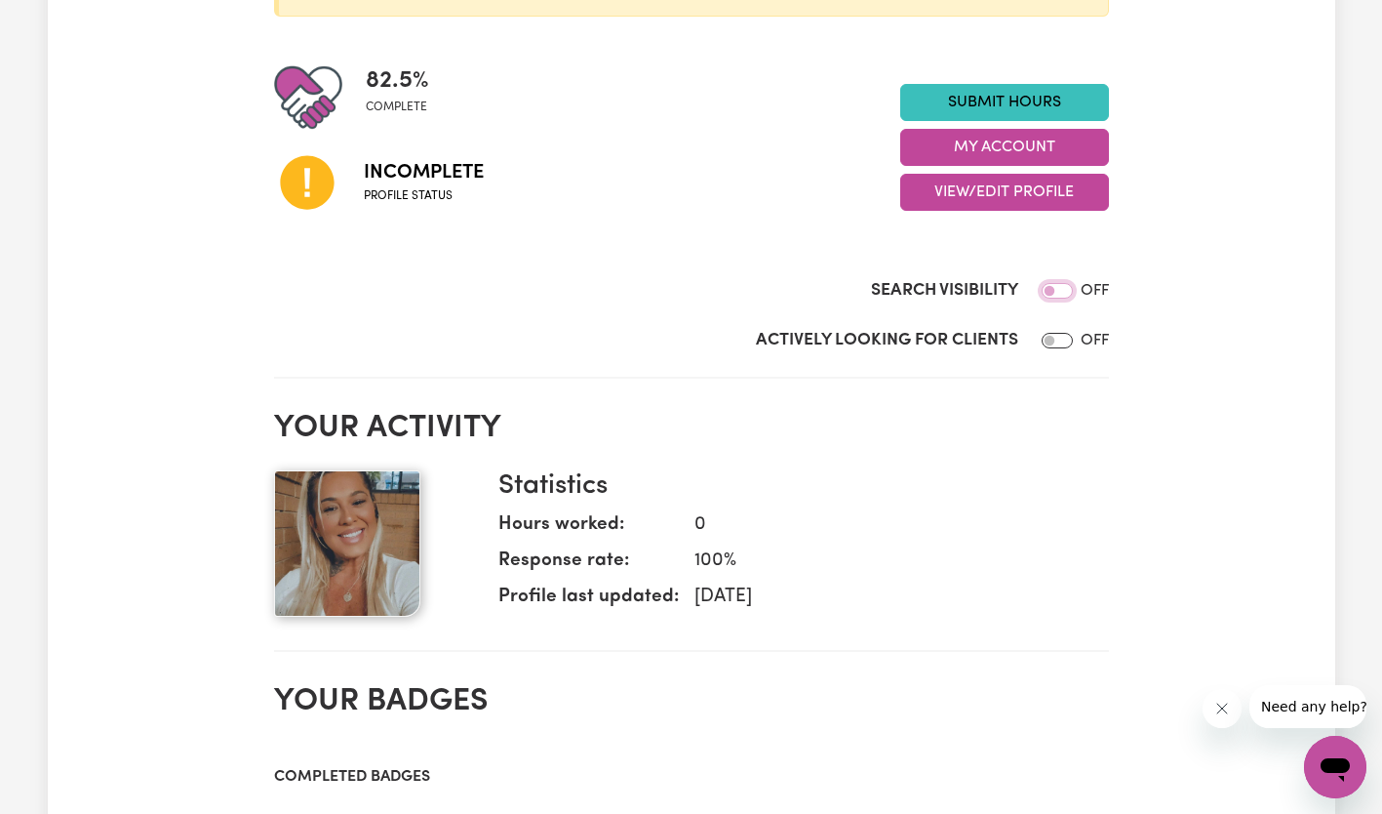
click at [1061, 293] on input "Search Visibility" at bounding box center [1057, 291] width 31 height 16
checkbox input "true"
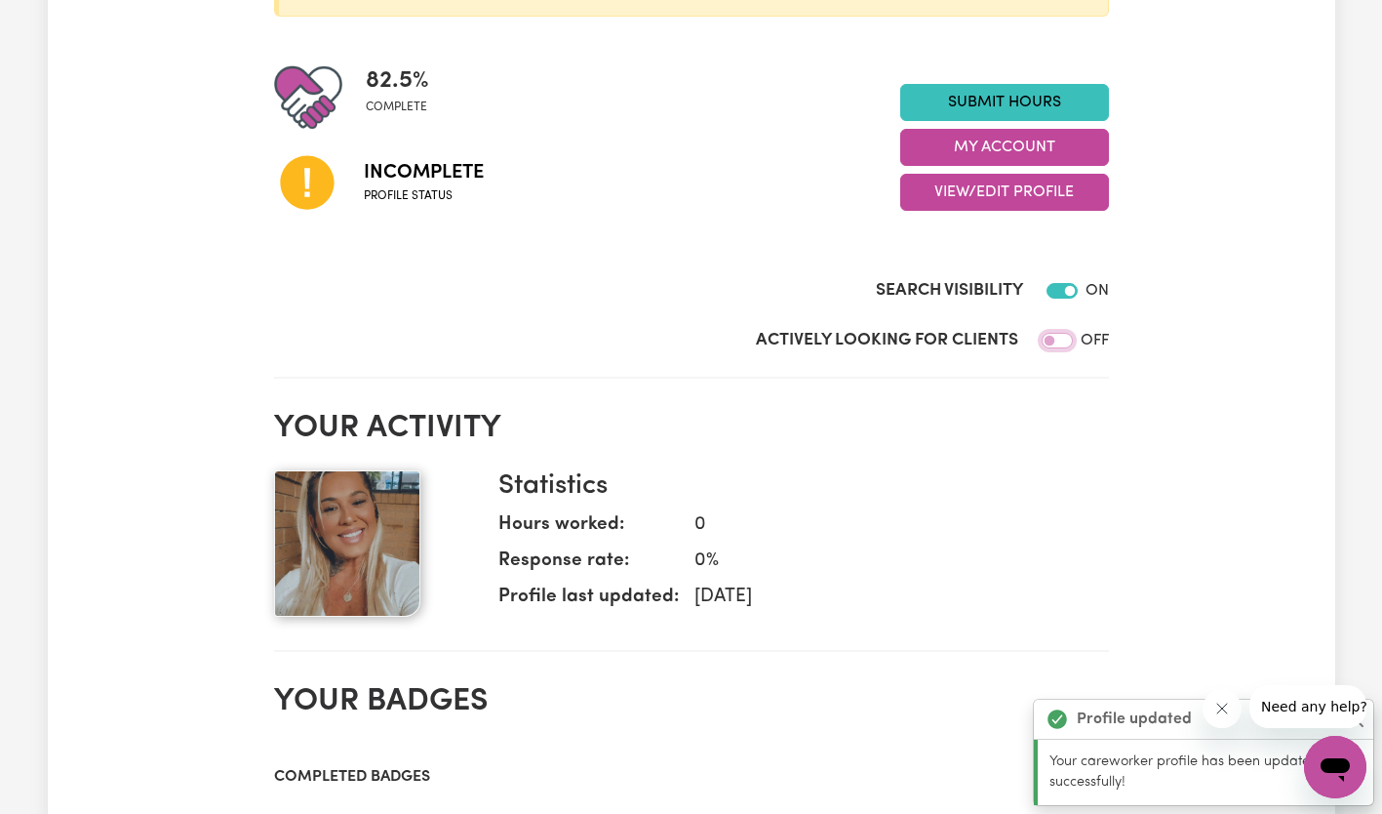
click at [1049, 339] on input "Actively Looking for Clients" at bounding box center [1057, 341] width 31 height 16
checkbox input "true"
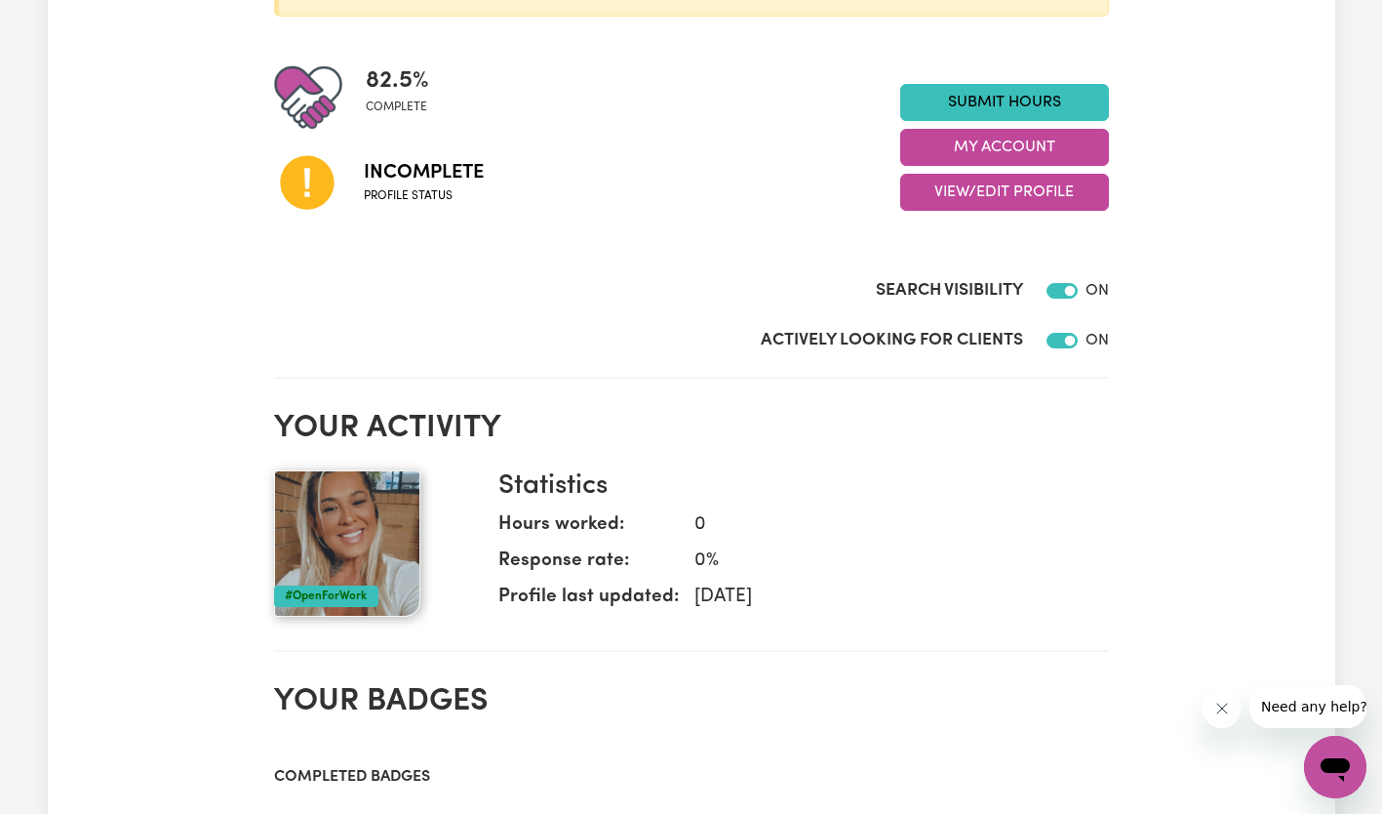
click at [1028, 144] on button "My Account" at bounding box center [1004, 147] width 209 height 37
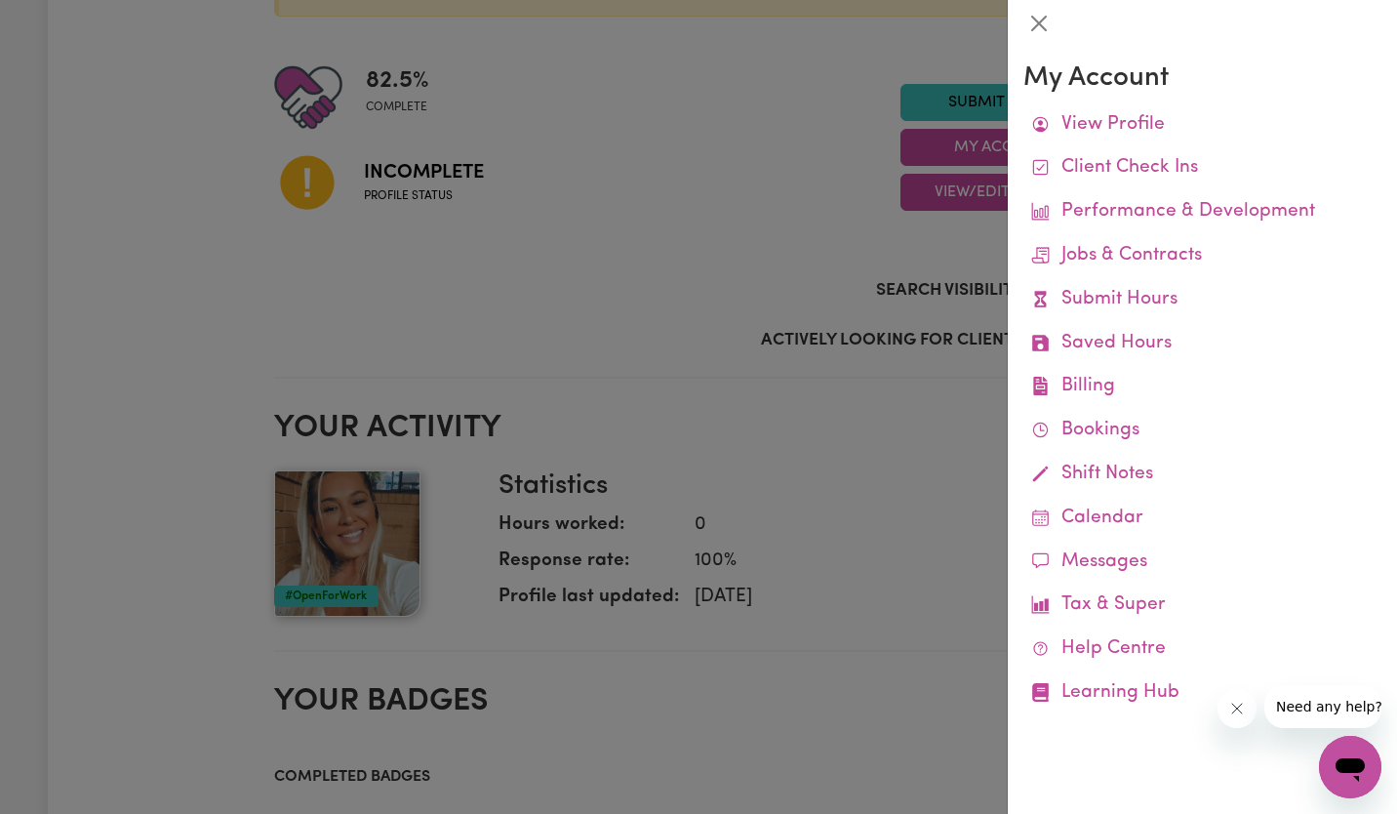
click at [1225, 209] on link "Performance & Development" at bounding box center [1202, 212] width 358 height 44
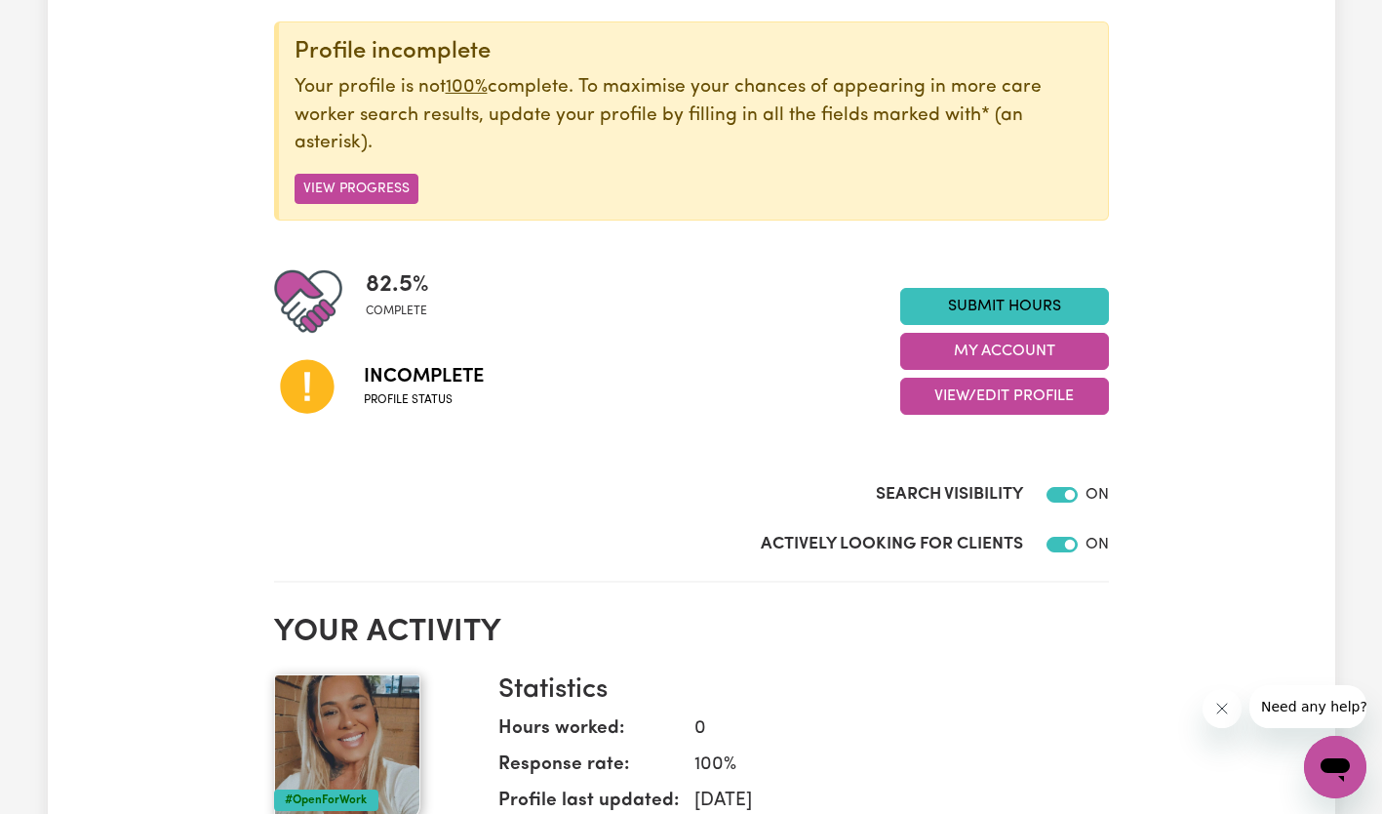
scroll to position [233, 0]
click at [1028, 356] on button "My Account" at bounding box center [1004, 352] width 209 height 37
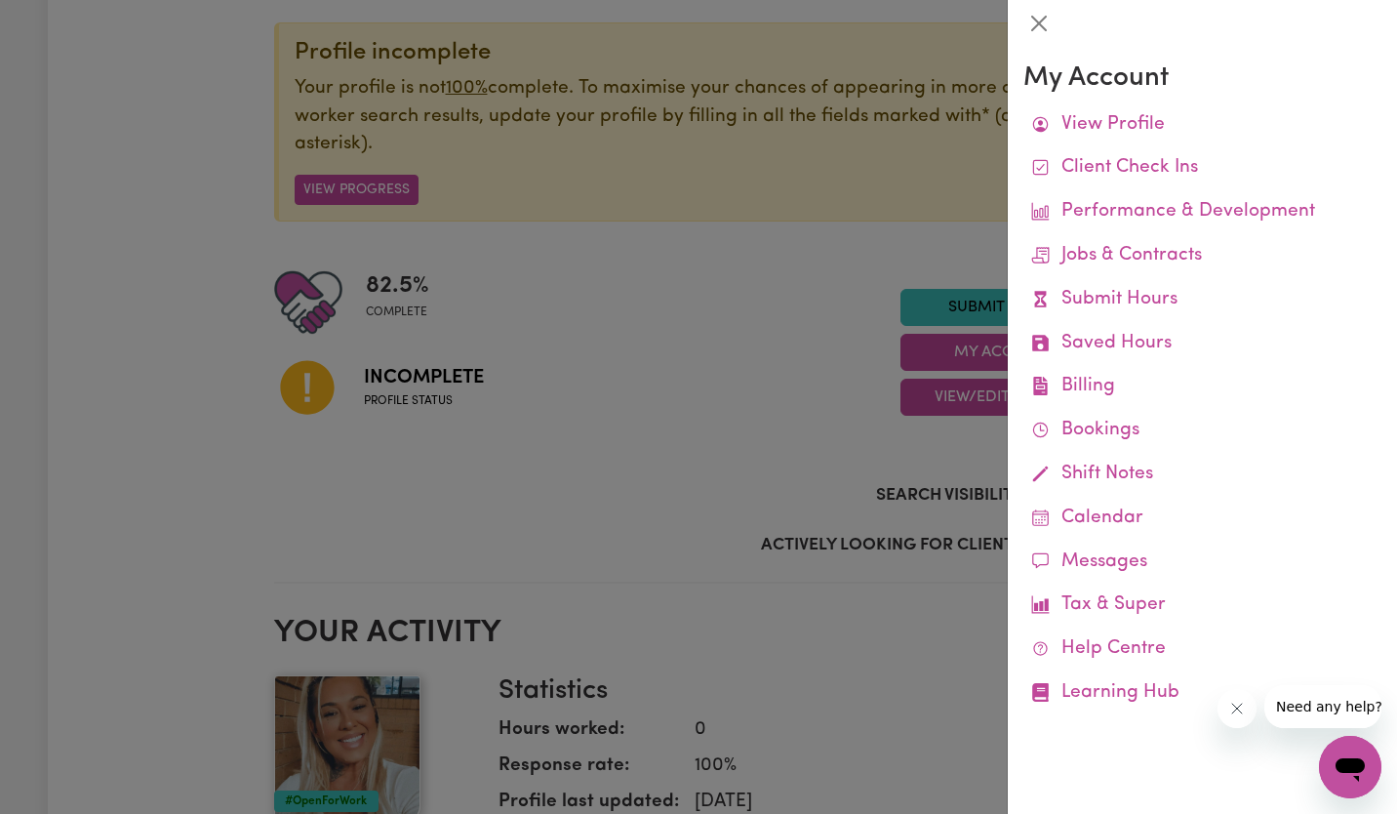
click at [1097, 137] on link "View Profile" at bounding box center [1202, 125] width 358 height 44
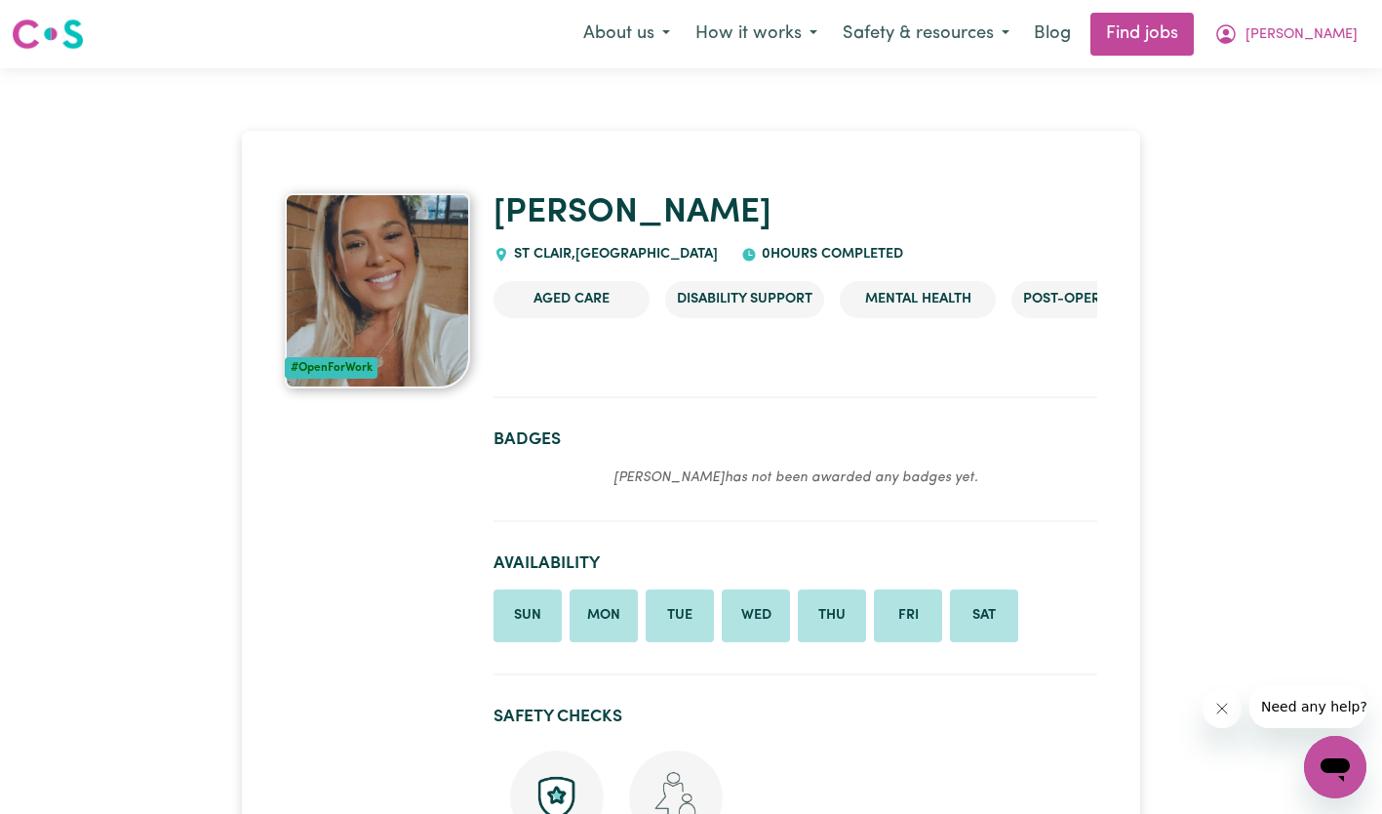
click at [1297, 42] on span "[PERSON_NAME]" at bounding box center [1302, 34] width 112 height 21
click at [1279, 104] on link "My Dashboard" at bounding box center [1293, 112] width 154 height 37
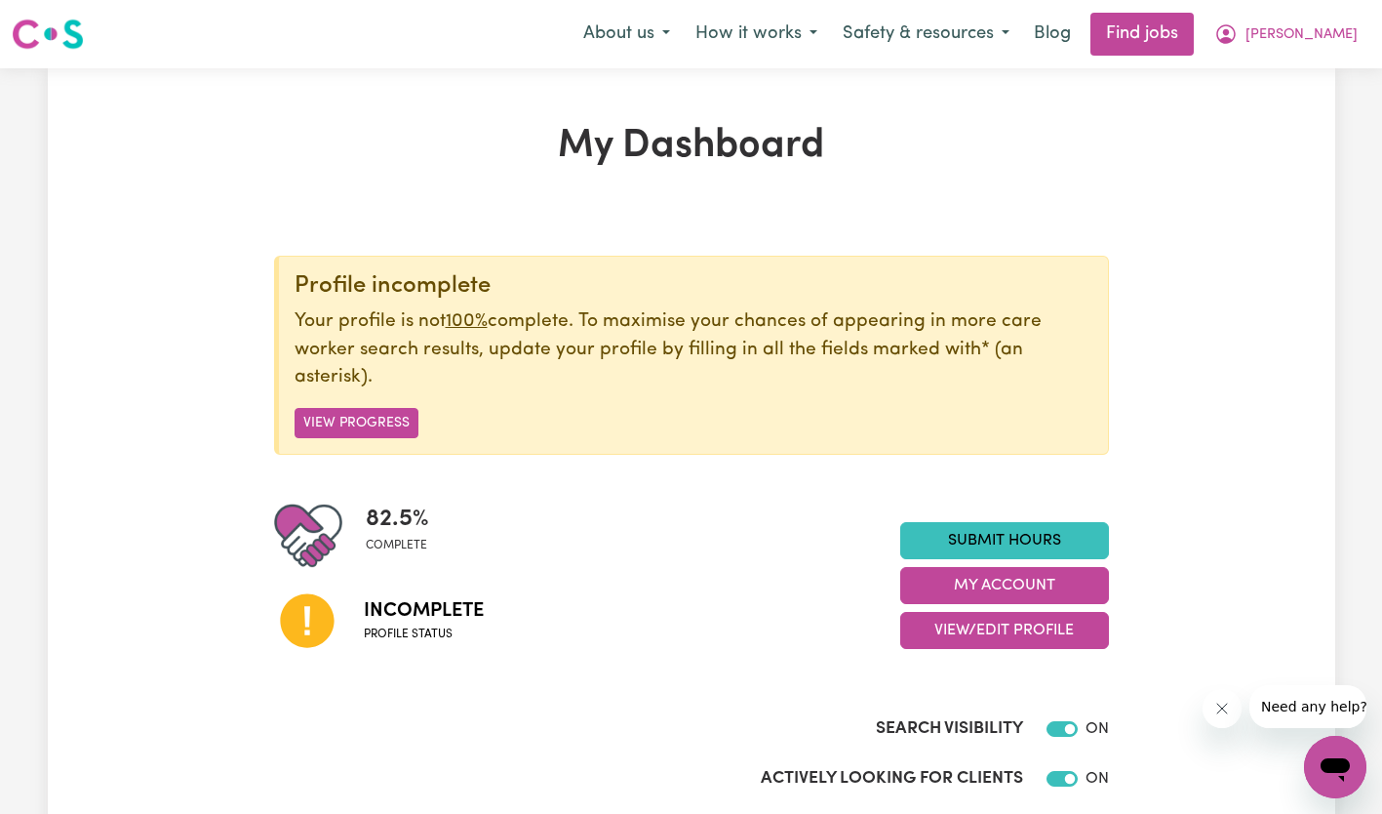
click at [357, 425] on button "View Progress" at bounding box center [357, 423] width 124 height 30
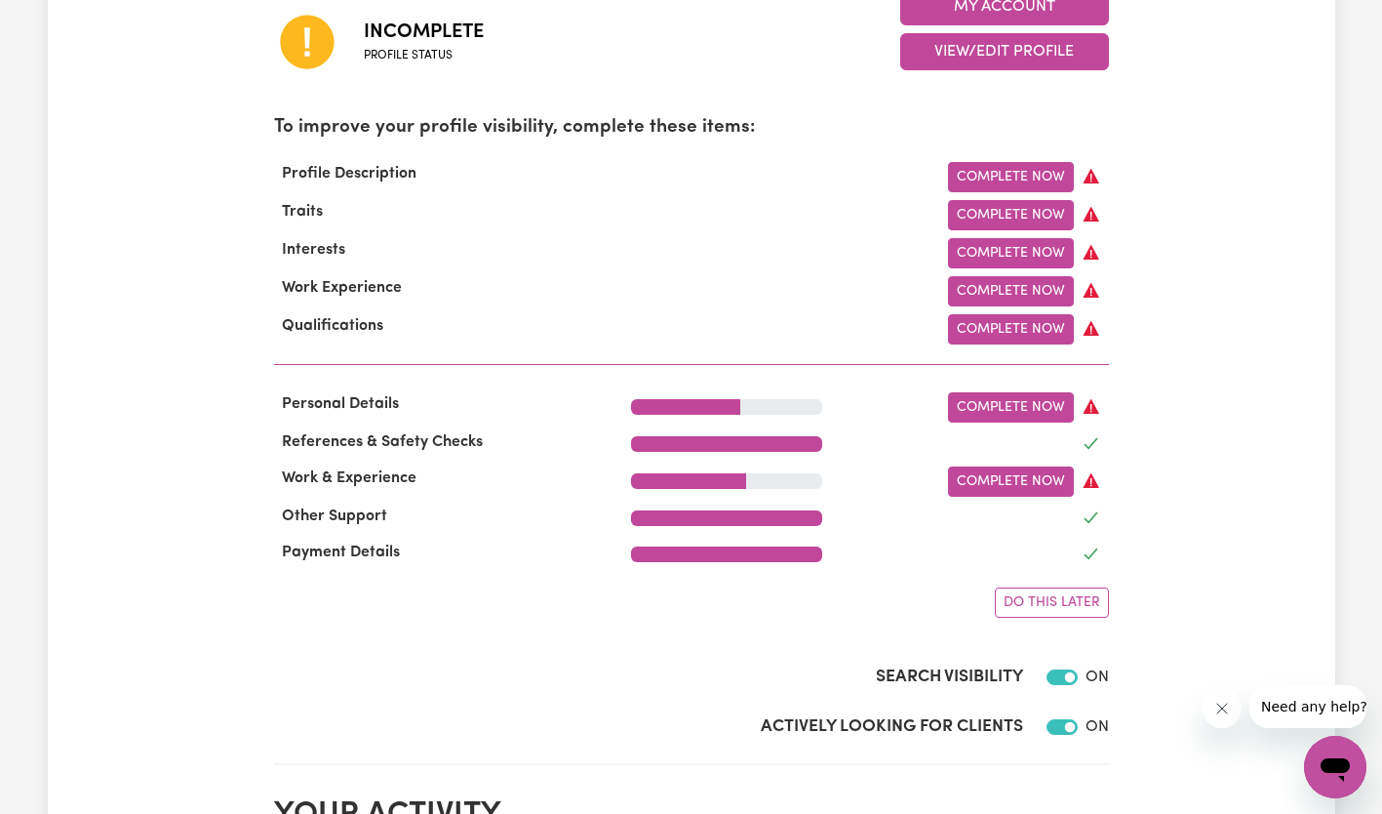
scroll to position [577, 0]
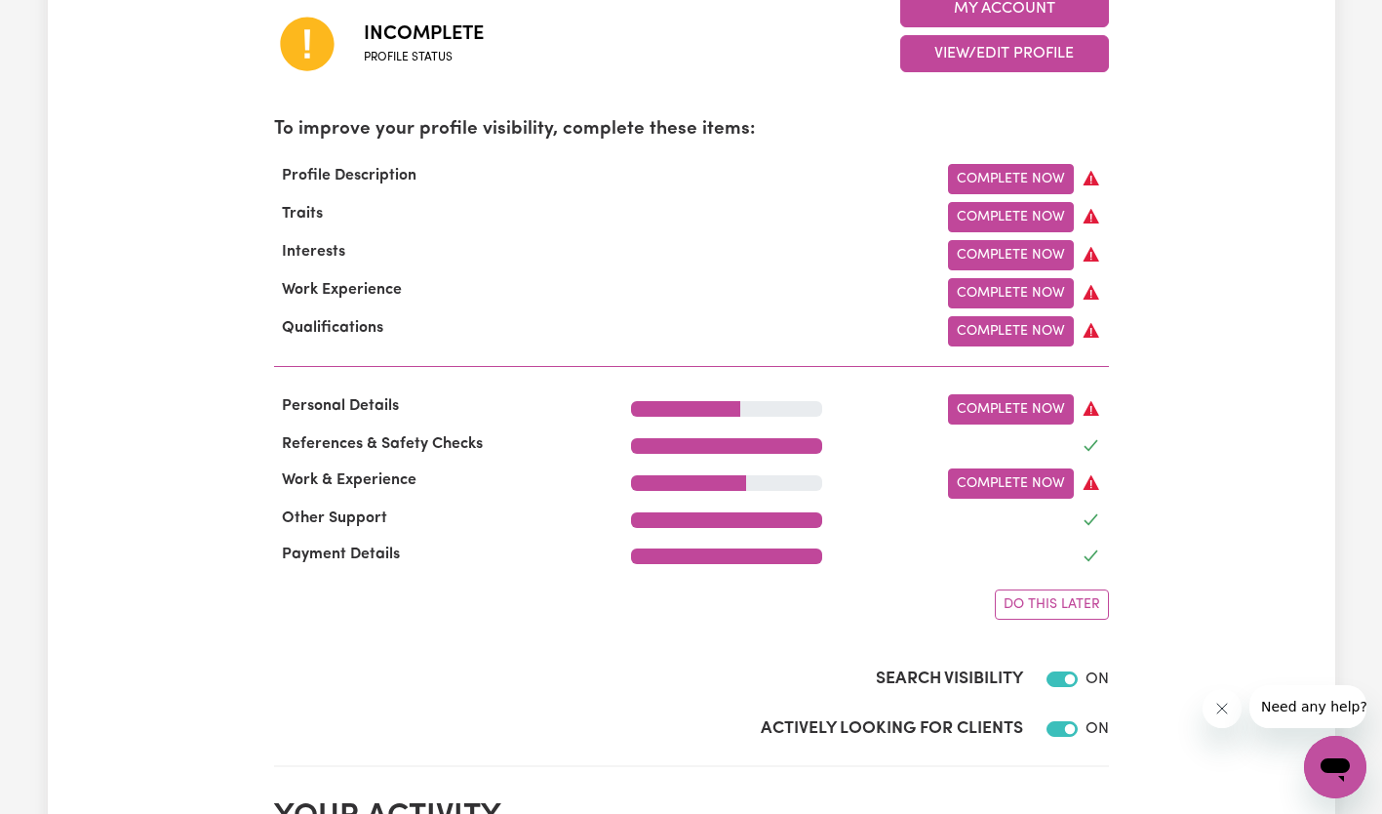
click at [1012, 218] on link "Complete Now" at bounding box center [1011, 217] width 126 height 30
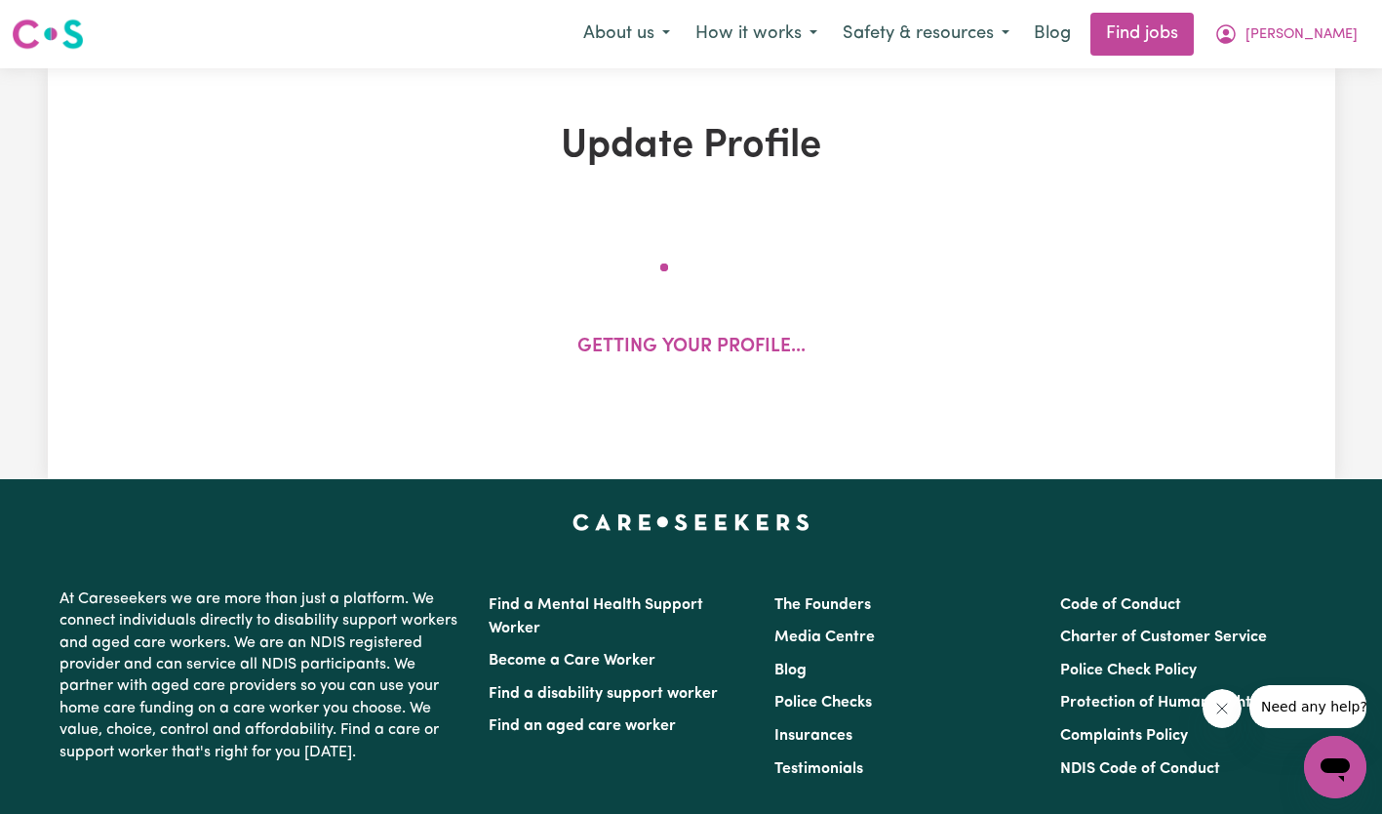
select select "[DEMOGRAPHIC_DATA]"
select select "[DEMOGRAPHIC_DATA] Citizen"
select select "Studying a healthcare related degree or qualification"
select select "70"
select select "98"
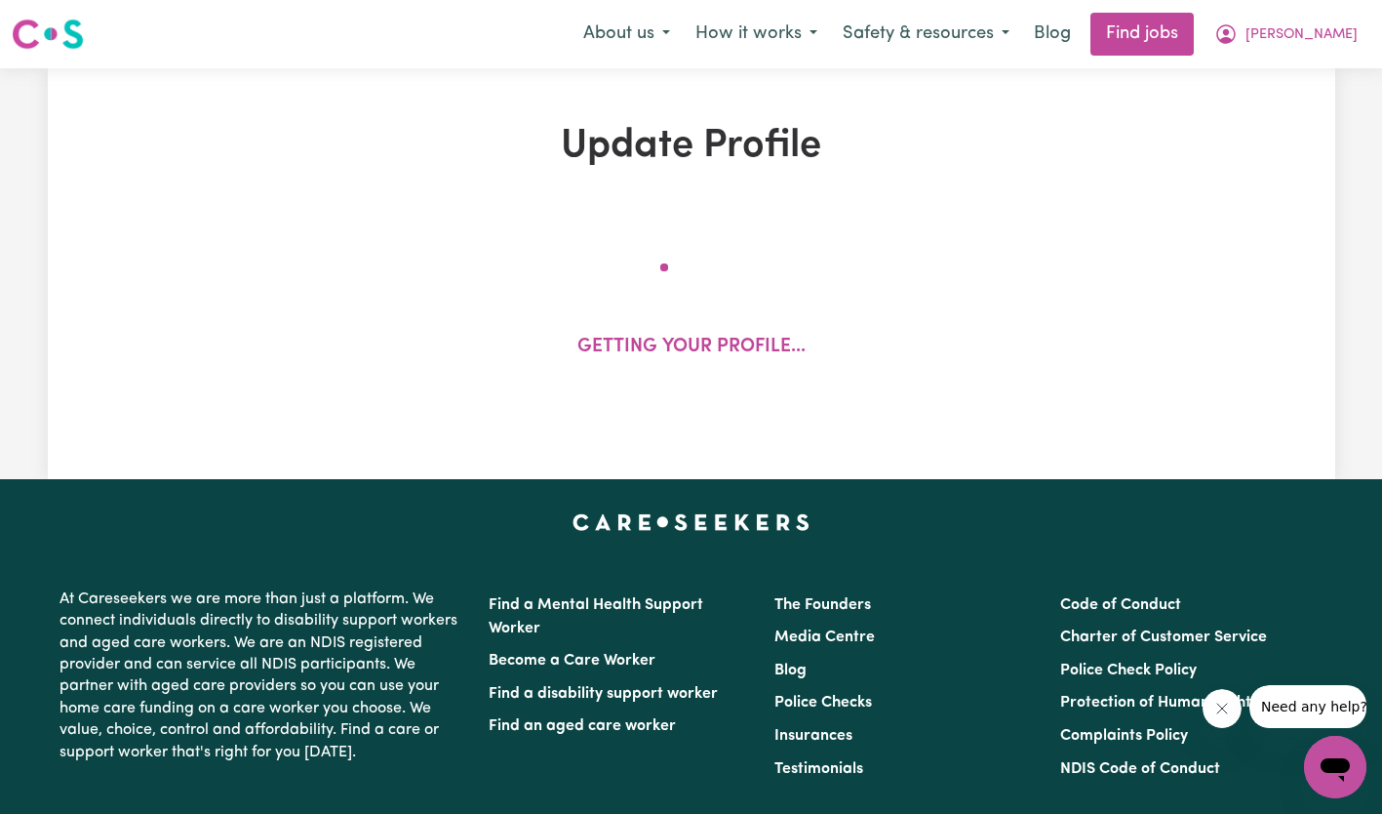
select select "127"
select select "156"
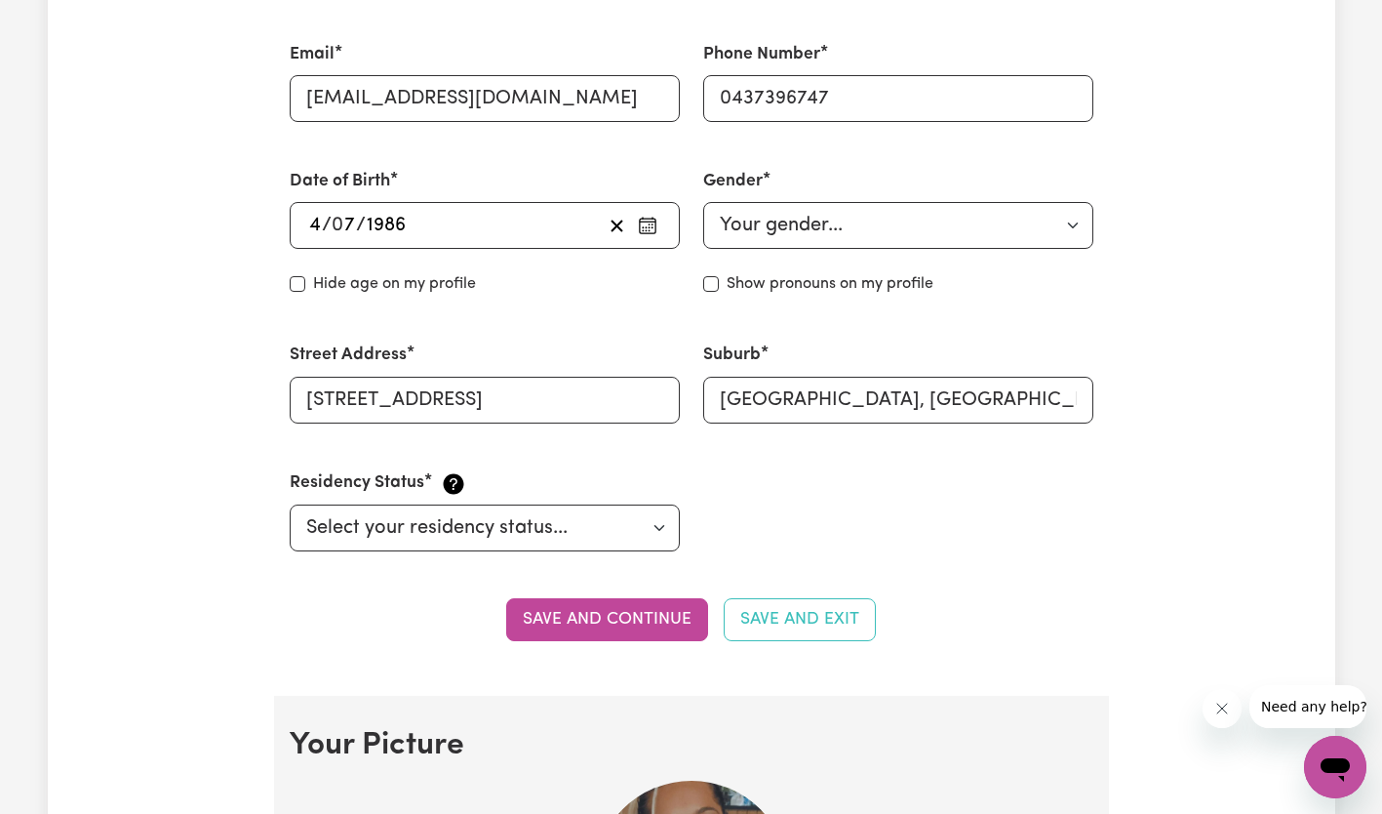
scroll to position [710, 0]
